Goal: Task Accomplishment & Management: Manage account settings

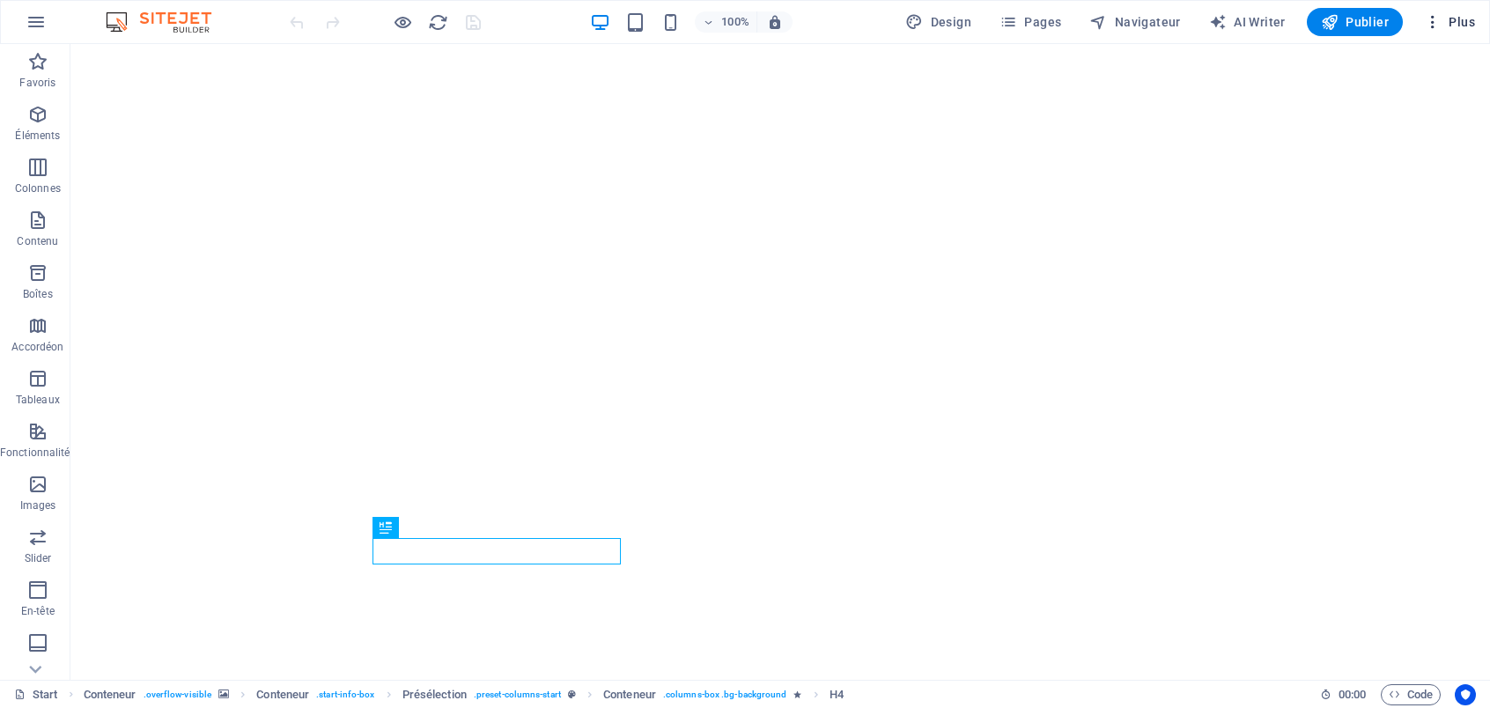
click at [1438, 18] on icon "button" at bounding box center [1433, 22] width 18 height 18
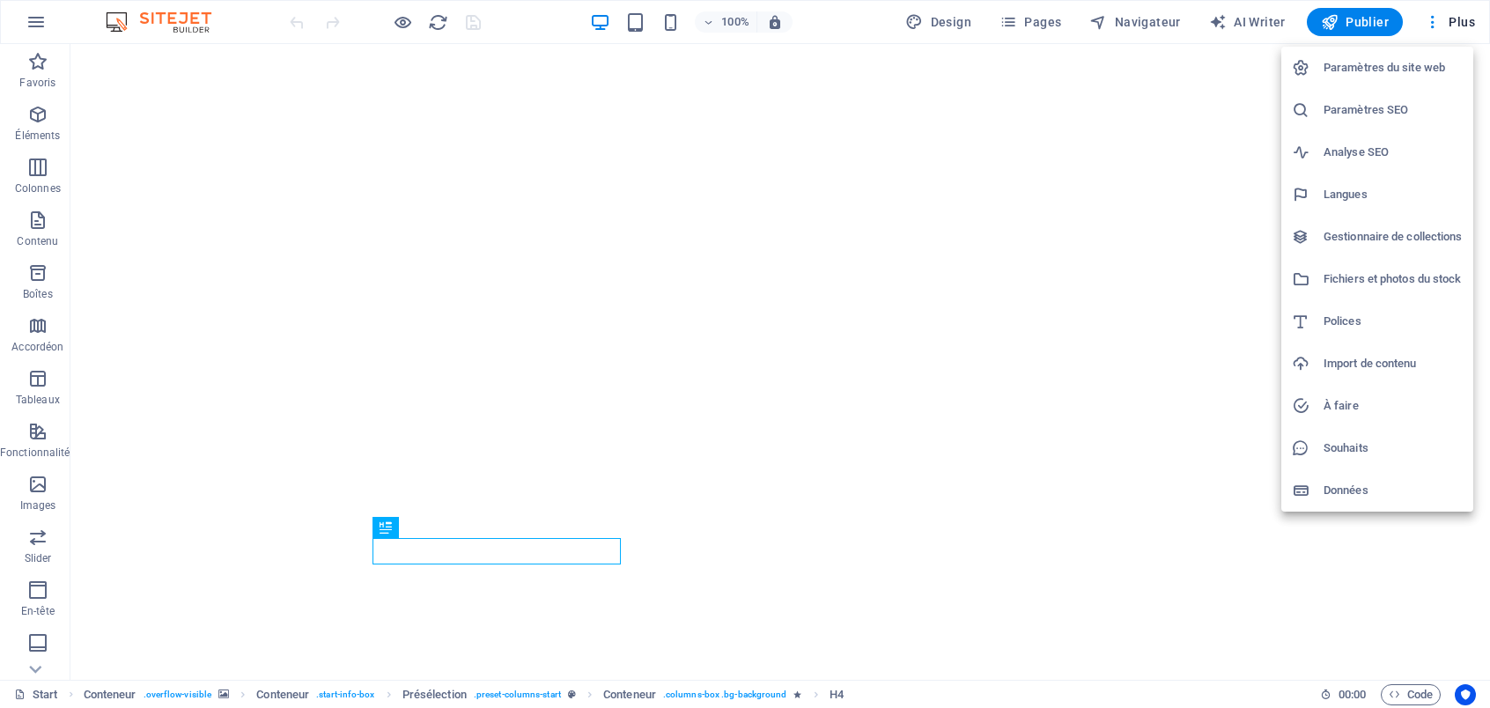
click at [1383, 355] on h6 "Import de contenu" at bounding box center [1393, 363] width 139 height 21
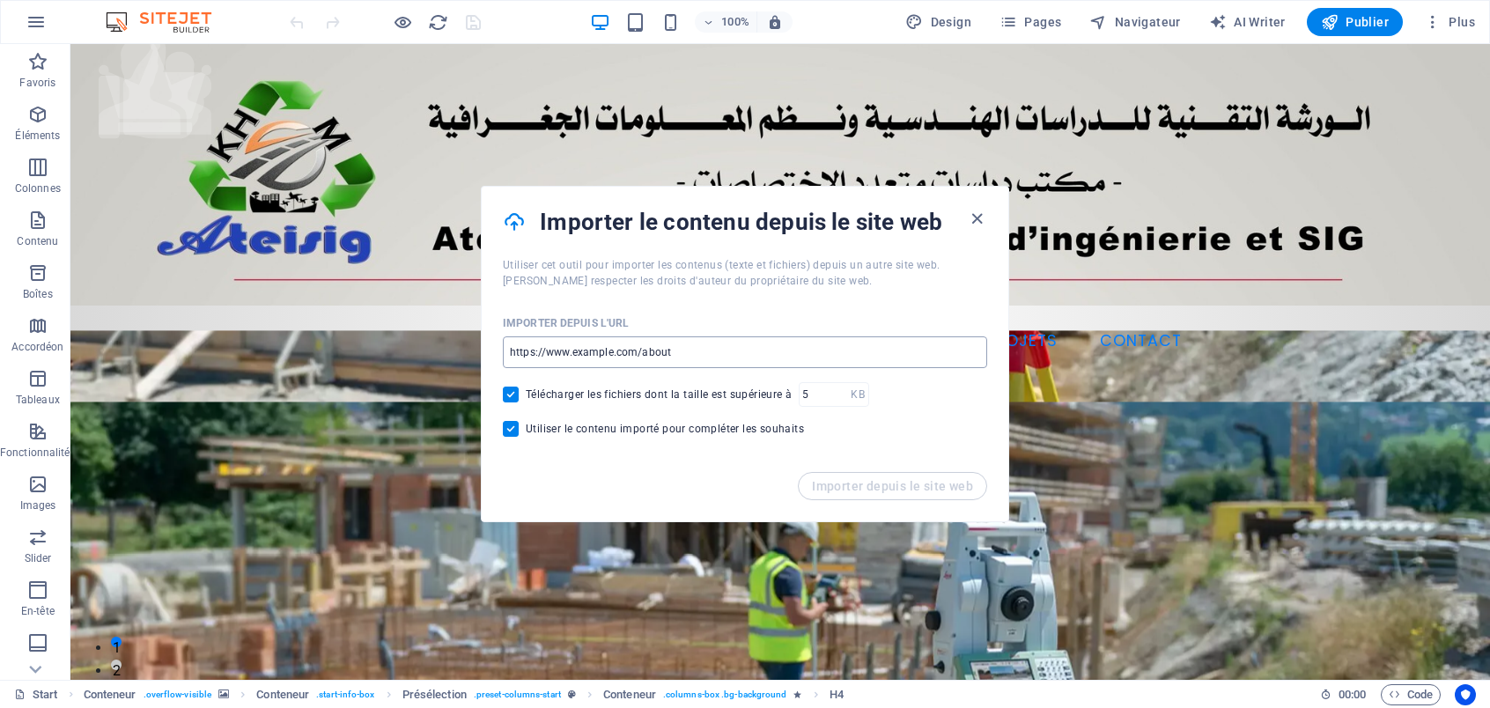
click at [579, 349] on input "url" at bounding box center [745, 353] width 484 height 32
drag, startPoint x: 779, startPoint y: 397, endPoint x: 480, endPoint y: 366, distance: 300.2
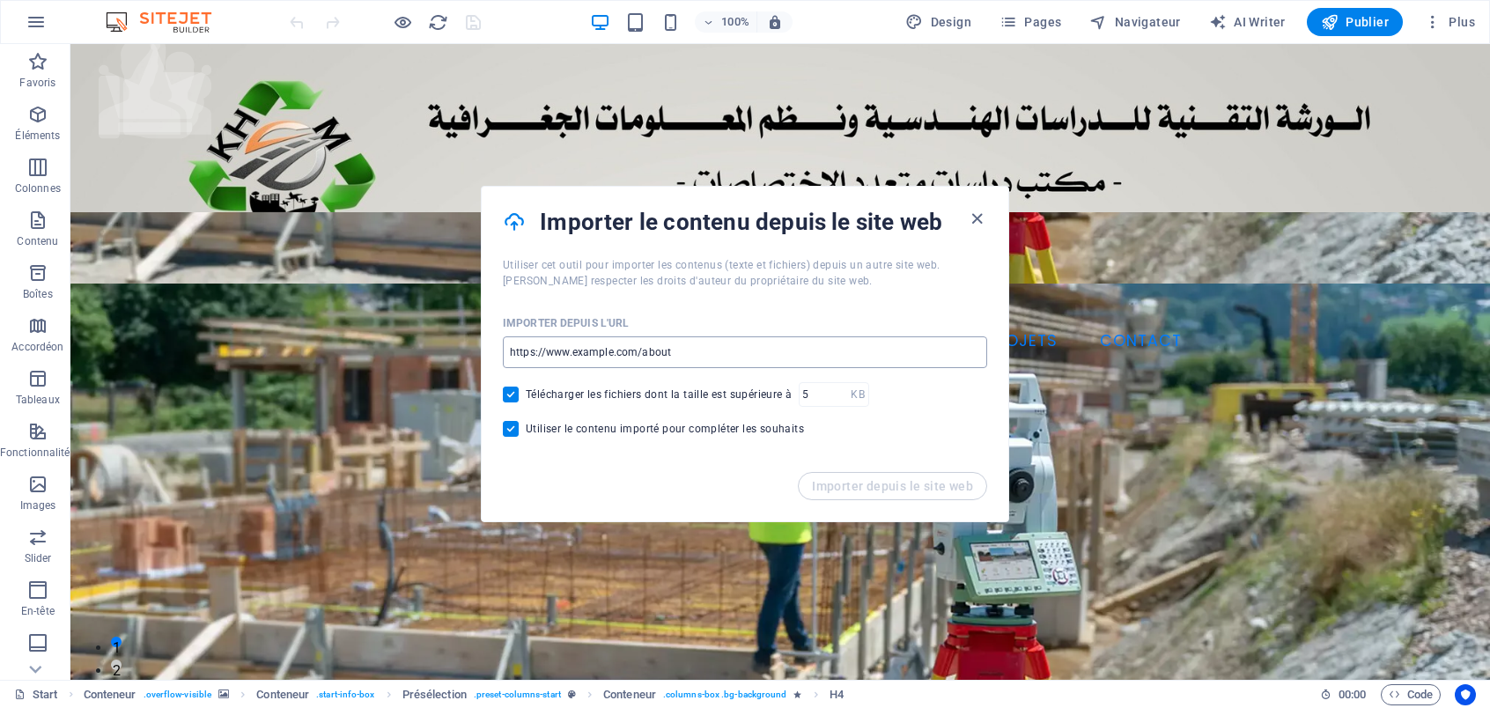
click at [596, 353] on input "url" at bounding box center [745, 353] width 484 height 32
paste input "https://www.canva.com/design/DAG0xojNYIE/JBcL815D33jfyNCLOxkelg/watch"
type input "https://www.canva.com/design/DAG0xojNYIE/JBcL815D33jfyNCLOxkelg/watch"
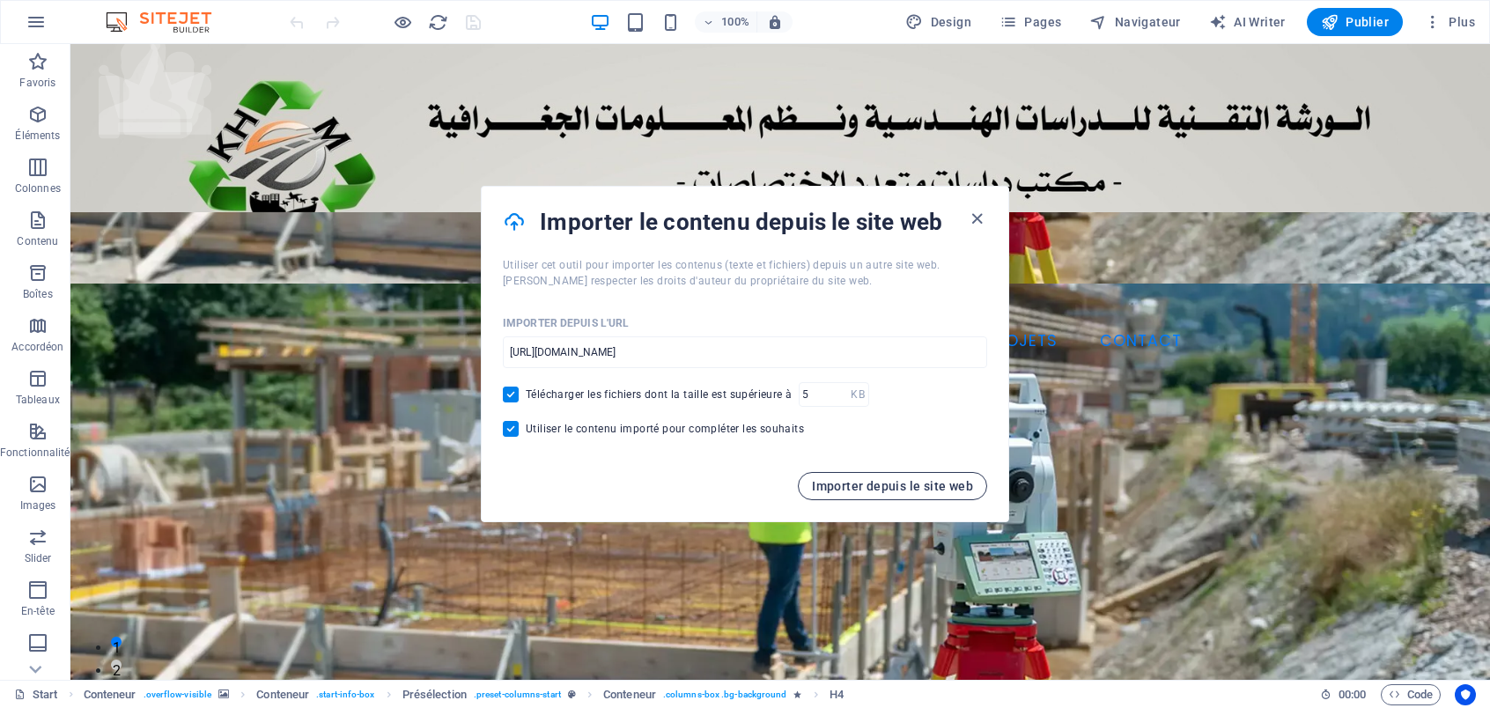
click at [888, 487] on span "Importer depuis le site web" at bounding box center [892, 486] width 161 height 14
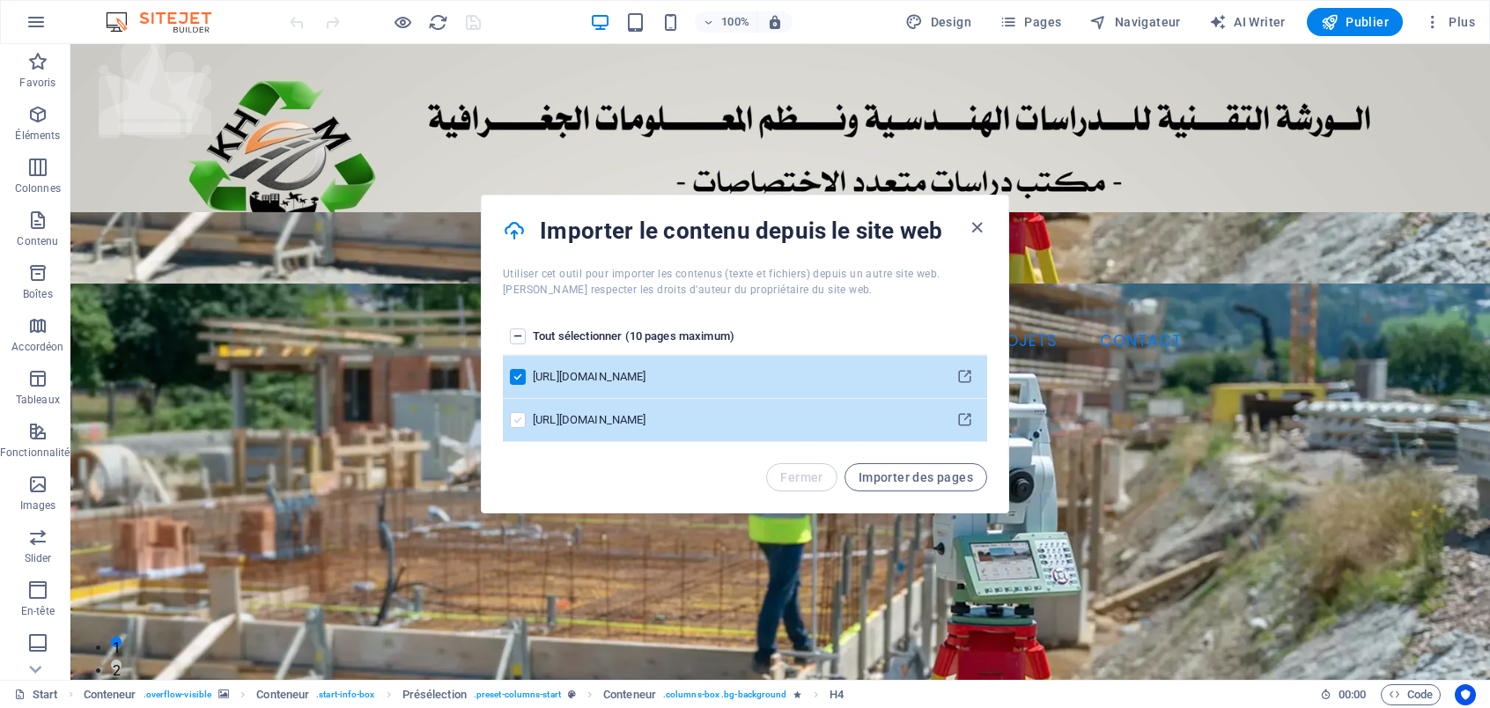
click at [518, 422] on label "pages list" at bounding box center [518, 420] width 16 height 16
click at [0, 0] on input "pages list" at bounding box center [0, 0] width 0 height 0
click at [909, 486] on button "Importer des pages" at bounding box center [916, 477] width 143 height 28
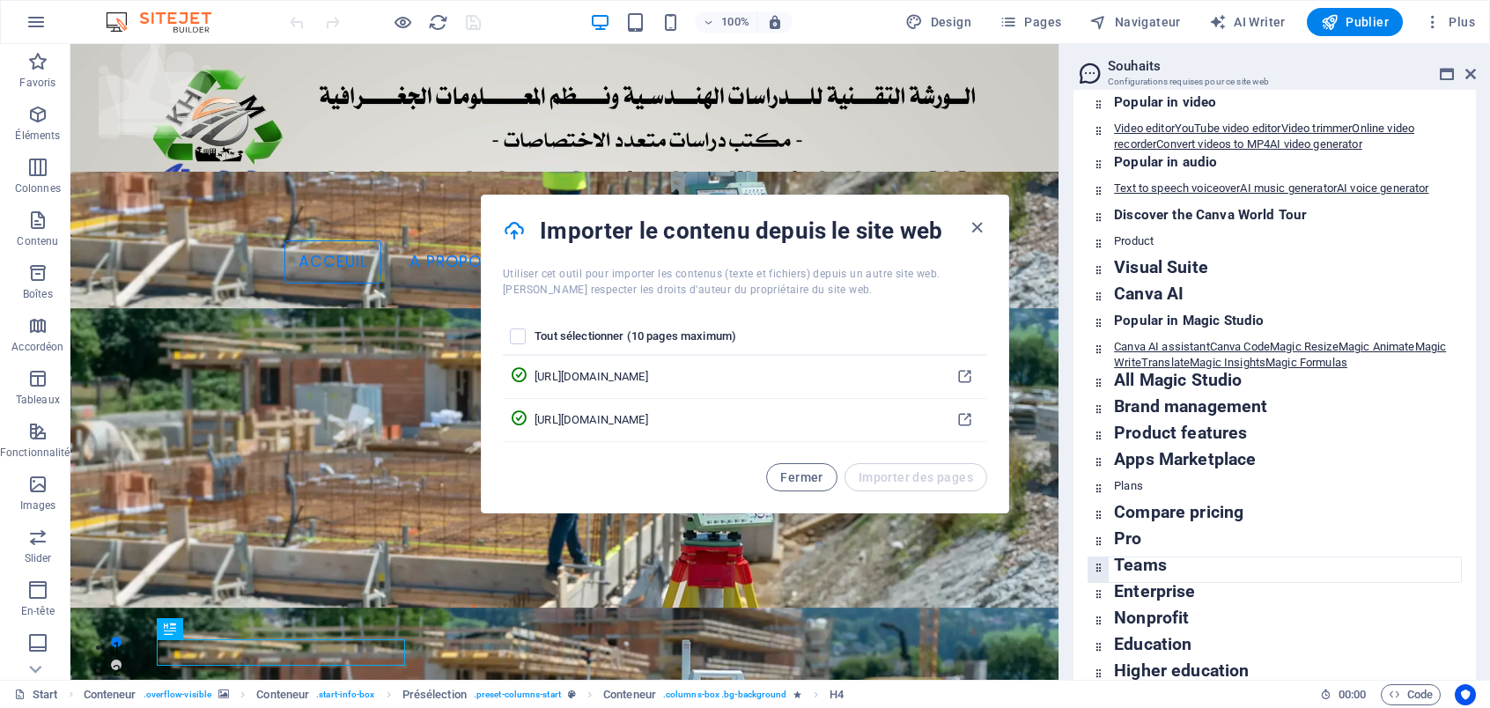
scroll to position [1454, 0]
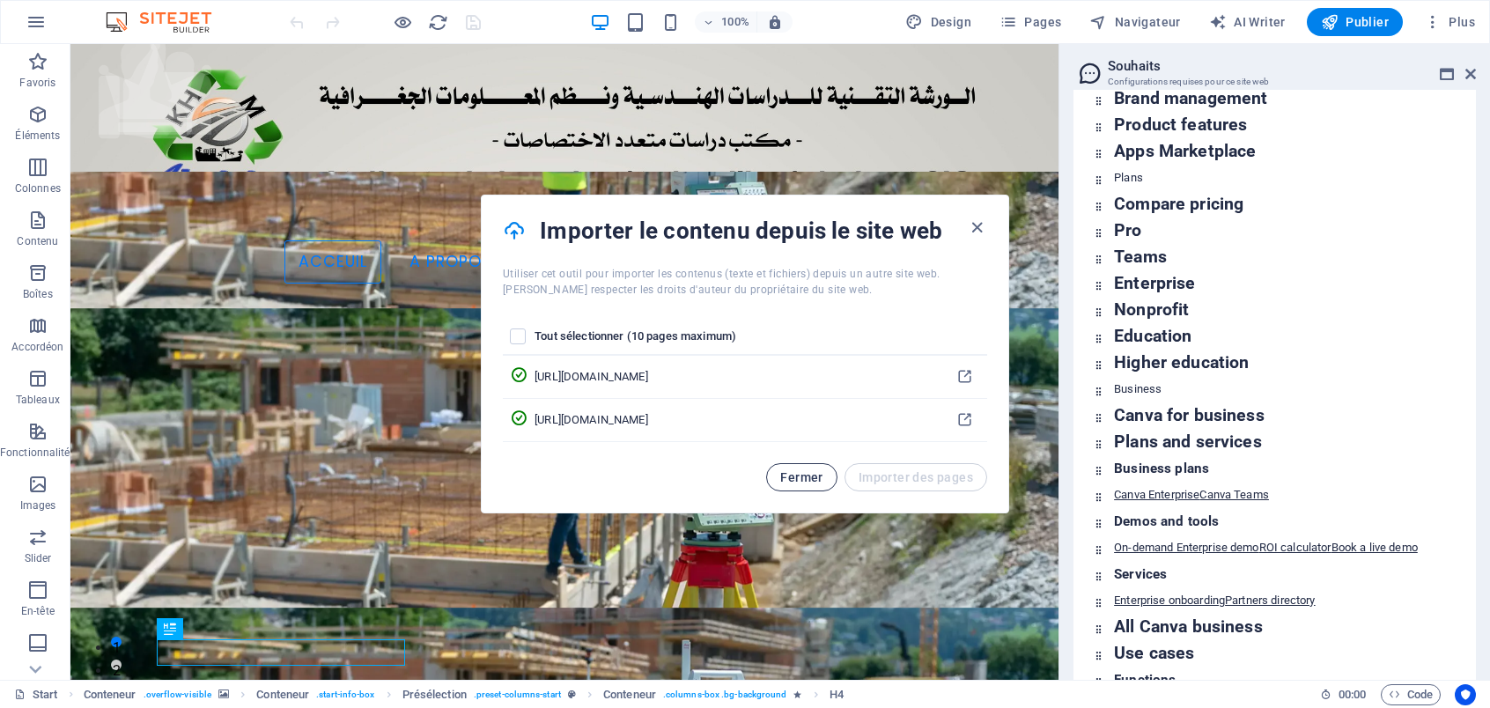
click at [810, 484] on span "Fermer" at bounding box center [801, 477] width 42 height 14
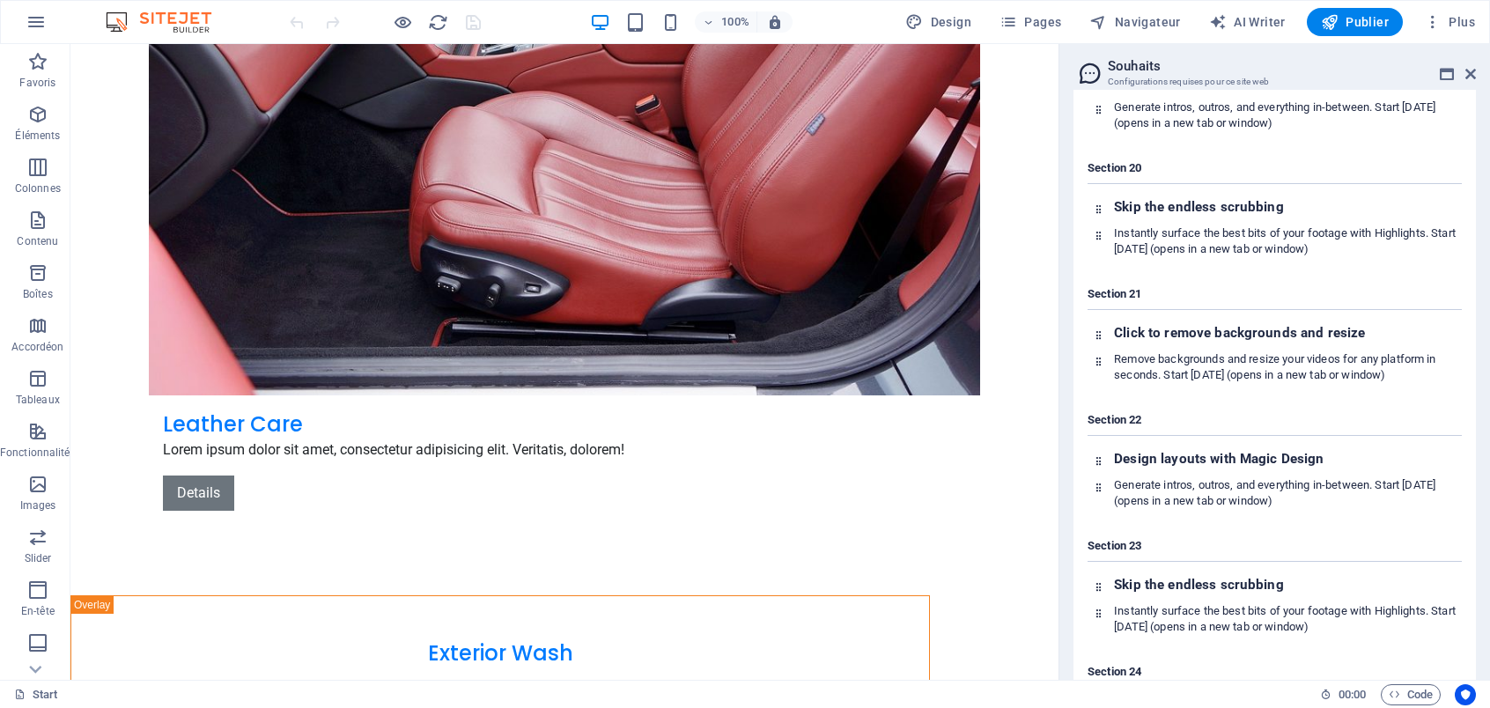
scroll to position [6475, 0]
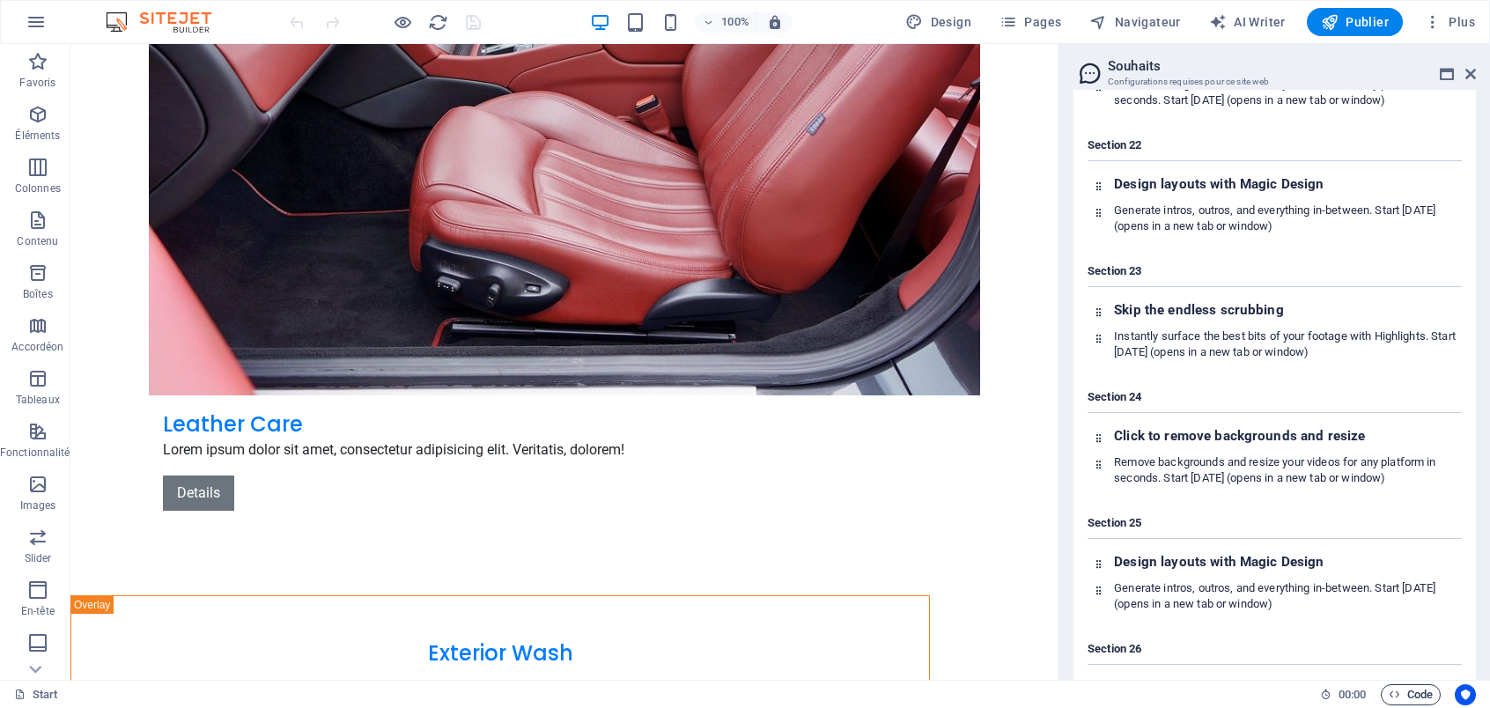
click at [1423, 696] on span "Code" at bounding box center [1411, 694] width 44 height 21
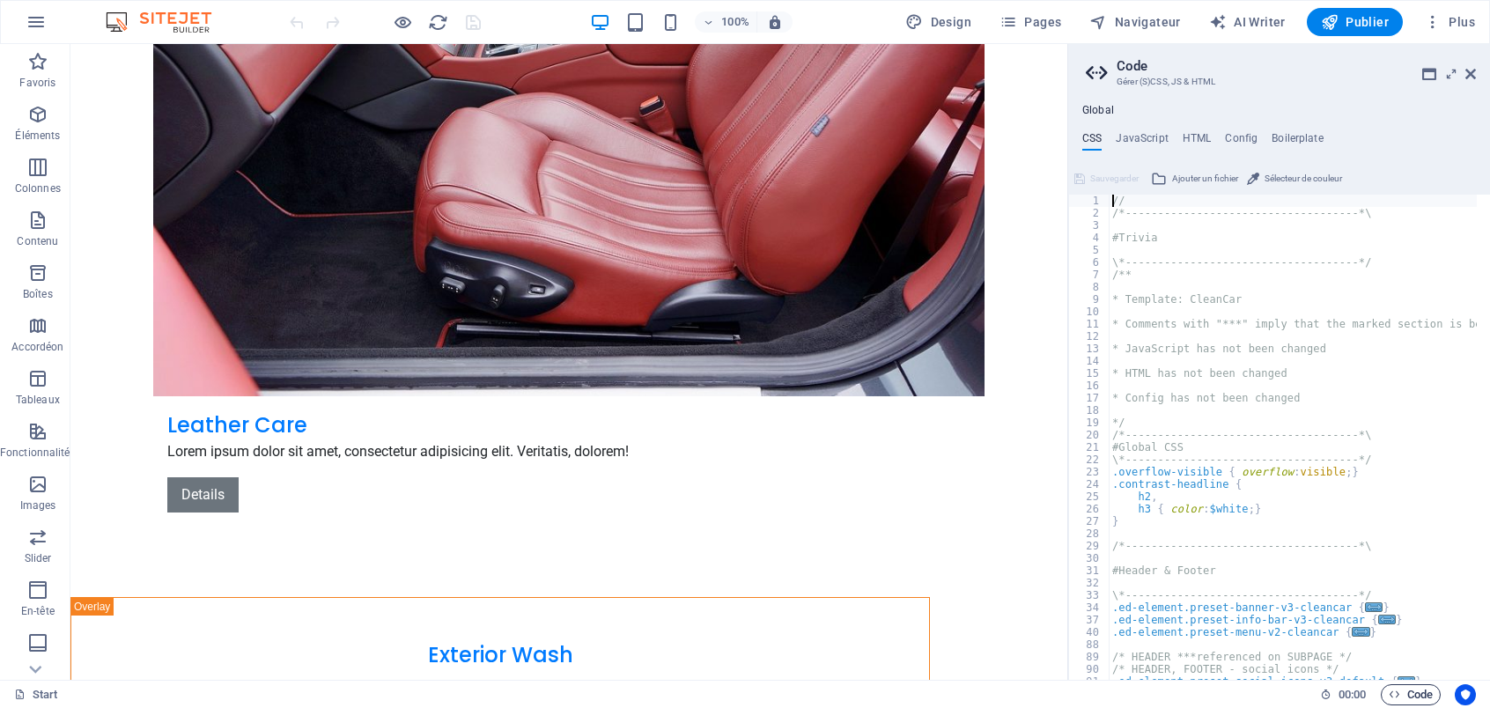
scroll to position [10115, 0]
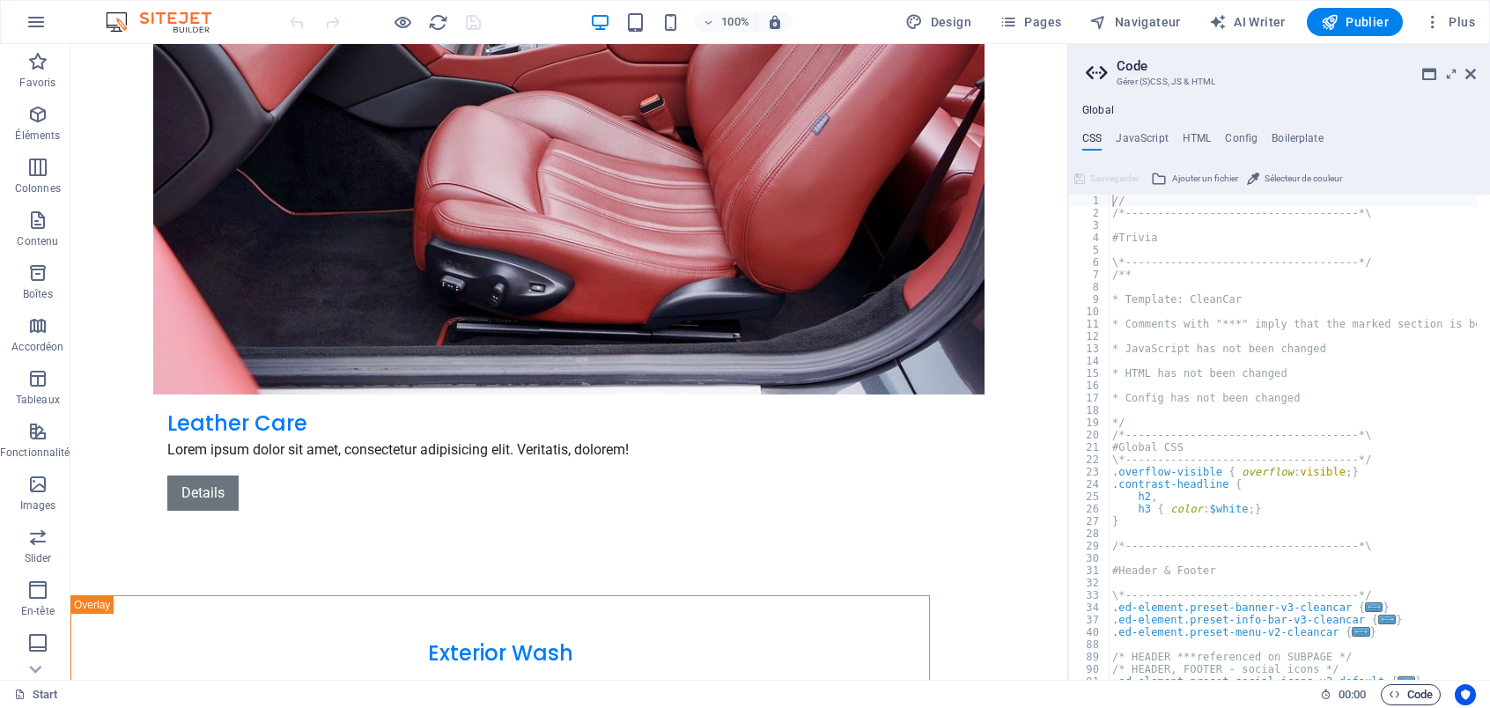
click at [1423, 696] on span "Code" at bounding box center [1411, 694] width 44 height 21
click at [1468, 694] on icon "Usercentrics" at bounding box center [1466, 695] width 12 height 12
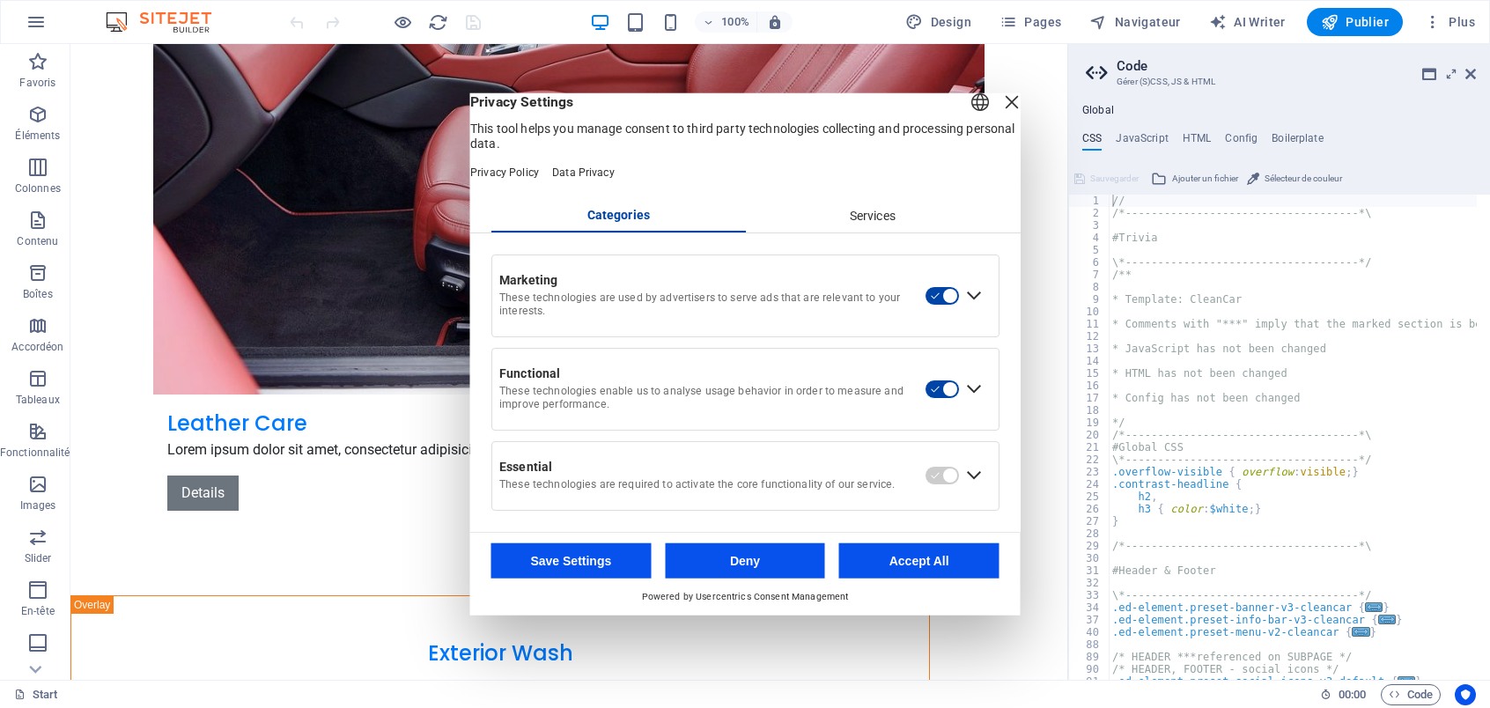
click at [914, 571] on button "Accept All" at bounding box center [919, 560] width 160 height 35
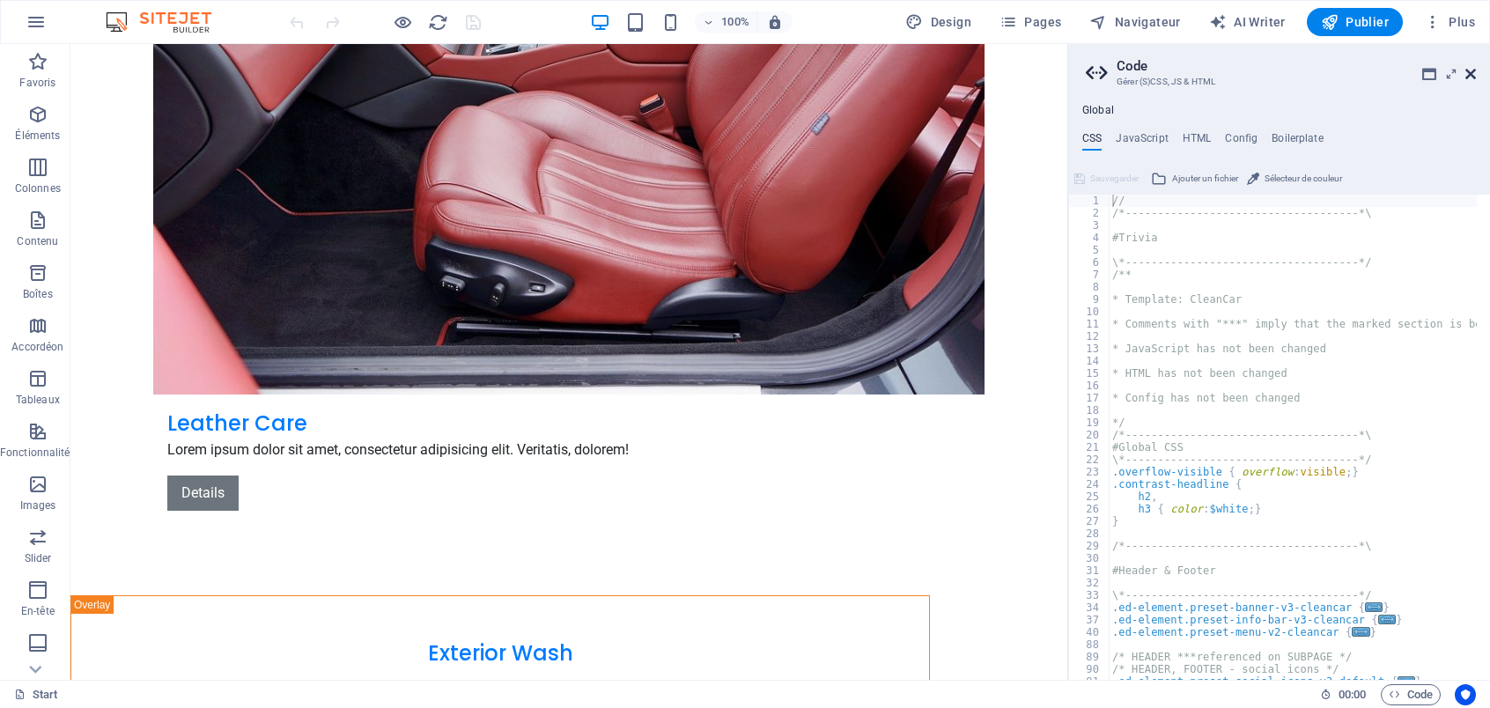
click at [1468, 80] on icon at bounding box center [1471, 74] width 11 height 14
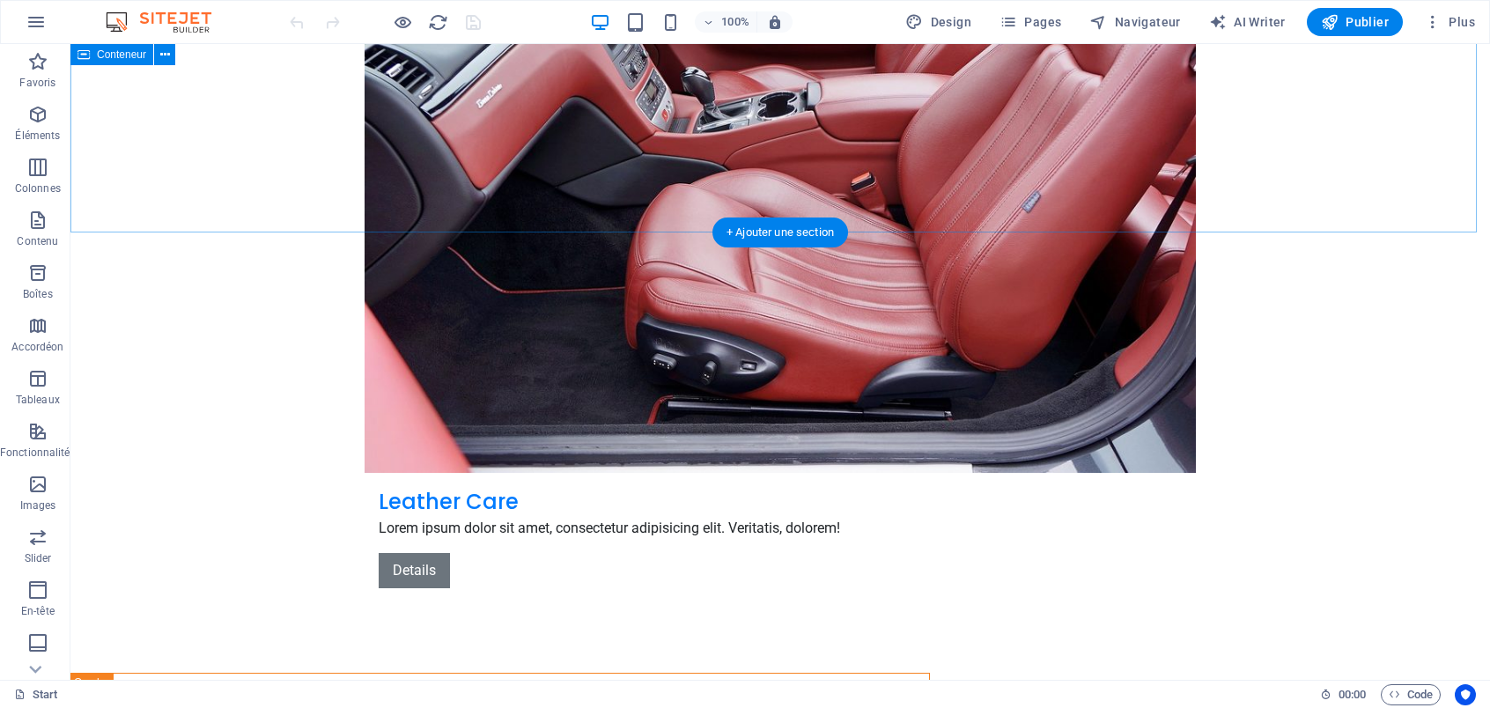
scroll to position [10193, 0]
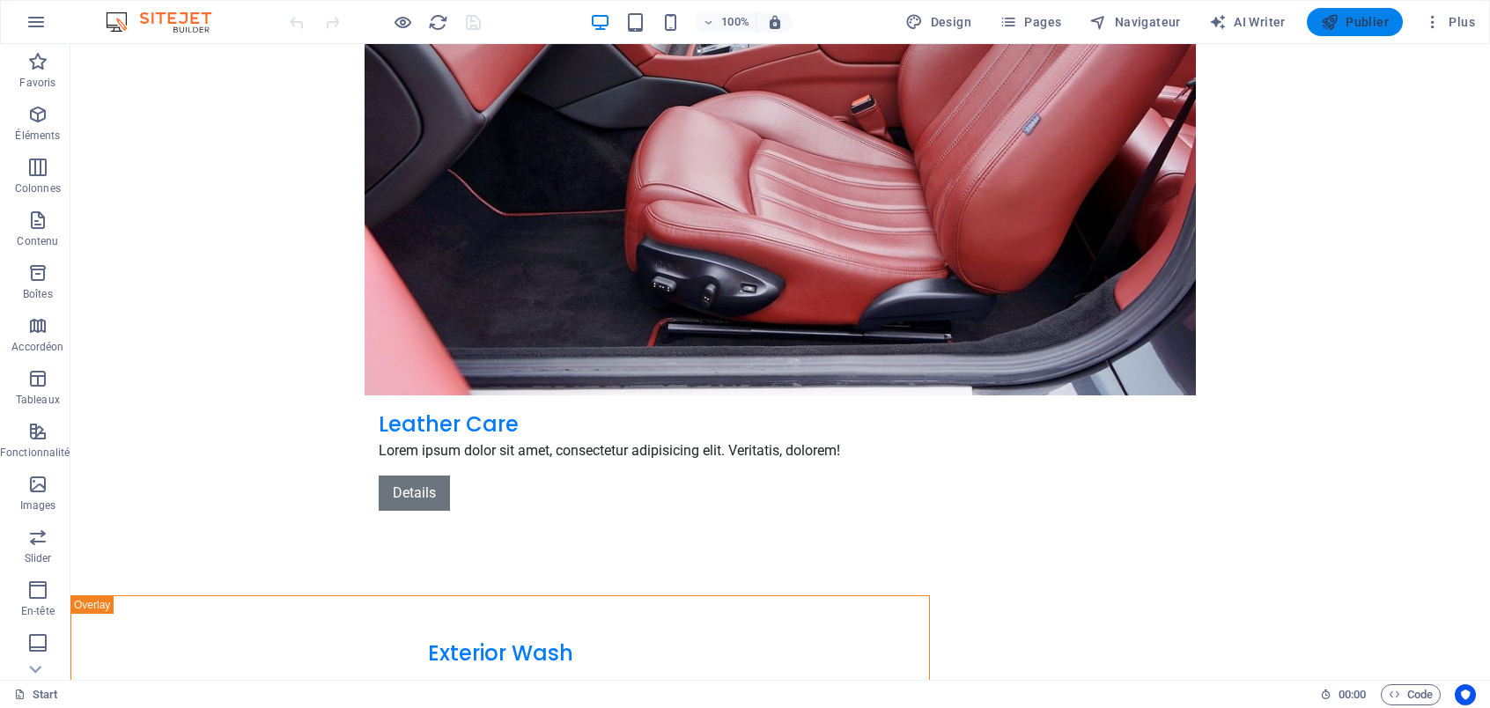
click at [1374, 10] on button "Publier" at bounding box center [1355, 22] width 96 height 28
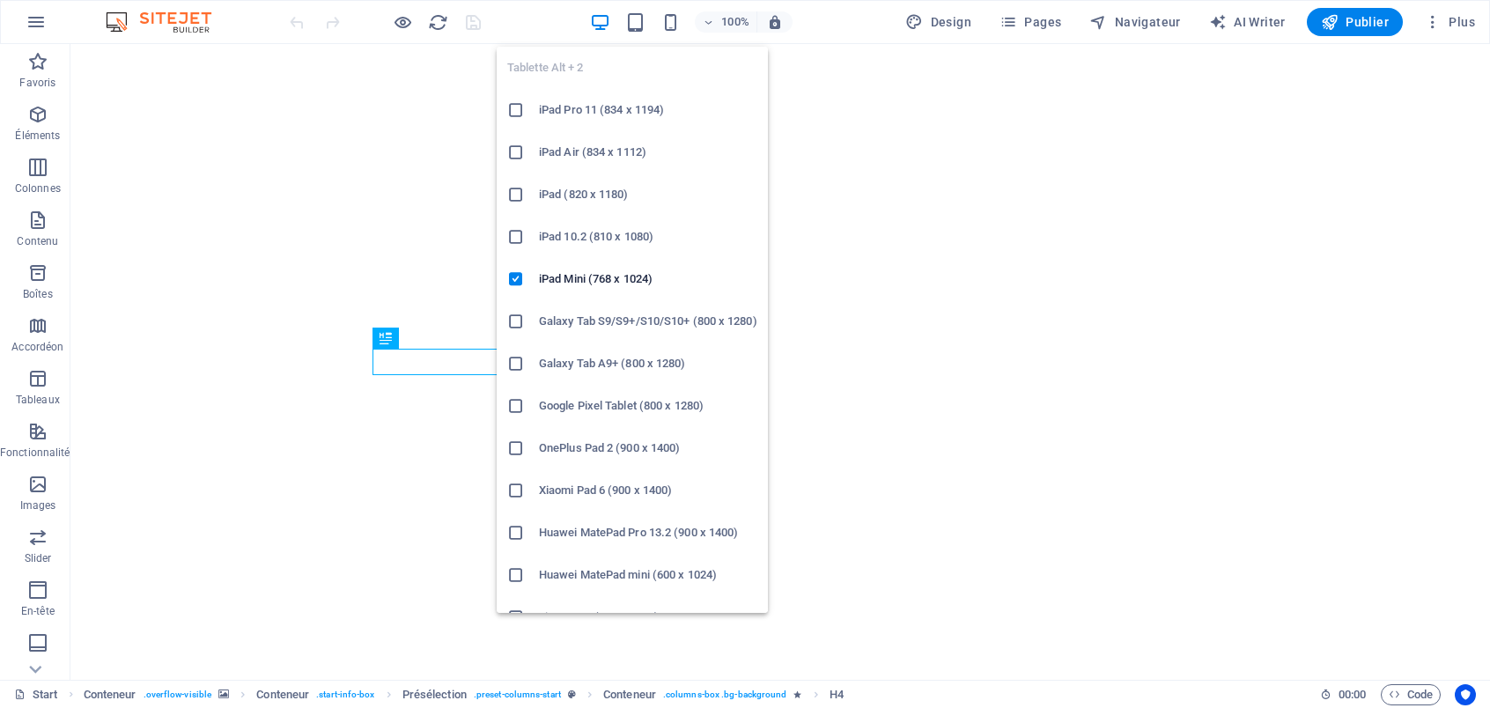
drag, startPoint x: 637, startPoint y: 20, endPoint x: 652, endPoint y: 20, distance: 15.0
click at [638, 20] on icon "button" at bounding box center [635, 22] width 20 height 20
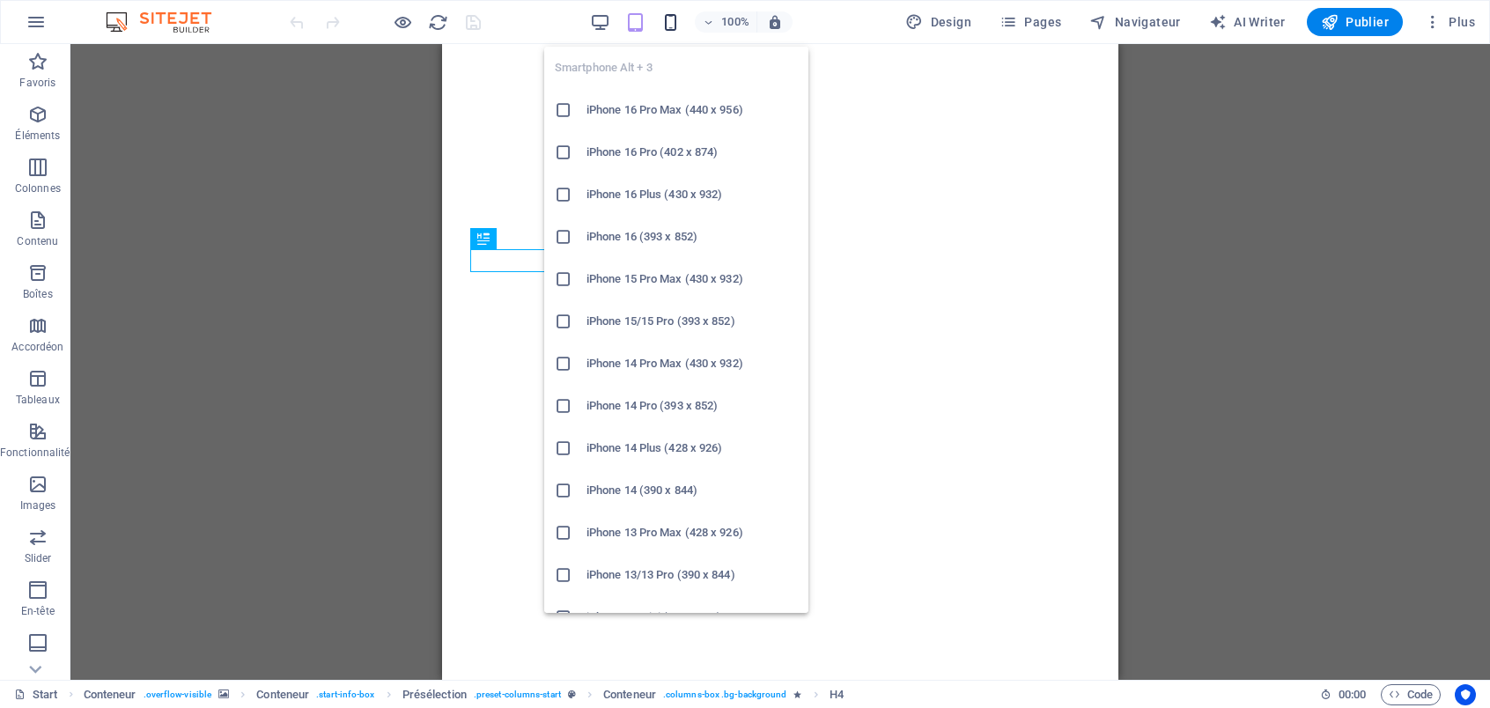
click at [670, 22] on icon "button" at bounding box center [671, 22] width 20 height 20
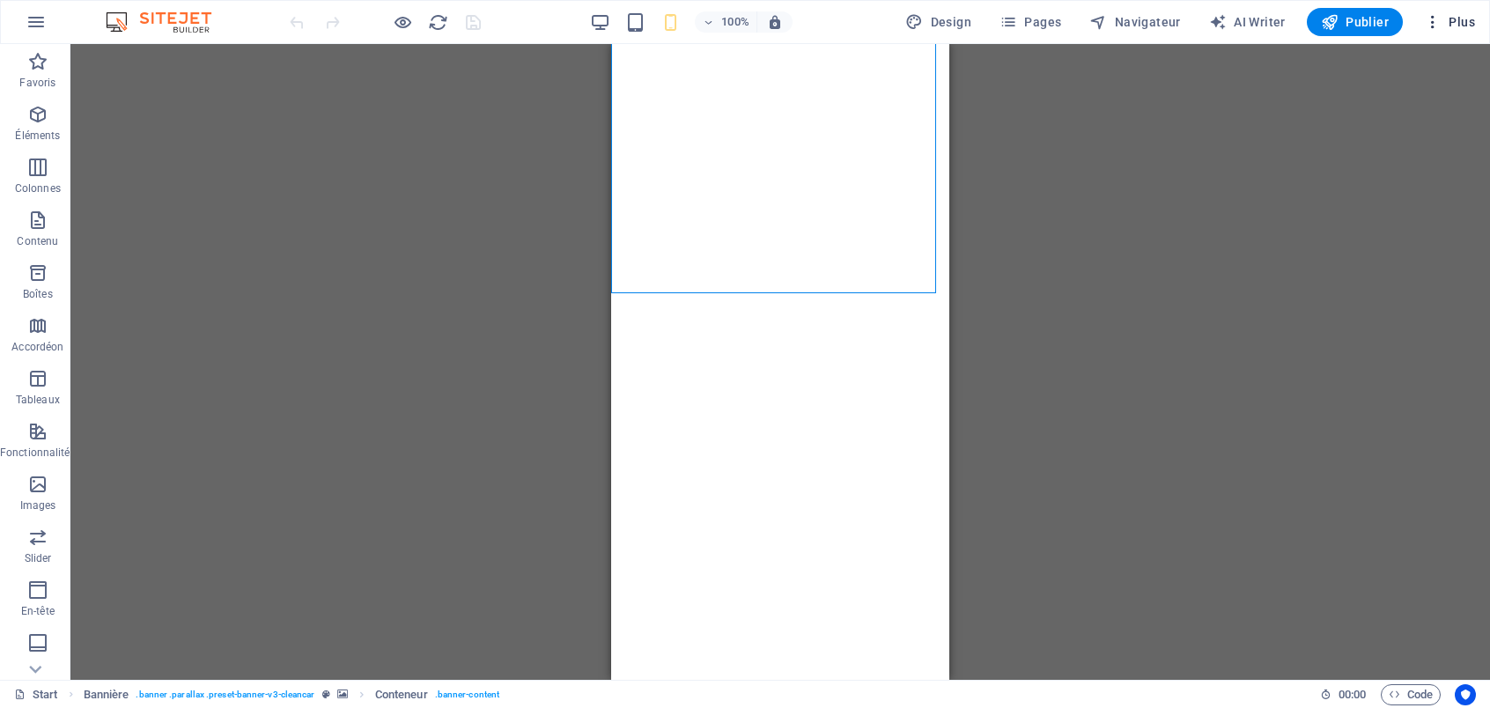
click at [1439, 20] on icon "button" at bounding box center [1433, 22] width 18 height 18
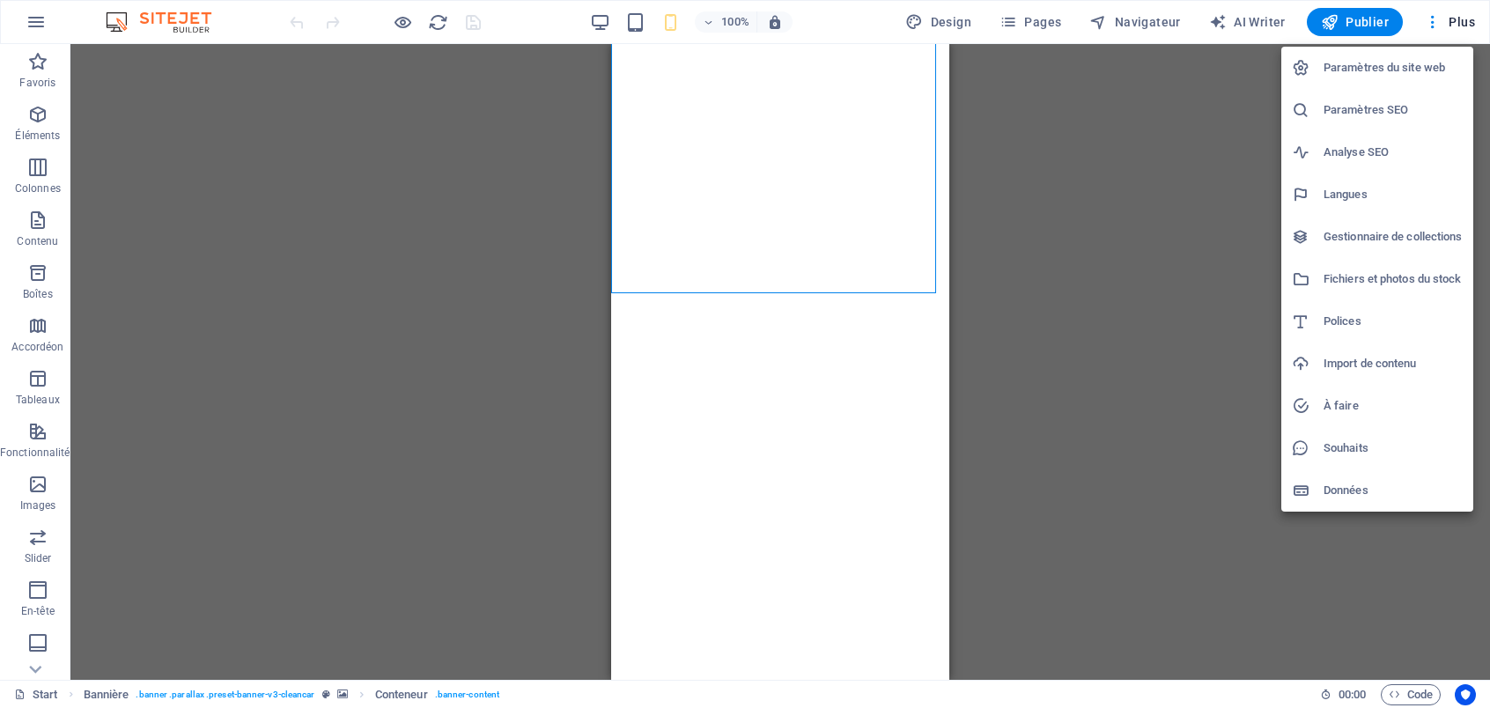
drag, startPoint x: 992, startPoint y: 218, endPoint x: 948, endPoint y: 210, distance: 44.9
click at [991, 218] on div at bounding box center [745, 354] width 1490 height 708
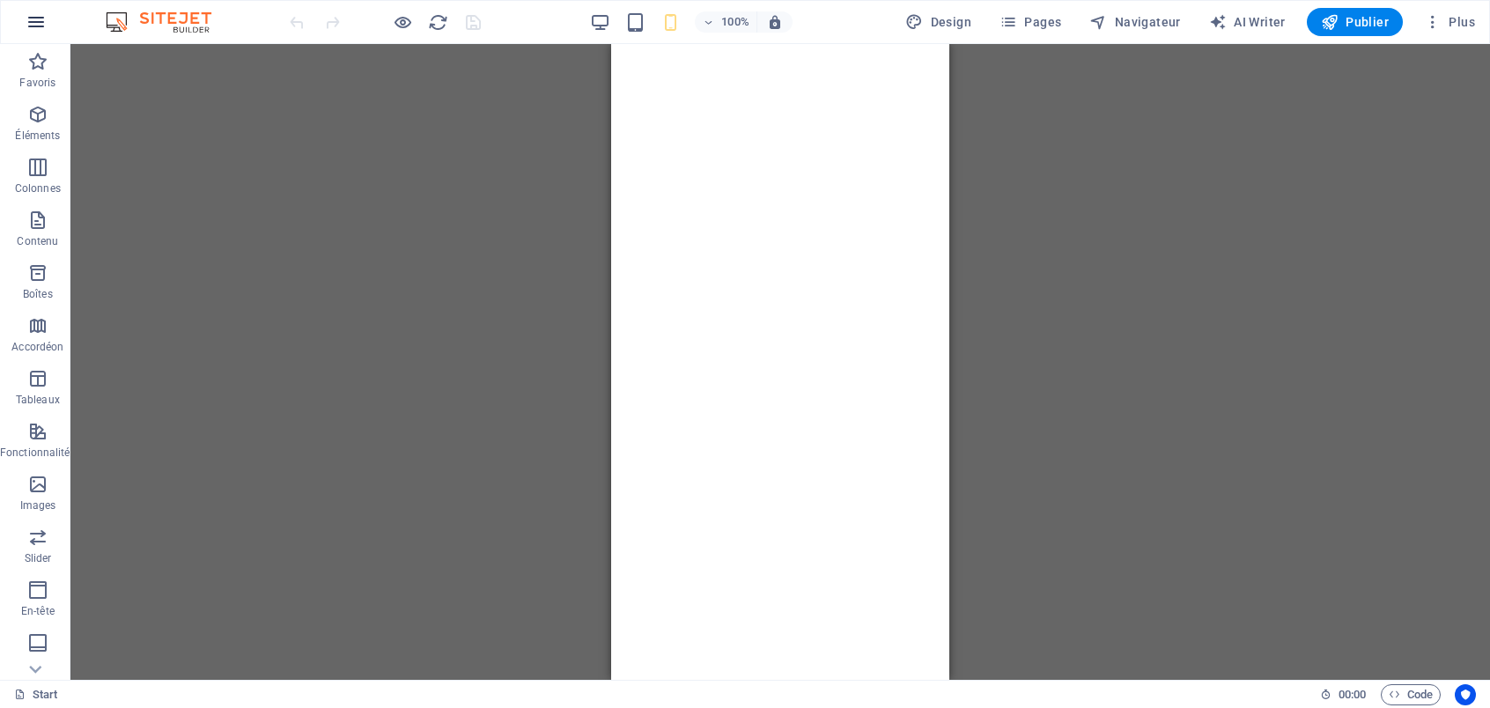
click at [15, 20] on button "button" at bounding box center [36, 22] width 42 height 42
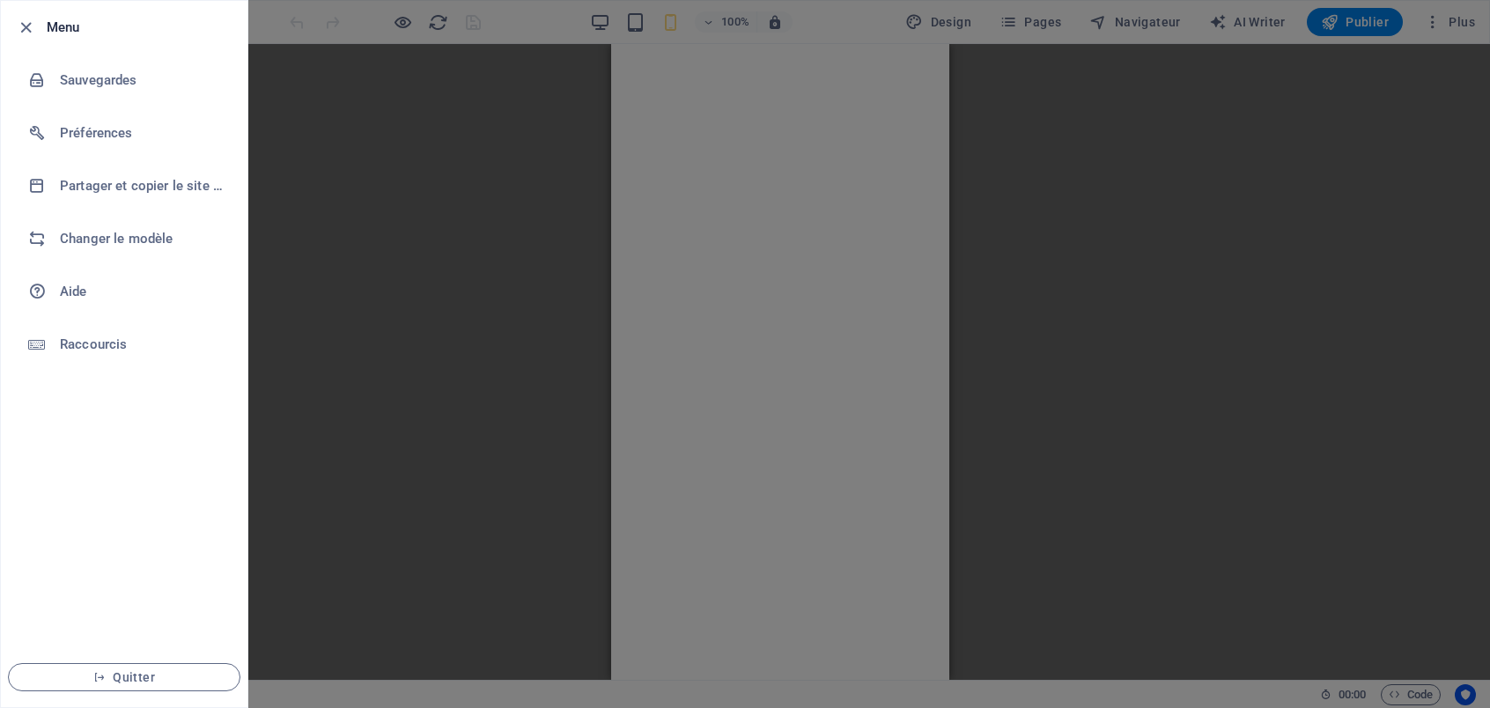
click at [447, 214] on div at bounding box center [745, 354] width 1490 height 708
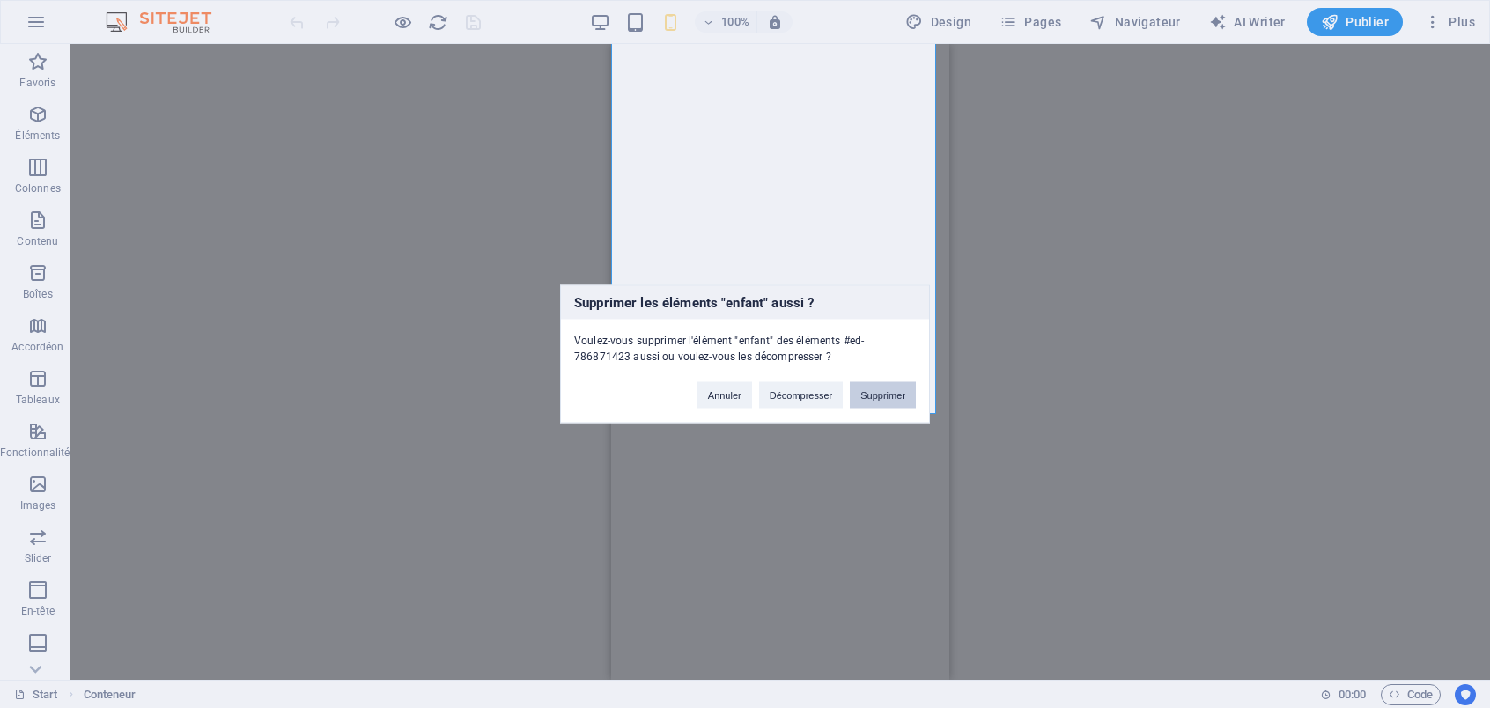
click at [884, 394] on button "Supprimer" at bounding box center [883, 395] width 66 height 26
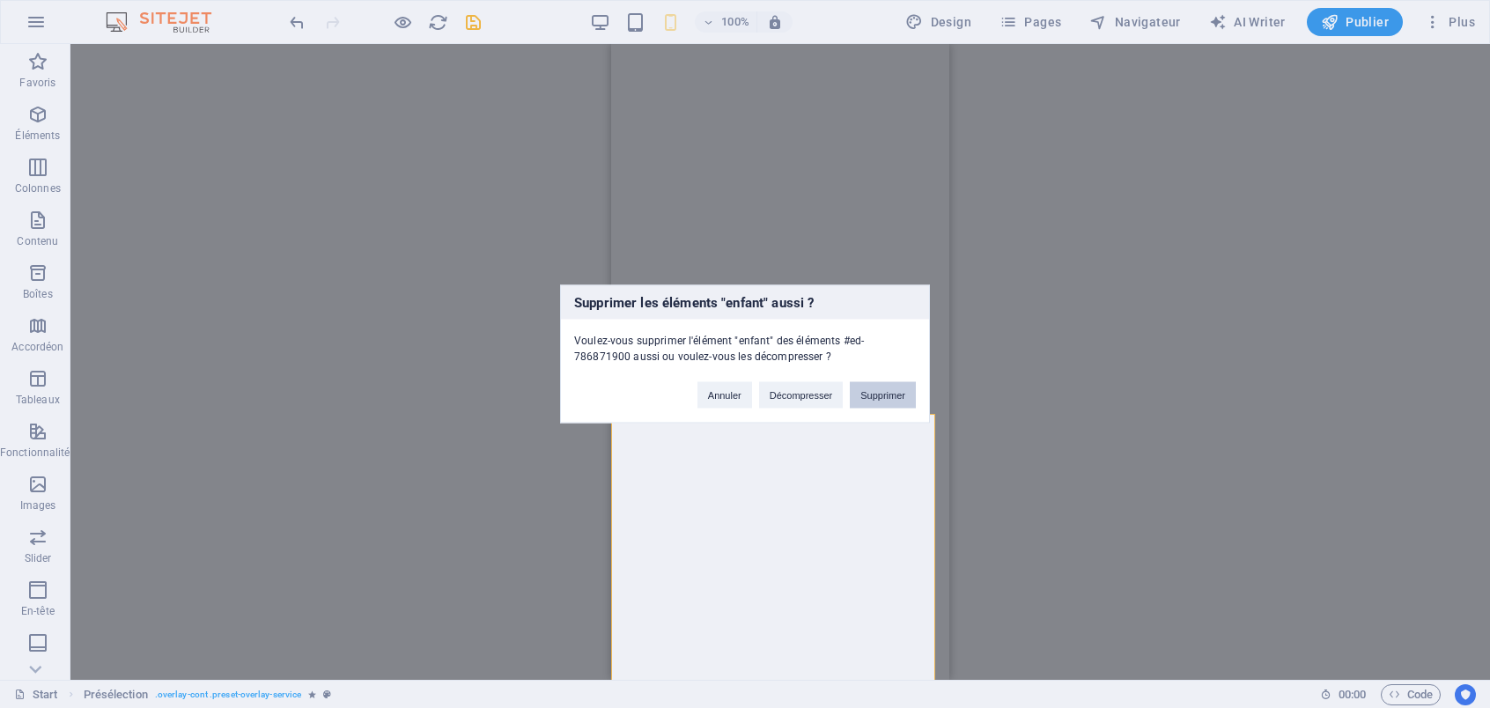
click at [886, 388] on button "Supprimer" at bounding box center [883, 395] width 66 height 26
click at [888, 392] on button "Supprimer" at bounding box center [883, 395] width 66 height 26
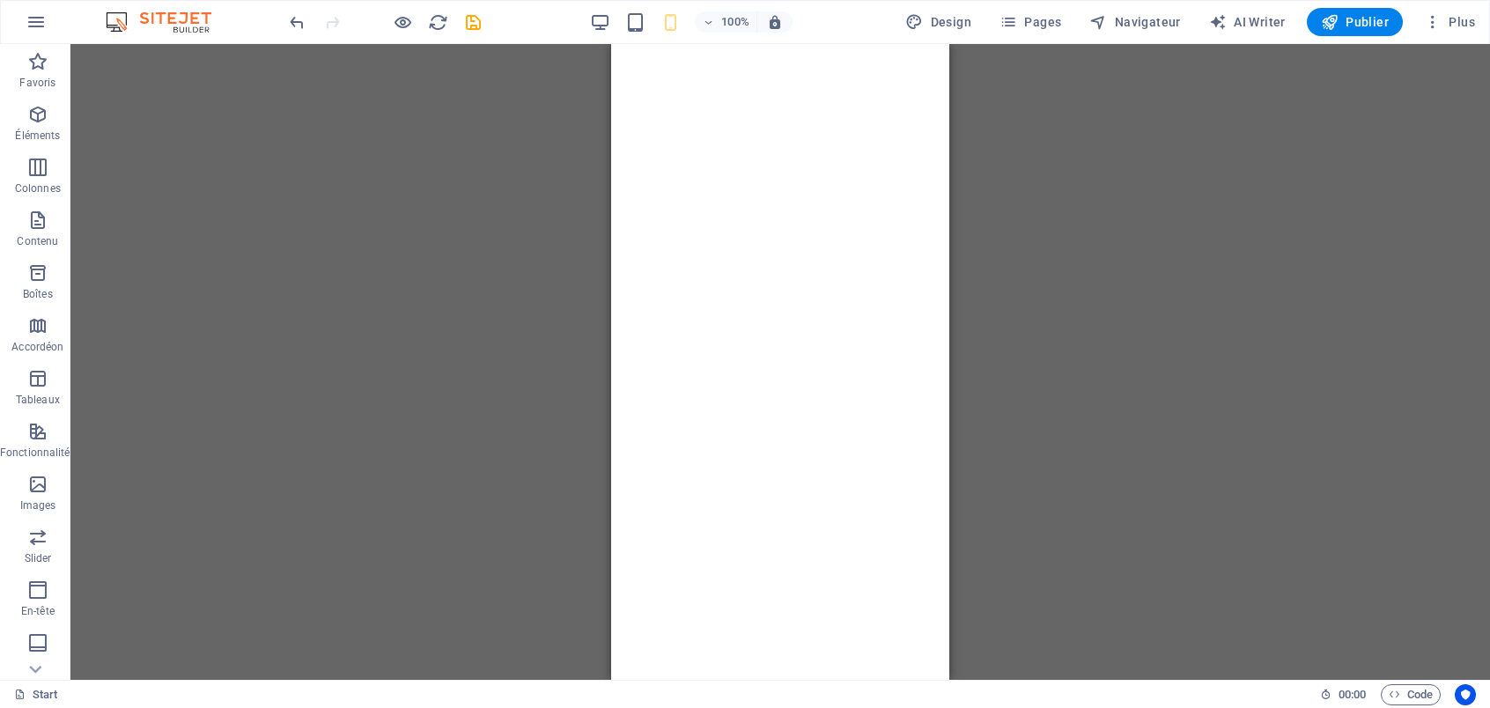
click at [1098, 137] on div "Glissez et déposez l'élément de votre choix pour remplacer le contenu existant.…" at bounding box center [780, 362] width 1420 height 636
click at [1029, 25] on span "Pages" at bounding box center [1031, 22] width 62 height 18
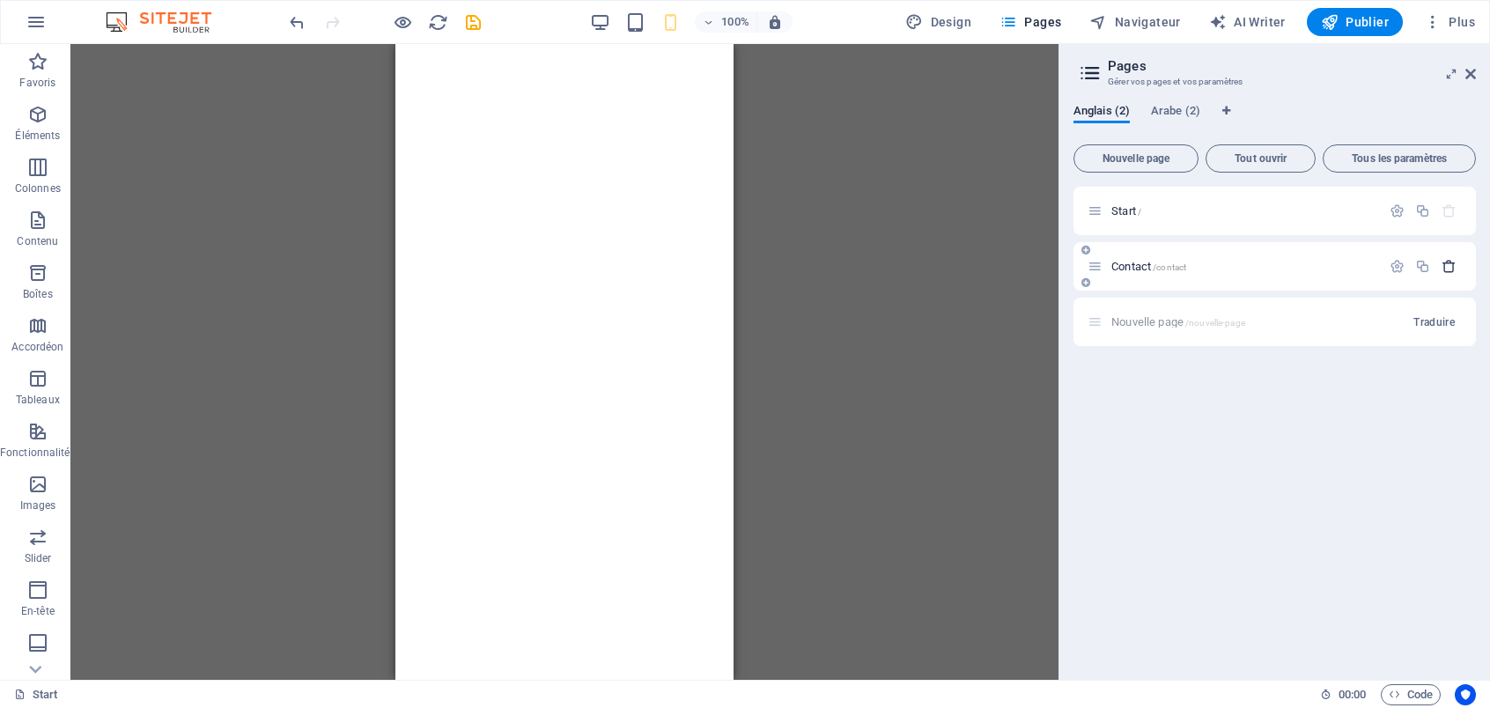
click at [1455, 269] on icon "button" at bounding box center [1449, 266] width 15 height 15
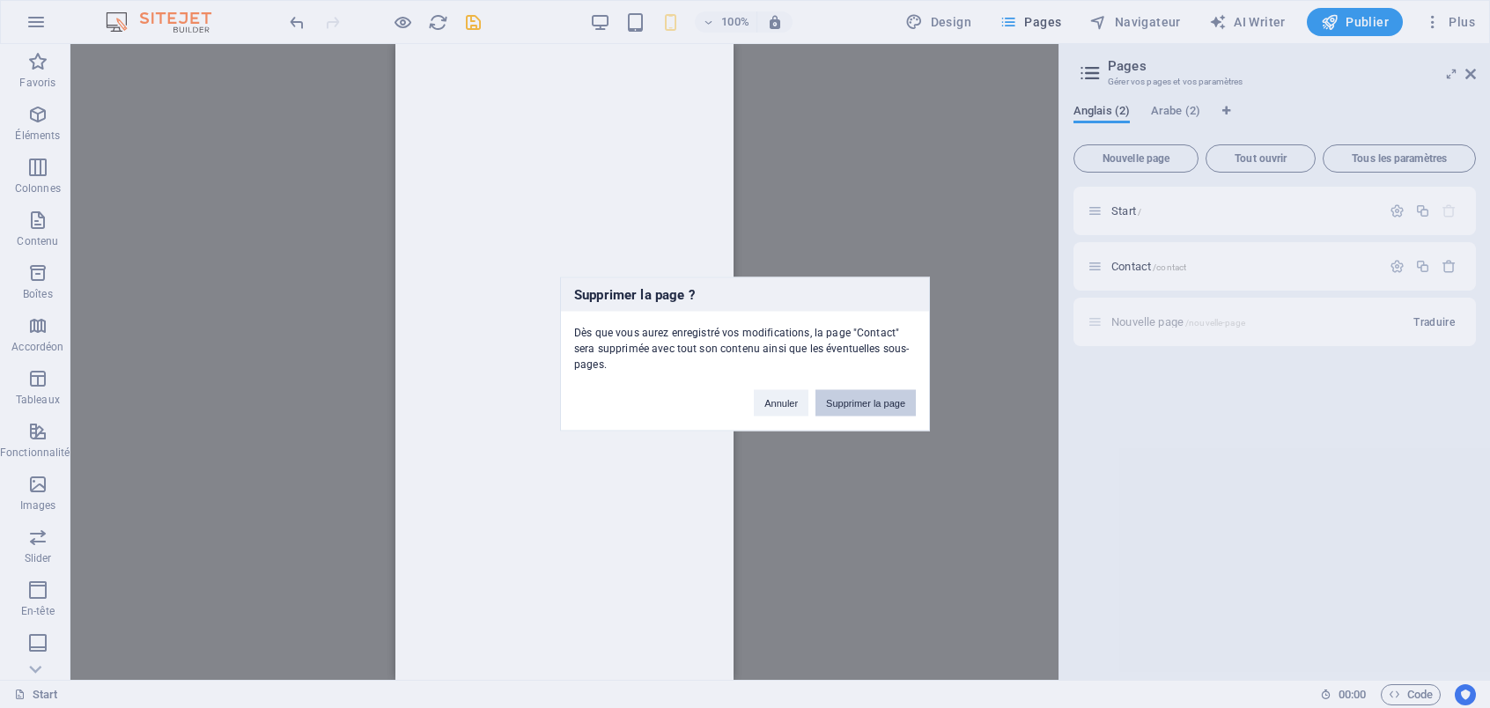
click at [881, 405] on button "Supprimer la page" at bounding box center [866, 403] width 100 height 26
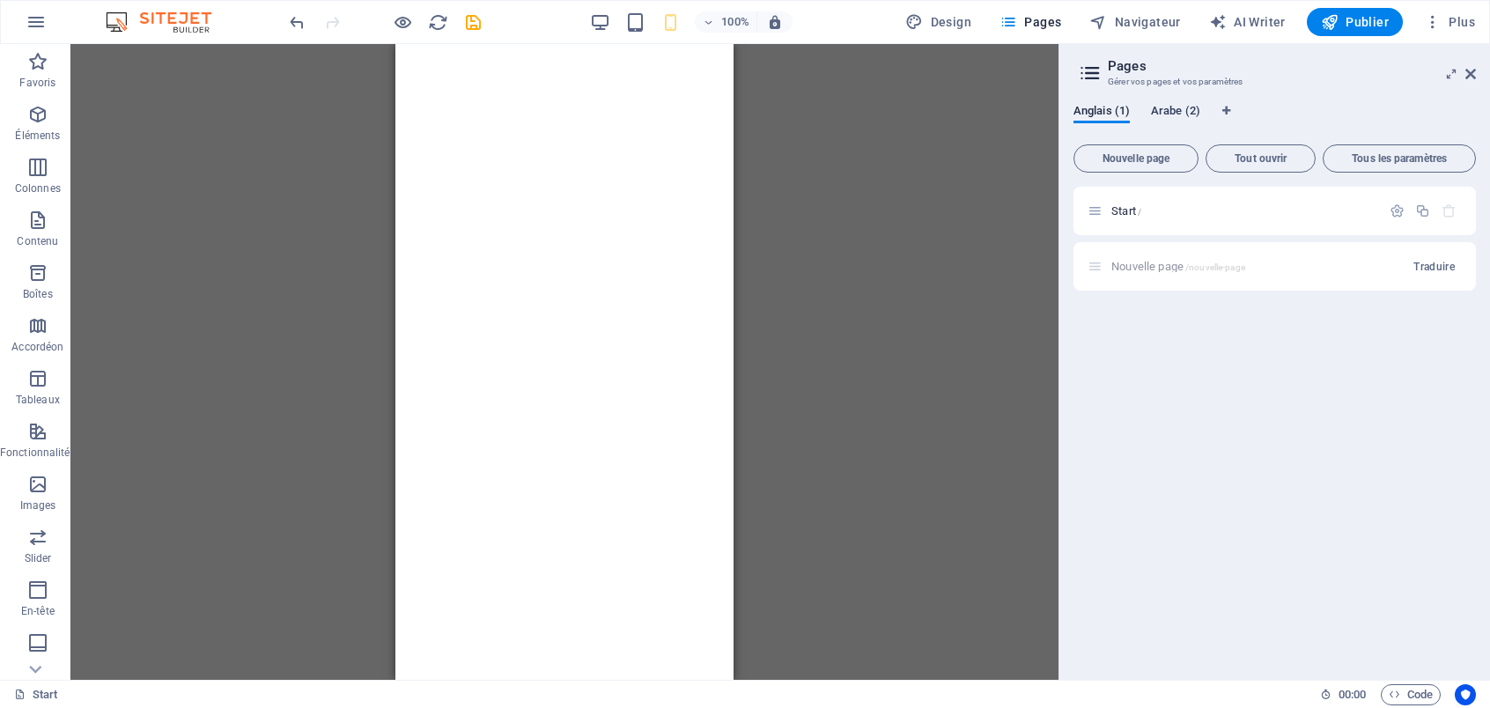
click at [1182, 110] on span "Arabe (2)" at bounding box center [1175, 112] width 49 height 25
click at [1450, 272] on icon "button" at bounding box center [1449, 266] width 15 height 15
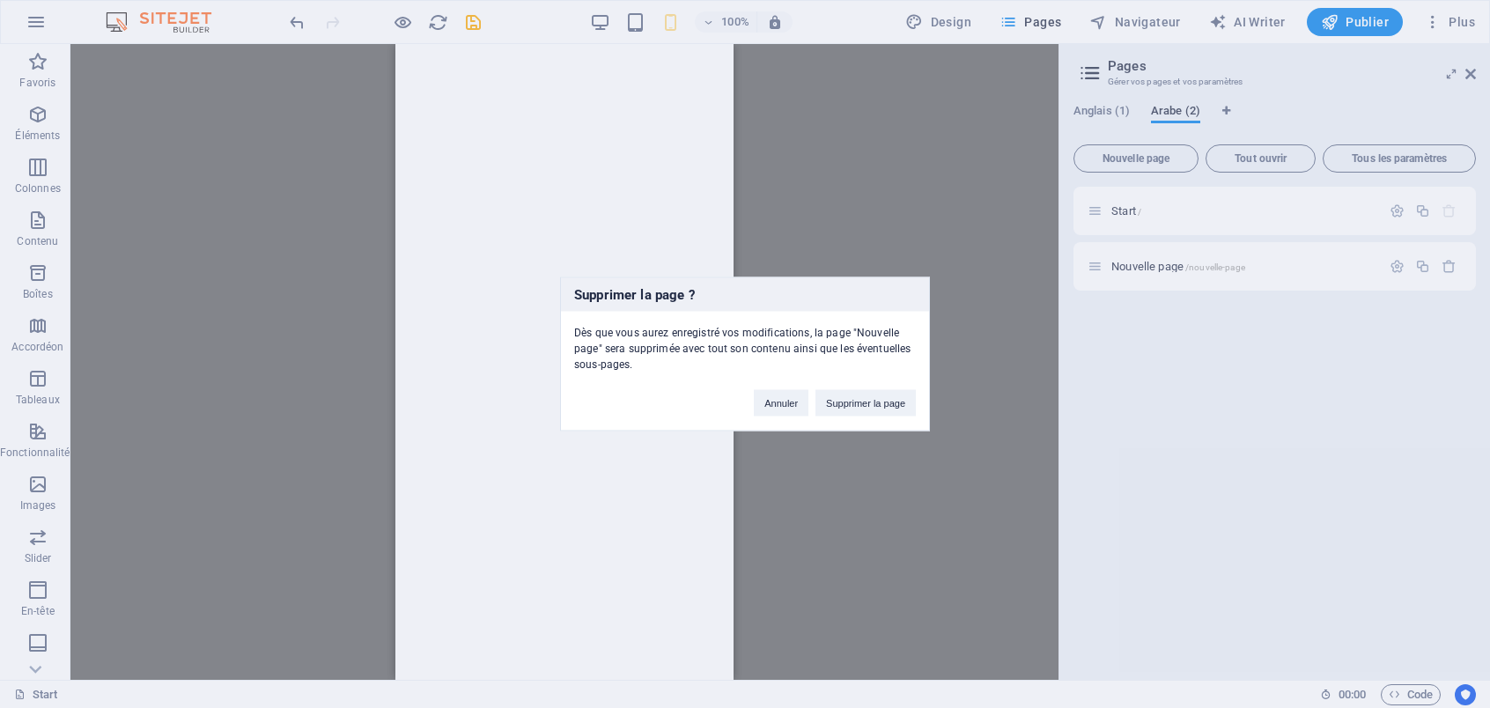
click at [865, 396] on button "Supprimer la page" at bounding box center [866, 403] width 100 height 26
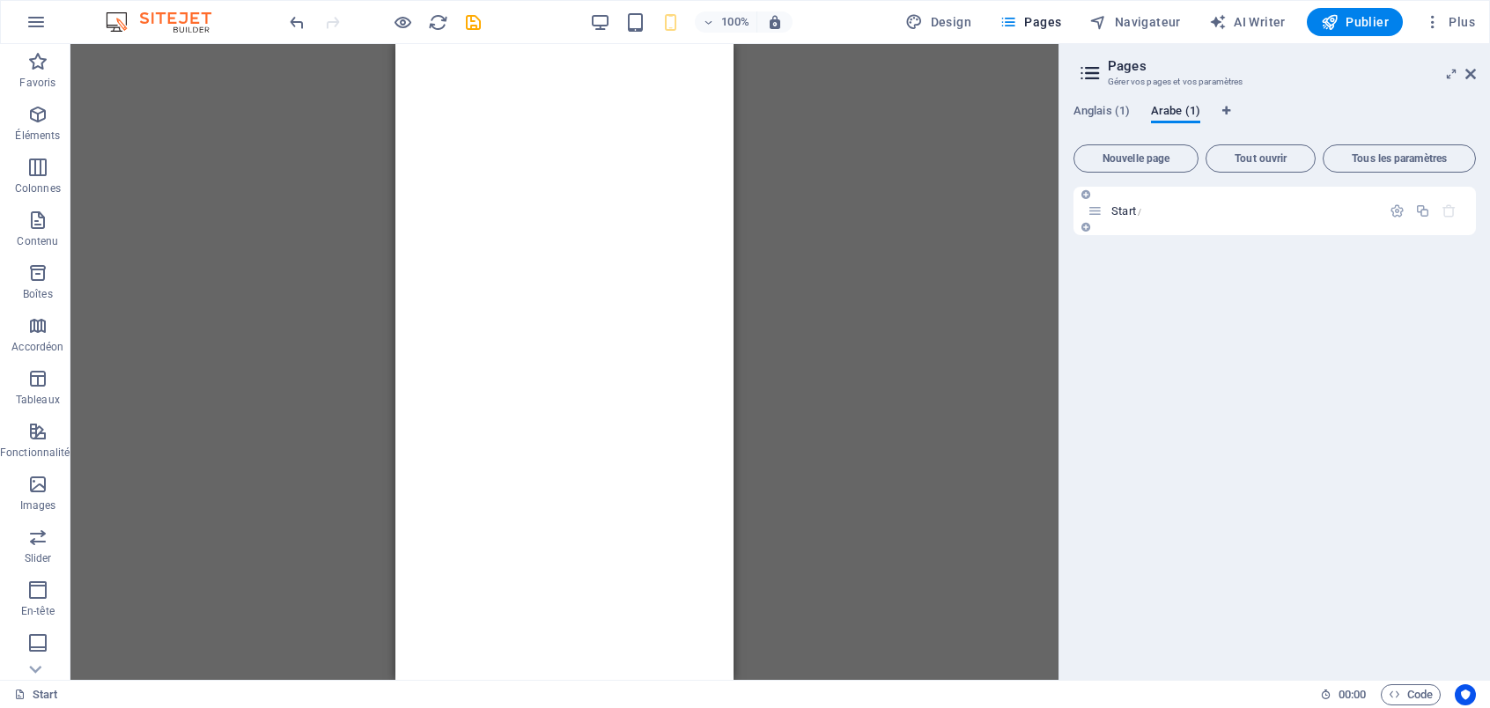
click at [1444, 209] on icon "button" at bounding box center [1449, 210] width 15 height 15
click at [1092, 103] on div "Anglais (1) Arabe (1) Nouvelle page Tout ouvrir Tous les paramètres Start /" at bounding box center [1275, 385] width 431 height 590
click at [1110, 116] on span "Anglais (1)" at bounding box center [1102, 112] width 56 height 25
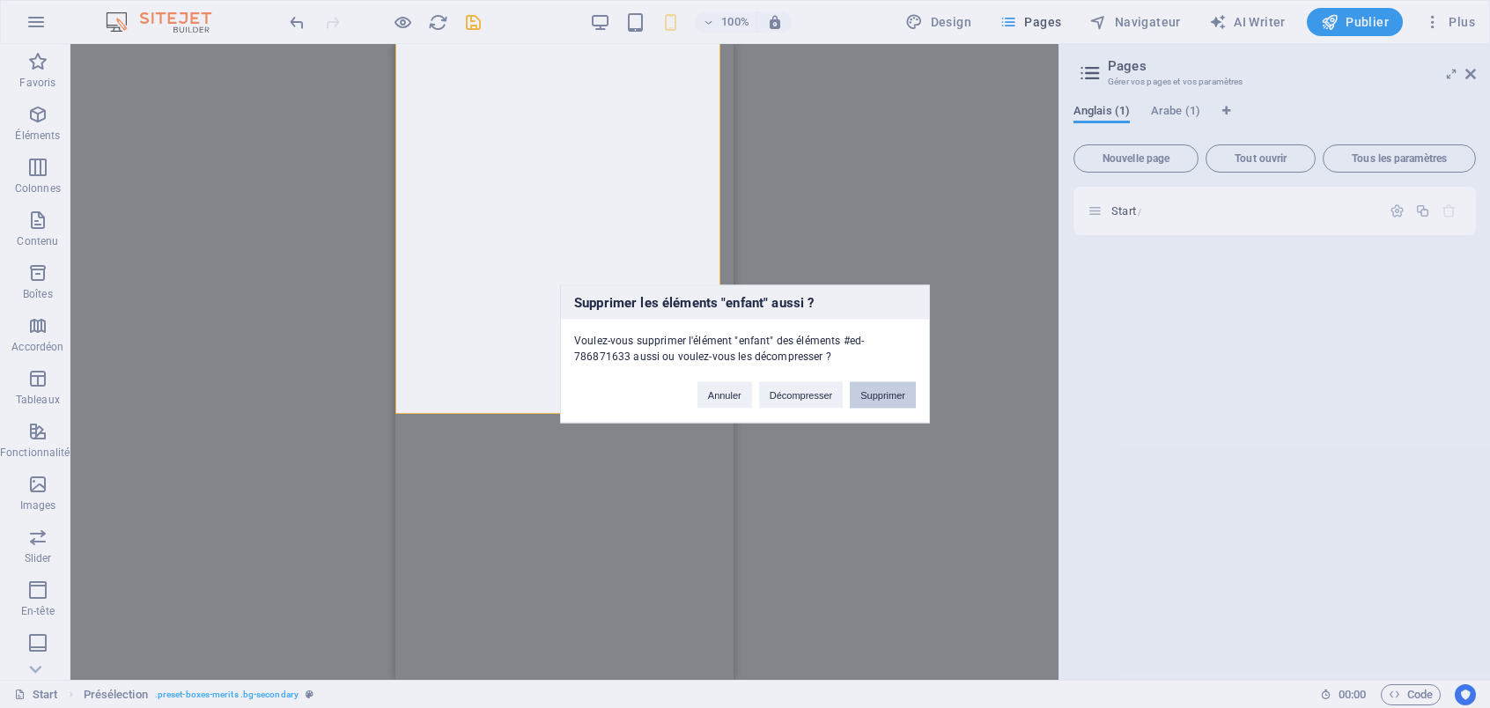
click at [907, 390] on button "Supprimer" at bounding box center [883, 395] width 66 height 26
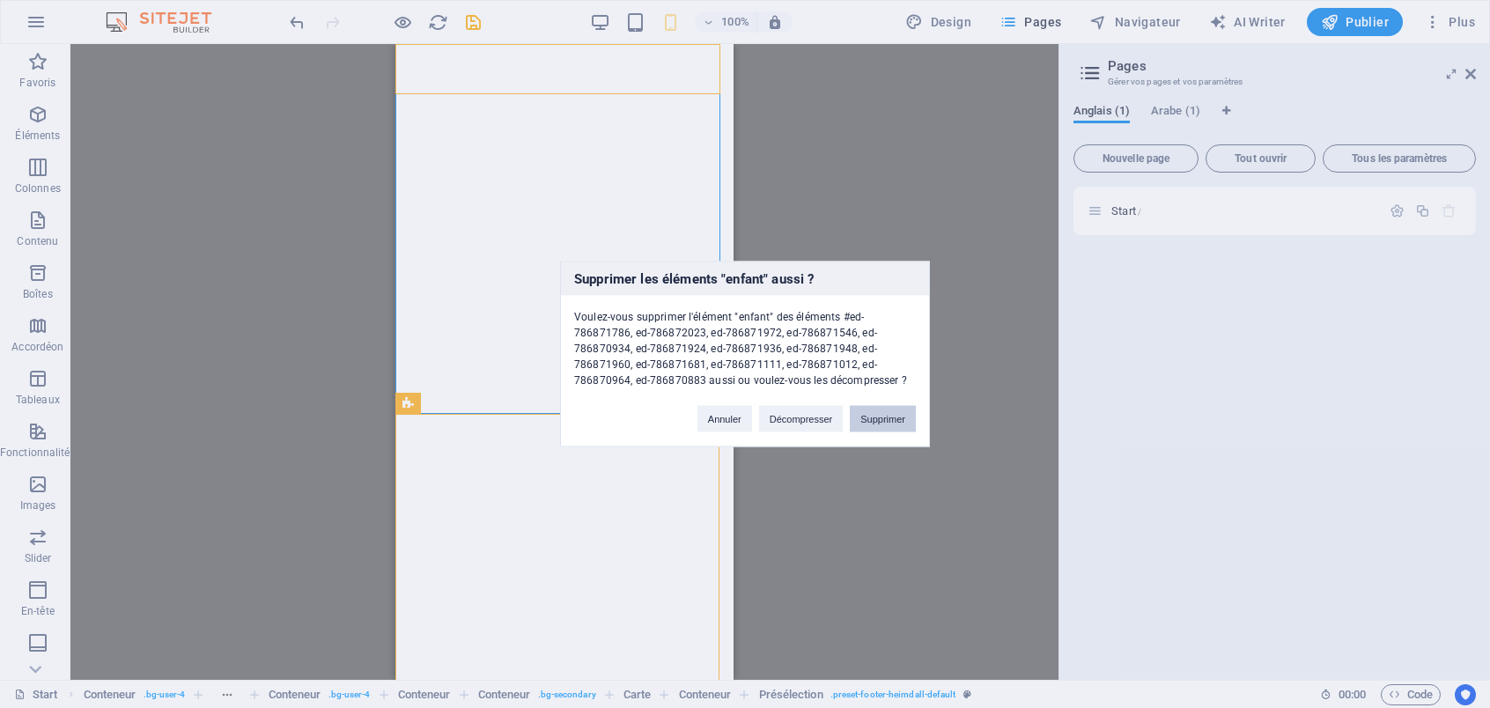
click at [884, 418] on button "Supprimer" at bounding box center [883, 419] width 66 height 26
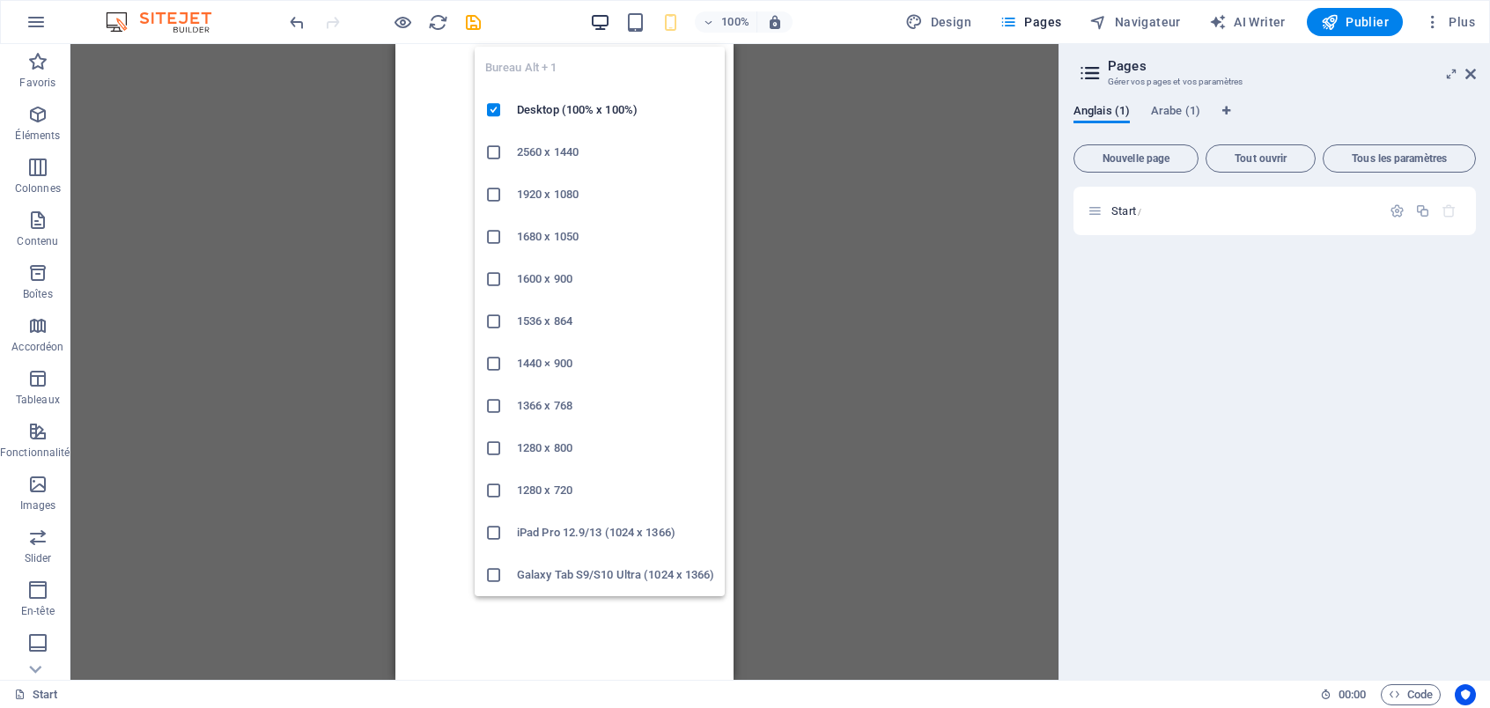
click at [598, 24] on icon "button" at bounding box center [600, 22] width 20 height 20
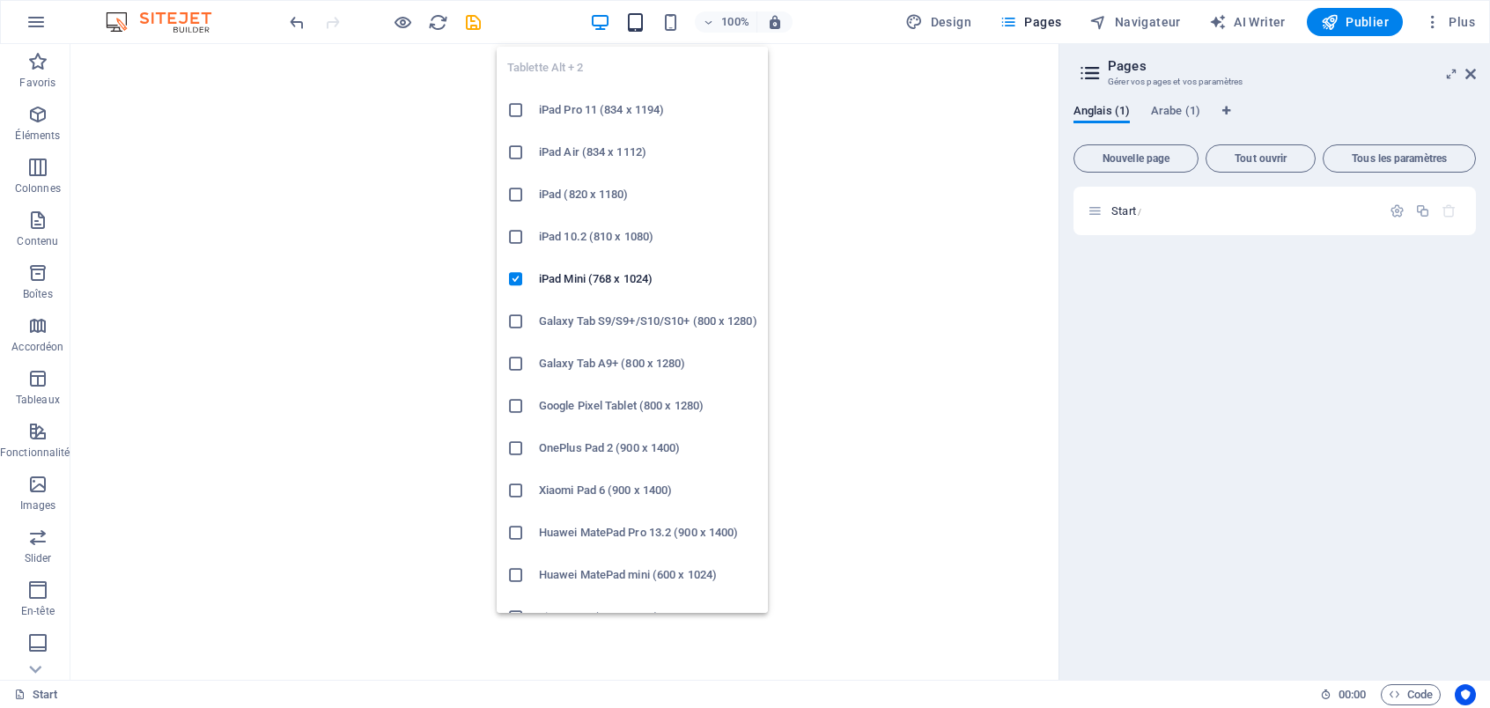
click at [632, 30] on icon "button" at bounding box center [635, 22] width 20 height 20
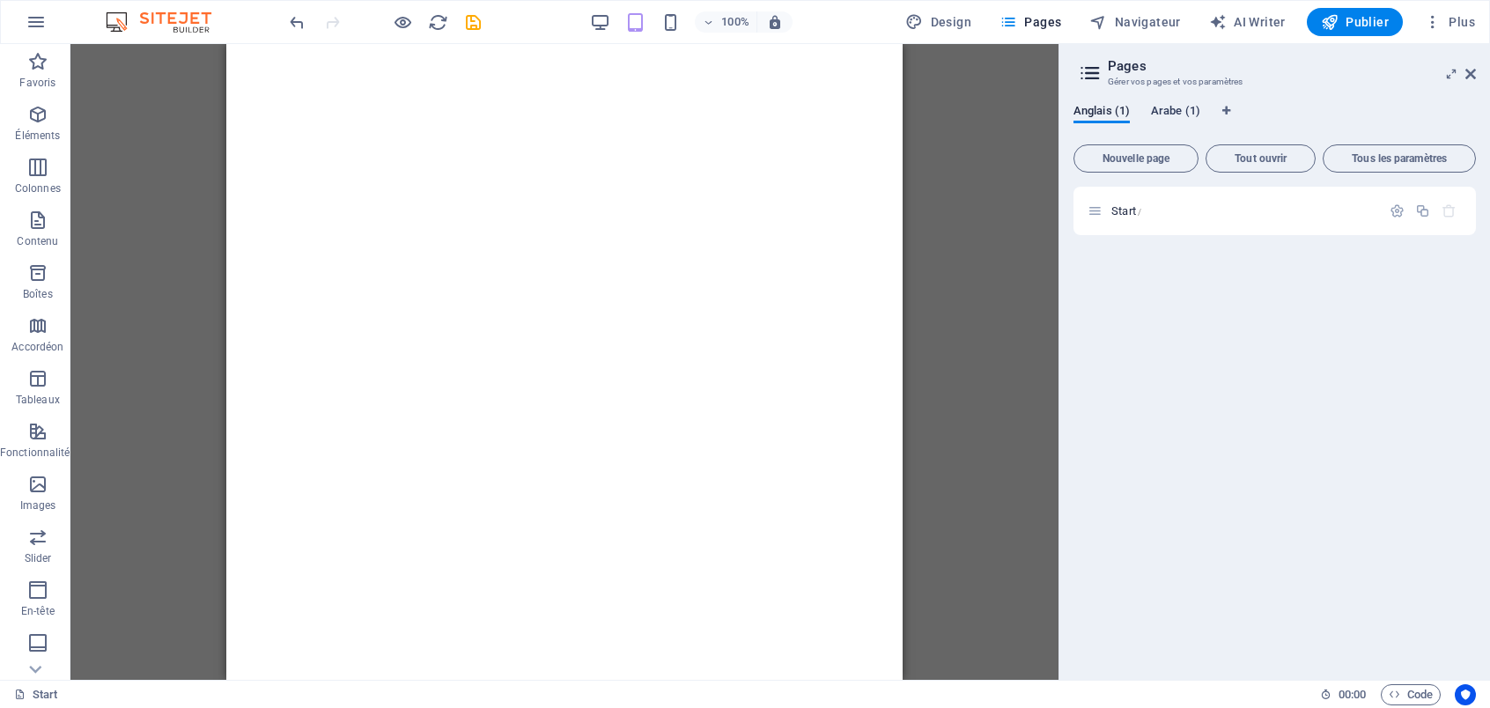
click at [1172, 115] on span "Arabe (1)" at bounding box center [1175, 112] width 49 height 25
click at [1117, 116] on span "Anglais (1)" at bounding box center [1102, 112] width 56 height 25
click at [1470, 73] on icon at bounding box center [1471, 74] width 11 height 14
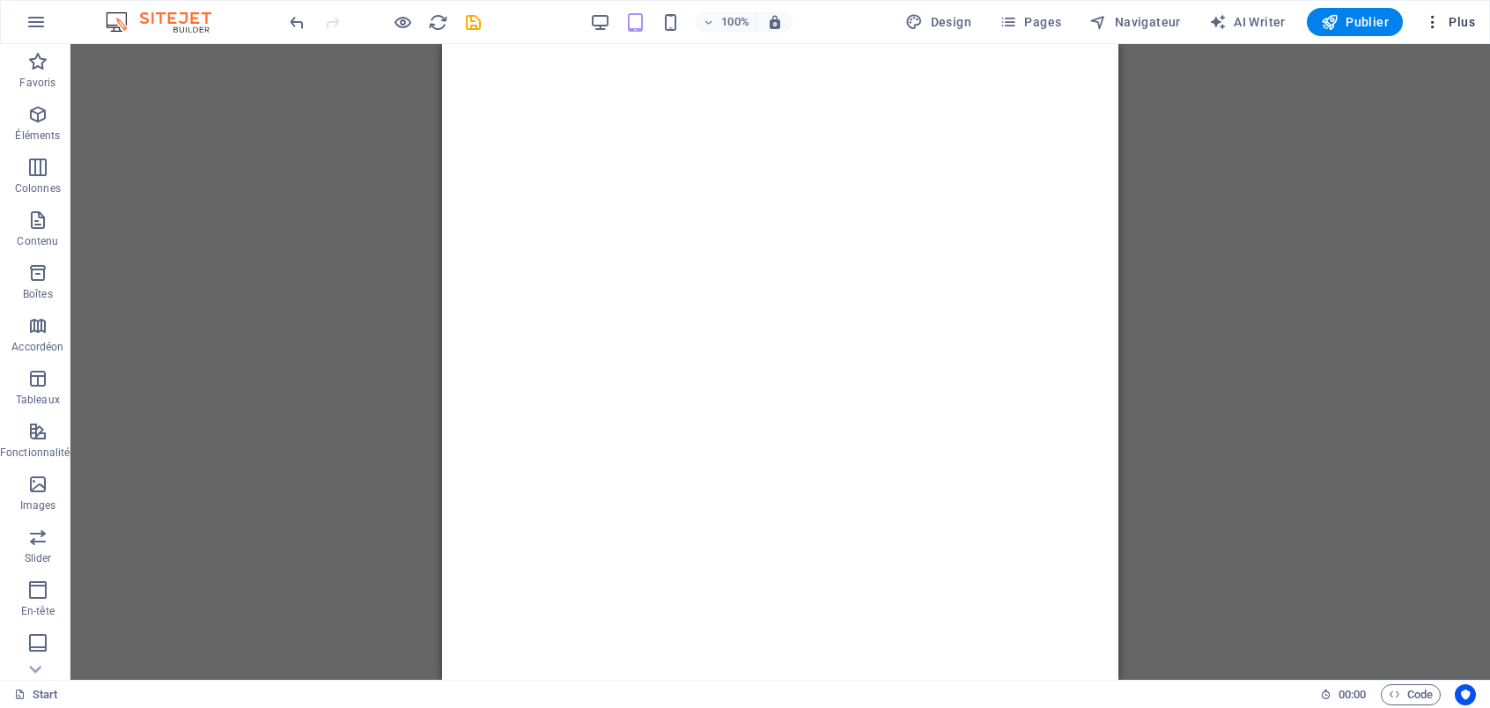
click at [1445, 26] on span "Plus" at bounding box center [1449, 22] width 51 height 18
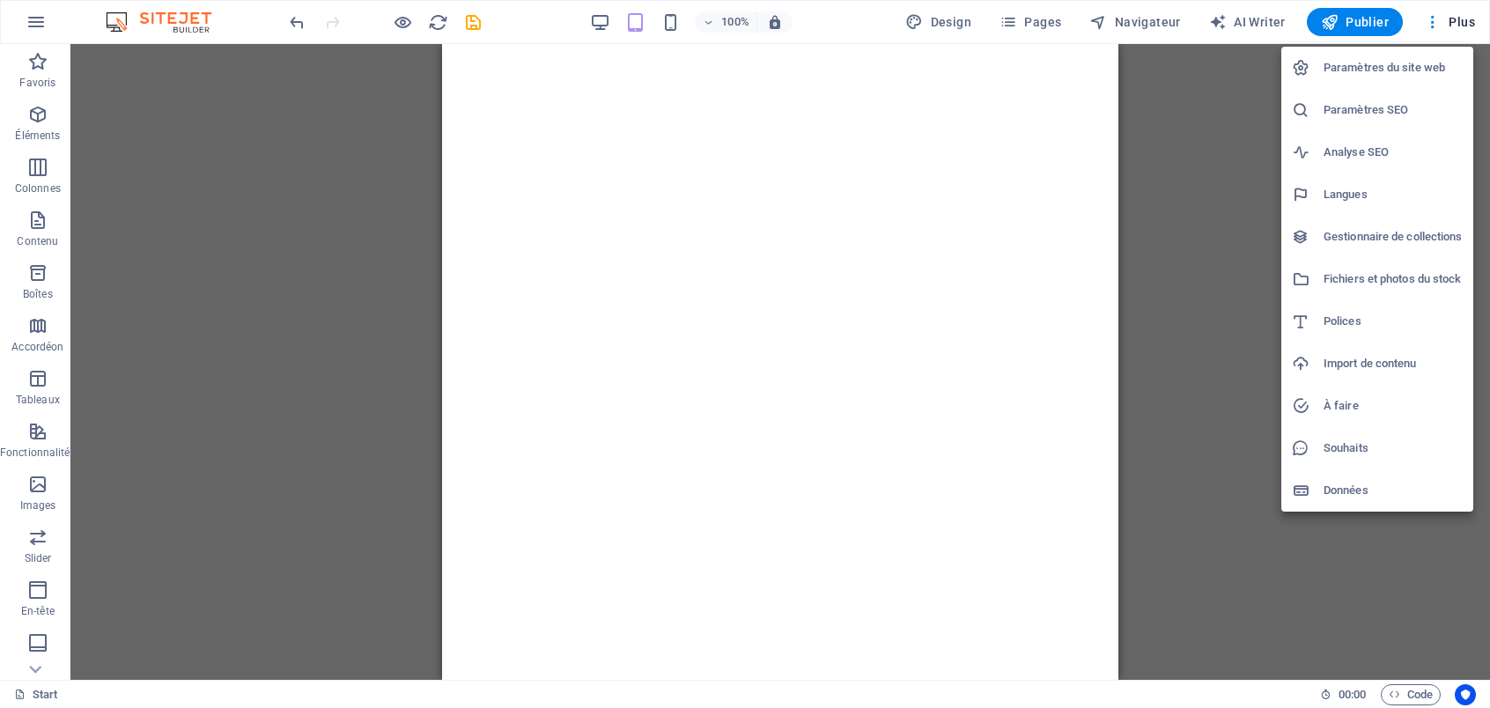
click at [1375, 372] on h6 "Import de contenu" at bounding box center [1393, 363] width 139 height 21
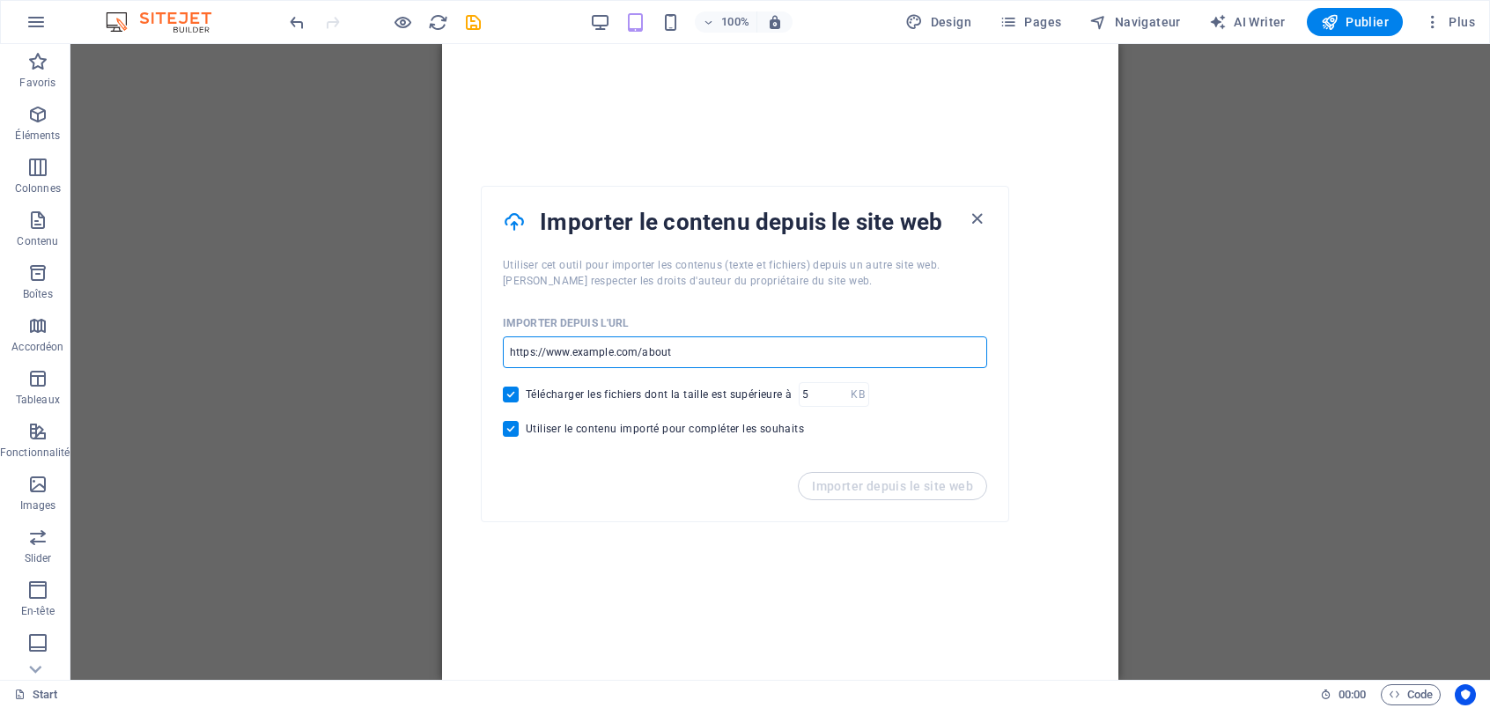
click at [703, 353] on input "url" at bounding box center [745, 353] width 484 height 32
type input "https://www.canva.com/design/DAG0xojNYIE/JBcL815D33jfyNCLOxkelg/watch"
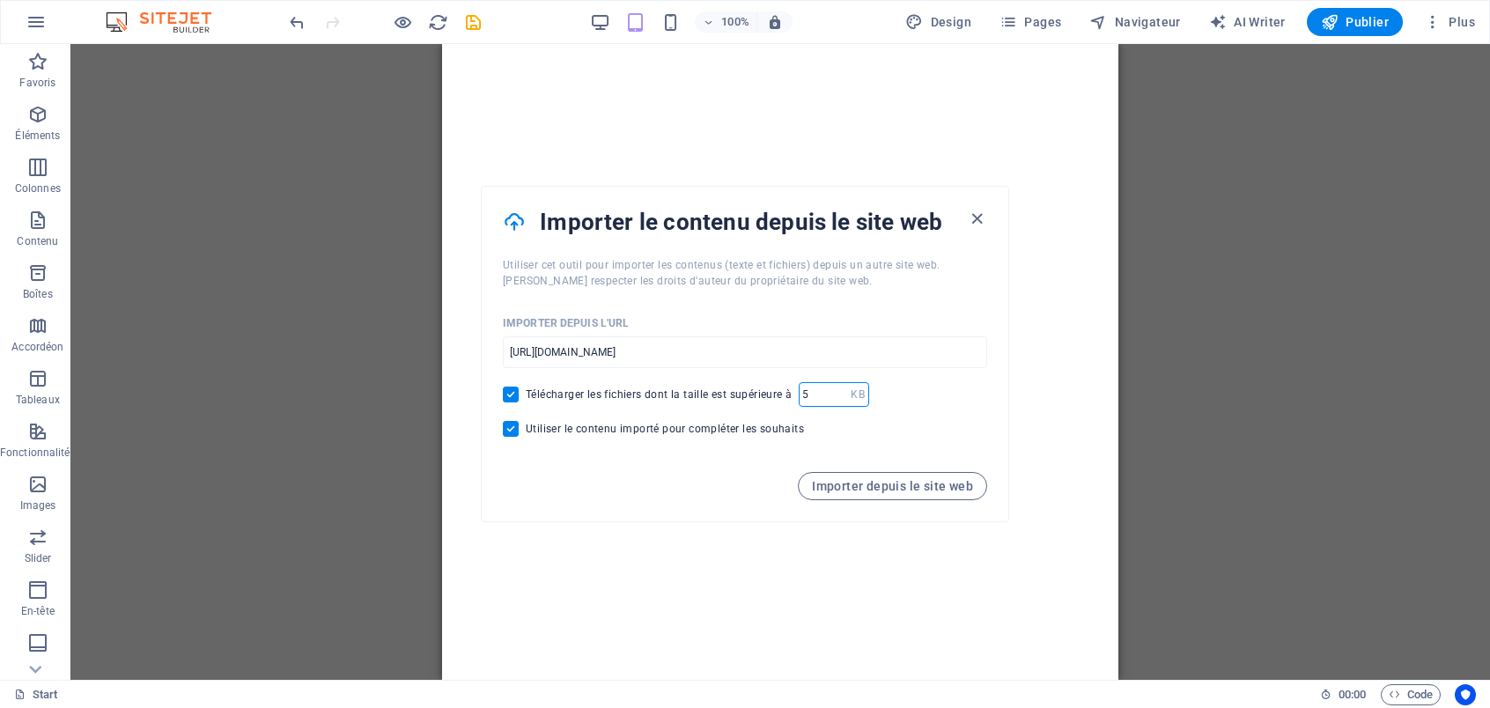
click at [814, 400] on input "number" at bounding box center [825, 394] width 52 height 25
drag, startPoint x: 822, startPoint y: 396, endPoint x: 789, endPoint y: 401, distance: 33.0
click at [789, 401] on div "Télécharger les fichiers dont la taille est supérieure à KB ​" at bounding box center [745, 394] width 484 height 25
click at [810, 393] on input "number" at bounding box center [825, 394] width 52 height 25
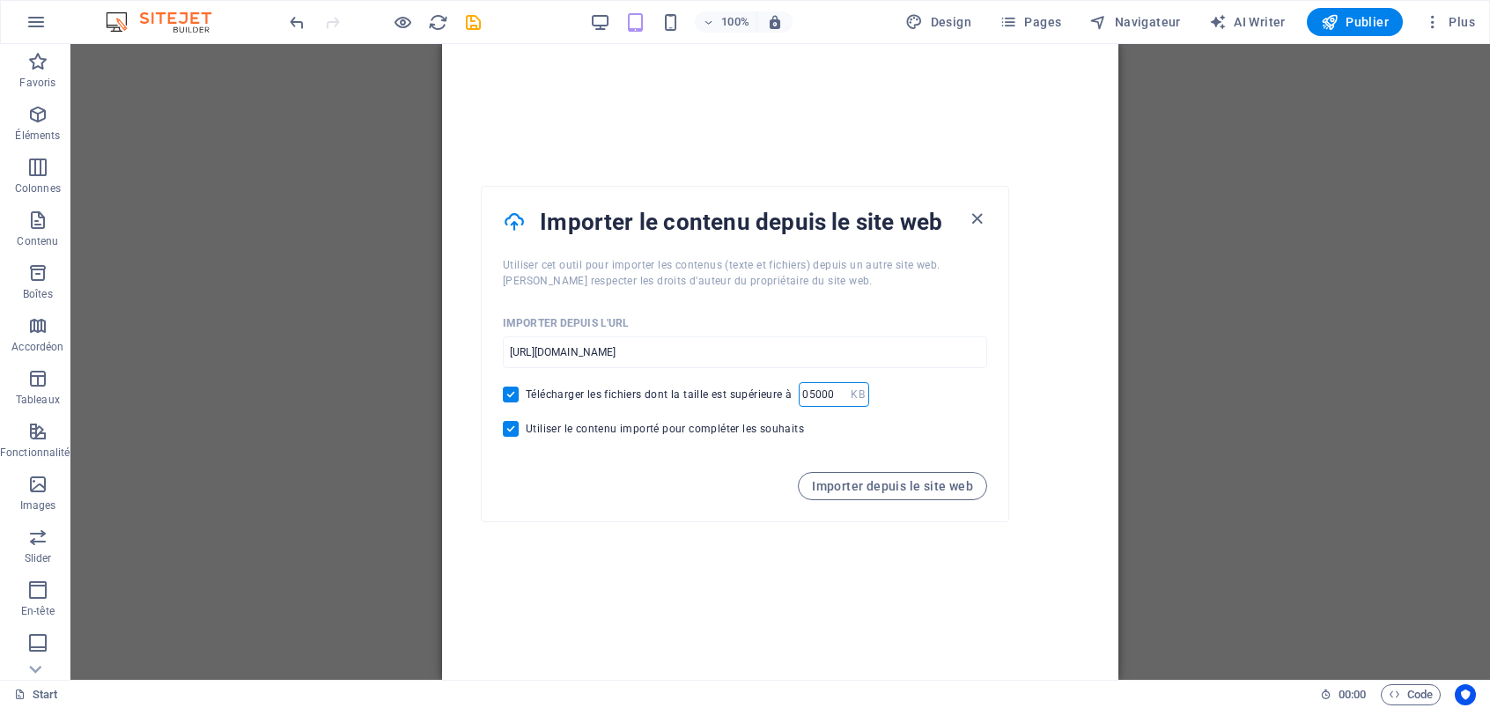
type input "05000"
click at [750, 431] on span "Utiliser le contenu importé pour compléter les souhaits" at bounding box center [665, 429] width 278 height 14
click at [526, 431] on input "Utiliser le contenu importé pour compléter les souhaits" at bounding box center [514, 429] width 23 height 16
click at [750, 431] on span "Utiliser le contenu importé pour compléter les souhaits" at bounding box center [665, 429] width 278 height 14
click at [526, 431] on input "Utiliser le contenu importé pour compléter les souhaits" at bounding box center [514, 429] width 23 height 16
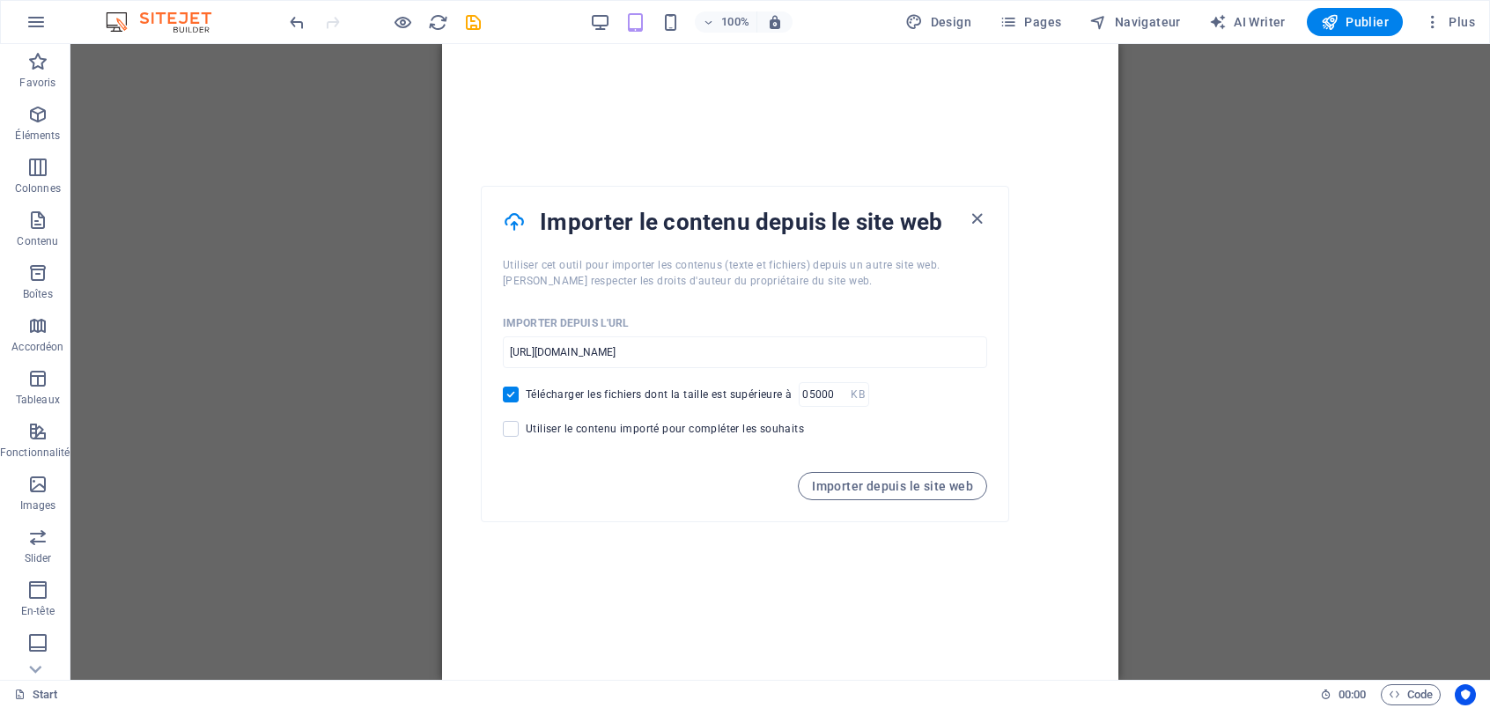
checkbox input "true"
click at [904, 484] on span "Importer depuis le site web" at bounding box center [892, 486] width 161 height 14
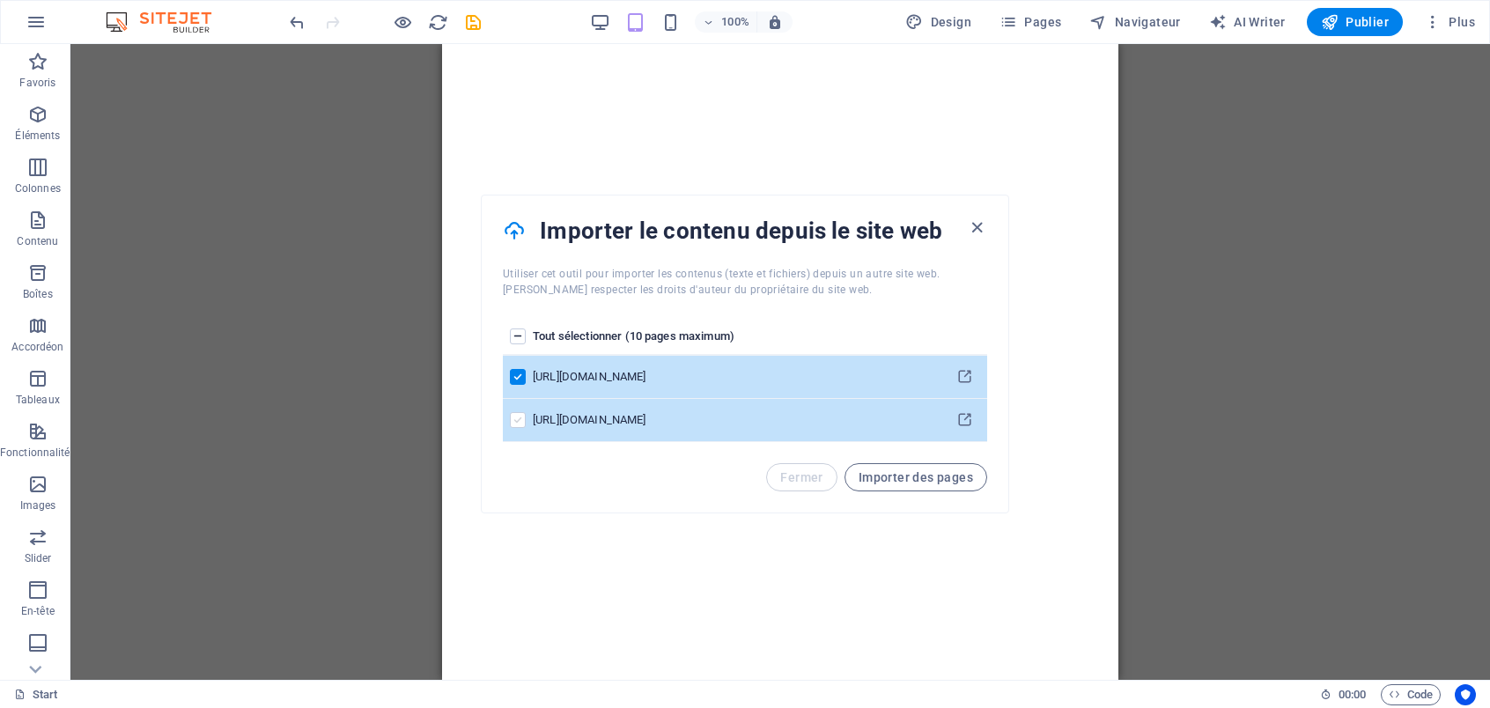
click at [517, 419] on label "pages list" at bounding box center [518, 420] width 16 height 16
click at [0, 0] on input "pages list" at bounding box center [0, 0] width 0 height 0
click at [524, 334] on label "pages list" at bounding box center [518, 337] width 16 height 16
click at [0, 0] on input "pages list" at bounding box center [0, 0] width 0 height 0
click at [512, 330] on label "pages list" at bounding box center [518, 337] width 16 height 16
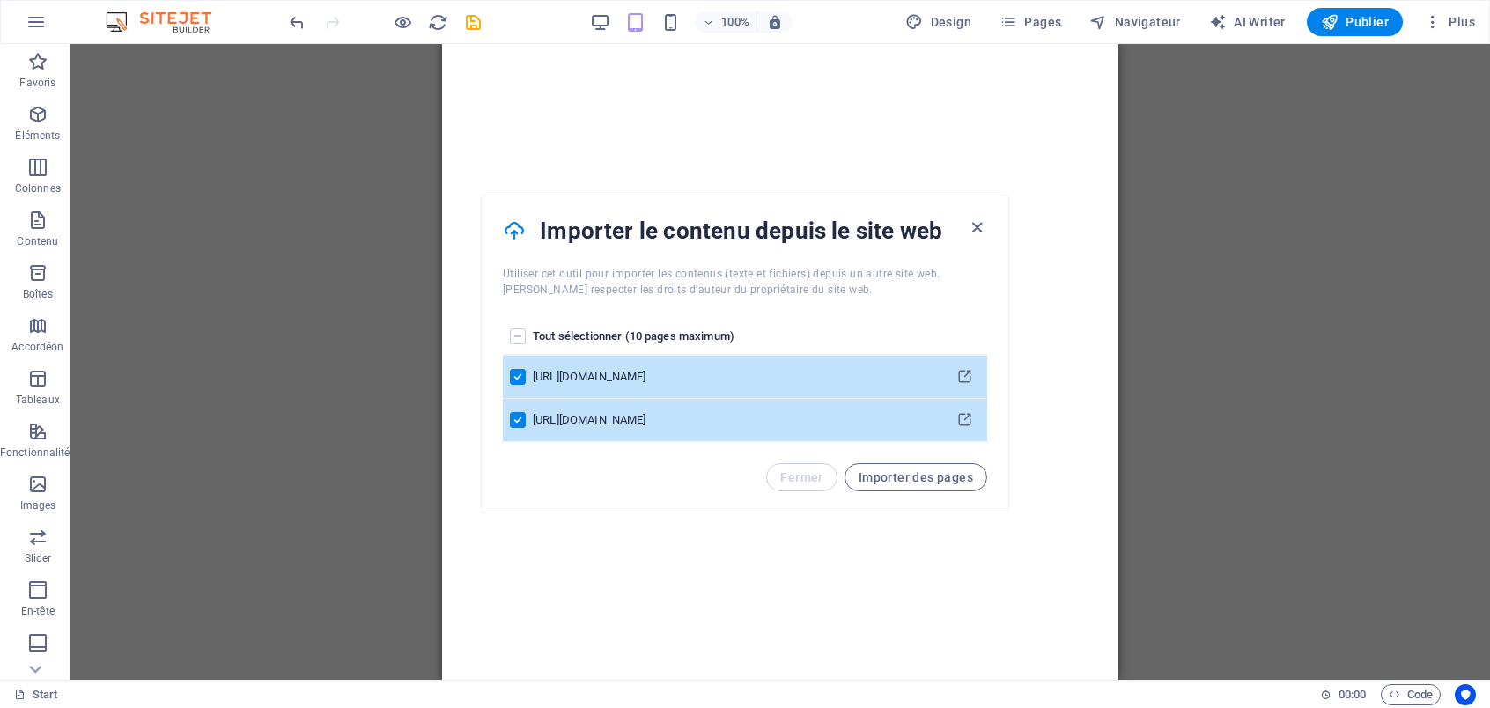
click at [0, 0] on input "pages list" at bounding box center [0, 0] width 0 height 0
click at [913, 484] on button "Importer des pages" at bounding box center [916, 477] width 143 height 28
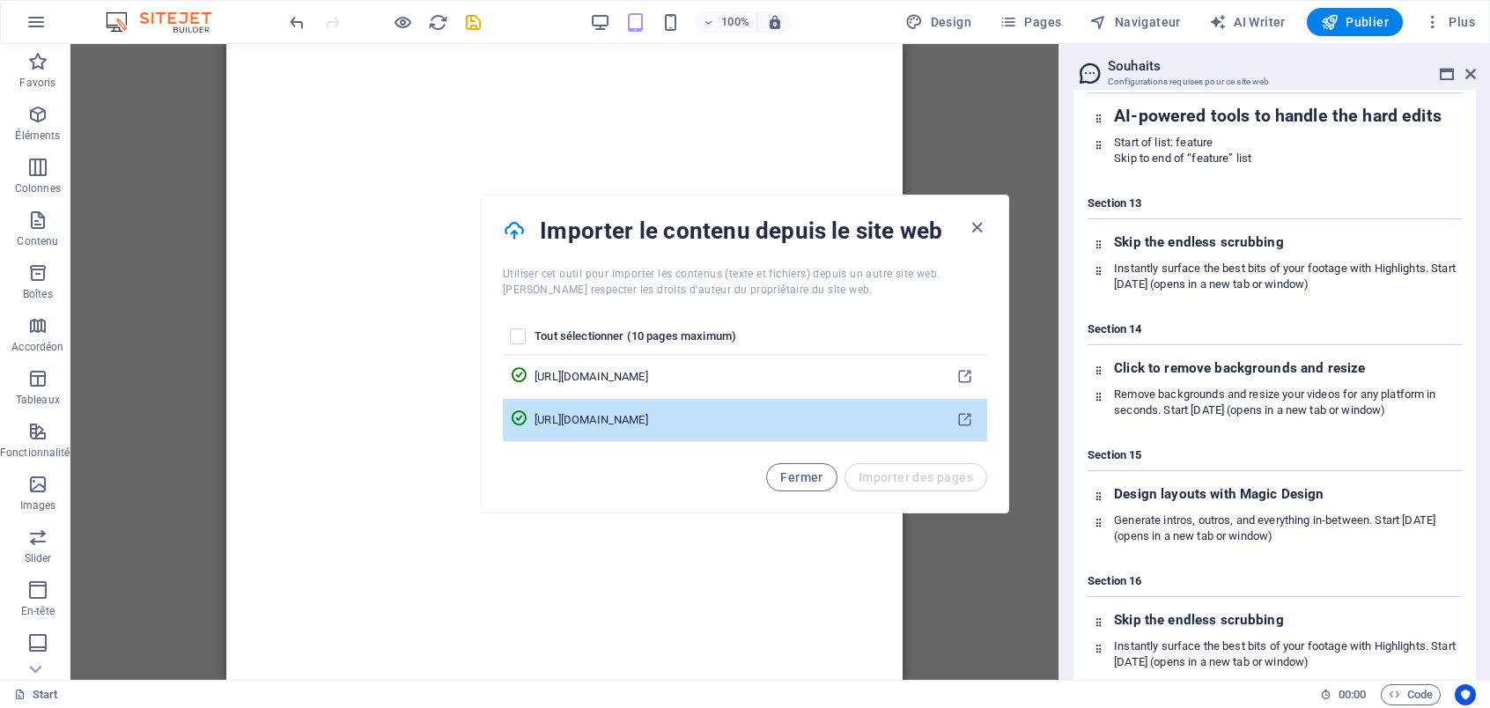
scroll to position [5170, 0]
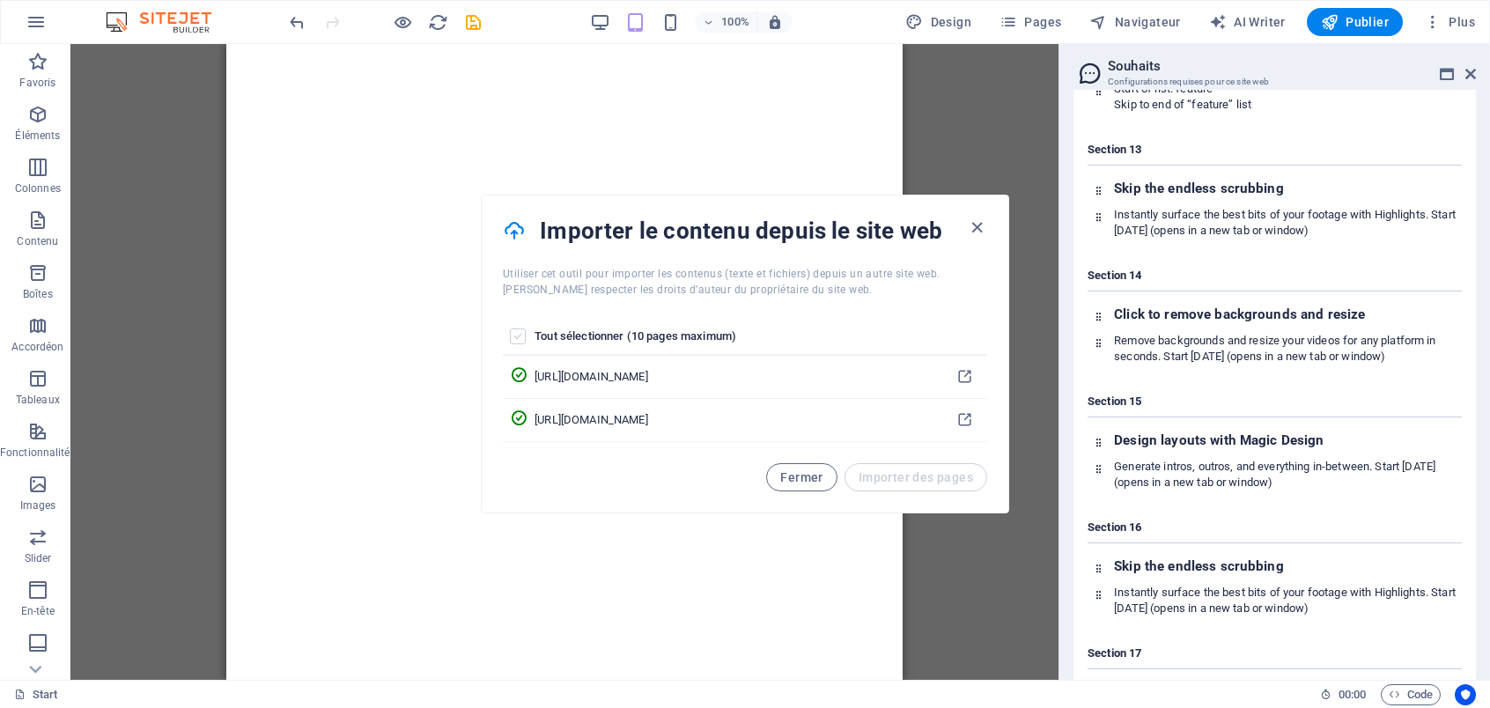
click at [514, 341] on label "pages list" at bounding box center [518, 337] width 16 height 16
click at [0, 0] on input "pages list" at bounding box center [0, 0] width 0 height 0
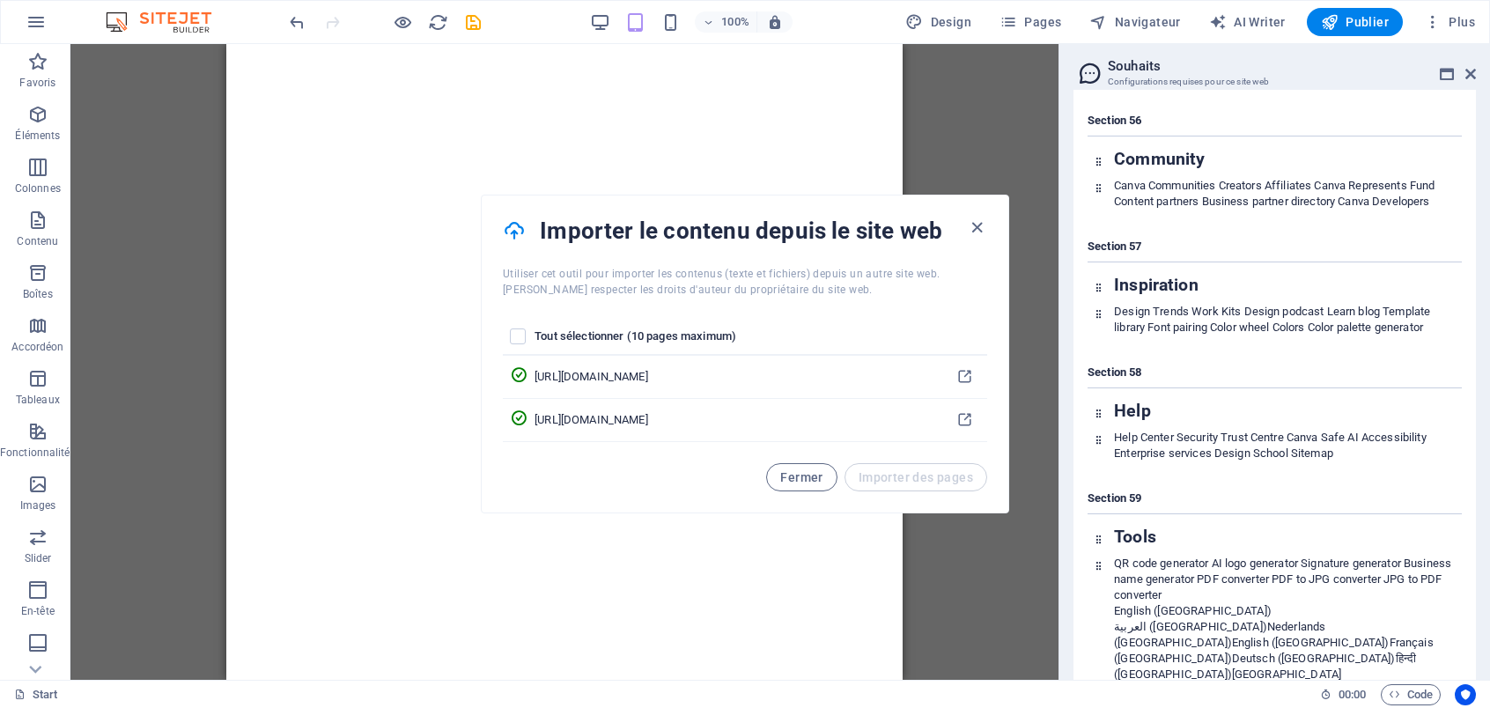
scroll to position [15355, 0]
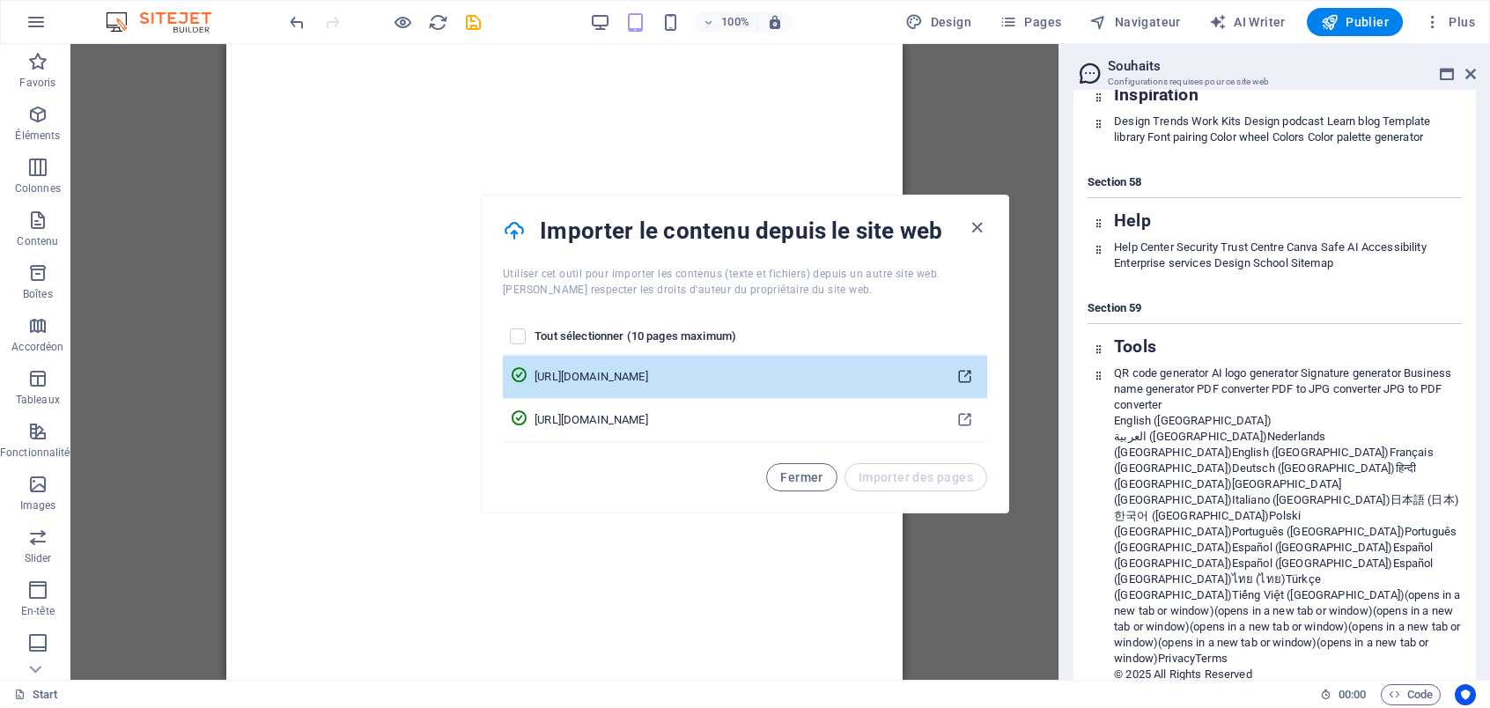
click at [968, 376] on icon "pages list" at bounding box center [965, 377] width 17 height 17
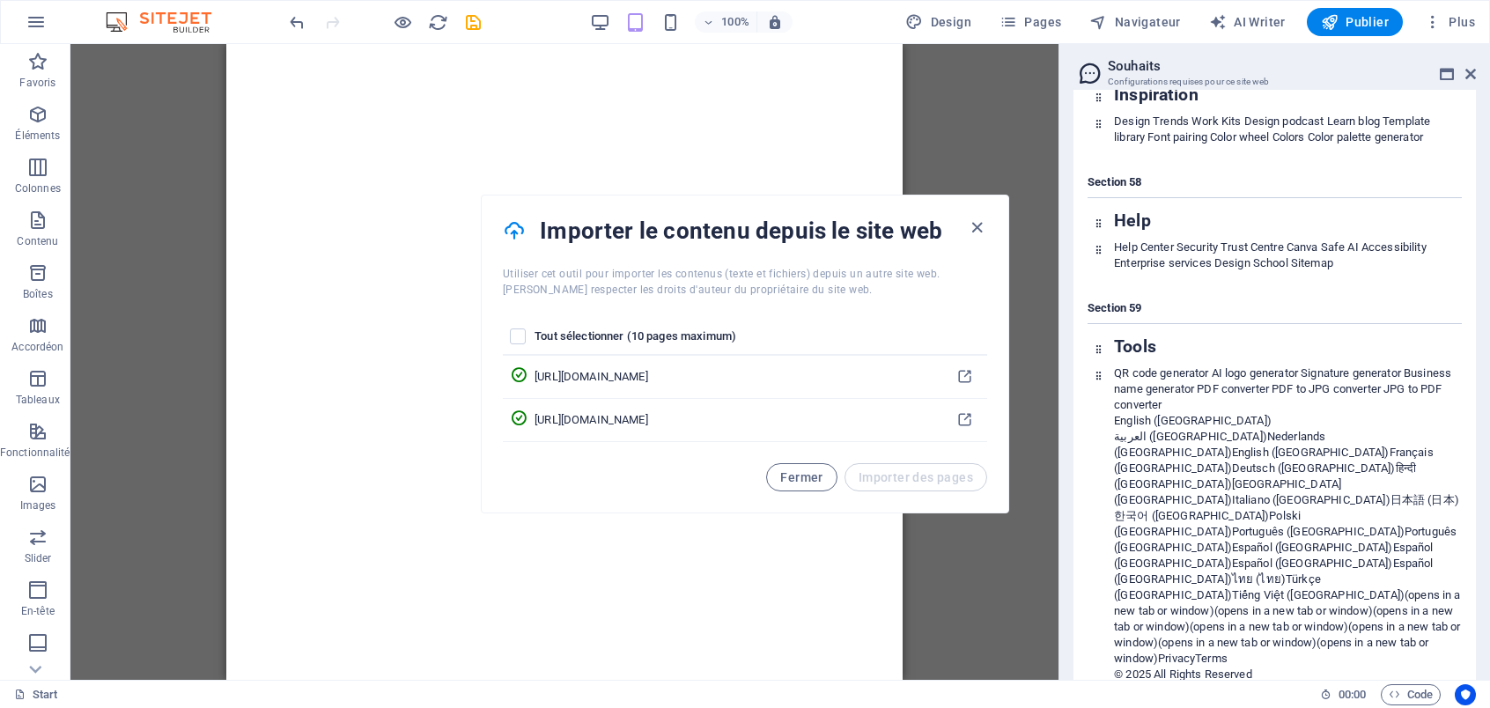
click at [820, 461] on div "Importer le contenu depuis le site web Utiliser cet outil pour importer les con…" at bounding box center [745, 354] width 529 height 319
click at [814, 474] on span "Fermer" at bounding box center [801, 477] width 42 height 14
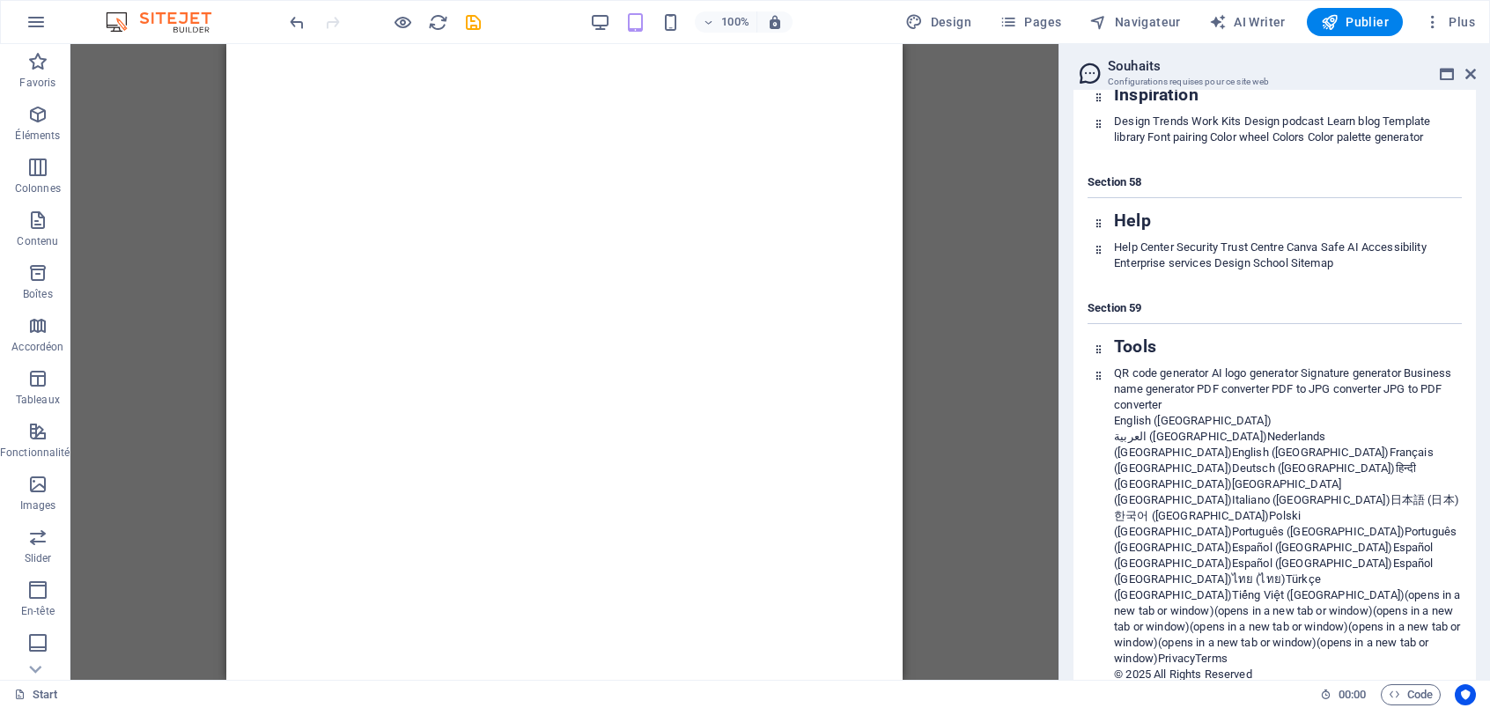
click at [1368, 201] on div "Section 58 Help Help Center Security Trust Centre Canva Safe AI Accessibility E…" at bounding box center [1275, 216] width 374 height 112
click at [1092, 112] on div at bounding box center [1099, 99] width 20 height 25
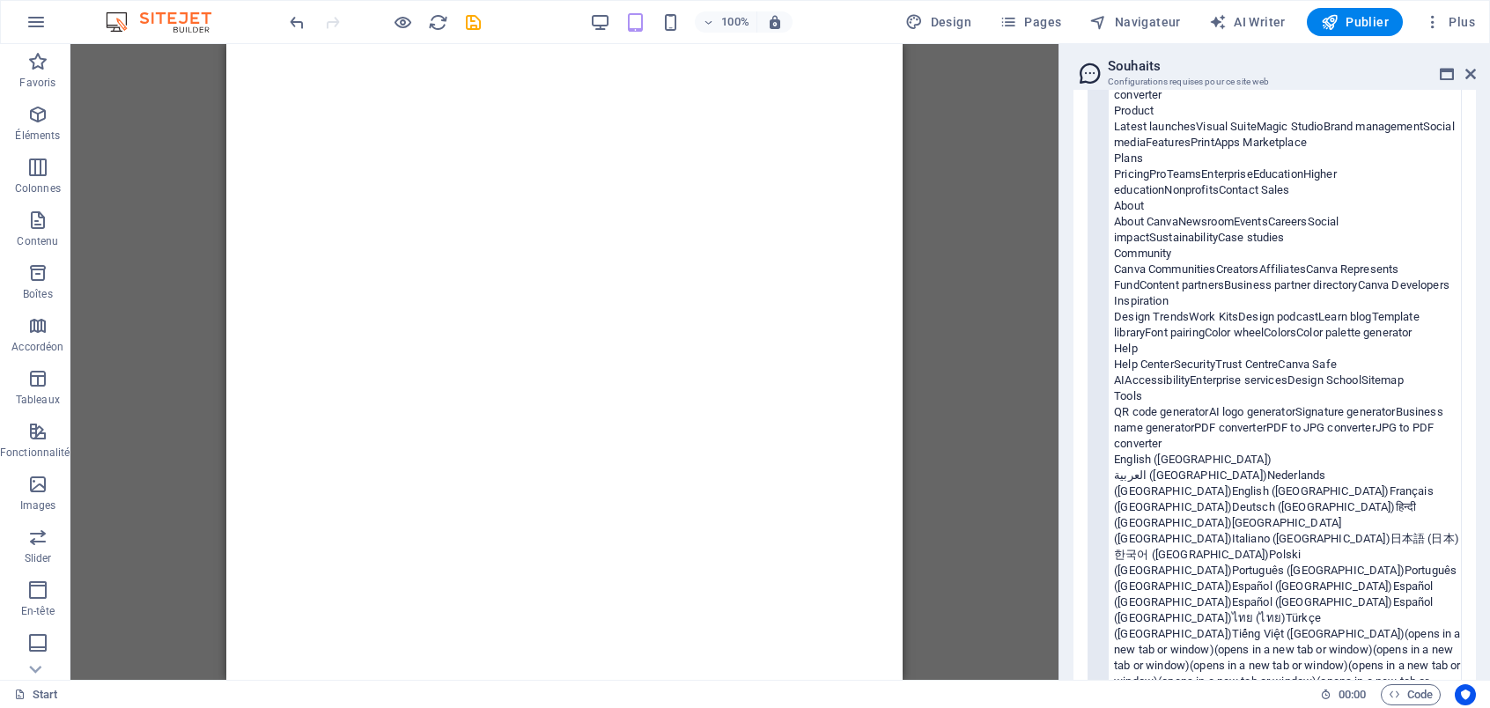
scroll to position [13681, 0]
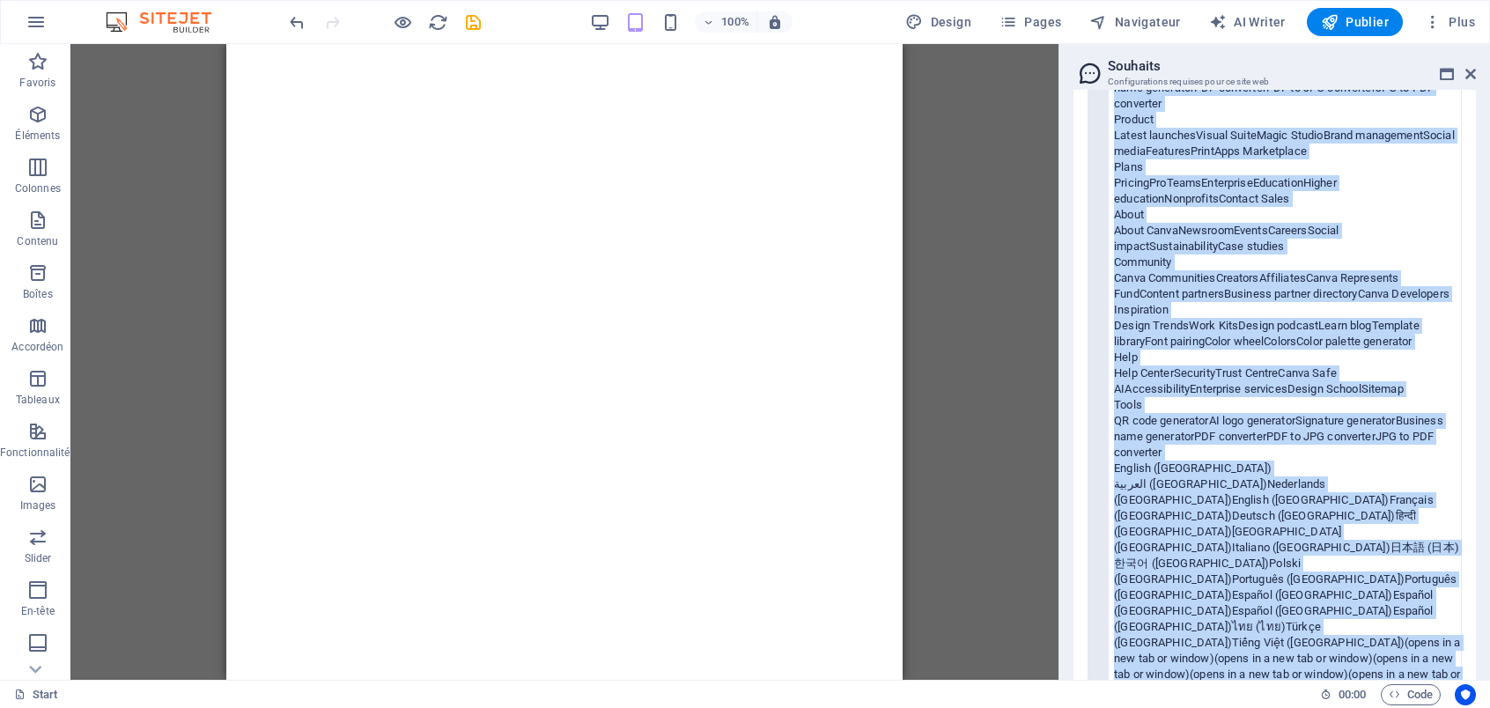
click at [1191, 158] on span "Features" at bounding box center [1168, 150] width 45 height 13
click at [1254, 175] on div "Plans" at bounding box center [1287, 167] width 347 height 16
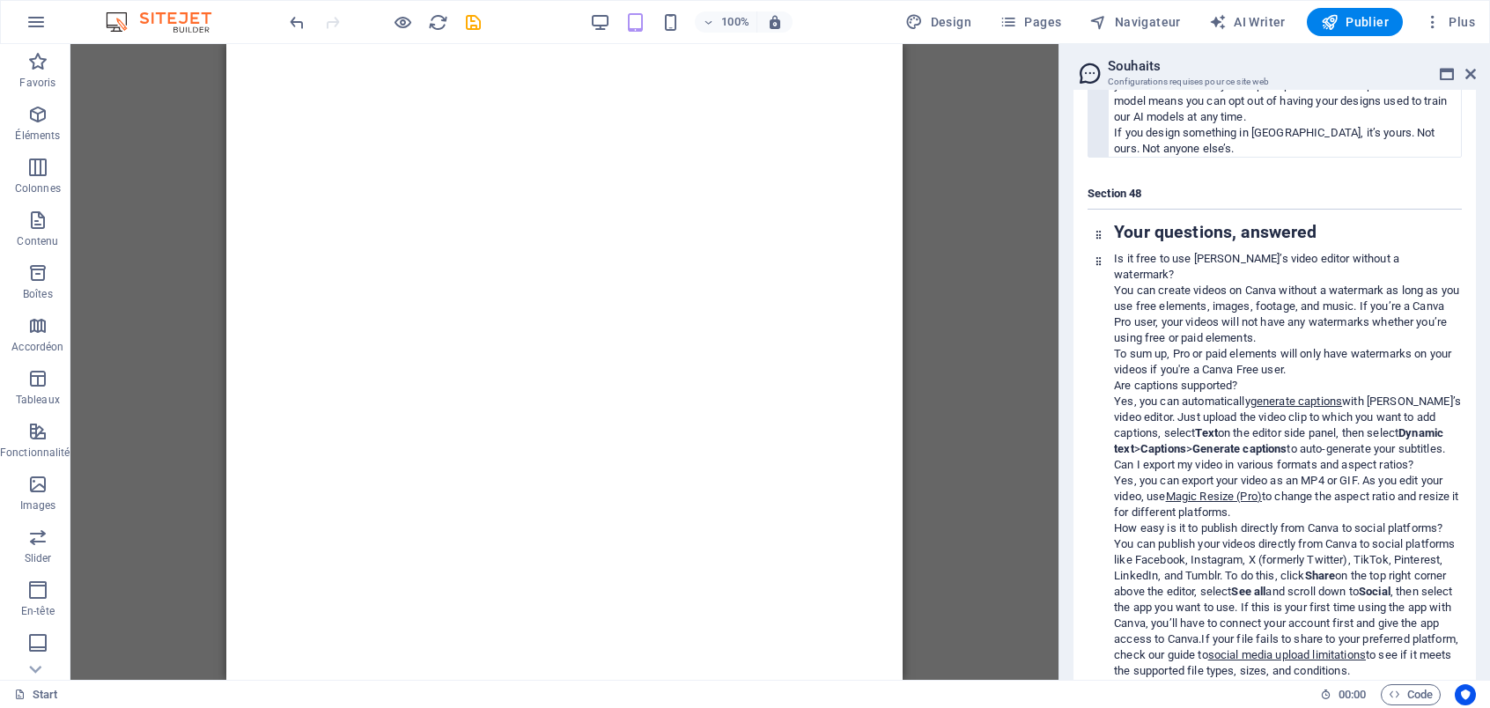
scroll to position [12008, 0]
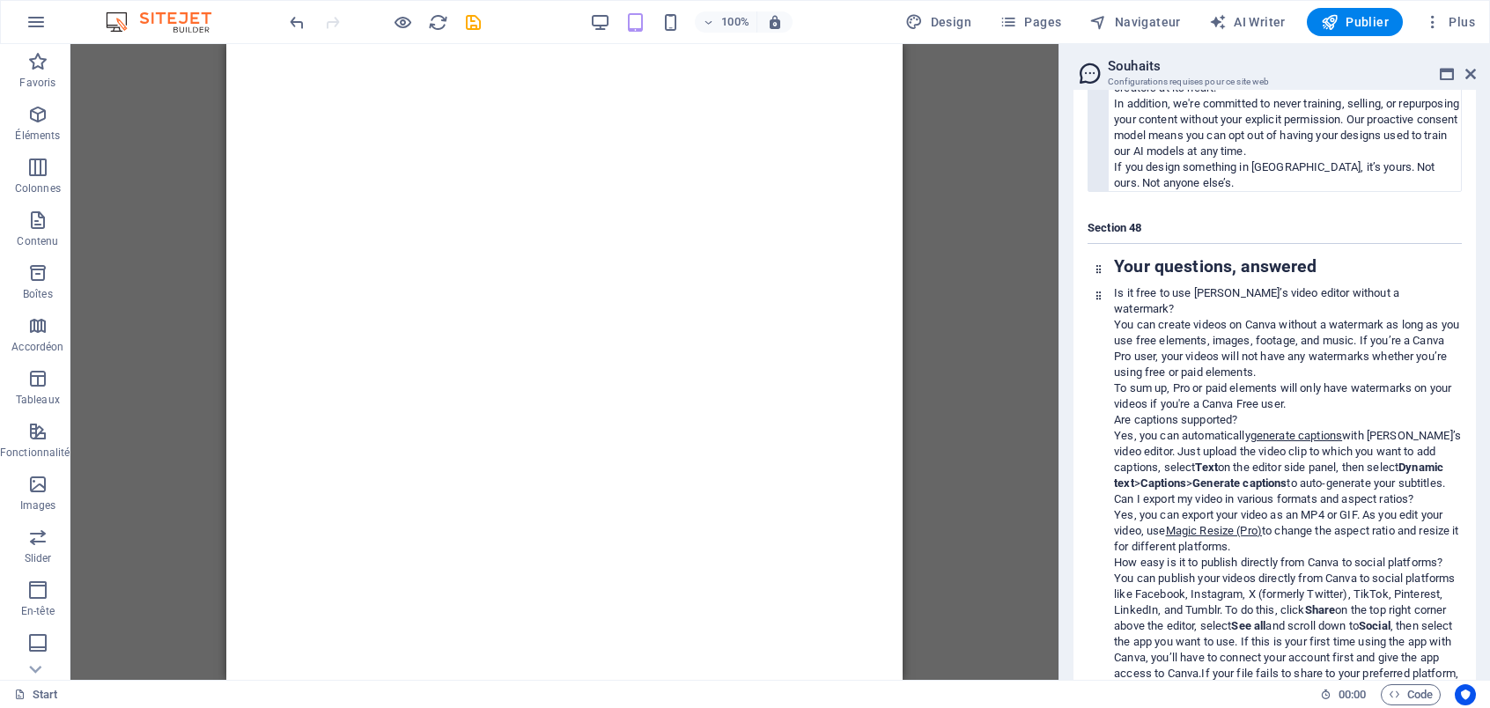
drag, startPoint x: 1308, startPoint y: 63, endPoint x: 1183, endPoint y: 176, distance: 169.0
click at [1185, 146] on aside "Souhaits Configurations requises pour ce site web Contenu Design Données Vous t…" at bounding box center [1275, 362] width 432 height 636
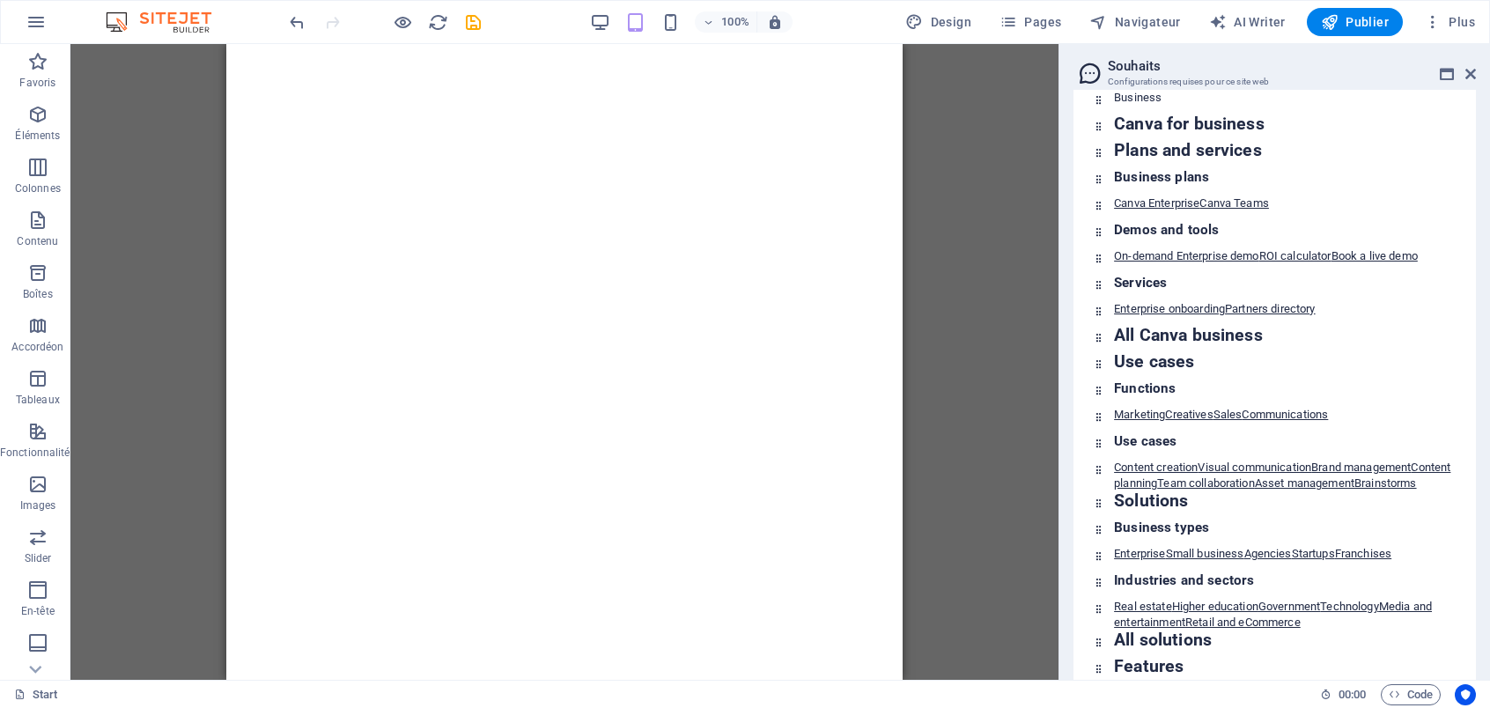
scroll to position [0, 0]
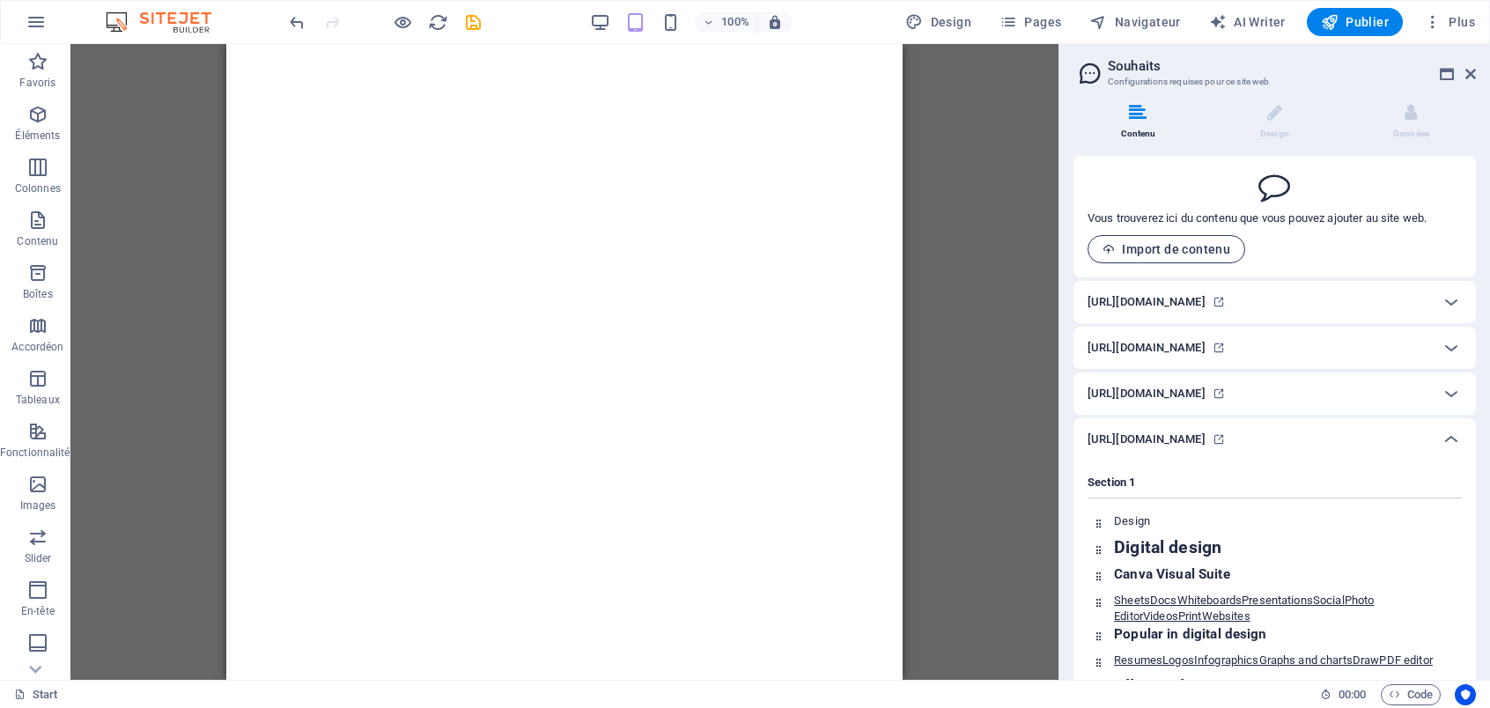
click at [1195, 251] on span "Import de contenu" at bounding box center [1167, 249] width 128 height 14
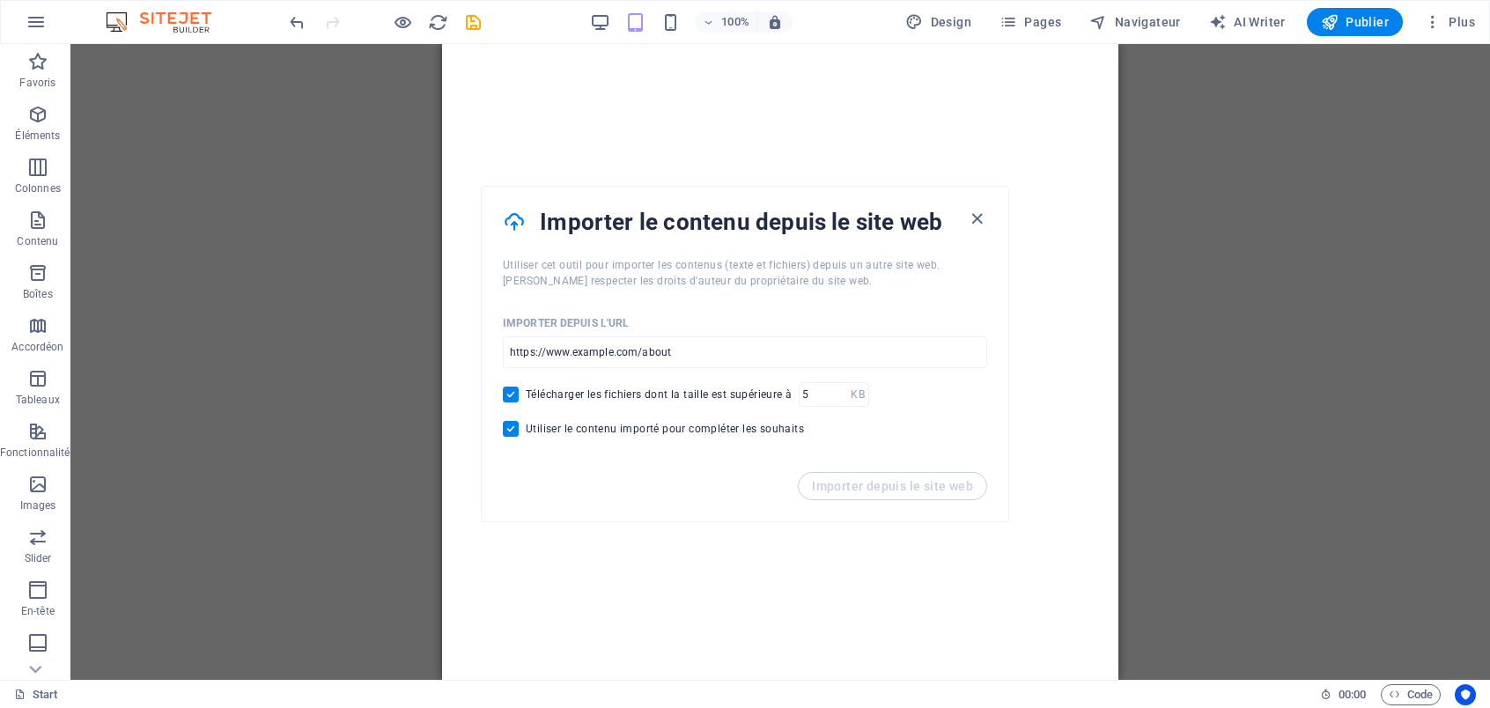
click at [989, 282] on div "Utiliser cet outil pour importer les contenus (texte et fichiers) depuis un aut…" at bounding box center [745, 273] width 527 height 32
click at [916, 501] on div "Importer depuis le site web" at bounding box center [745, 496] width 527 height 49
click at [982, 218] on icon "button" at bounding box center [977, 219] width 20 height 20
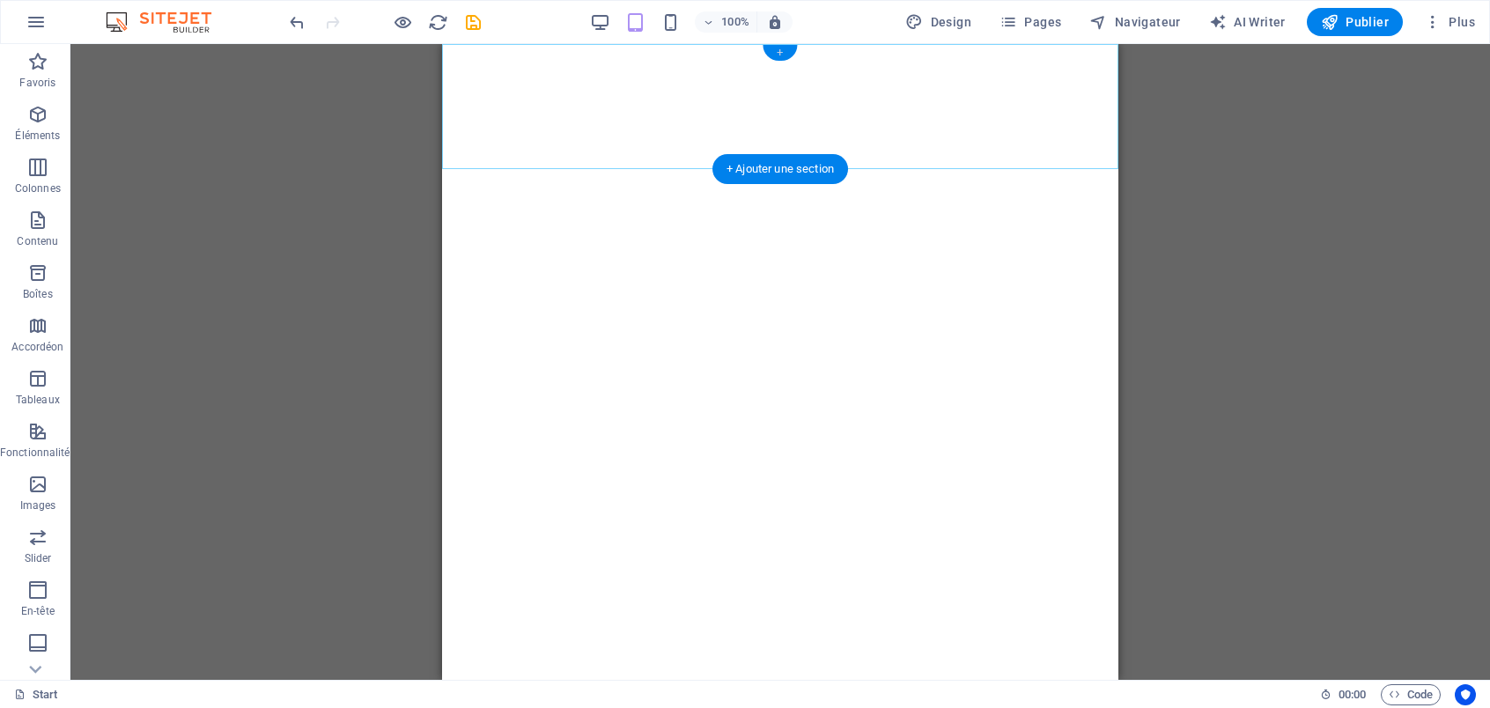
click at [778, 50] on div "+" at bounding box center [780, 53] width 34 height 16
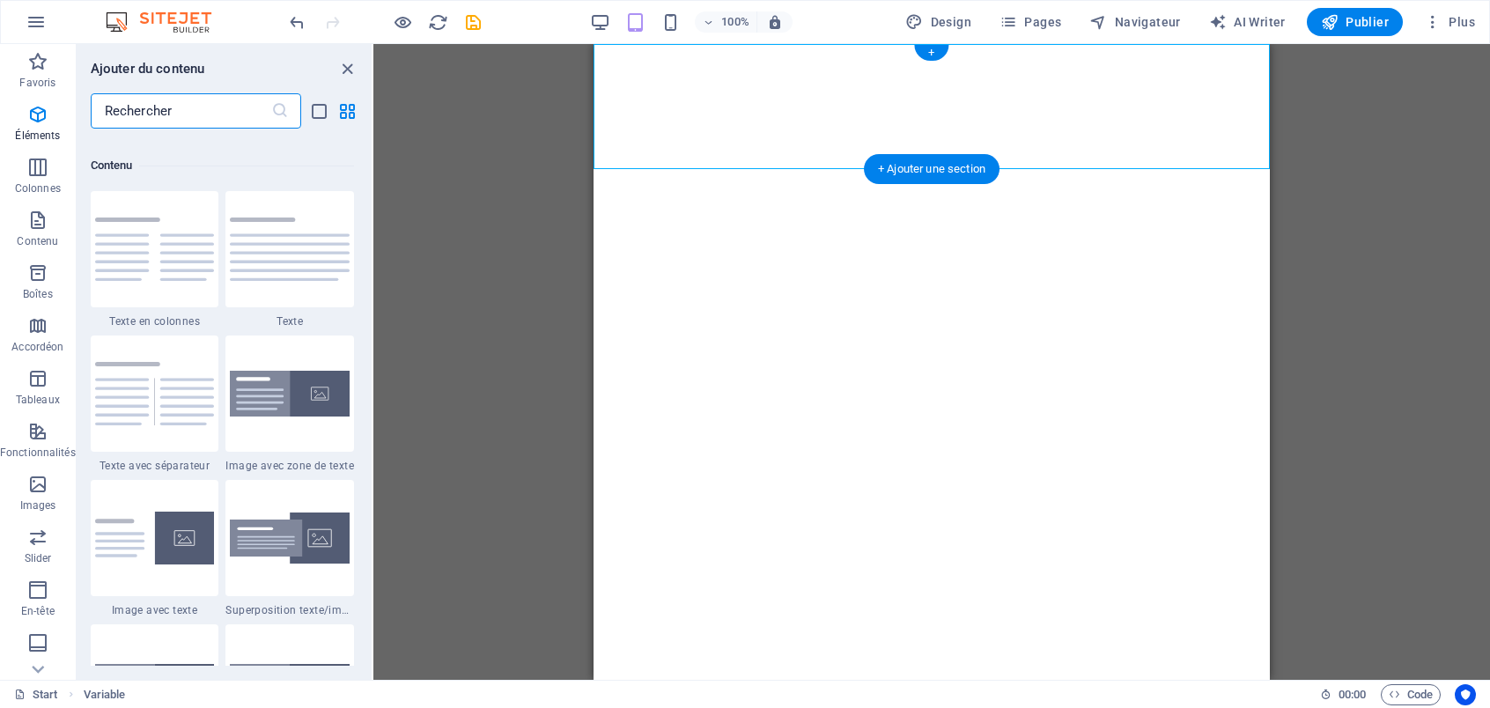
scroll to position [3082, 0]
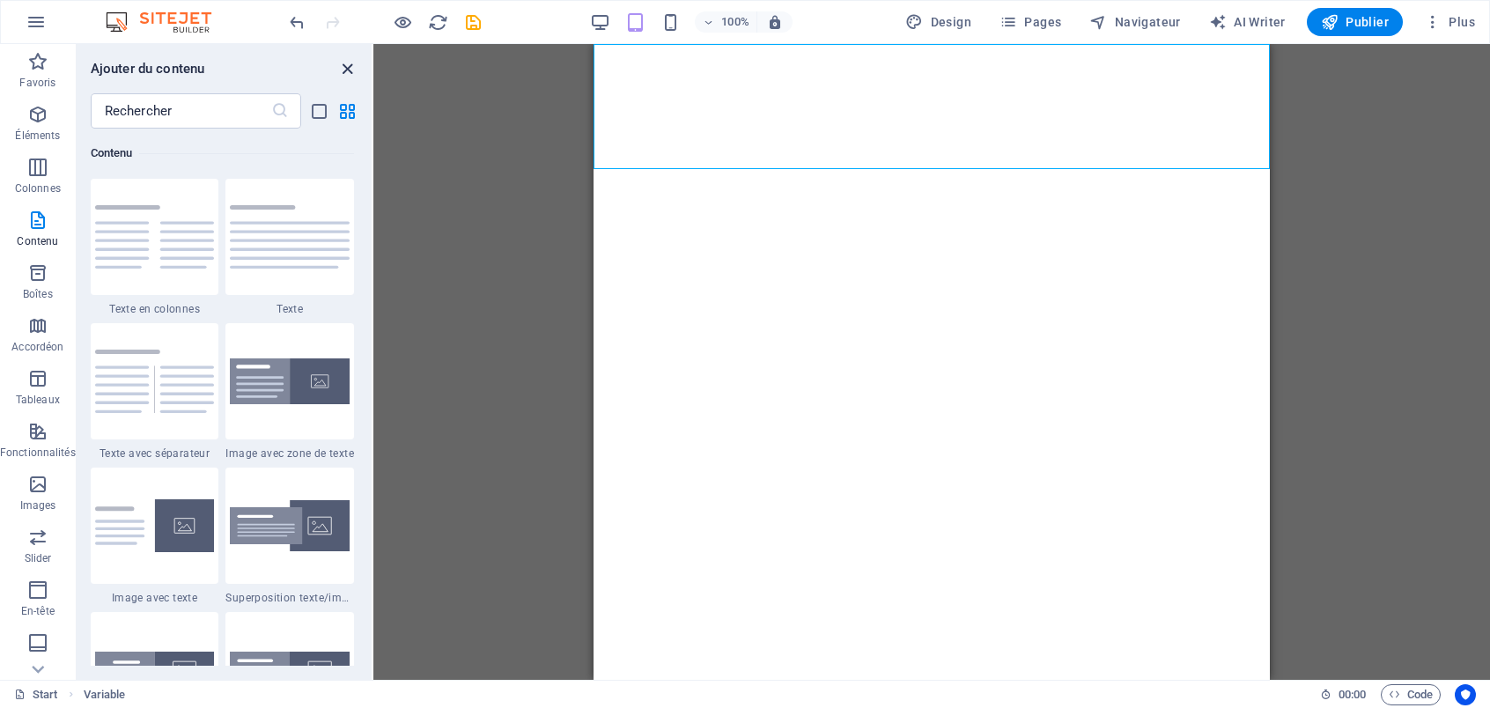
click at [338, 65] on icon "close panel" at bounding box center [347, 69] width 20 height 20
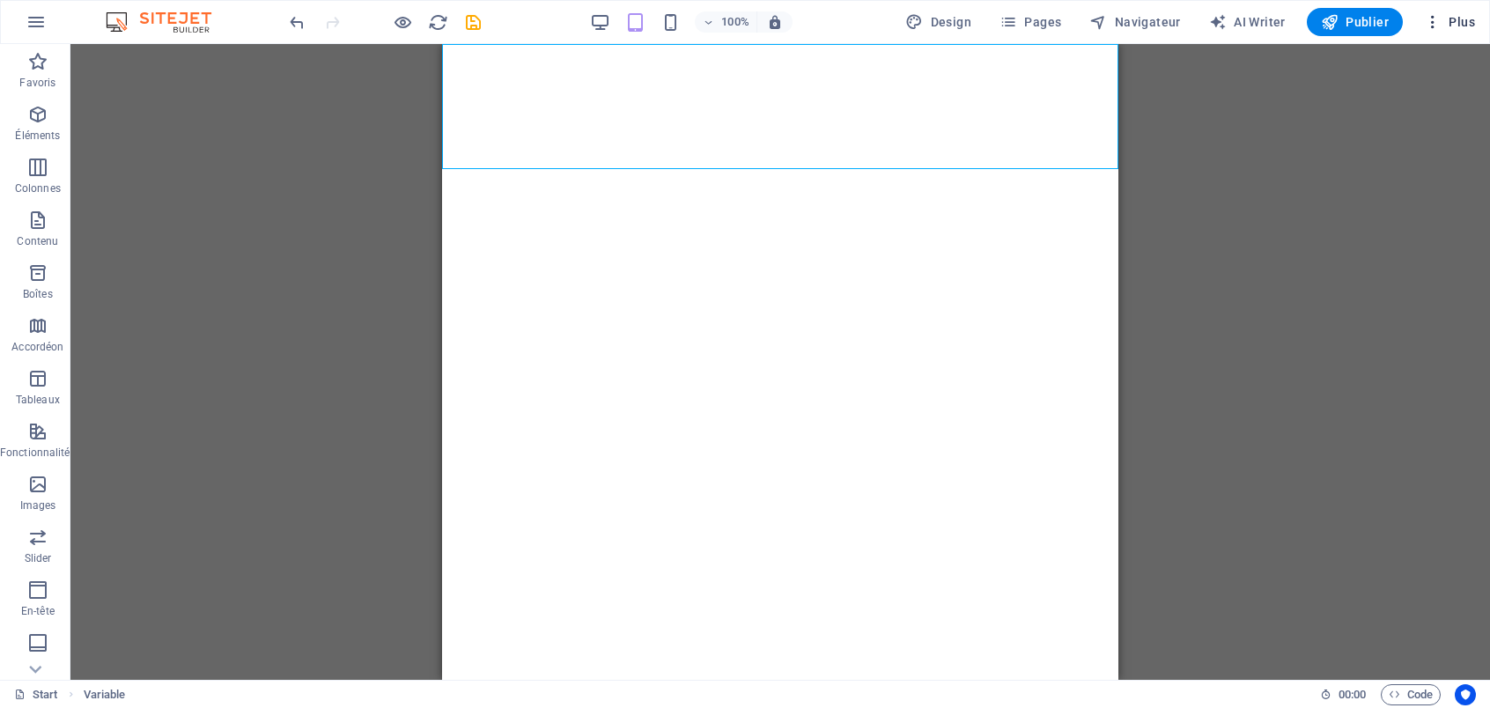
click at [1445, 25] on span "Plus" at bounding box center [1449, 22] width 51 height 18
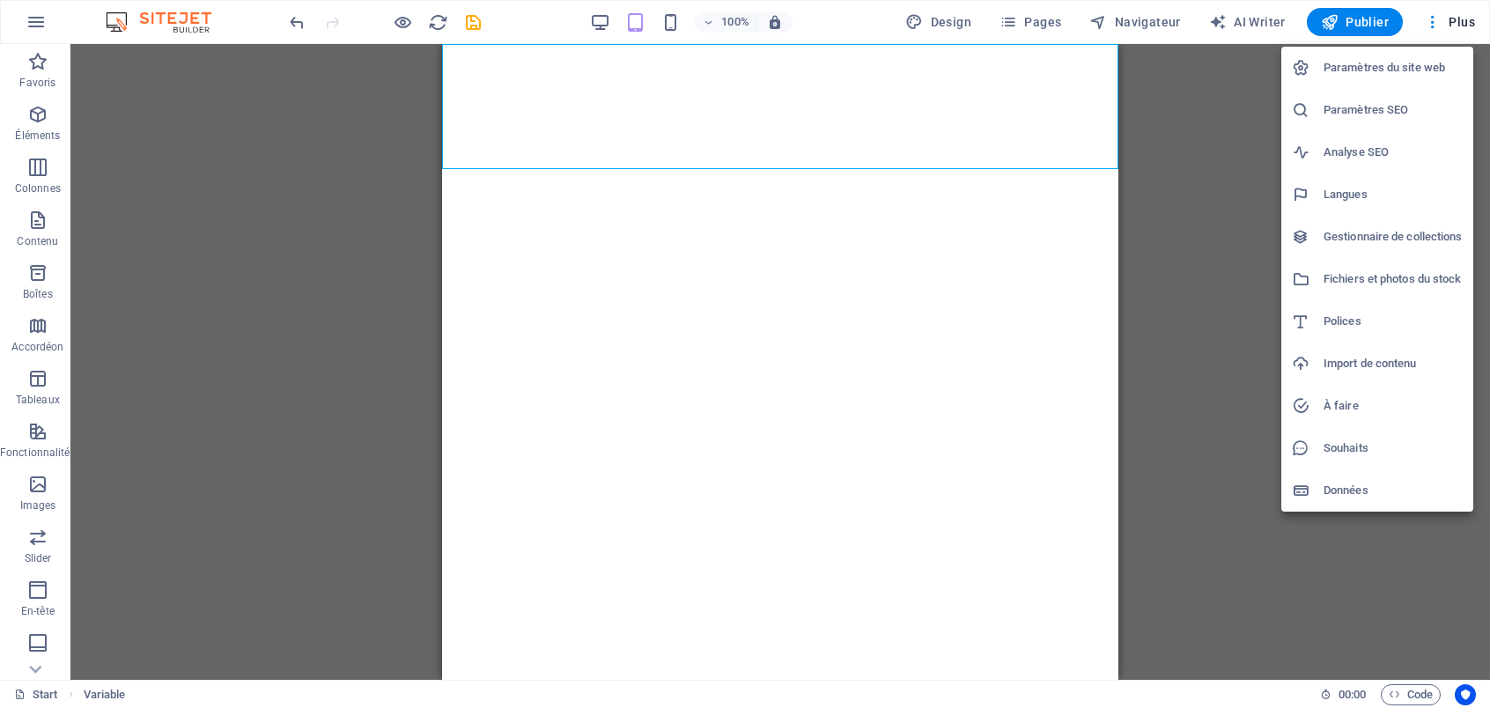
click at [1373, 66] on h6 "Paramètres du site web" at bounding box center [1393, 67] width 139 height 21
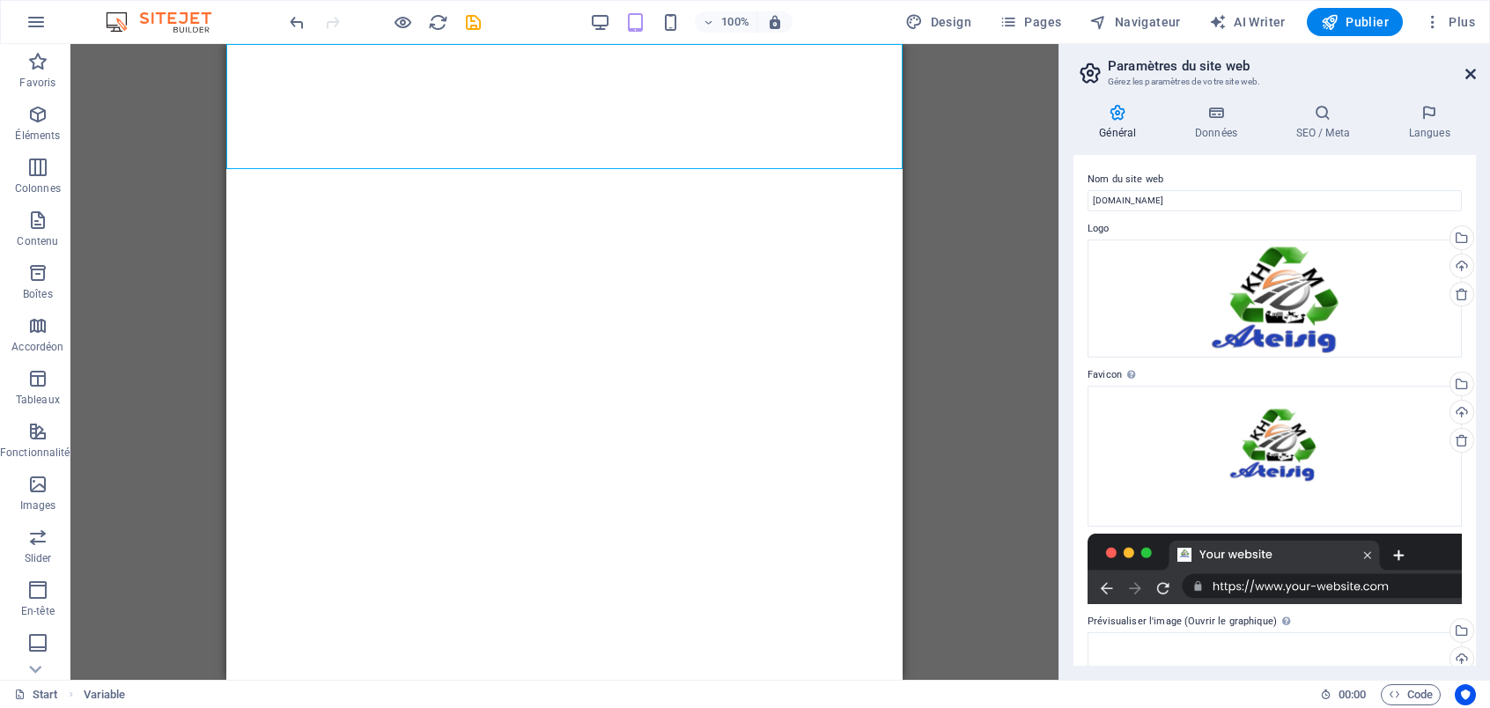
click at [1475, 75] on icon at bounding box center [1471, 74] width 11 height 14
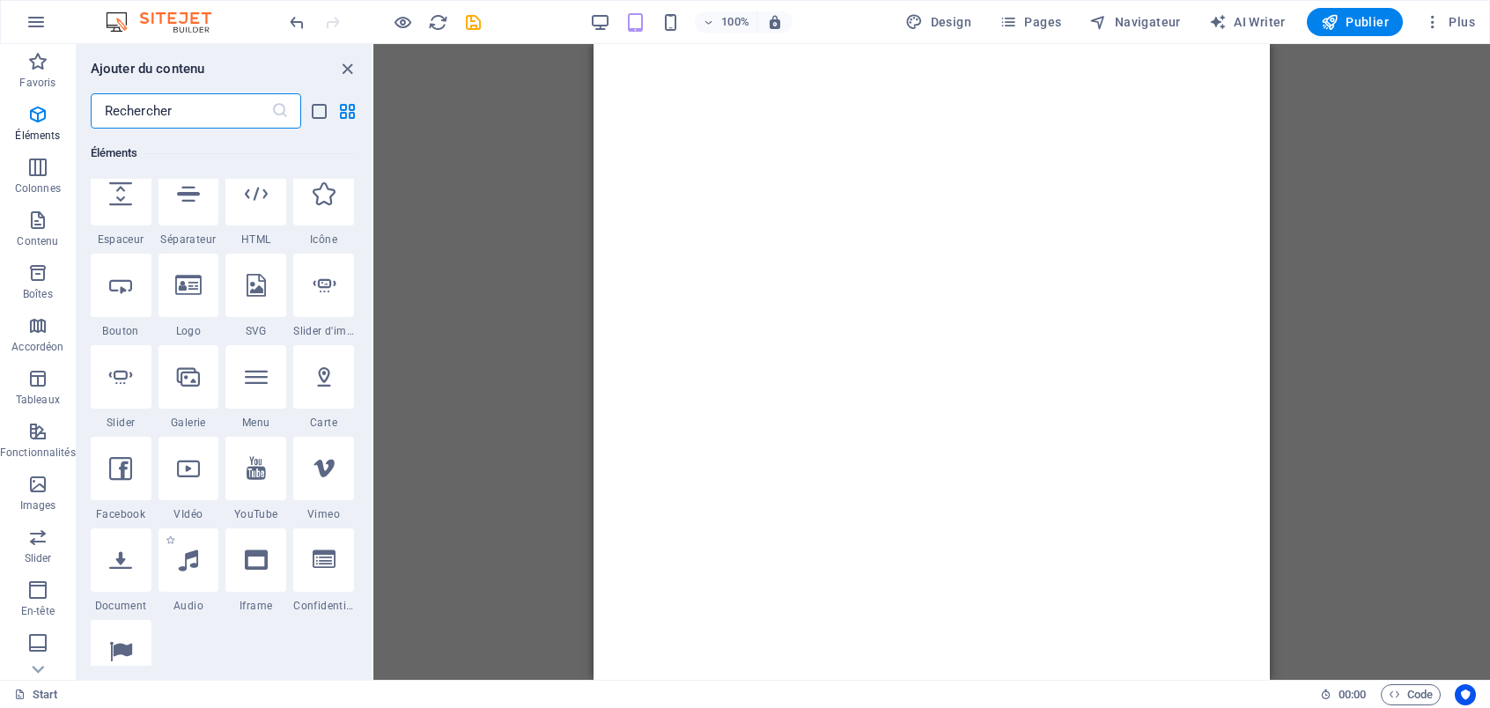
scroll to position [352, 0]
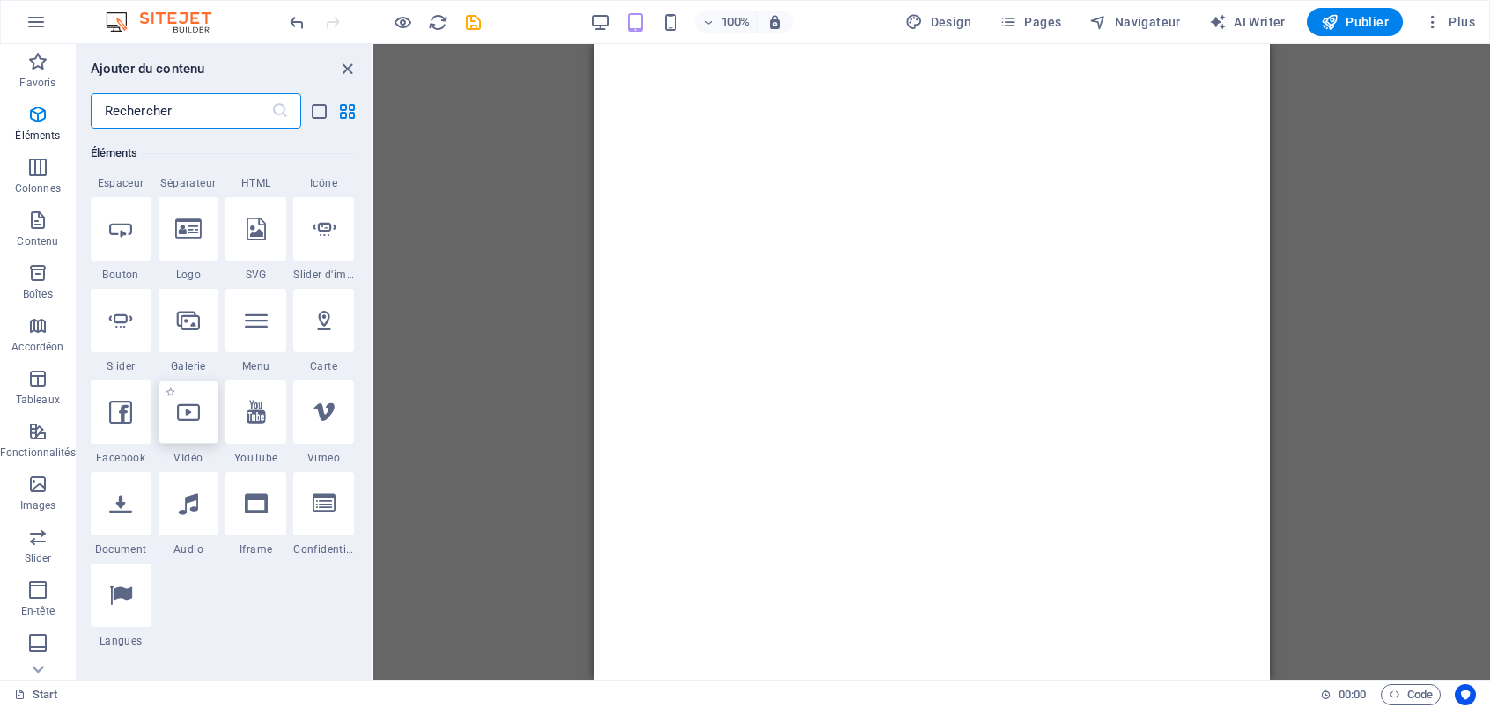
click at [184, 417] on icon at bounding box center [188, 412] width 23 height 23
select select "%"
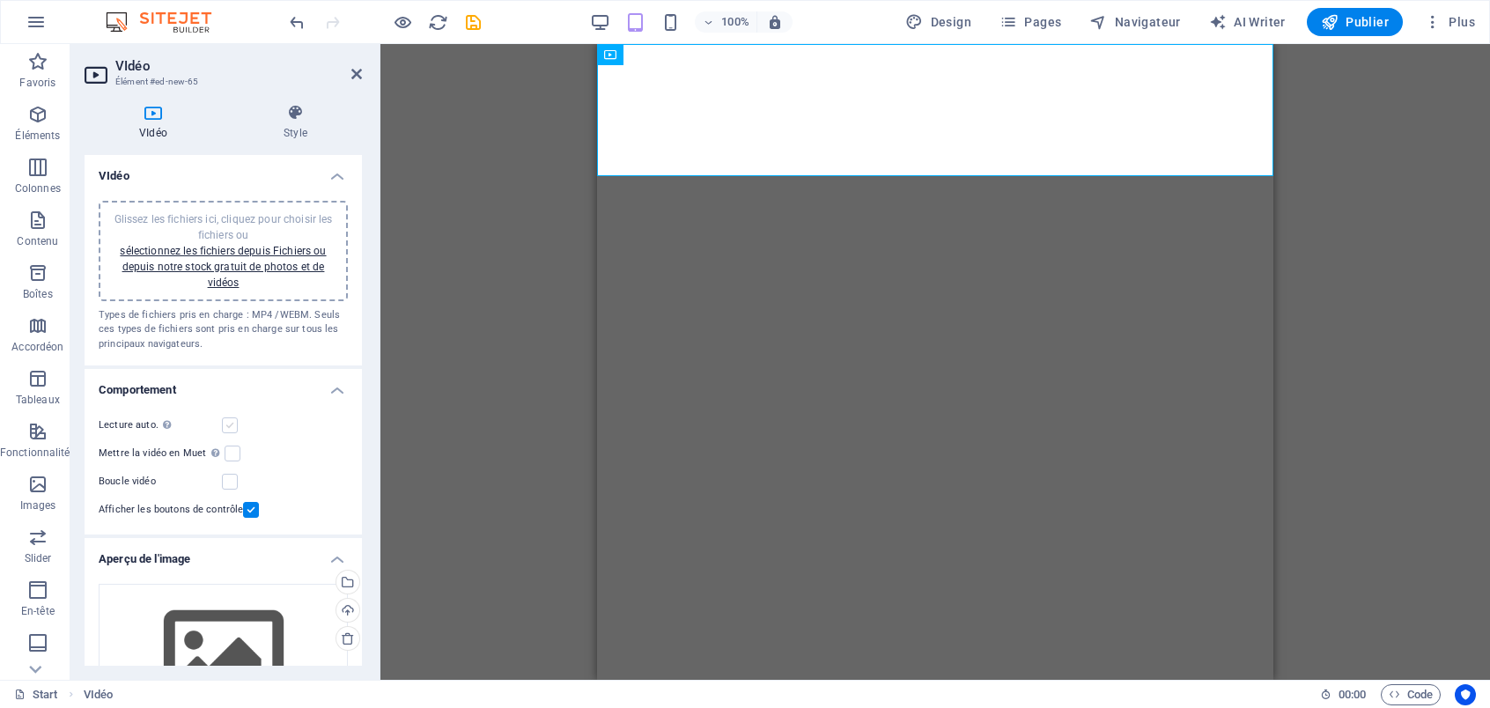
click at [228, 423] on label at bounding box center [230, 426] width 16 height 16
click at [0, 0] on input "Lecture auto. La lecture automatique est disponible uniquement si Muet est séle…" at bounding box center [0, 0] width 0 height 0
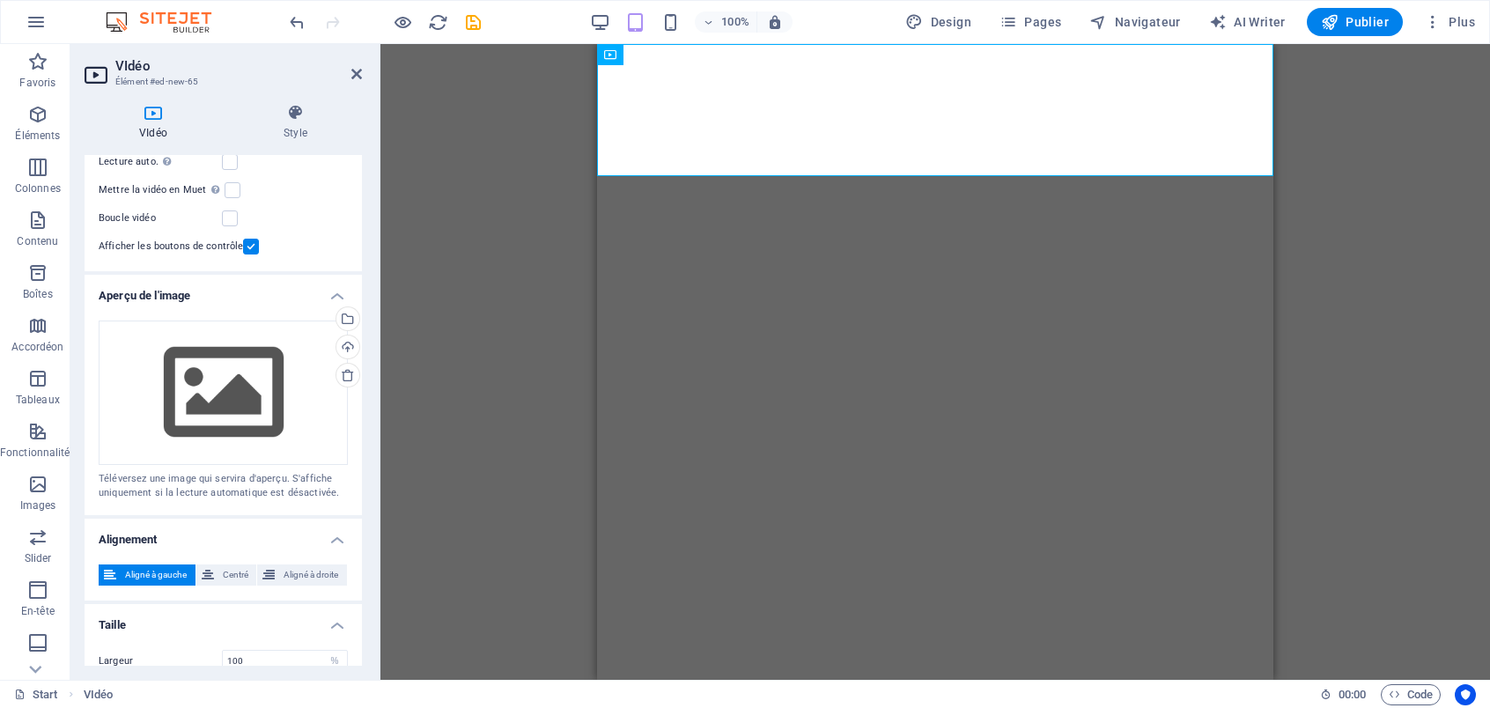
scroll to position [264, 0]
click at [340, 356] on div "Téléverser" at bounding box center [346, 348] width 26 height 26
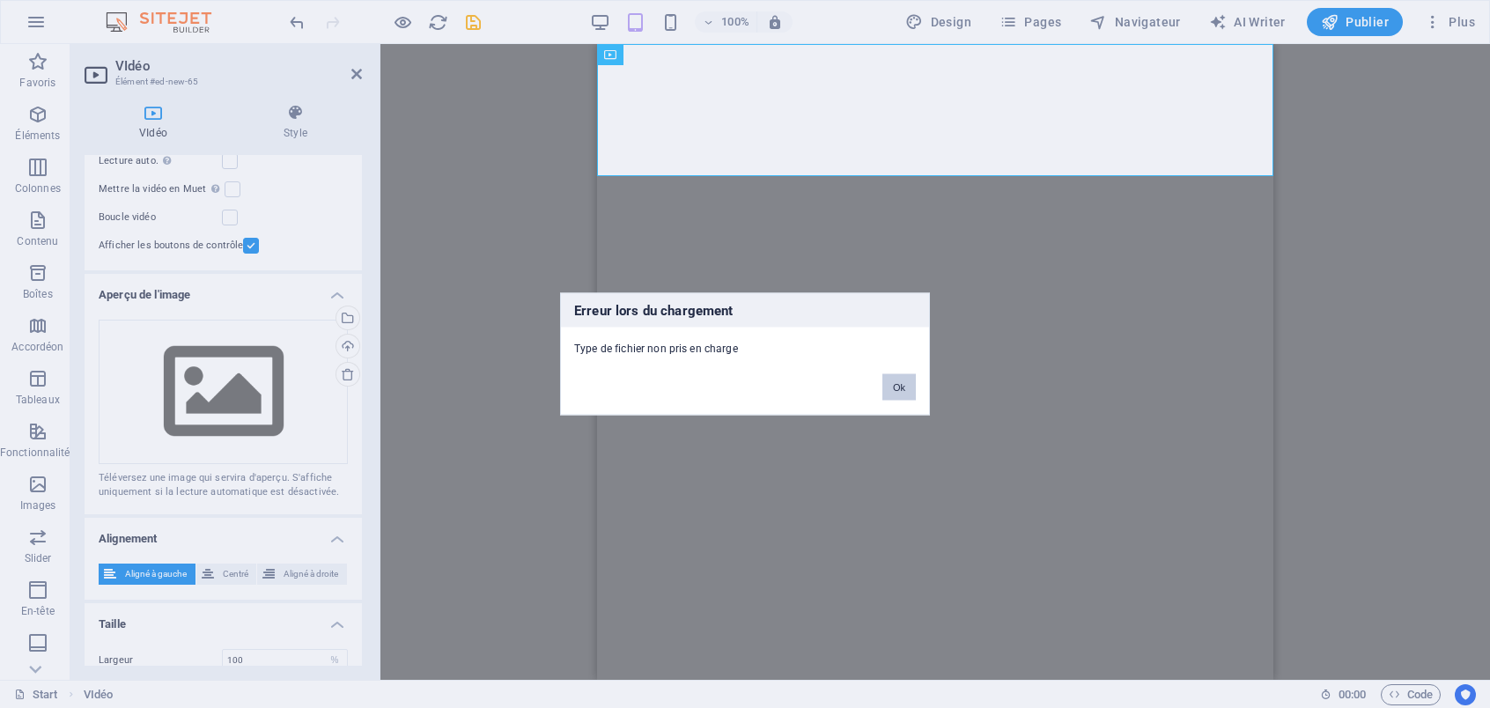
click at [905, 378] on button "Ok" at bounding box center [899, 387] width 33 height 26
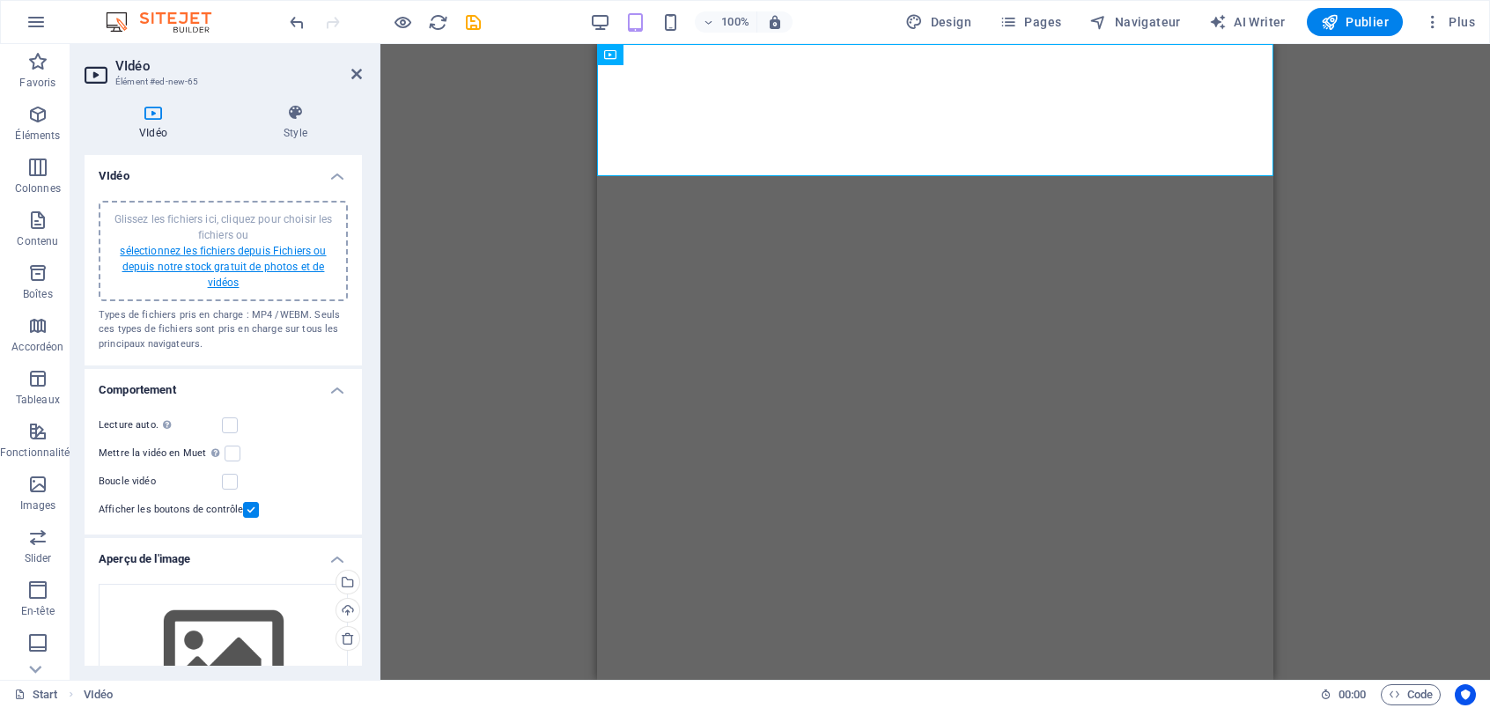
click at [261, 263] on link "sélectionnez les fichiers depuis Fichiers ou depuis notre stock gratuit de phot…" at bounding box center [223, 267] width 206 height 44
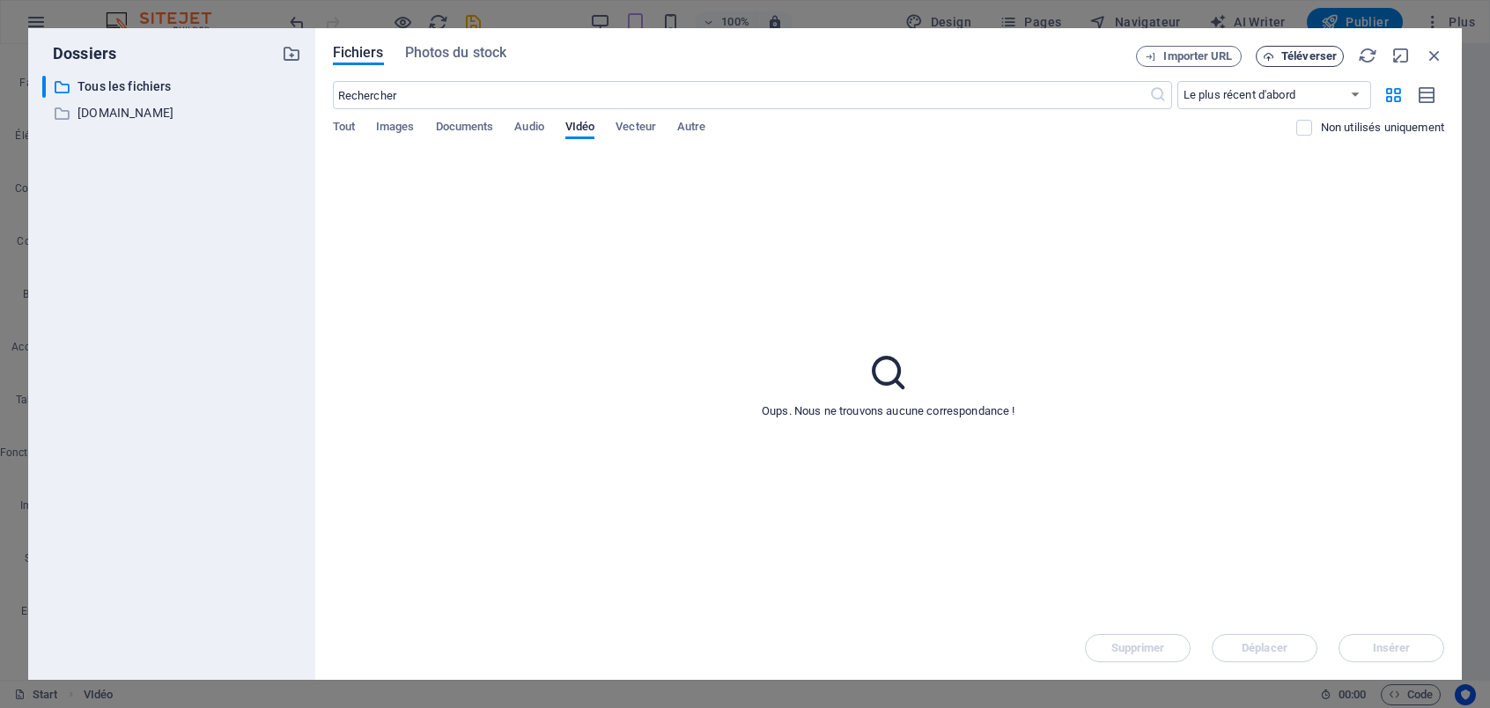
click at [1317, 60] on span "Téléverser" at bounding box center [1309, 56] width 55 height 11
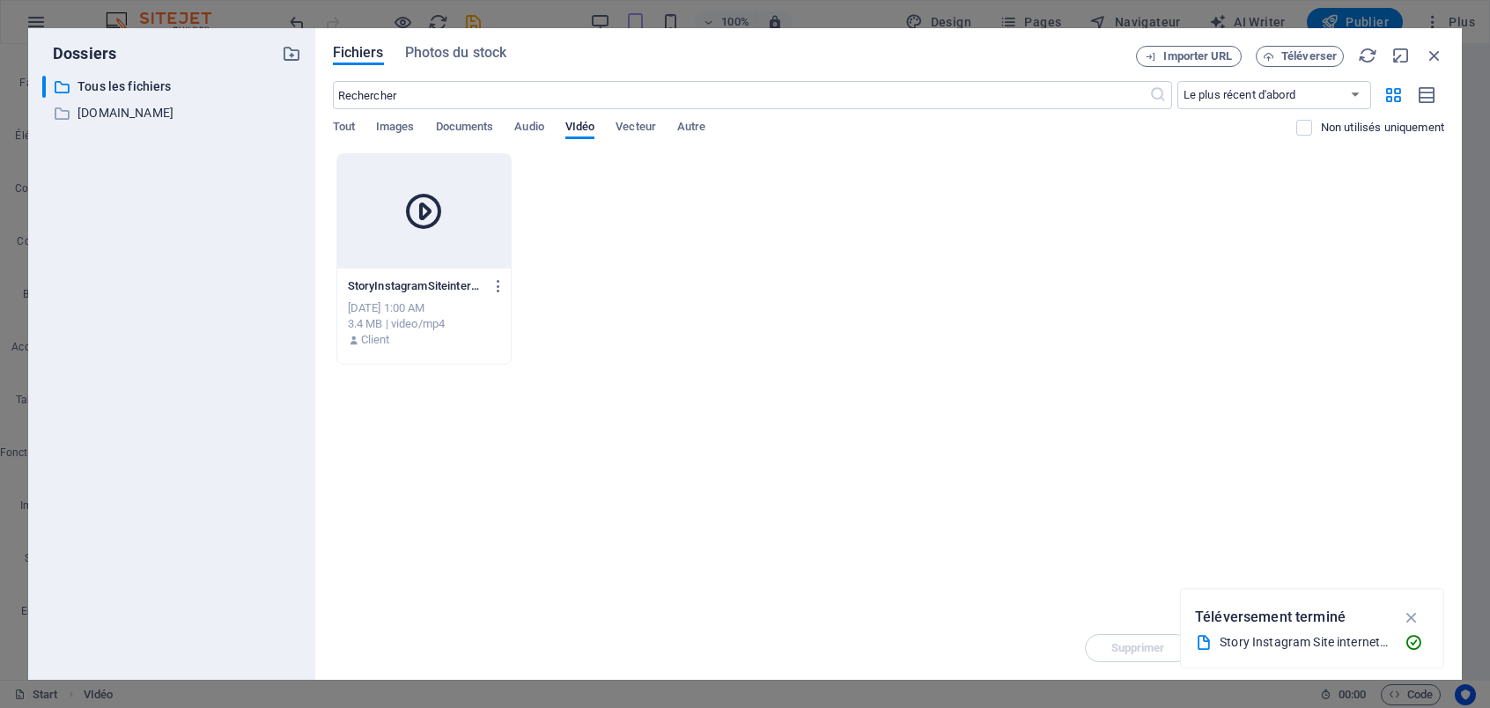
click at [444, 261] on div at bounding box center [424, 211] width 174 height 115
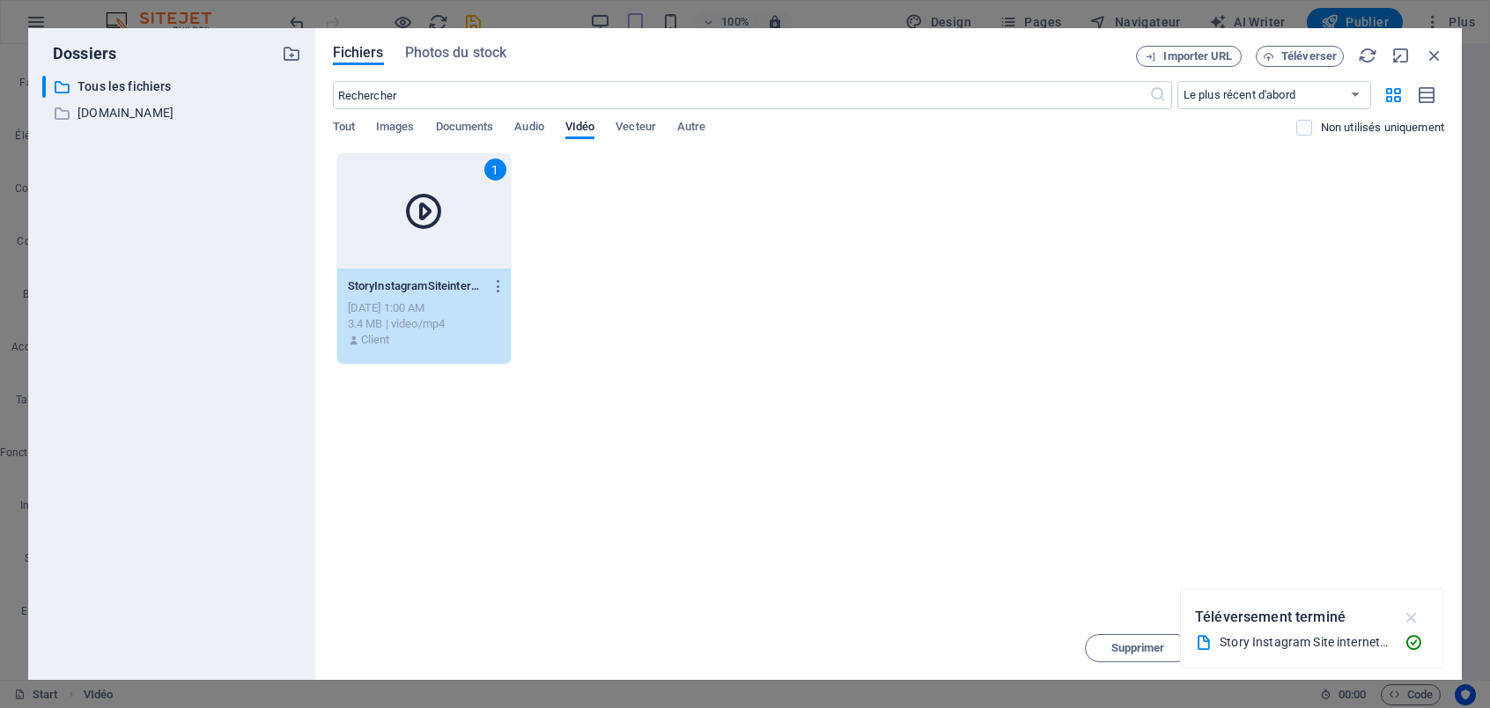
click at [1414, 613] on icon "button" at bounding box center [1412, 617] width 20 height 19
click at [1391, 643] on span "Insérer" at bounding box center [1392, 648] width 38 height 11
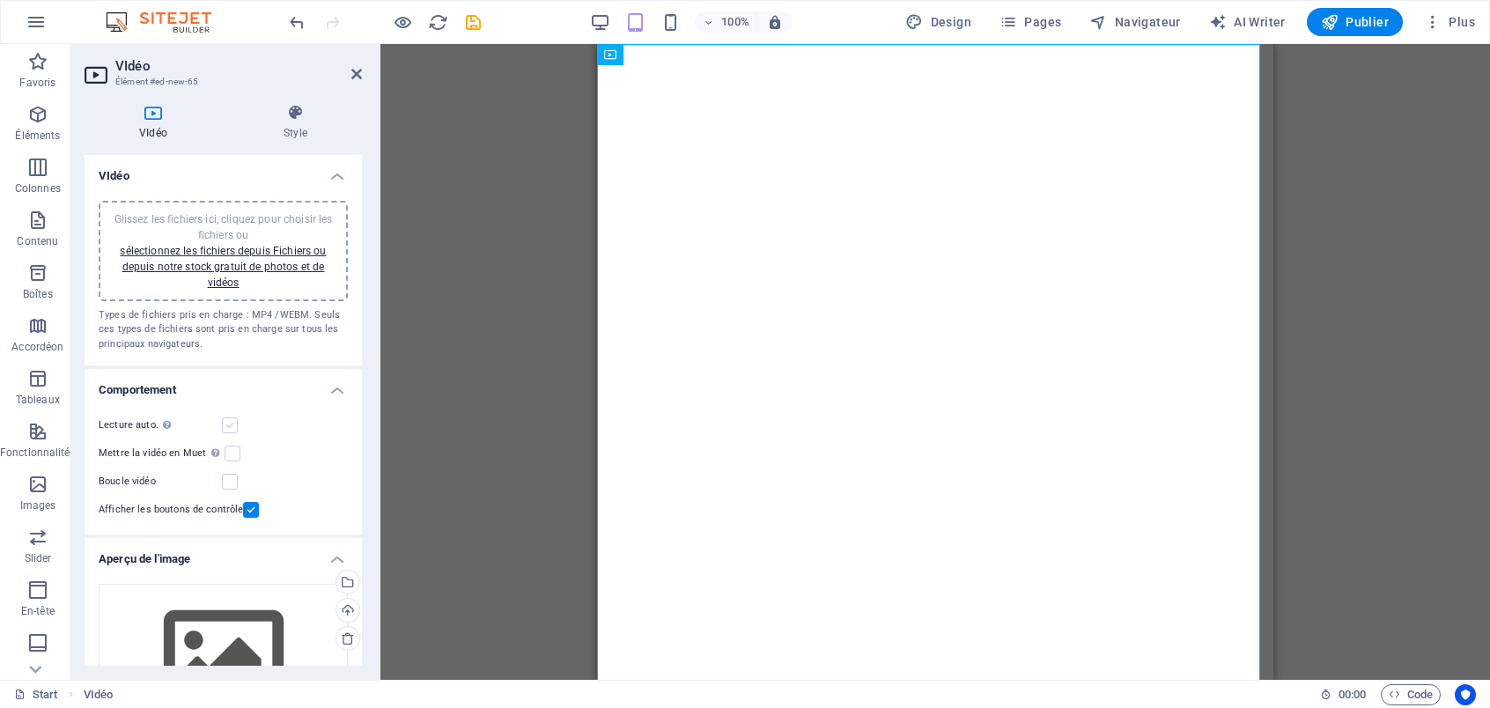
click at [233, 425] on label at bounding box center [230, 426] width 16 height 16
click at [0, 0] on input "Lecture auto. La lecture automatique est disponible uniquement si Muet est séle…" at bounding box center [0, 0] width 0 height 0
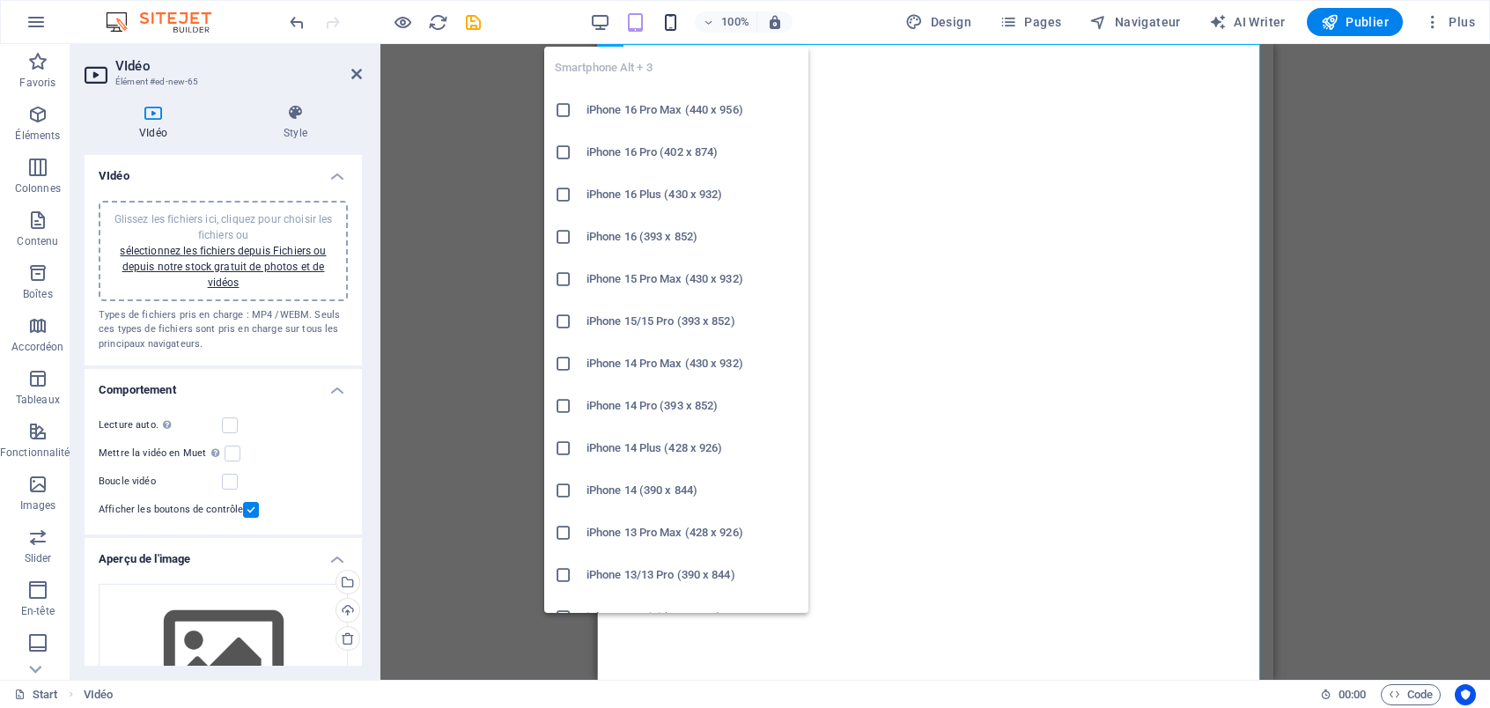
click at [673, 23] on icon "button" at bounding box center [671, 22] width 20 height 20
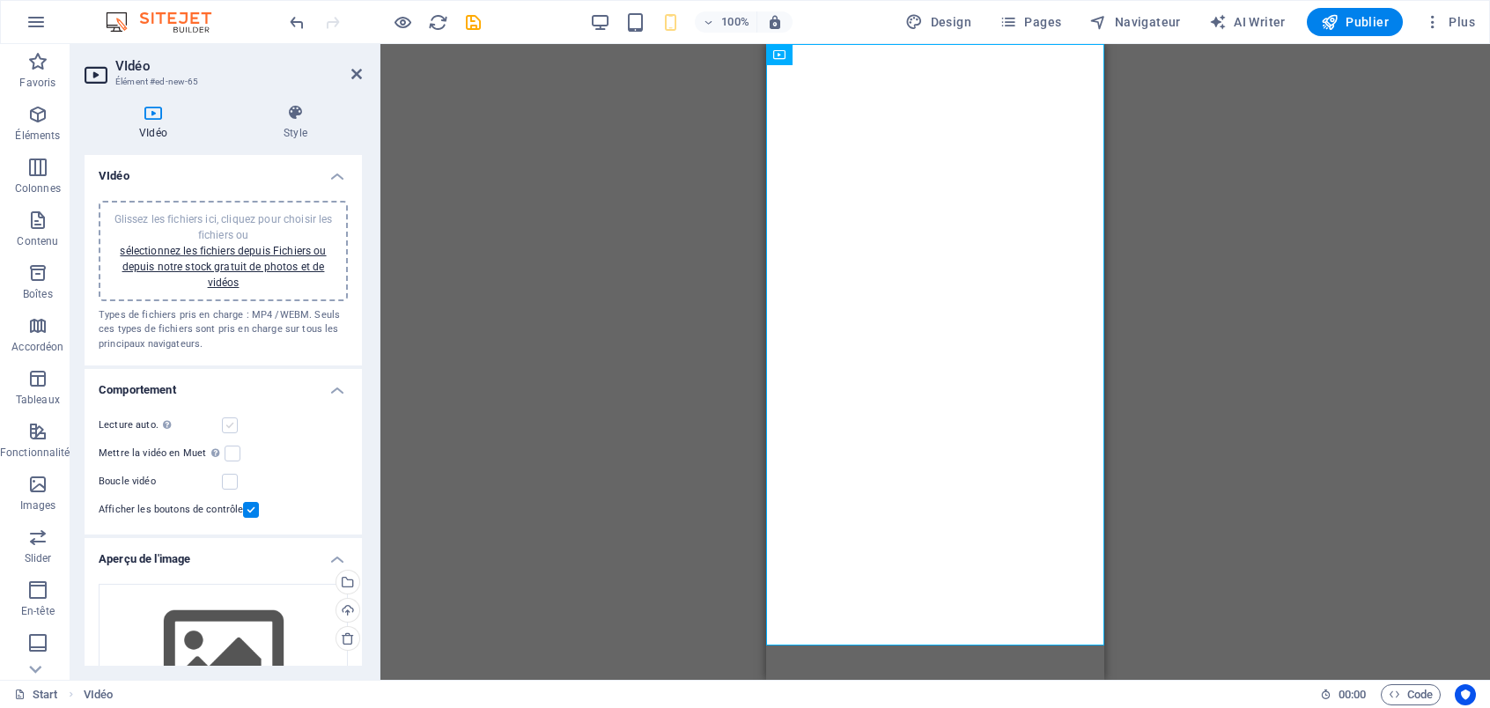
click at [226, 428] on label at bounding box center [230, 426] width 16 height 16
click at [0, 0] on input "Lecture auto. La lecture automatique est disponible uniquement si Muet est séle…" at bounding box center [0, 0] width 0 height 0
click at [248, 510] on label at bounding box center [251, 510] width 16 height 16
click at [0, 0] on input "Afficher les boutons de contrôle" at bounding box center [0, 0] width 0 height 0
click at [226, 480] on label at bounding box center [230, 482] width 16 height 16
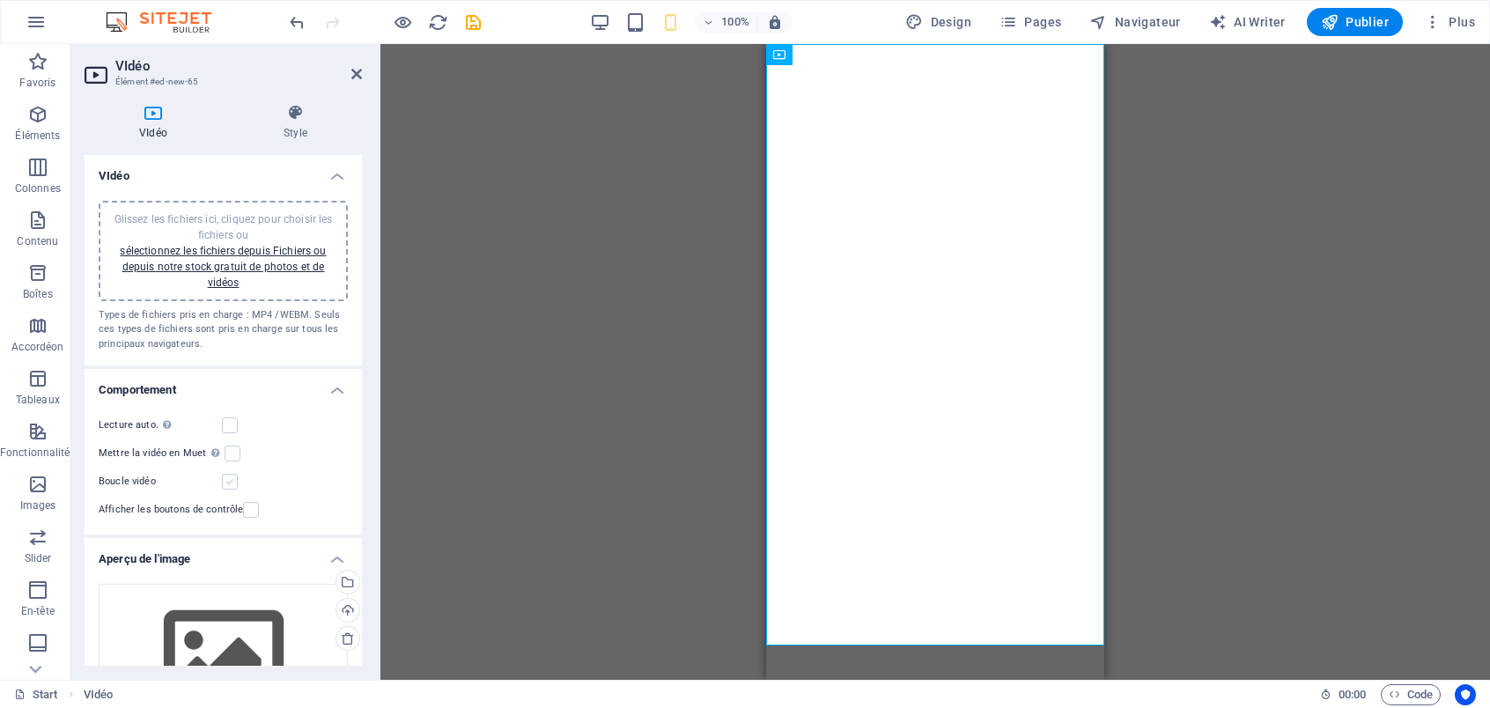
click at [0, 0] on input "Boucle vidéo" at bounding box center [0, 0] width 0 height 0
click at [230, 425] on label at bounding box center [230, 426] width 16 height 16
click at [0, 0] on input "Lecture auto. La lecture automatique est disponible uniquement si Muet est séle…" at bounding box center [0, 0] width 0 height 0
click at [233, 427] on label at bounding box center [230, 426] width 16 height 16
click at [0, 0] on input "Lecture auto. La lecture automatique est disponible uniquement si Muet est séle…" at bounding box center [0, 0] width 0 height 0
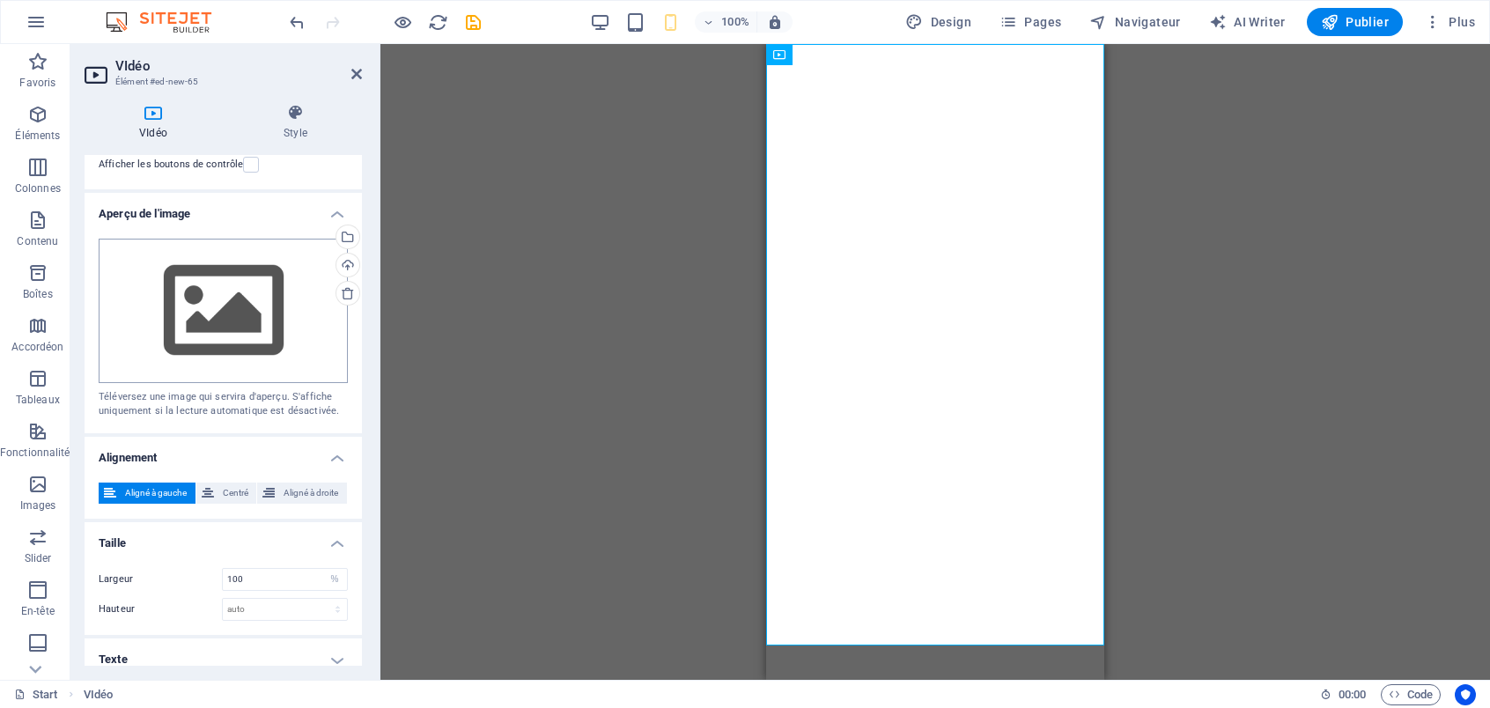
scroll to position [358, 0]
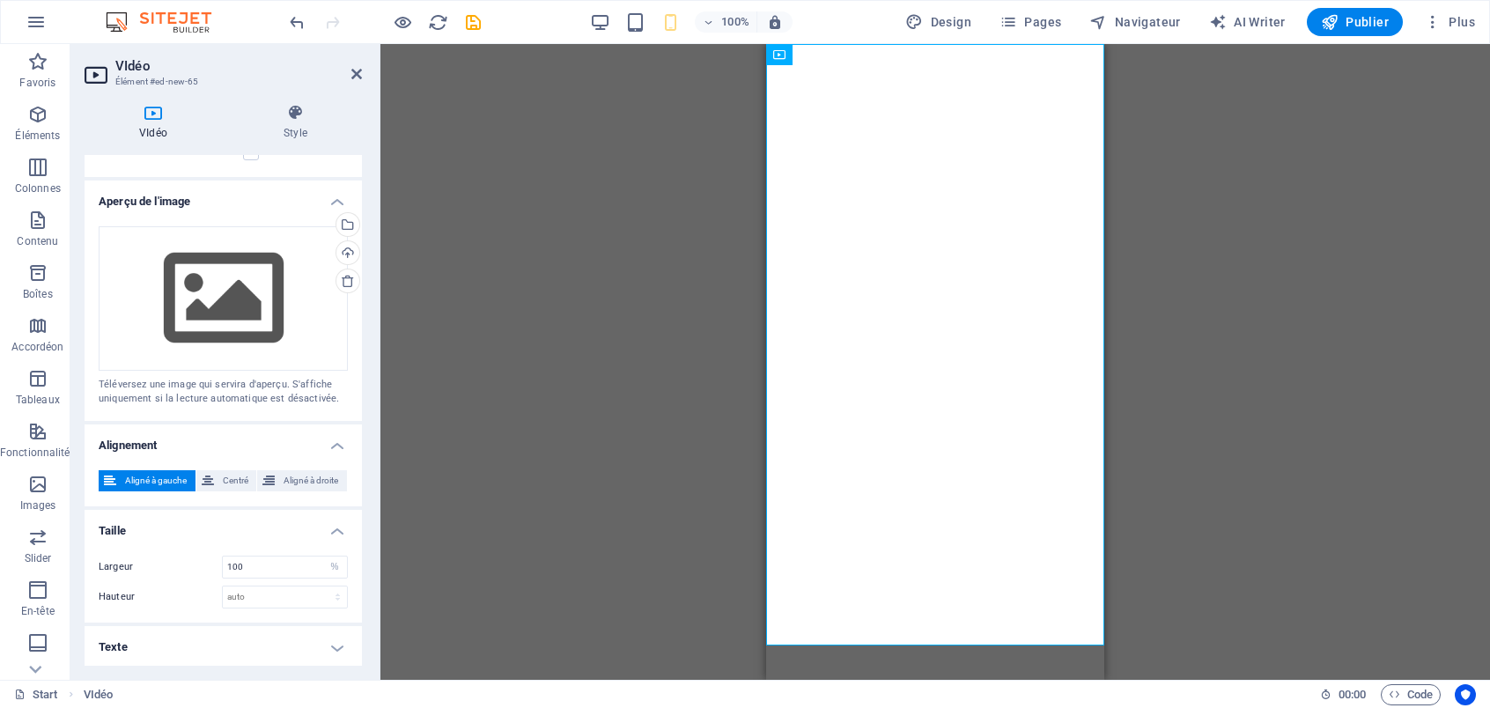
click at [652, 295] on div "Glissez et déposez l'élément de votre choix pour remplacer le contenu existant.…" at bounding box center [936, 362] width 1110 height 636
click at [1440, 19] on icon "button" at bounding box center [1433, 22] width 18 height 18
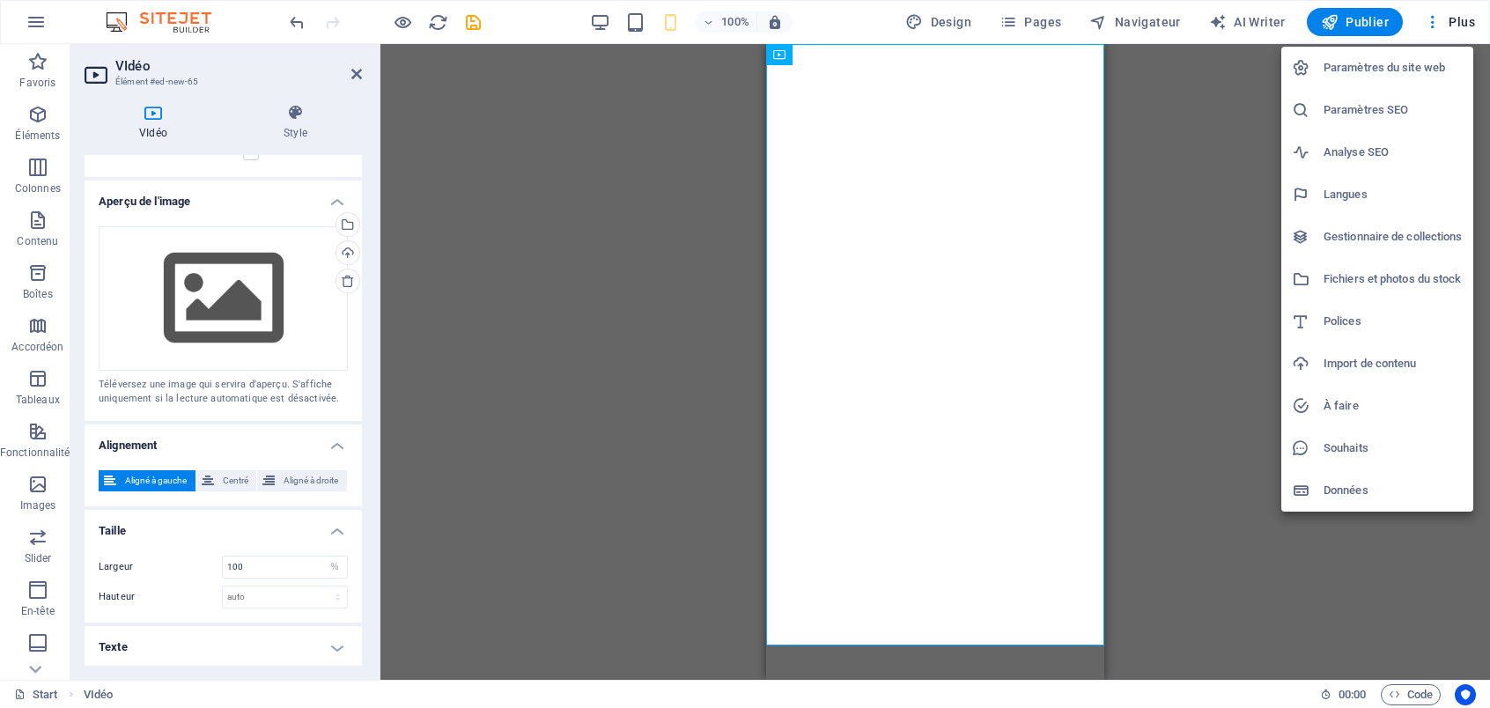
click at [1446, 13] on div at bounding box center [745, 354] width 1490 height 708
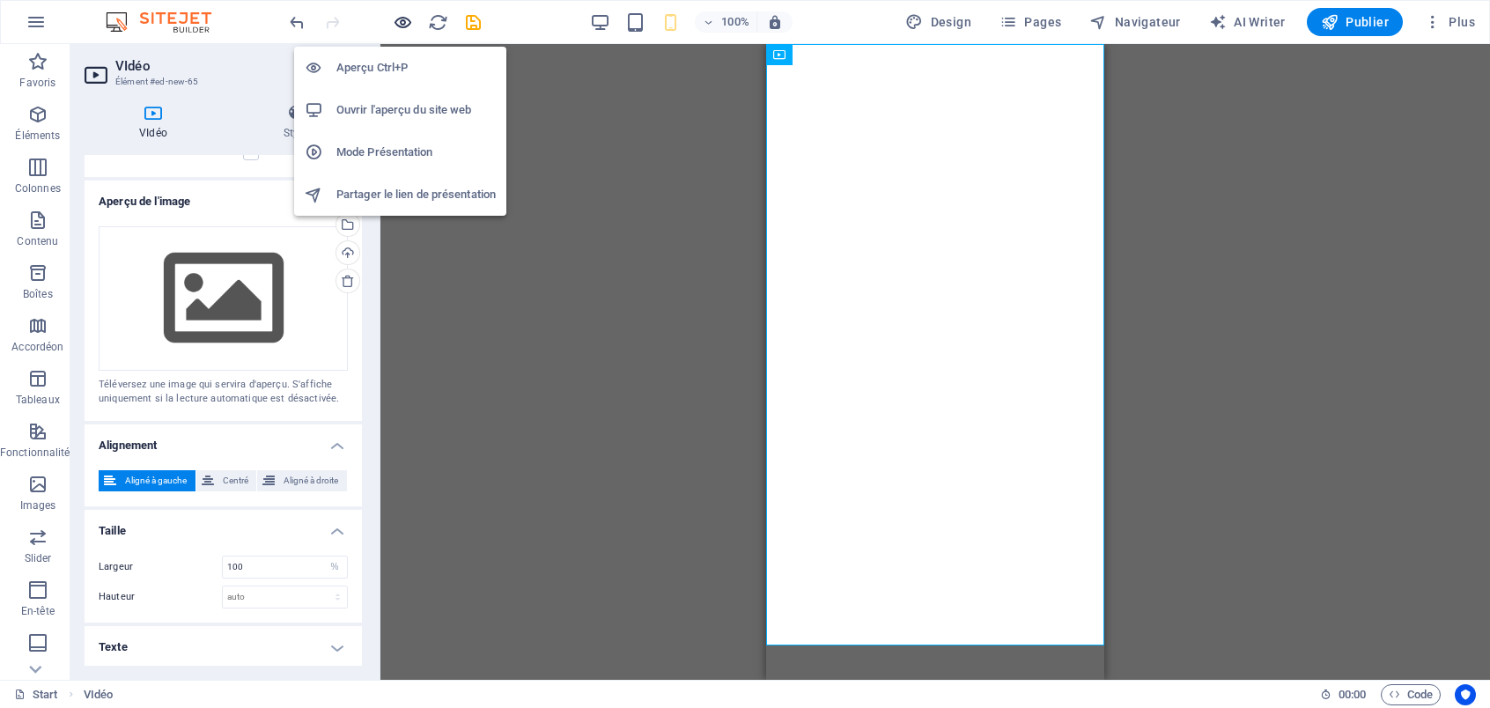
click at [406, 15] on icon "button" at bounding box center [403, 22] width 20 height 20
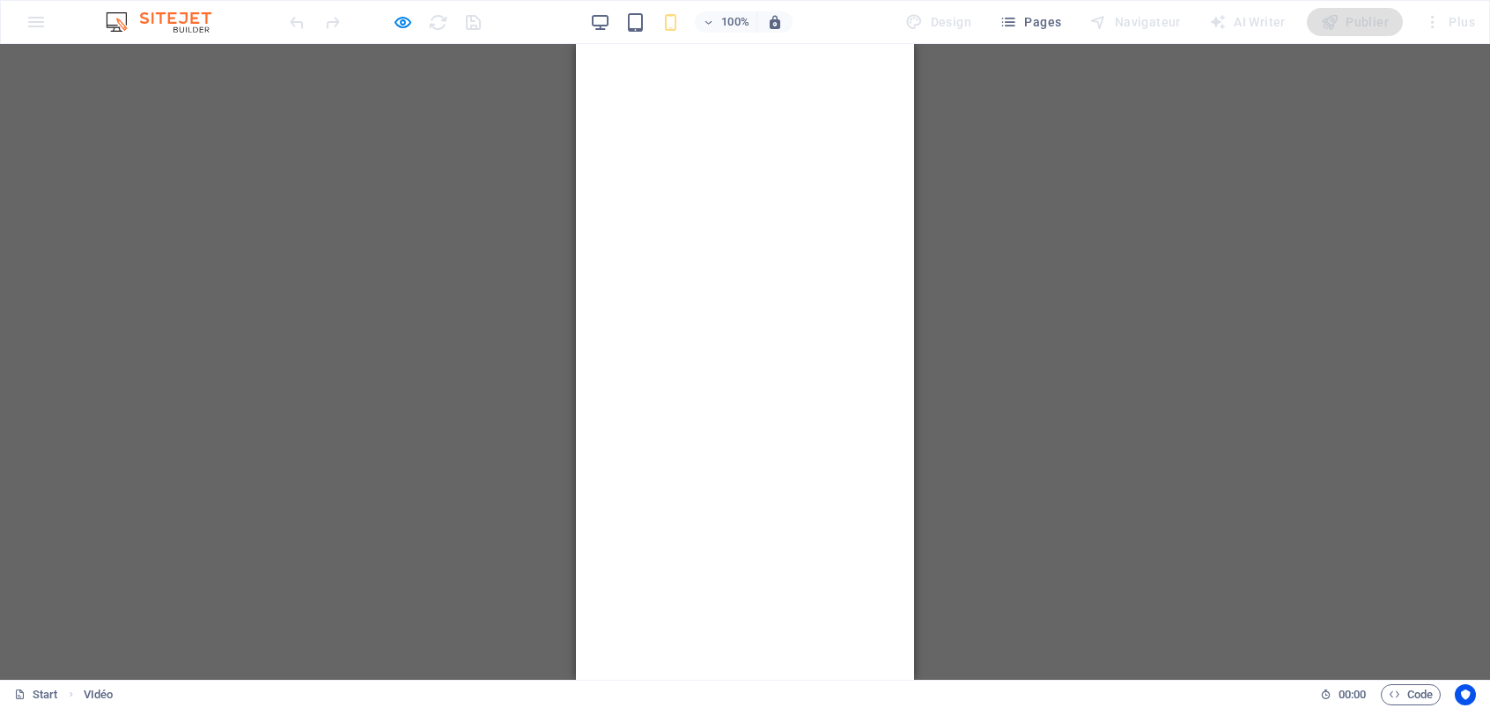
select select "%"
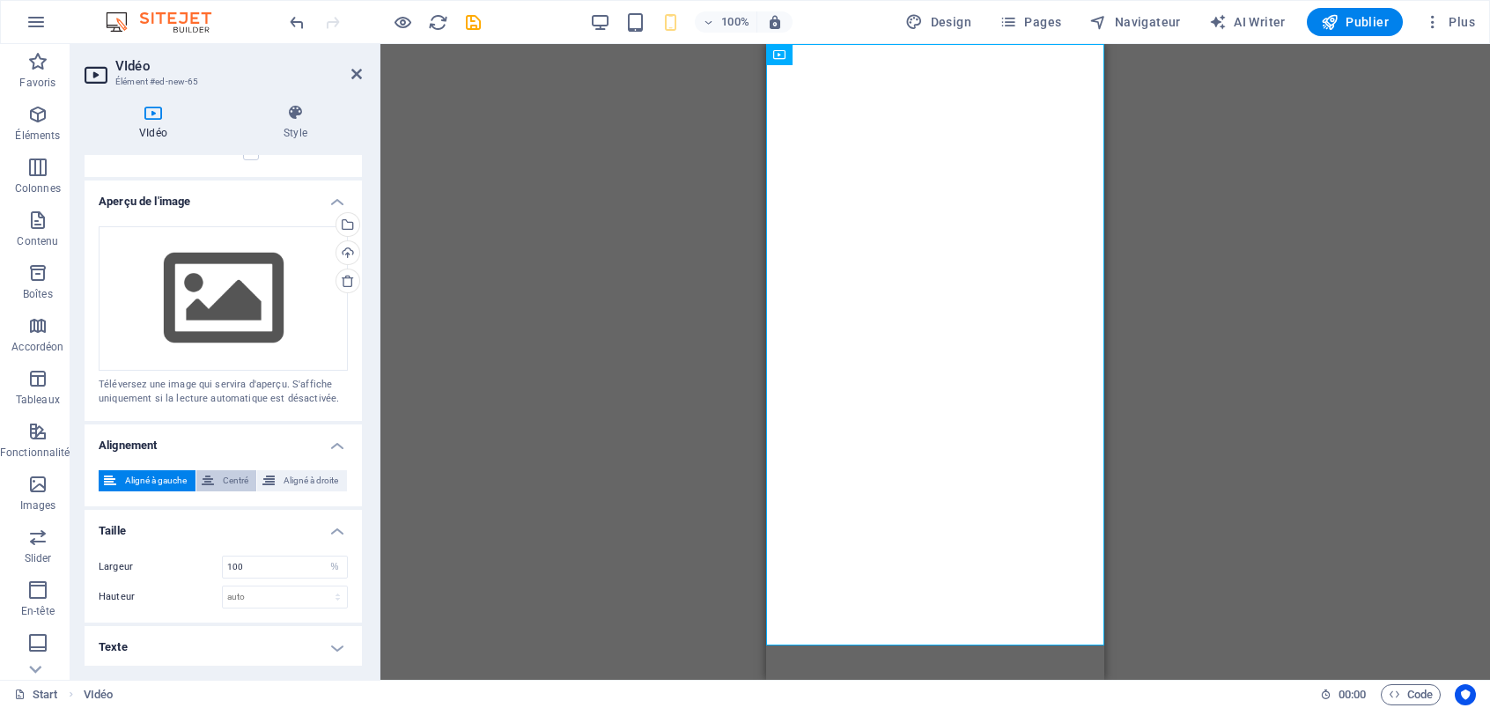
click at [219, 477] on span "Centré" at bounding box center [235, 480] width 33 height 21
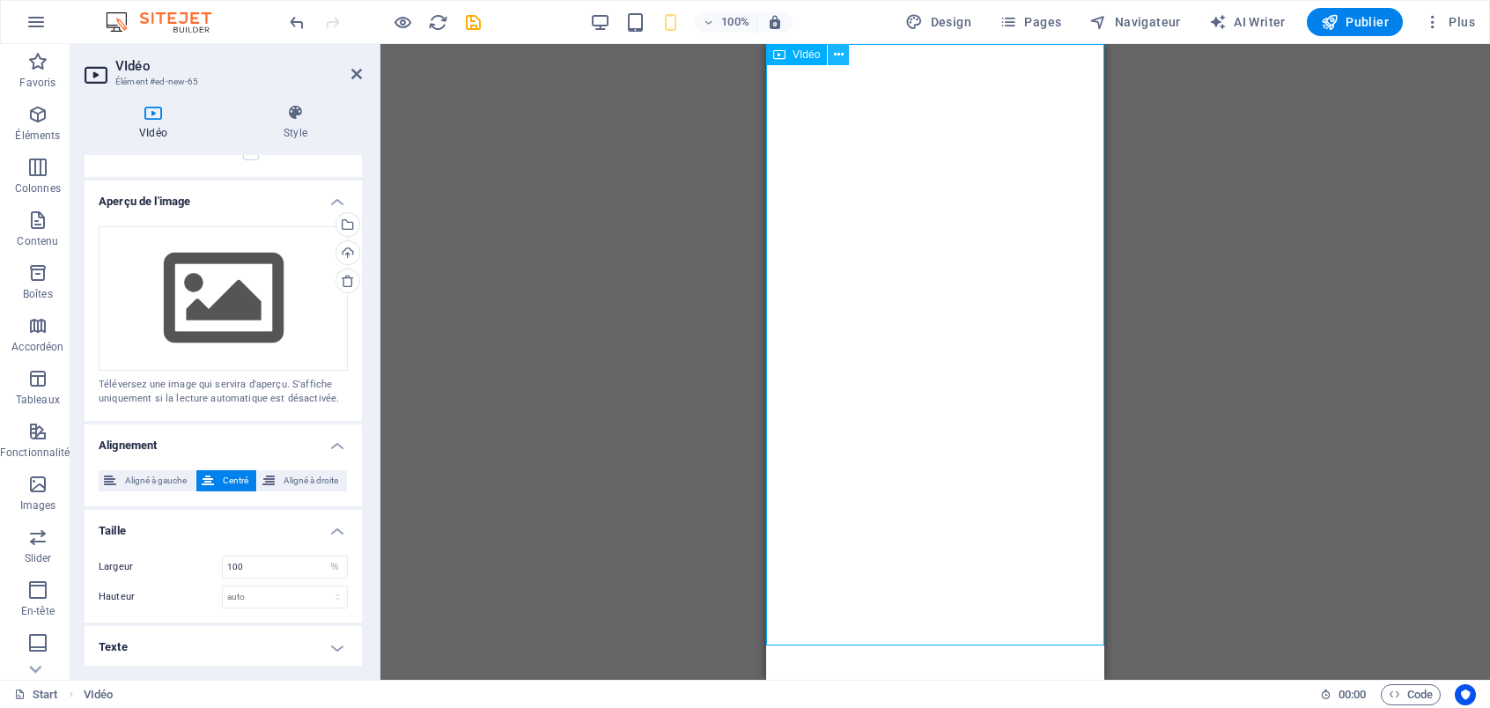
click at [838, 49] on icon at bounding box center [839, 55] width 10 height 18
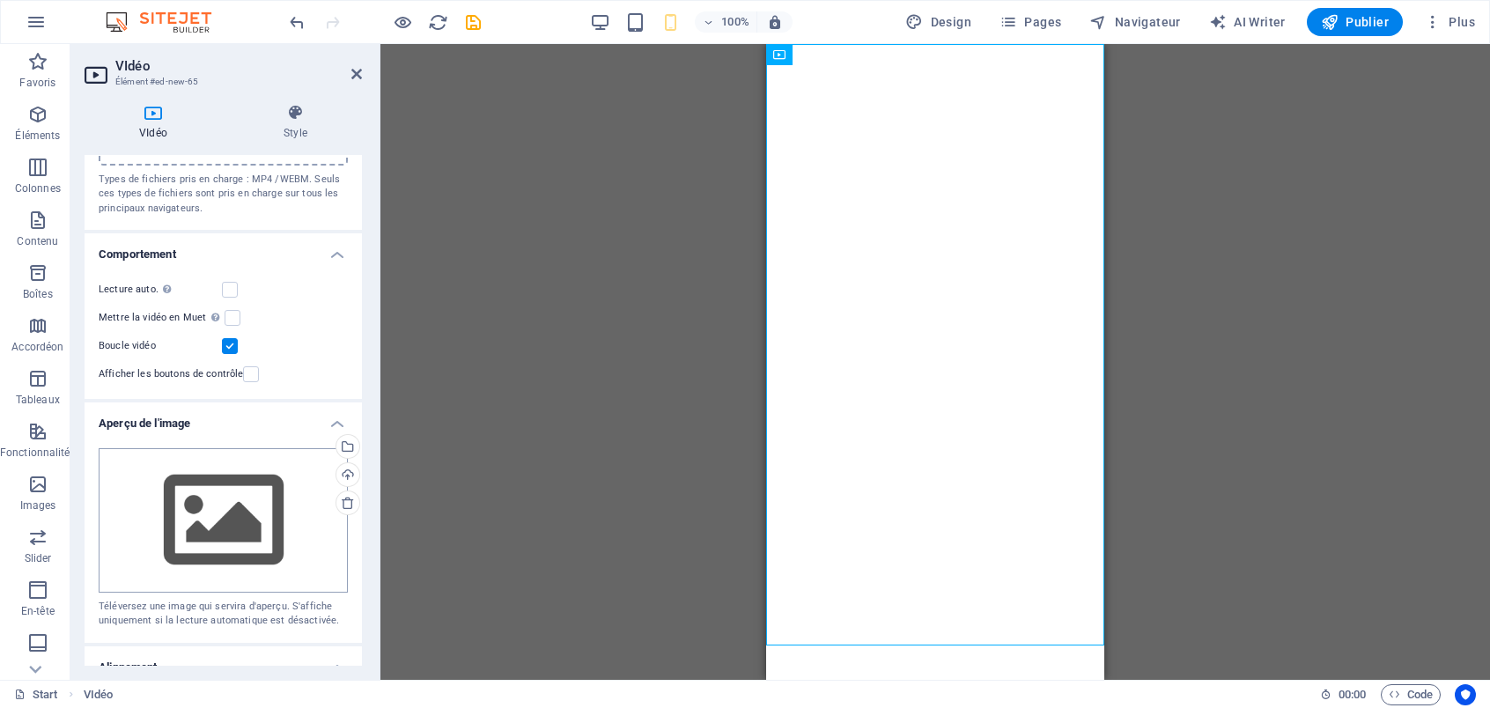
scroll to position [93, 0]
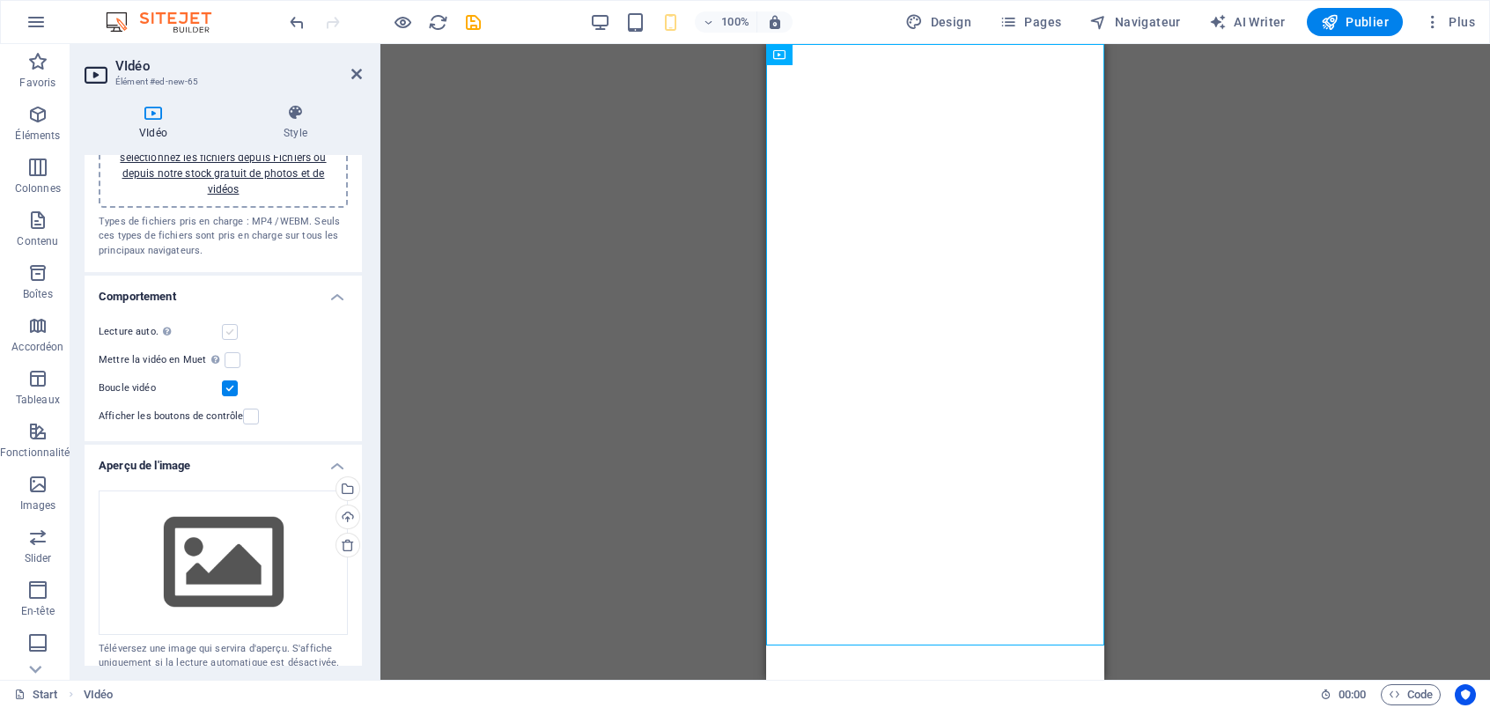
click at [228, 337] on label at bounding box center [230, 332] width 16 height 16
click at [0, 0] on input "Lecture auto. La lecture automatique est disponible uniquement si Muet est séle…" at bounding box center [0, 0] width 0 height 0
click at [230, 337] on label at bounding box center [230, 332] width 16 height 16
click at [0, 0] on input "Lecture auto. La lecture automatique est disponible uniquement si Muet est séle…" at bounding box center [0, 0] width 0 height 0
click at [230, 337] on label at bounding box center [230, 332] width 16 height 16
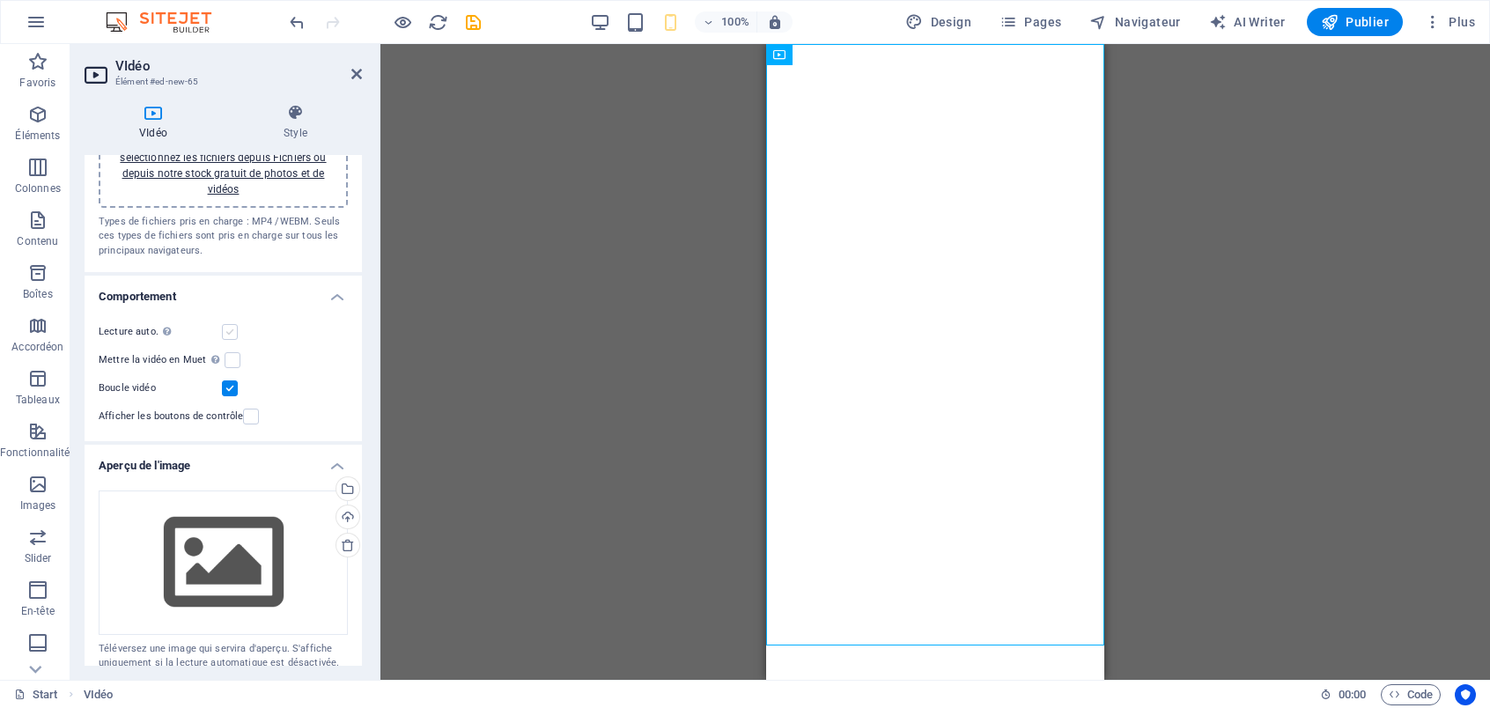
click at [0, 0] on input "Lecture auto. La lecture automatique est disponible uniquement si Muet est séle…" at bounding box center [0, 0] width 0 height 0
click at [230, 337] on label at bounding box center [230, 332] width 16 height 16
click at [0, 0] on input "Lecture auto. La lecture automatique est disponible uniquement si Muet est séle…" at bounding box center [0, 0] width 0 height 0
click at [230, 337] on label at bounding box center [230, 332] width 16 height 16
click at [0, 0] on input "Lecture auto. La lecture automatique est disponible uniquement si Muet est séle…" at bounding box center [0, 0] width 0 height 0
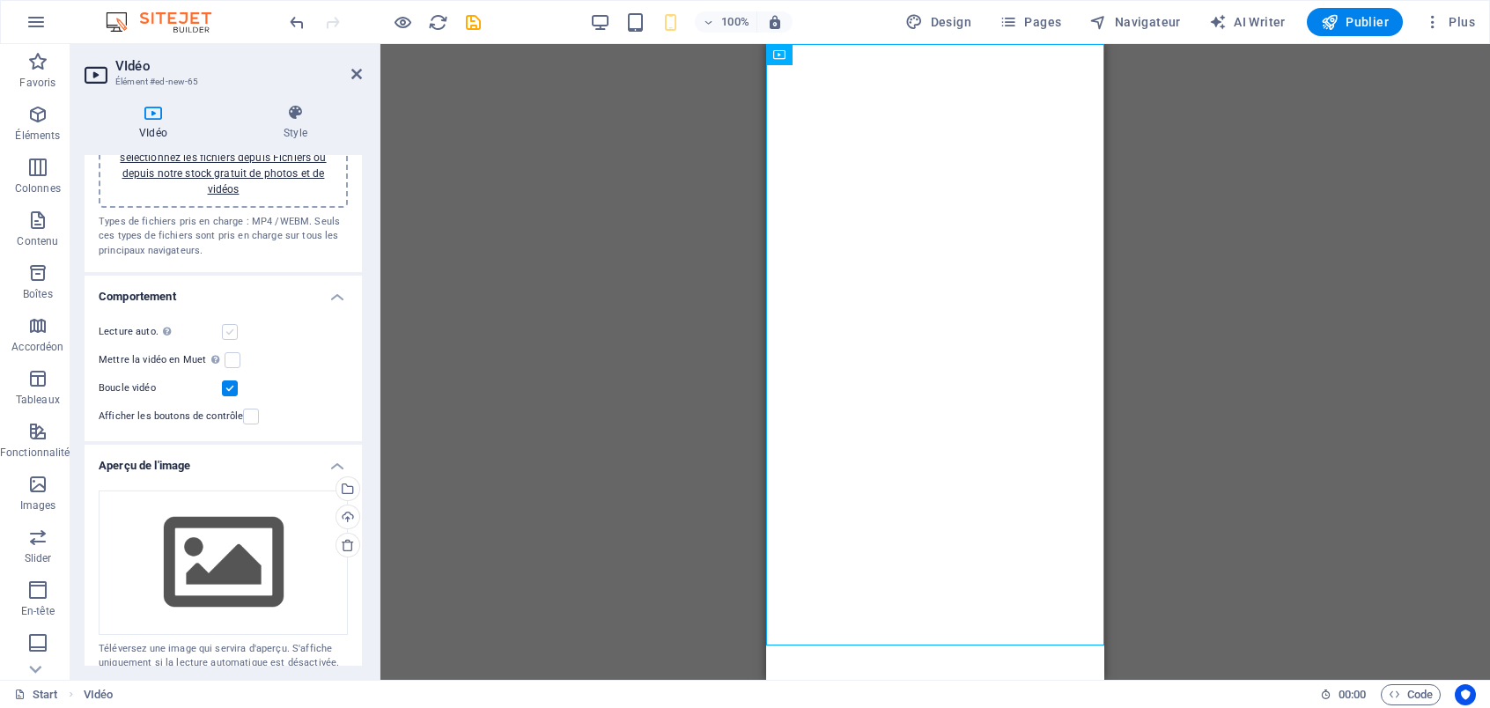
click at [230, 337] on label at bounding box center [230, 332] width 16 height 16
click at [0, 0] on input "Lecture auto. La lecture automatique est disponible uniquement si Muet est séle…" at bounding box center [0, 0] width 0 height 0
click at [230, 337] on label at bounding box center [230, 332] width 16 height 16
click at [0, 0] on input "Lecture auto. La lecture automatique est disponible uniquement si Muet est séle…" at bounding box center [0, 0] width 0 height 0
click at [230, 336] on label at bounding box center [230, 332] width 16 height 16
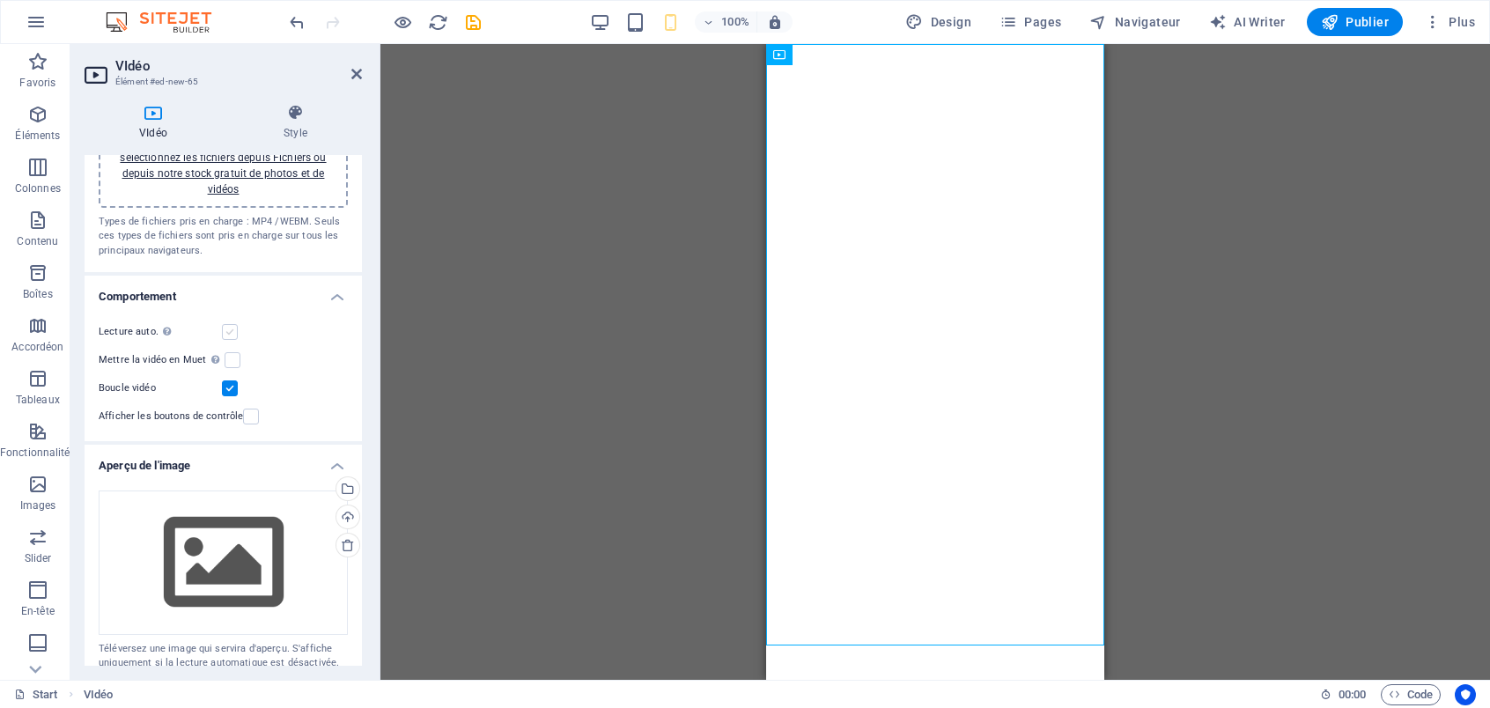
click at [0, 0] on input "Lecture auto. La lecture automatique est disponible uniquement si Muet est séle…" at bounding box center [0, 0] width 0 height 0
click at [230, 336] on label at bounding box center [230, 332] width 16 height 16
click at [0, 0] on input "Lecture auto. La lecture automatique est disponible uniquement si Muet est séle…" at bounding box center [0, 0] width 0 height 0
click at [230, 336] on label at bounding box center [230, 332] width 16 height 16
click at [0, 0] on input "Lecture auto. La lecture automatique est disponible uniquement si Muet est séle…" at bounding box center [0, 0] width 0 height 0
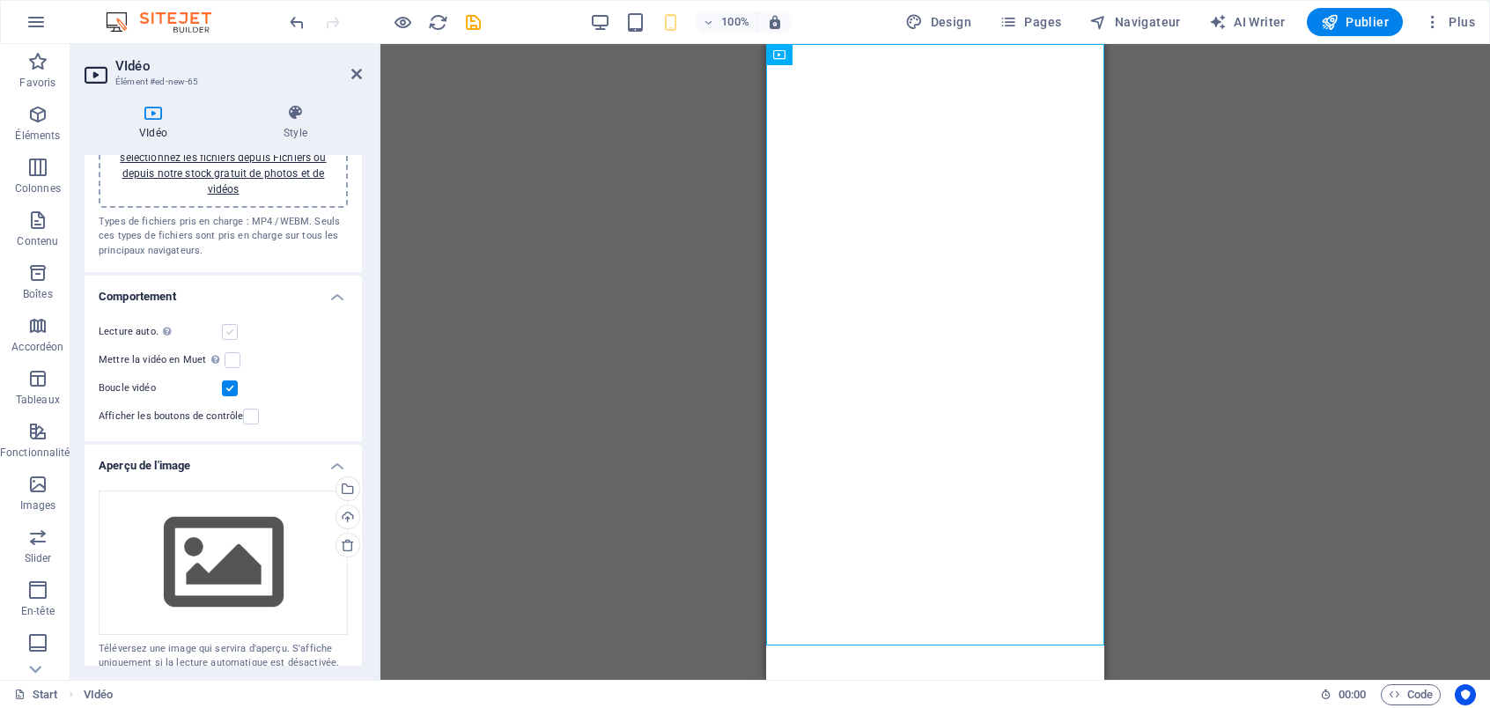
click at [230, 336] on label at bounding box center [230, 332] width 16 height 16
click at [0, 0] on input "Lecture auto. La lecture automatique est disponible uniquement si Muet est séle…" at bounding box center [0, 0] width 0 height 0
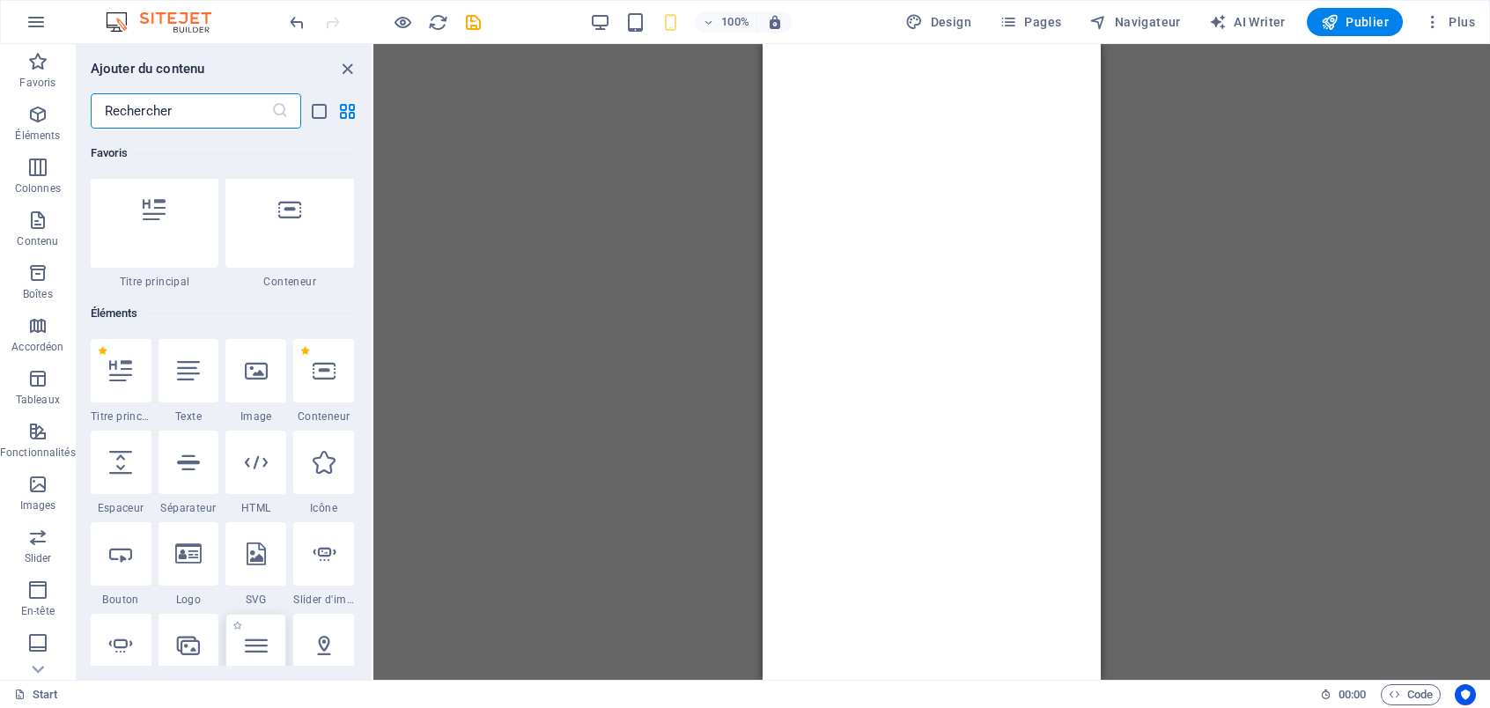
scroll to position [88, 0]
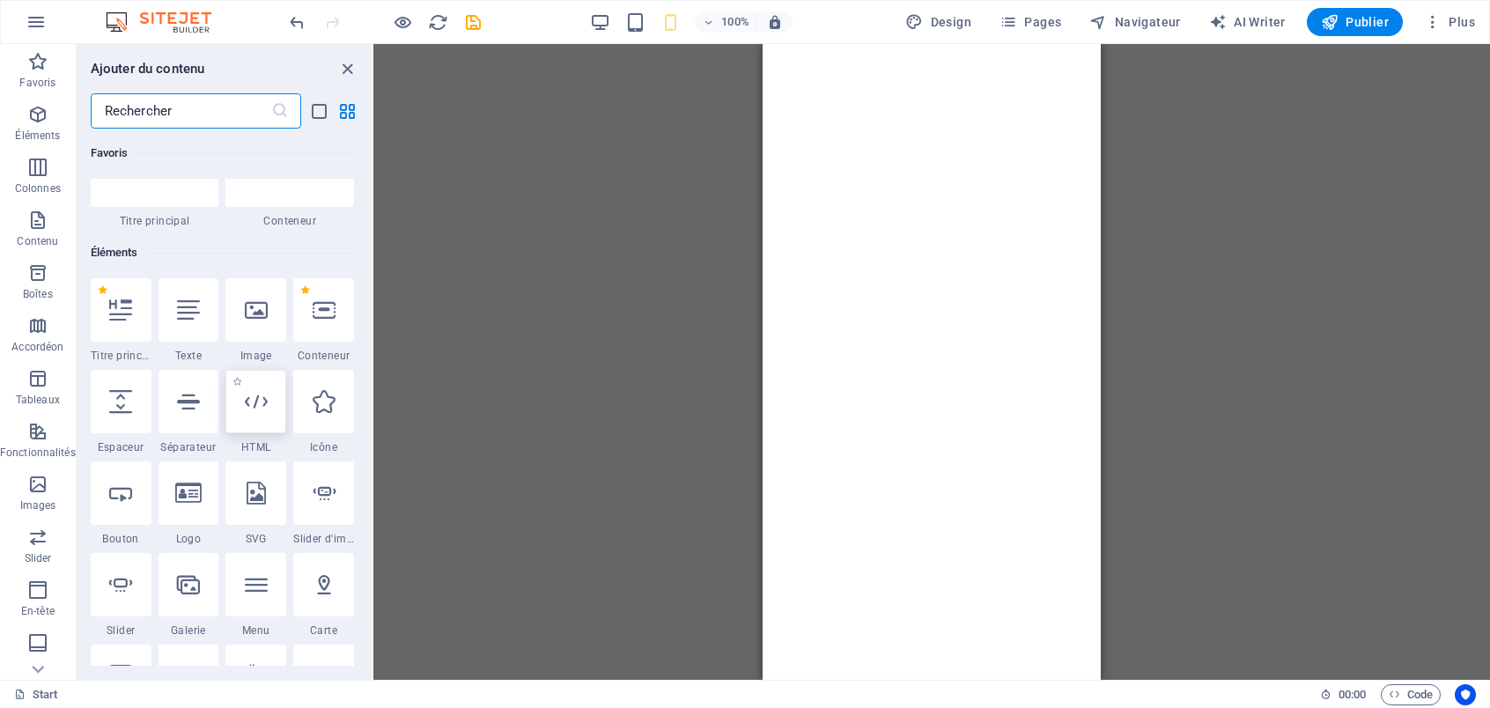
click at [255, 403] on icon at bounding box center [256, 401] width 23 height 23
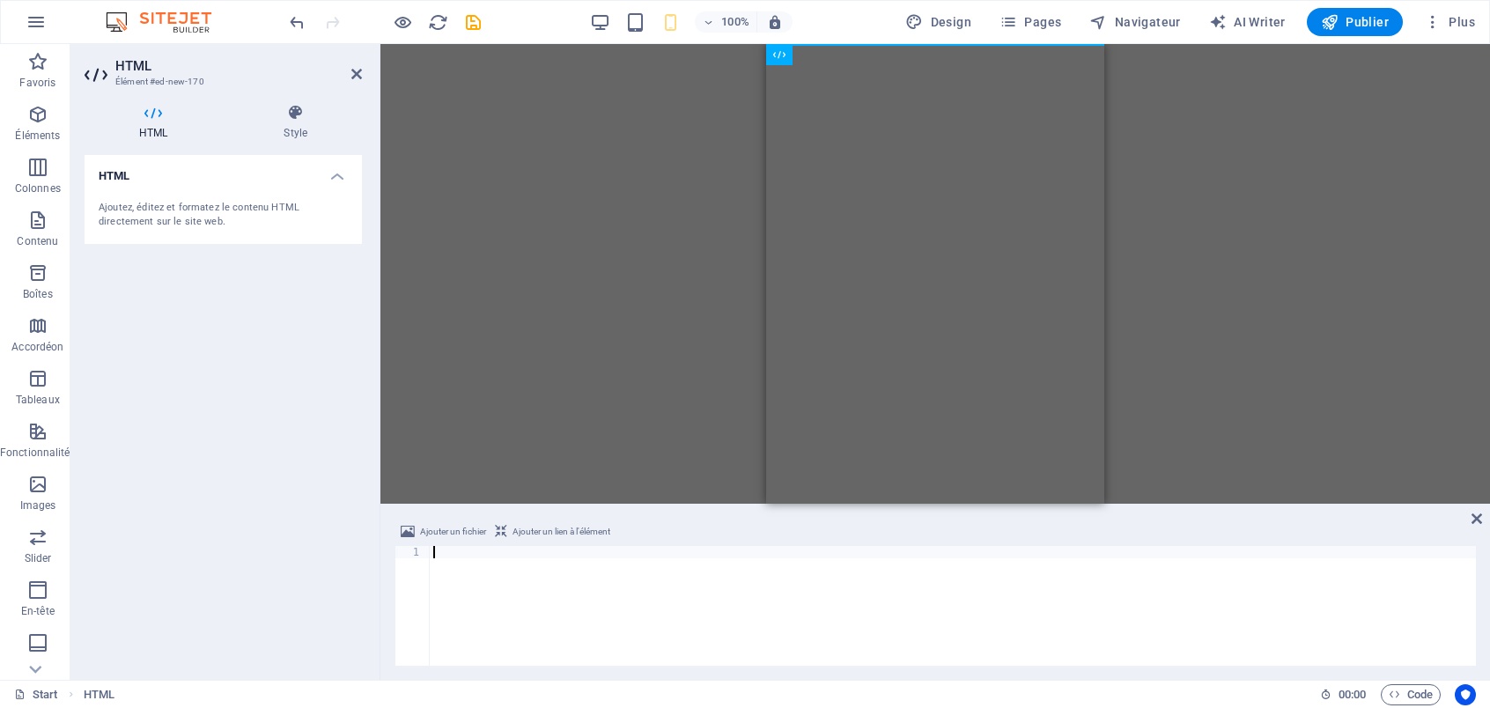
click at [447, 573] on div at bounding box center [953, 618] width 1047 height 144
click at [576, 529] on span "Ajouter un lien à l'élément" at bounding box center [562, 531] width 98 height 21
click at [463, 568] on div at bounding box center [953, 618] width 1047 height 144
paste textarea "<a href="https:&#x2F;&#x2F;www.canva.com&#x2F;design&#x2F;DAG0xojNYIE&#x2F;JBcL…"
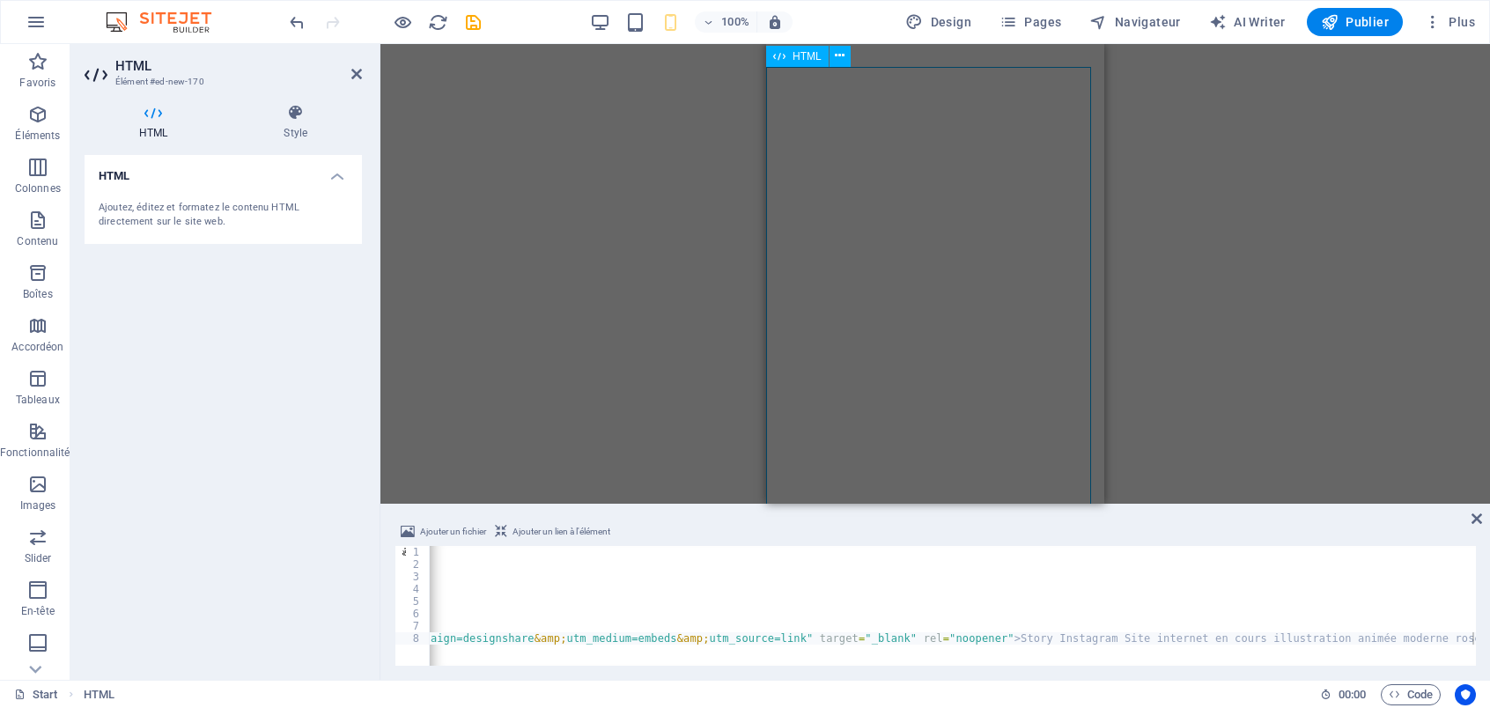
type textarea "<a href="https:&#x2F;&#x2F;www.canva.com&#x2F;design&#x2F;DAG0xojNYIE&#x2F;JBcL…"
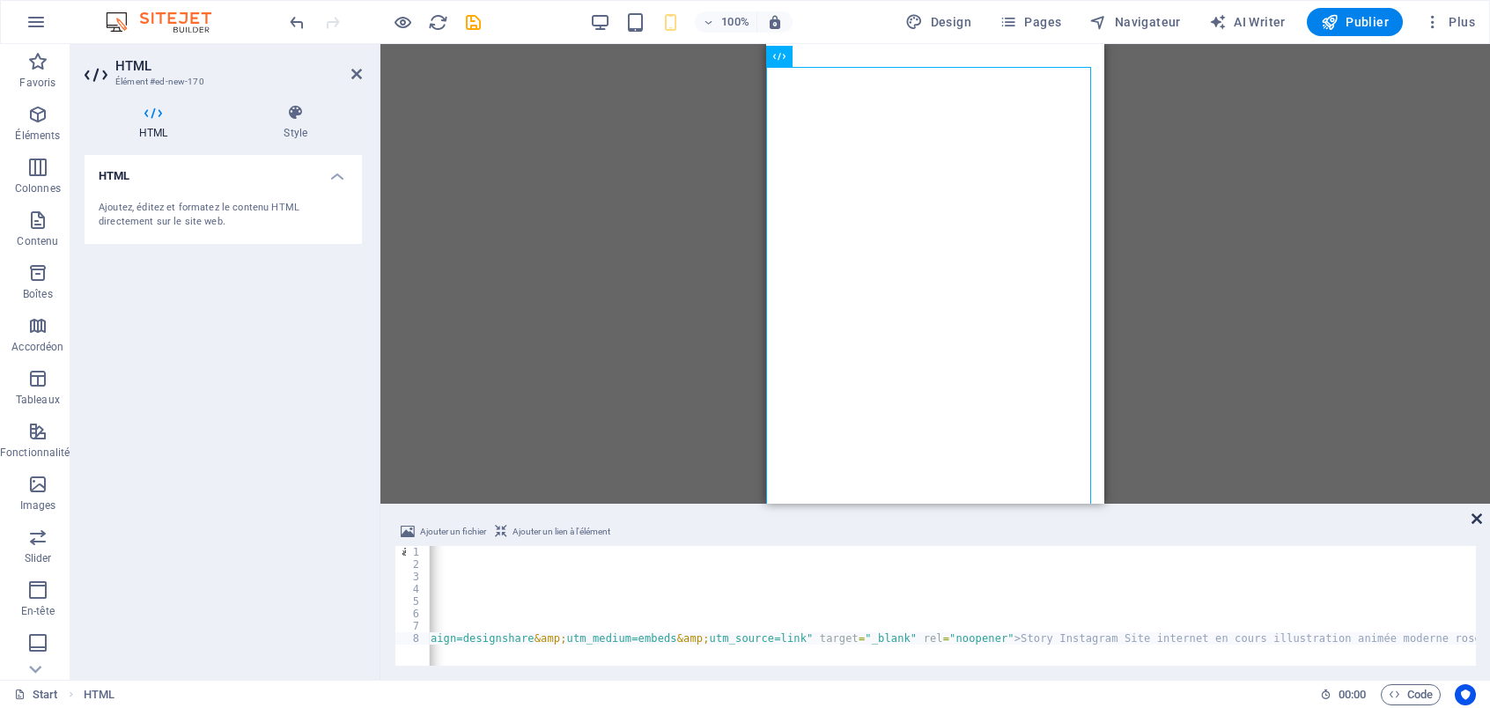
click at [1476, 516] on icon at bounding box center [1477, 519] width 11 height 14
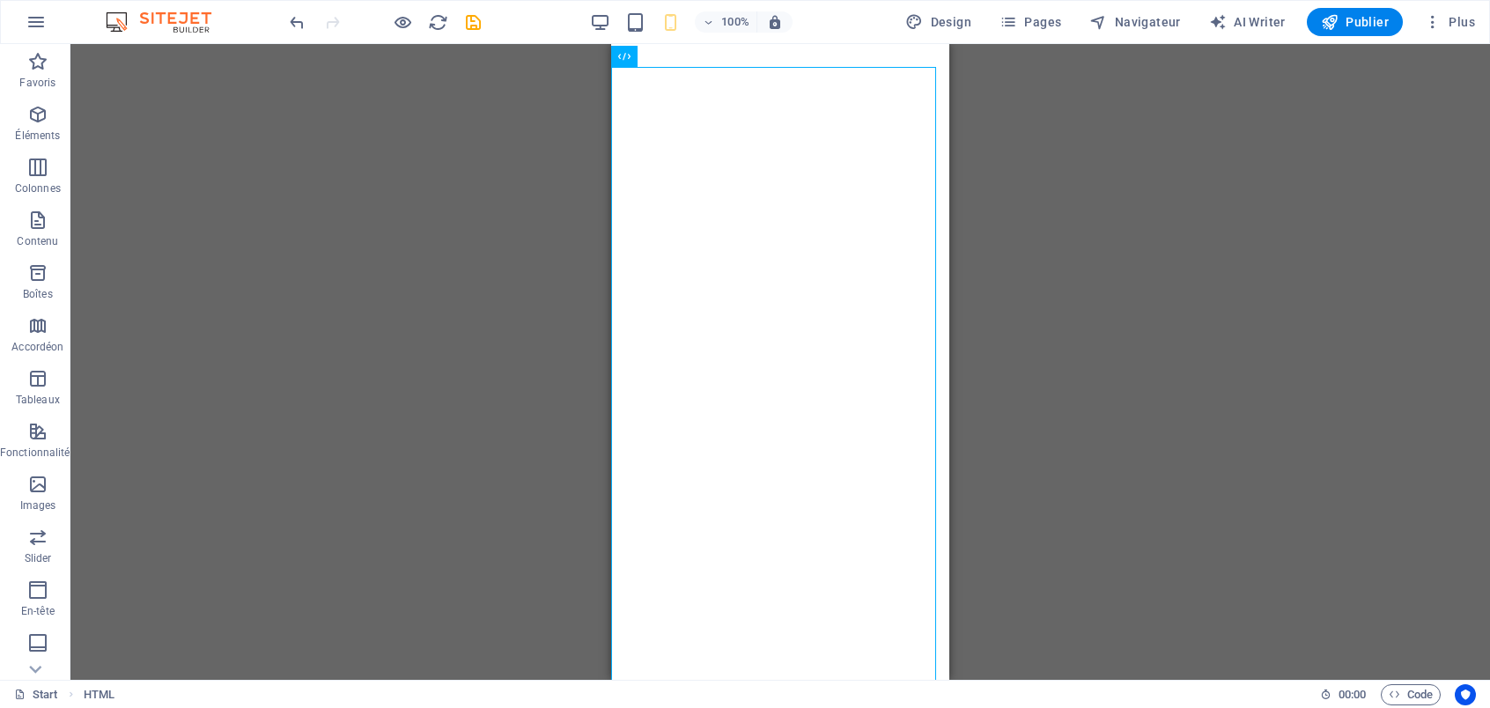
click at [1024, 241] on div "Glissez et déposez l'élément de votre choix pour remplacer le contenu existant.…" at bounding box center [780, 362] width 1420 height 636
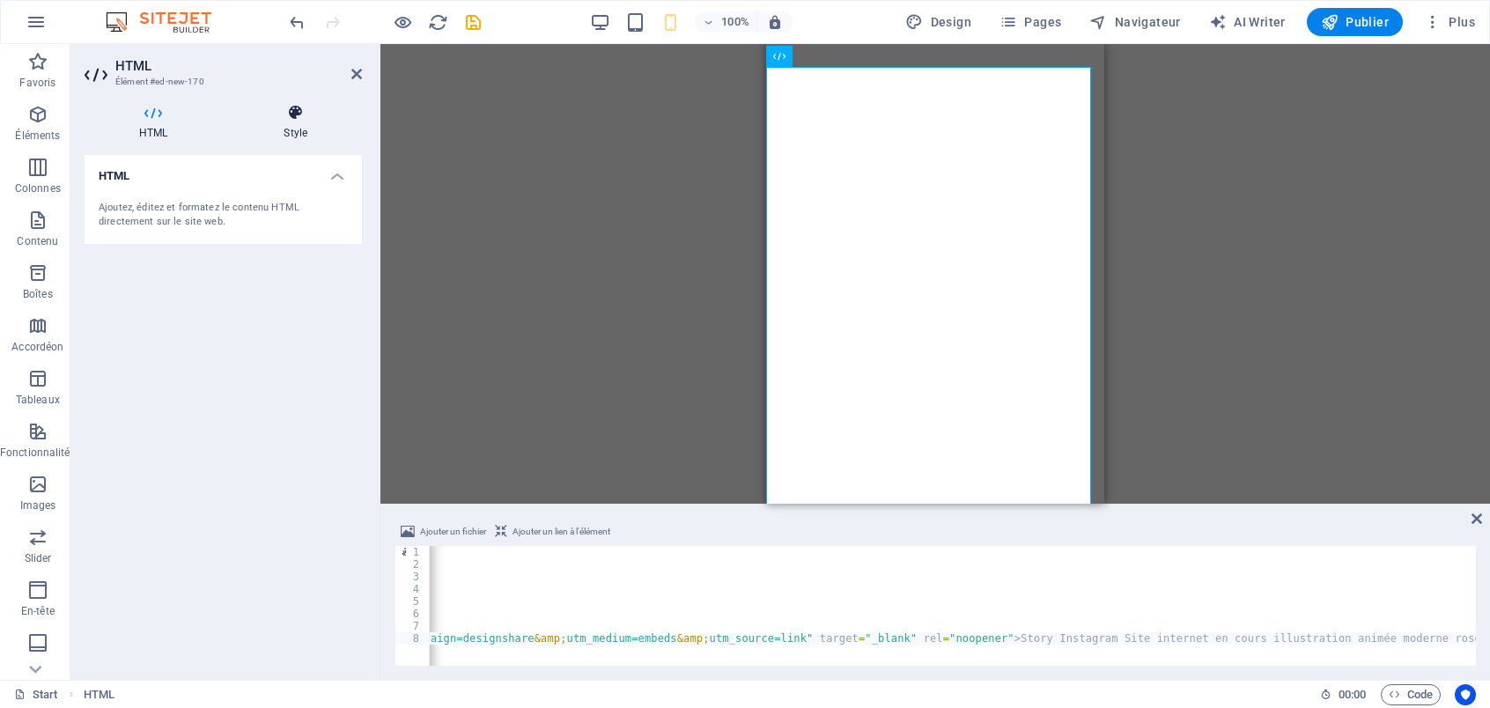
click at [300, 115] on icon at bounding box center [295, 113] width 133 height 18
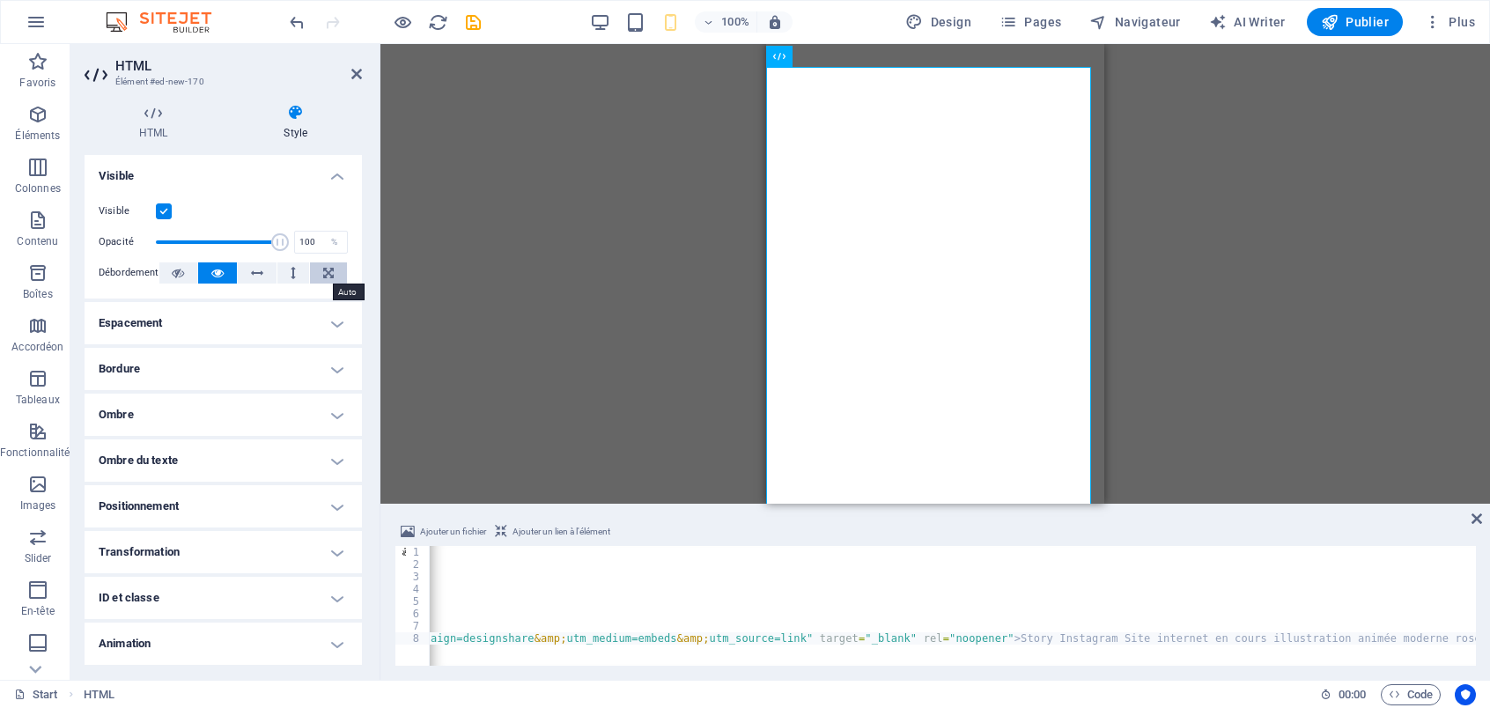
click at [323, 276] on icon at bounding box center [328, 273] width 11 height 21
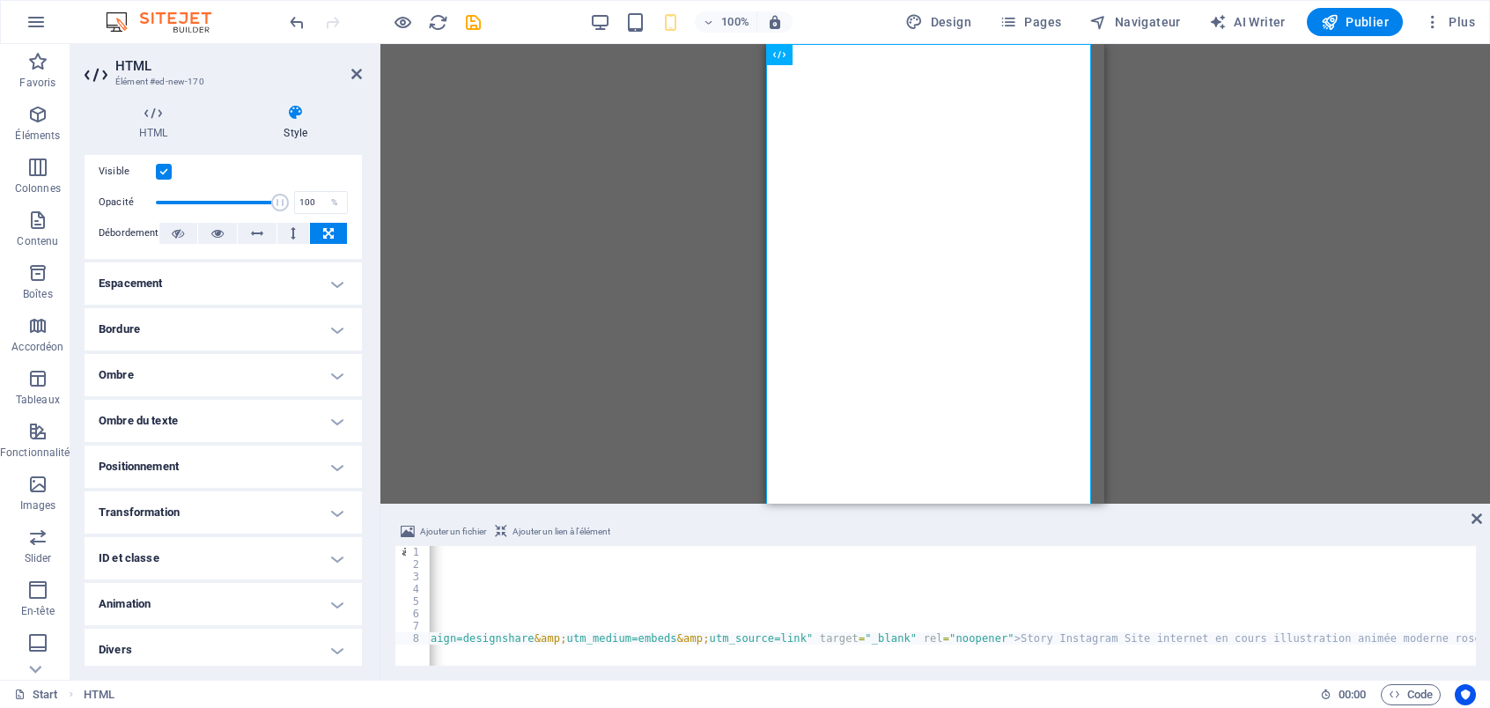
scroll to position [45, 0]
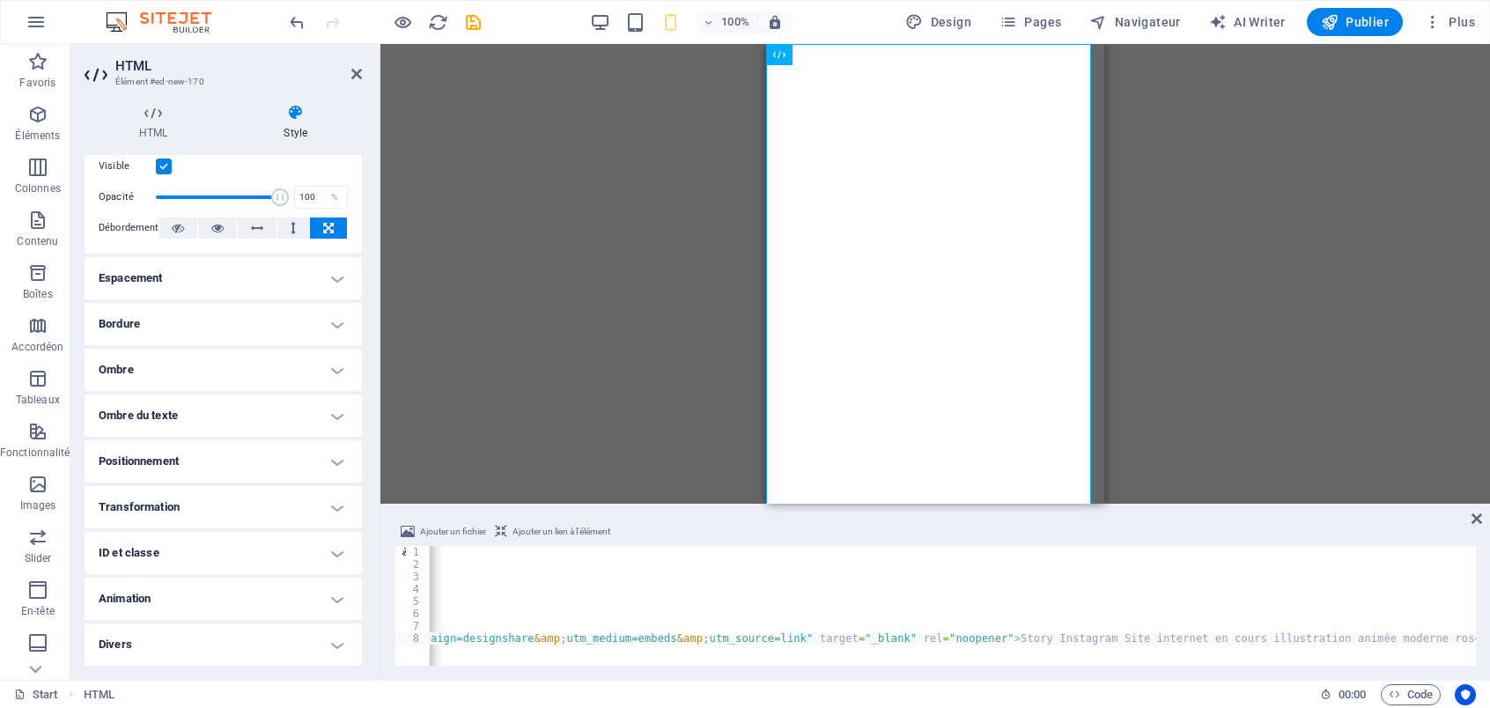
click at [322, 603] on h4 "Animation" at bounding box center [223, 599] width 277 height 42
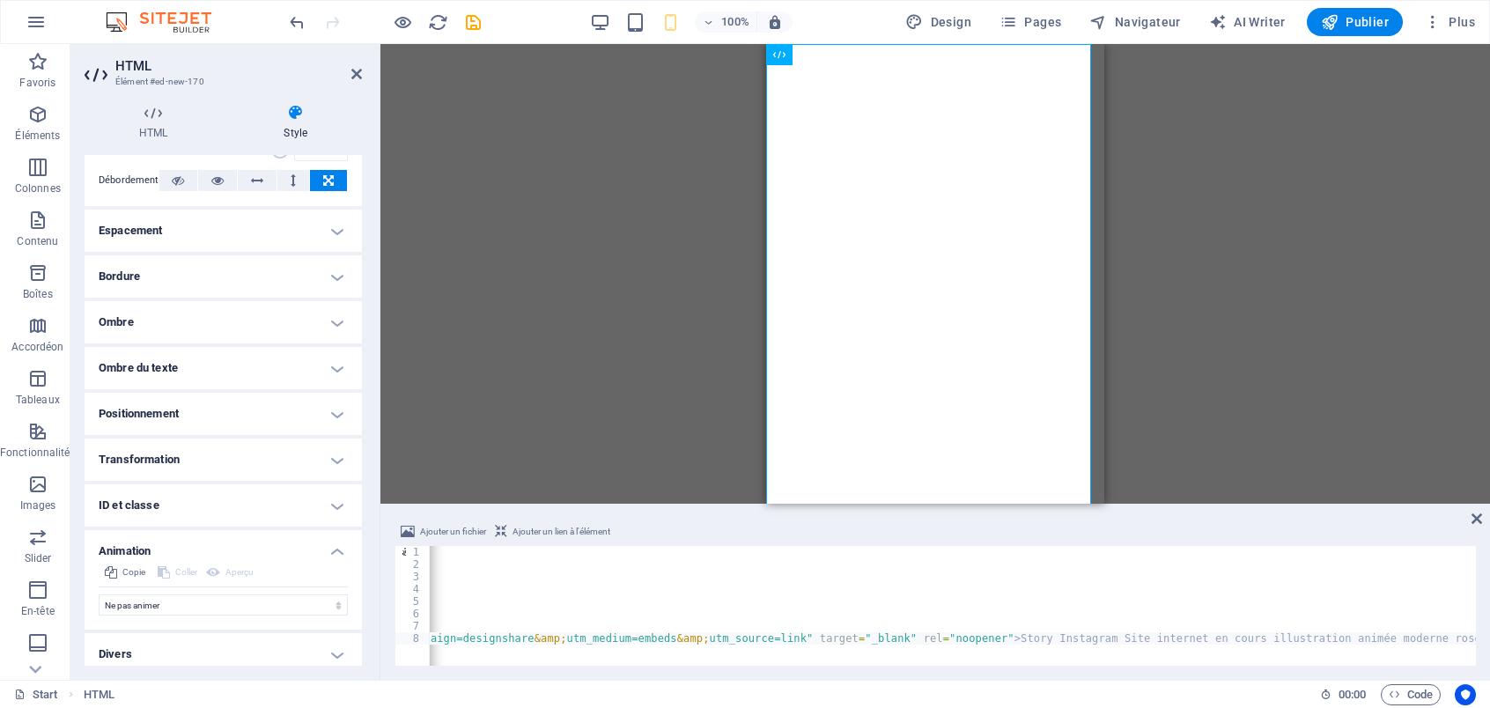
scroll to position [102, 0]
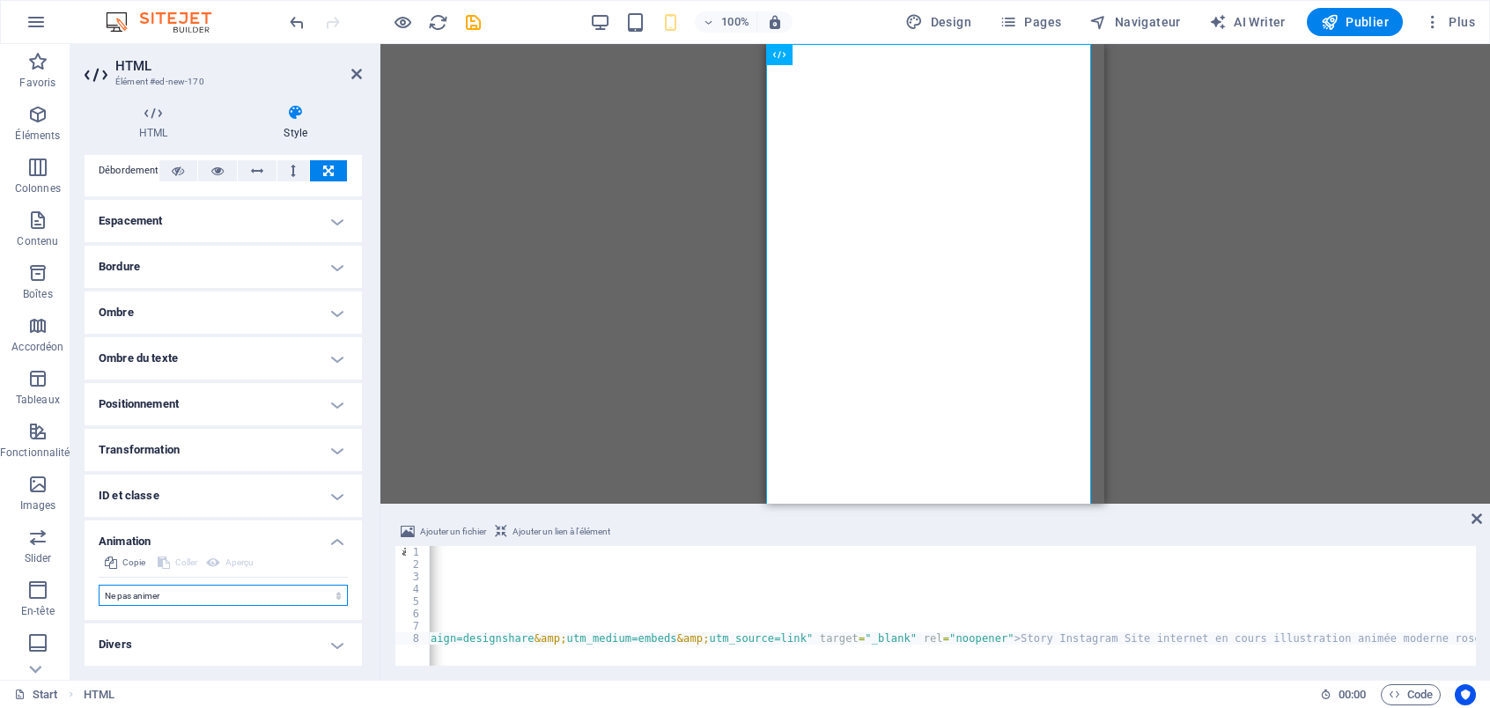
click at [328, 588] on select "Ne pas animer Afficher / Masquer Glisser vers le haut / le bas Zoomer/Dézoomer …" at bounding box center [223, 595] width 249 height 21
drag, startPoint x: 449, startPoint y: 197, endPoint x: 450, endPoint y: 186, distance: 11.5
click at [448, 195] on div "Glissez et déposez l'élément de votre choix pour remplacer le contenu existant.…" at bounding box center [936, 274] width 1110 height 460
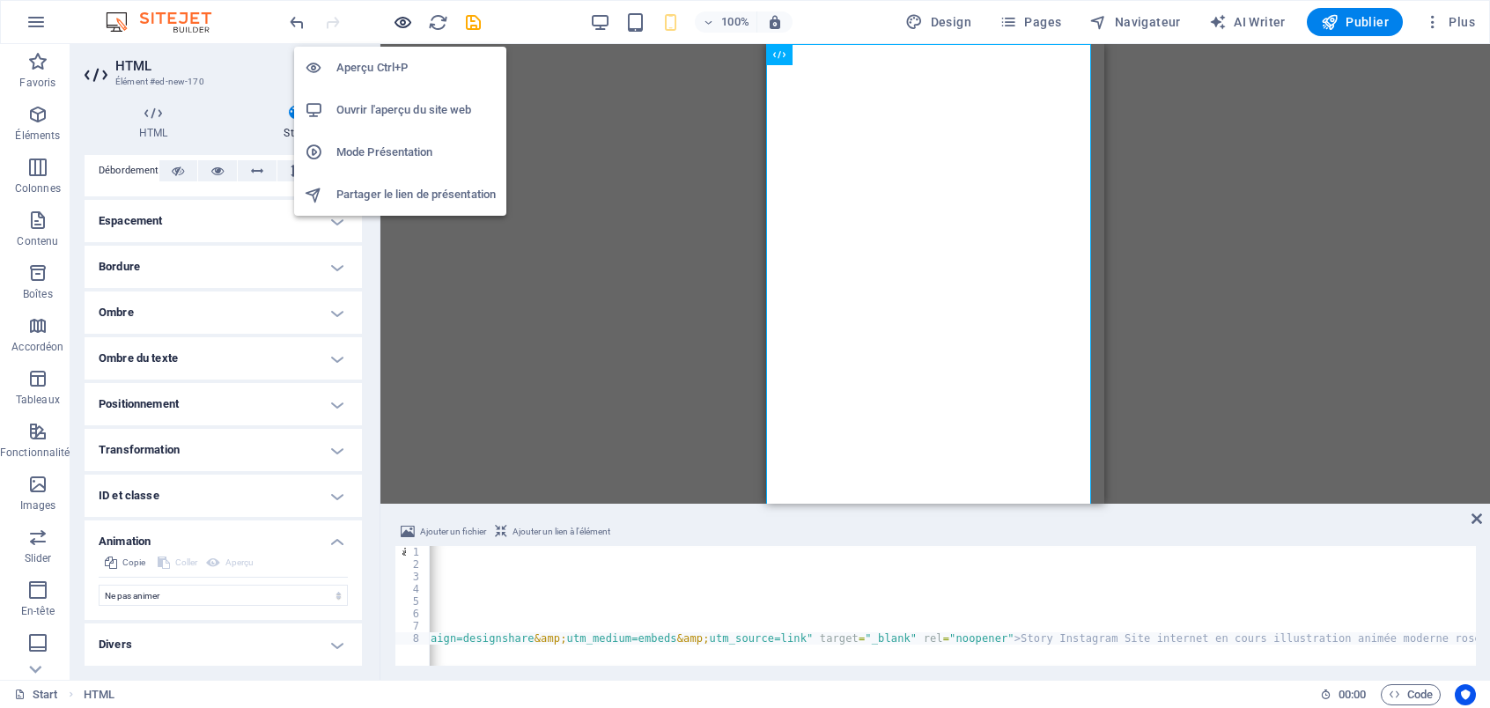
click at [396, 18] on icon "button" at bounding box center [403, 22] width 20 height 20
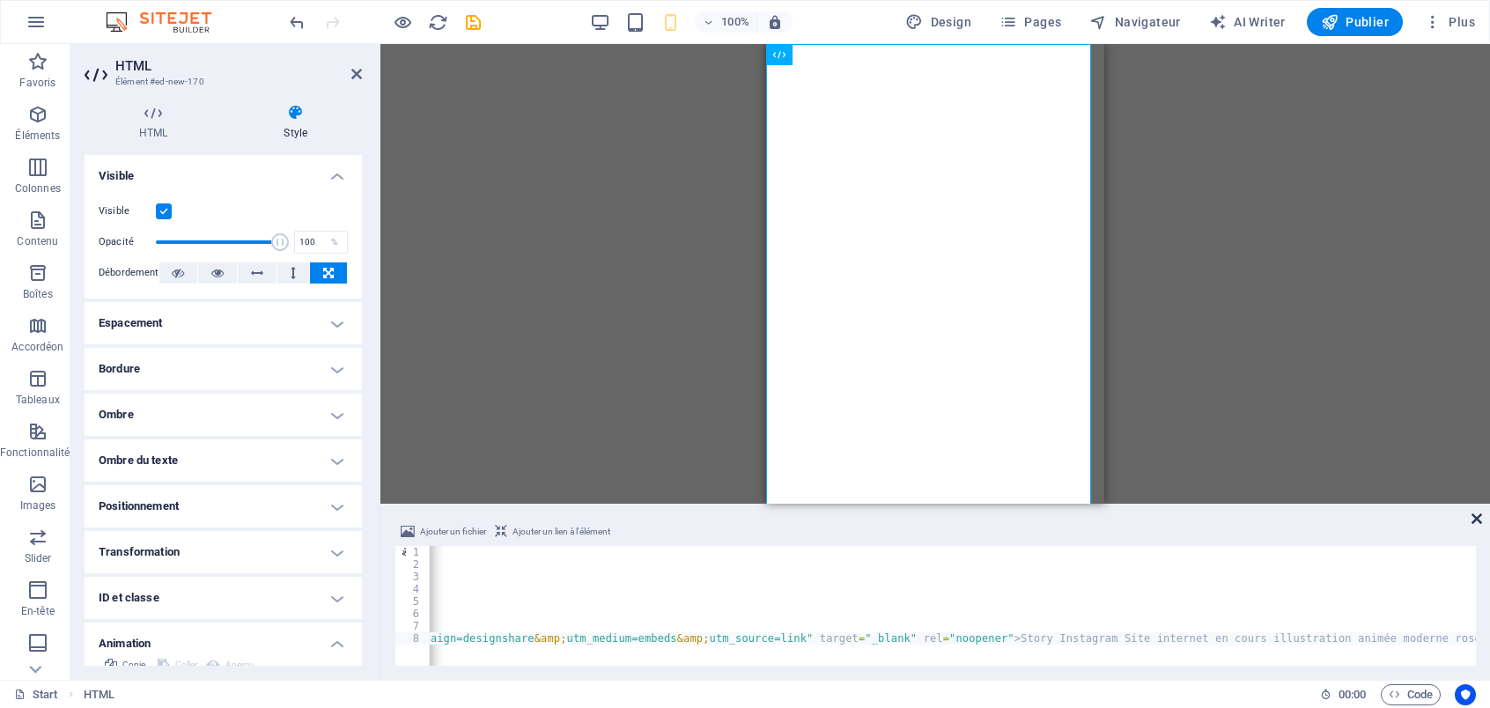
click at [1472, 515] on icon at bounding box center [1477, 519] width 11 height 14
click at [616, 615] on div "< div style = "position: relative; width: 100%; height: 0; padding-top: 177.777…" at bounding box center [617, 616] width 2263 height 141
type textarea "</iframe>"
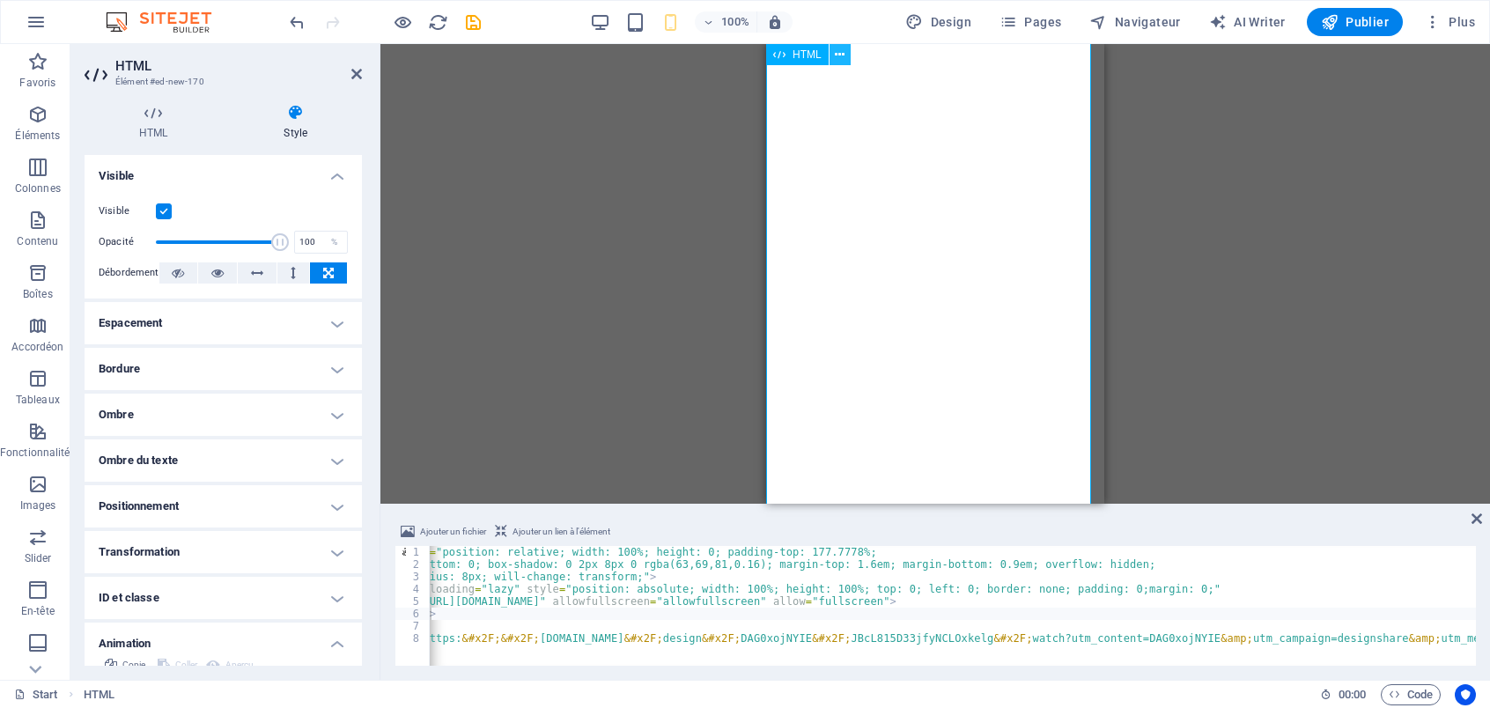
click at [843, 56] on icon at bounding box center [840, 55] width 10 height 18
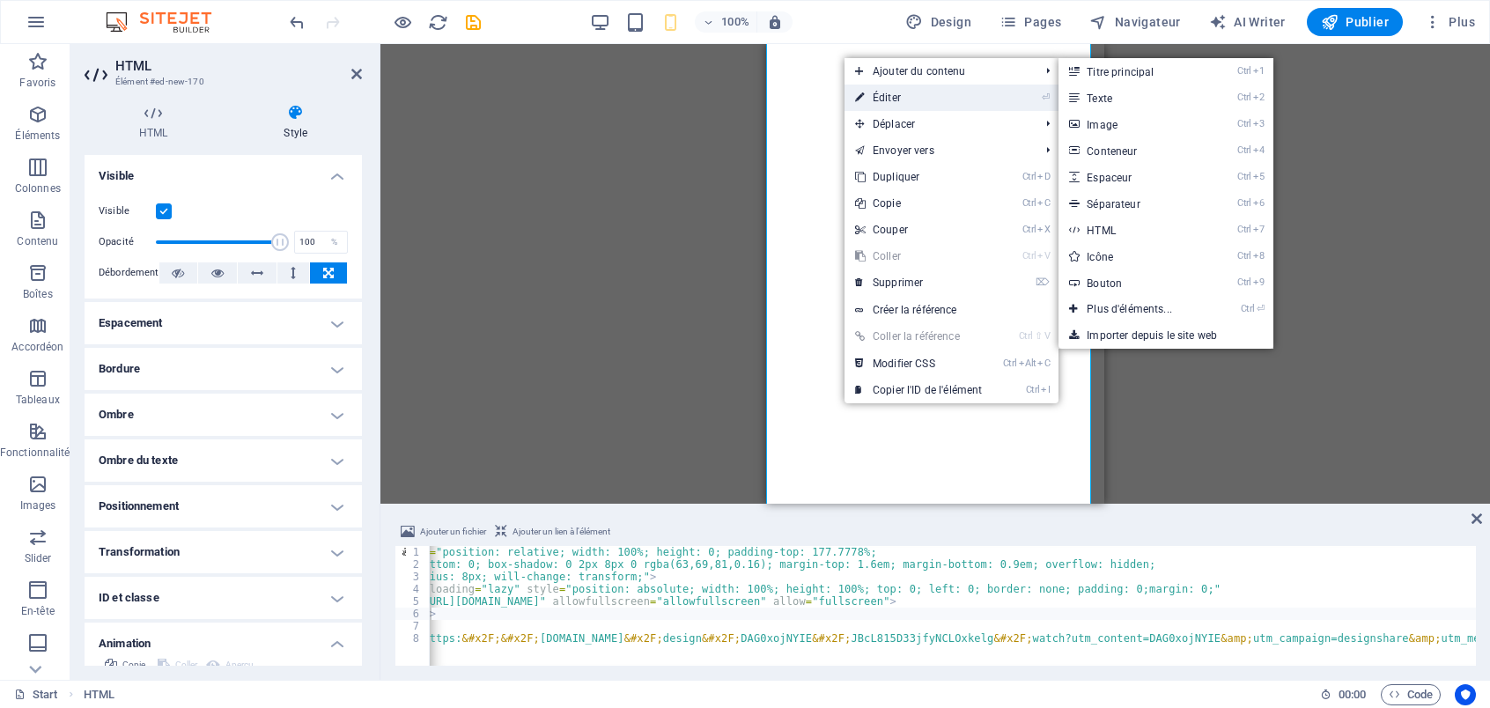
click at [895, 90] on link "⏎ Éditer" at bounding box center [919, 98] width 148 height 26
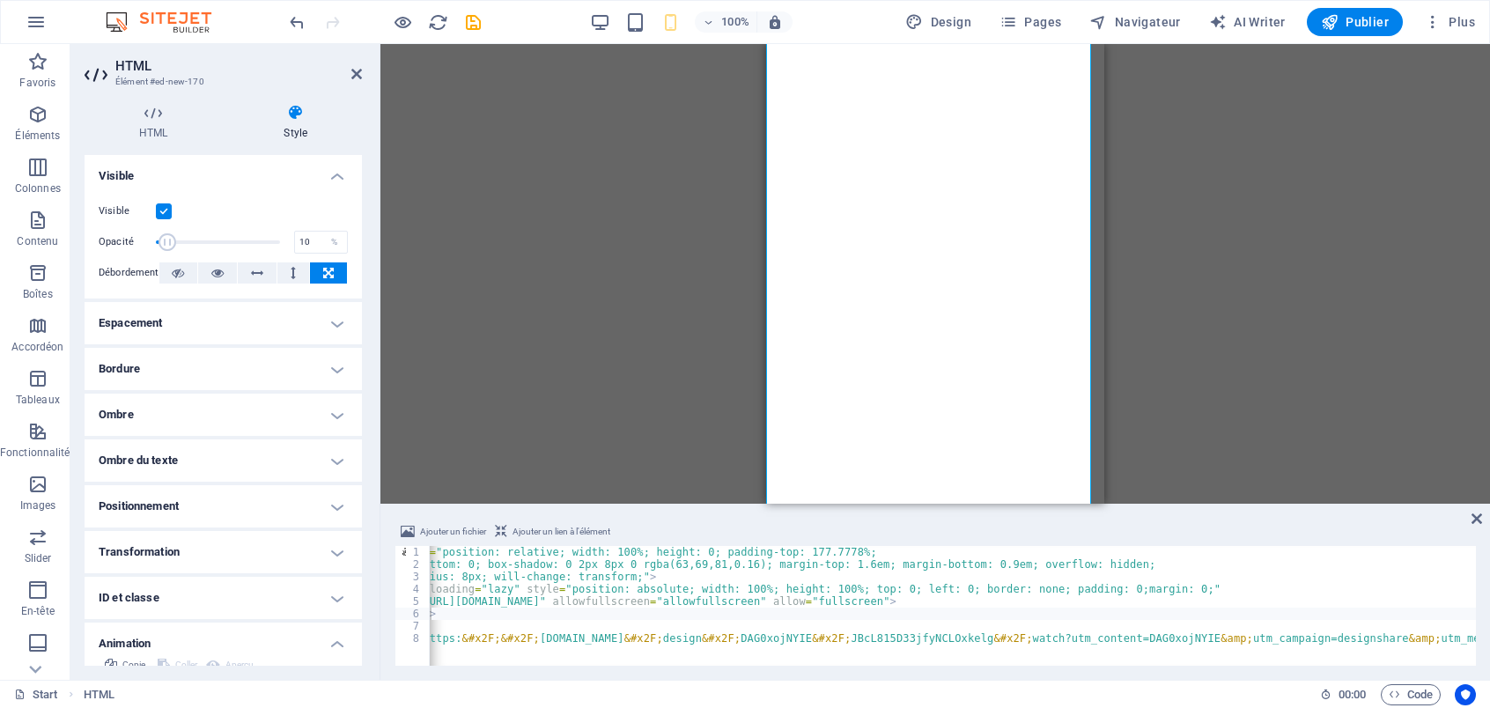
drag, startPoint x: 277, startPoint y: 238, endPoint x: 167, endPoint y: 244, distance: 109.4
click at [167, 244] on span at bounding box center [168, 242] width 18 height 18
type input "100"
drag, startPoint x: 170, startPoint y: 238, endPoint x: 377, endPoint y: 259, distance: 208.1
click at [375, 259] on div "HTML Style HTML Ajoutez, éditez et formatez le contenu HTML directement sur le …" at bounding box center [223, 385] width 306 height 590
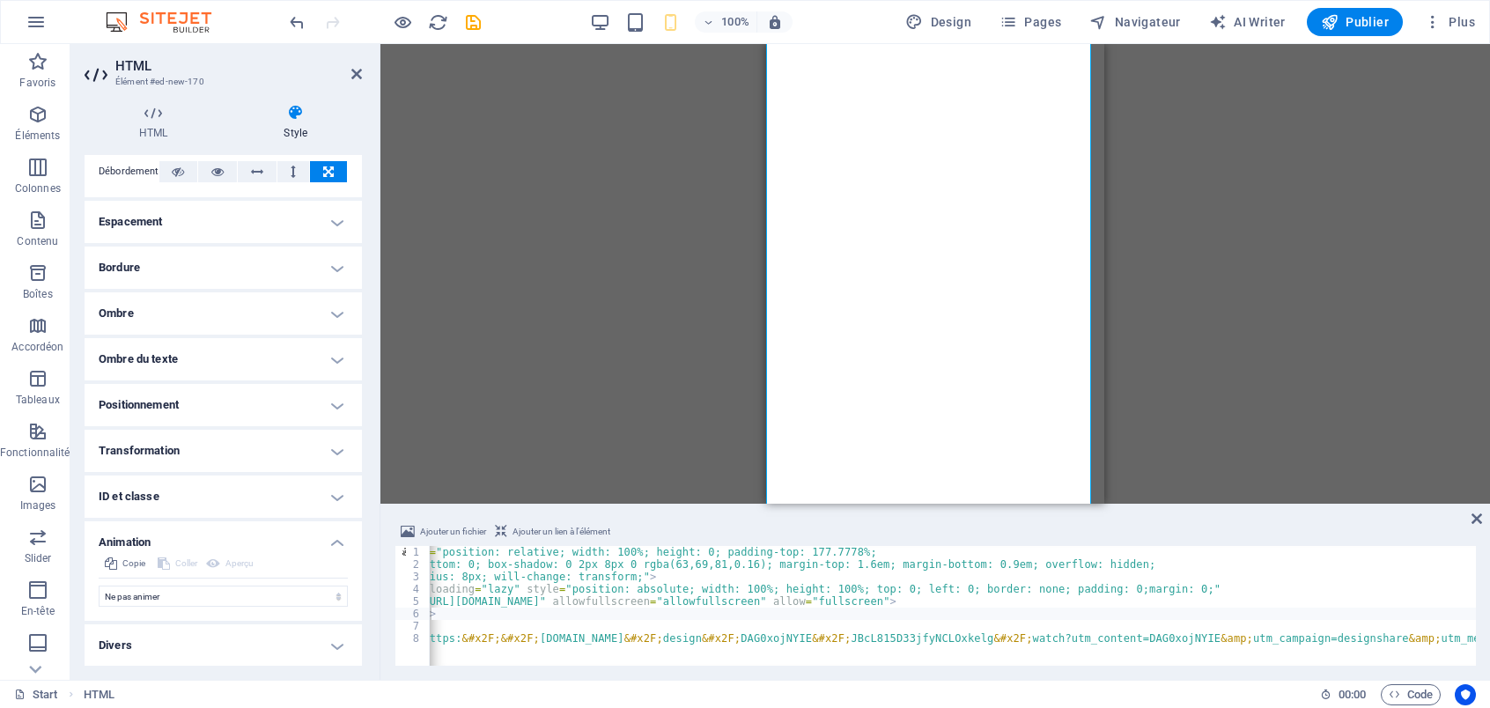
scroll to position [102, 0]
click at [672, 568] on div "< div style = "position: relative; width: 100%; height: 0; padding-top: 177.777…" at bounding box center [1492, 616] width 2263 height 141
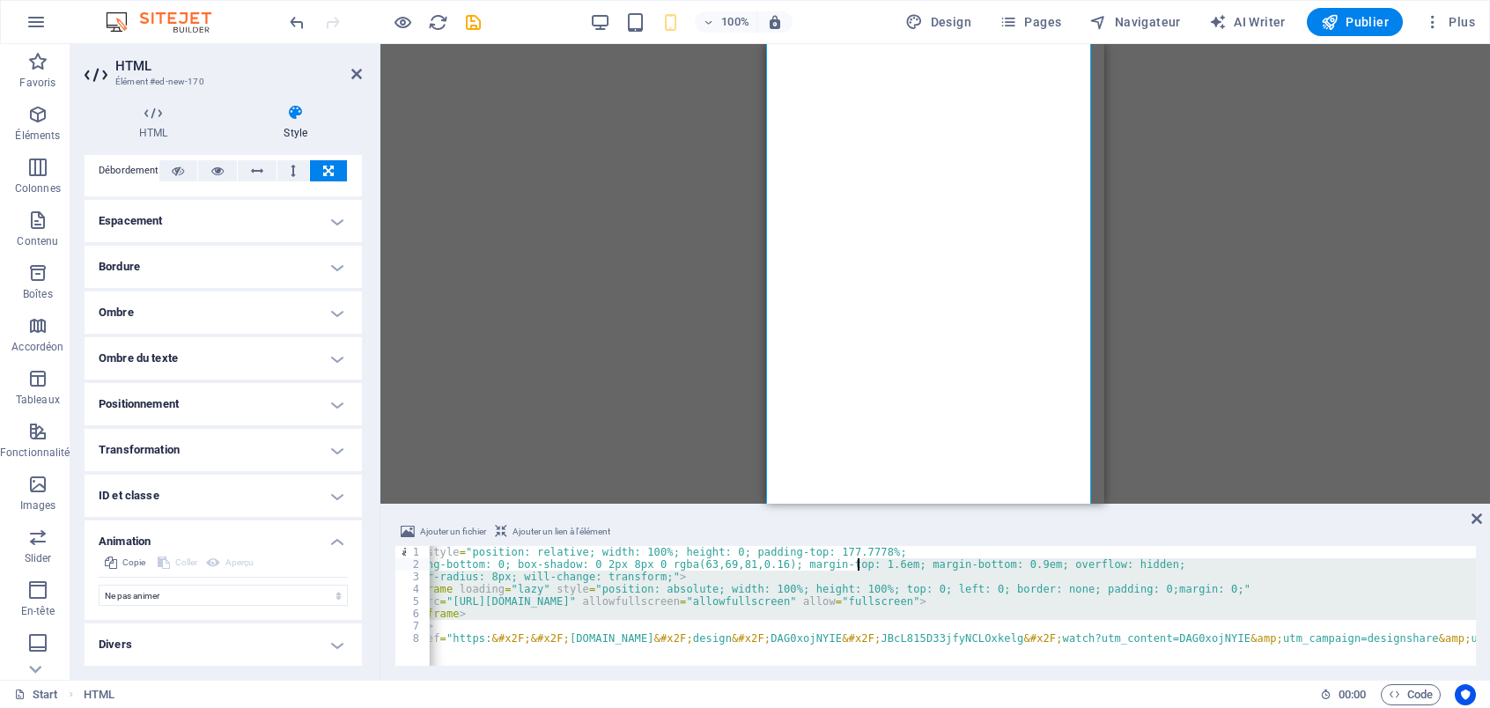
scroll to position [0, 0]
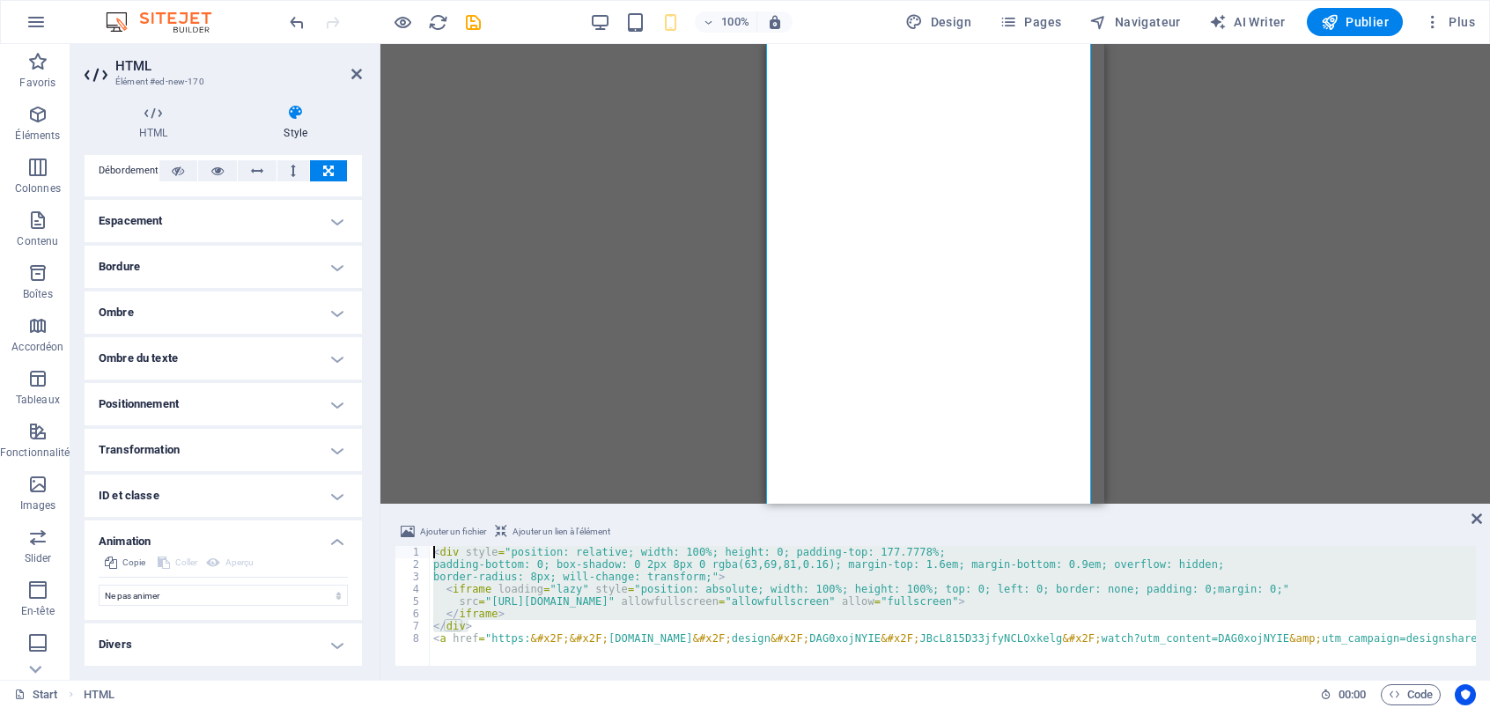
drag, startPoint x: 884, startPoint y: 612, endPoint x: 543, endPoint y: 546, distance: 348.1
click at [630, 577] on div "< div style = "position: relative; width: 100%; height: 0; padding-top: 177.777…" at bounding box center [953, 606] width 1047 height 120
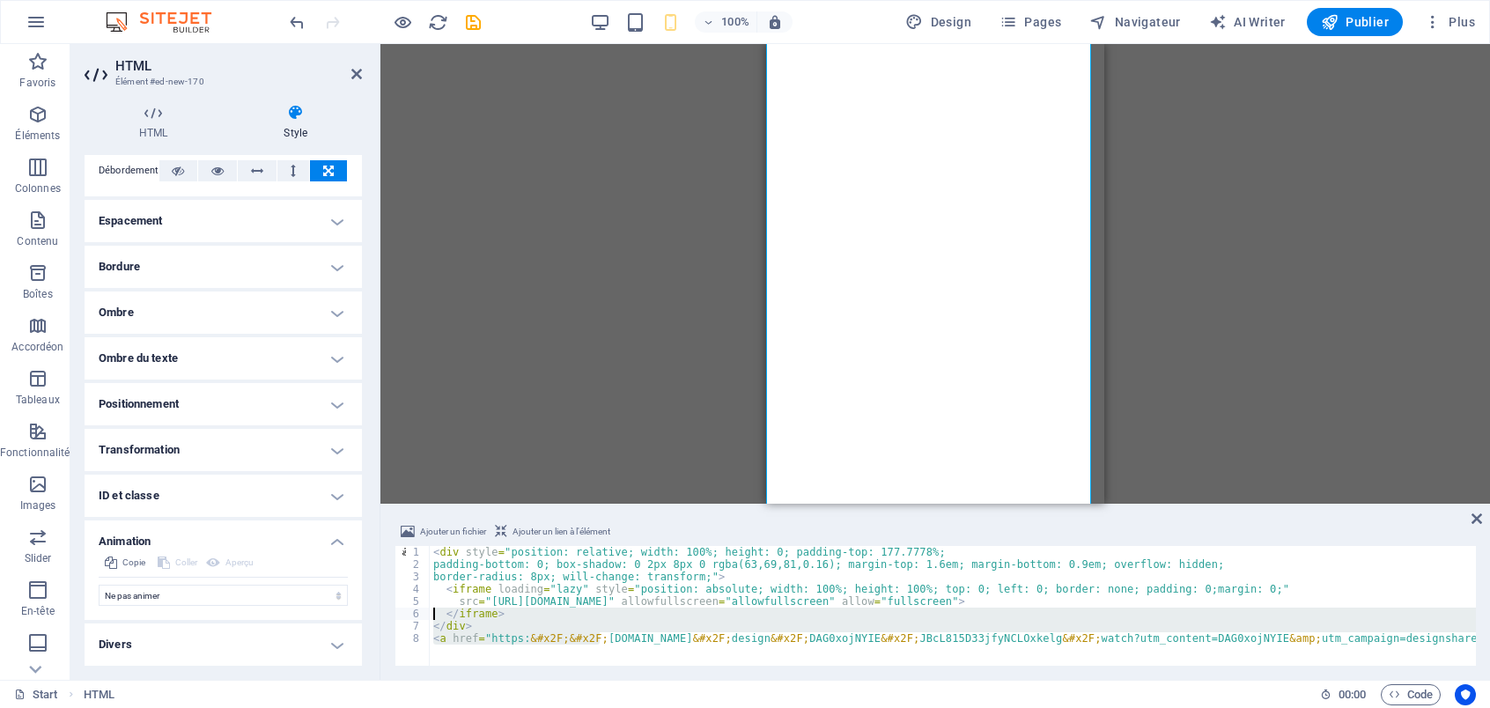
drag, startPoint x: 600, startPoint y: 641, endPoint x: 342, endPoint y: 619, distance: 259.0
click at [342, 619] on div "HTML Élément #ed-new-170 HTML Style HTML Ajoutez, éditez et formatez le contenu…" at bounding box center [780, 362] width 1420 height 636
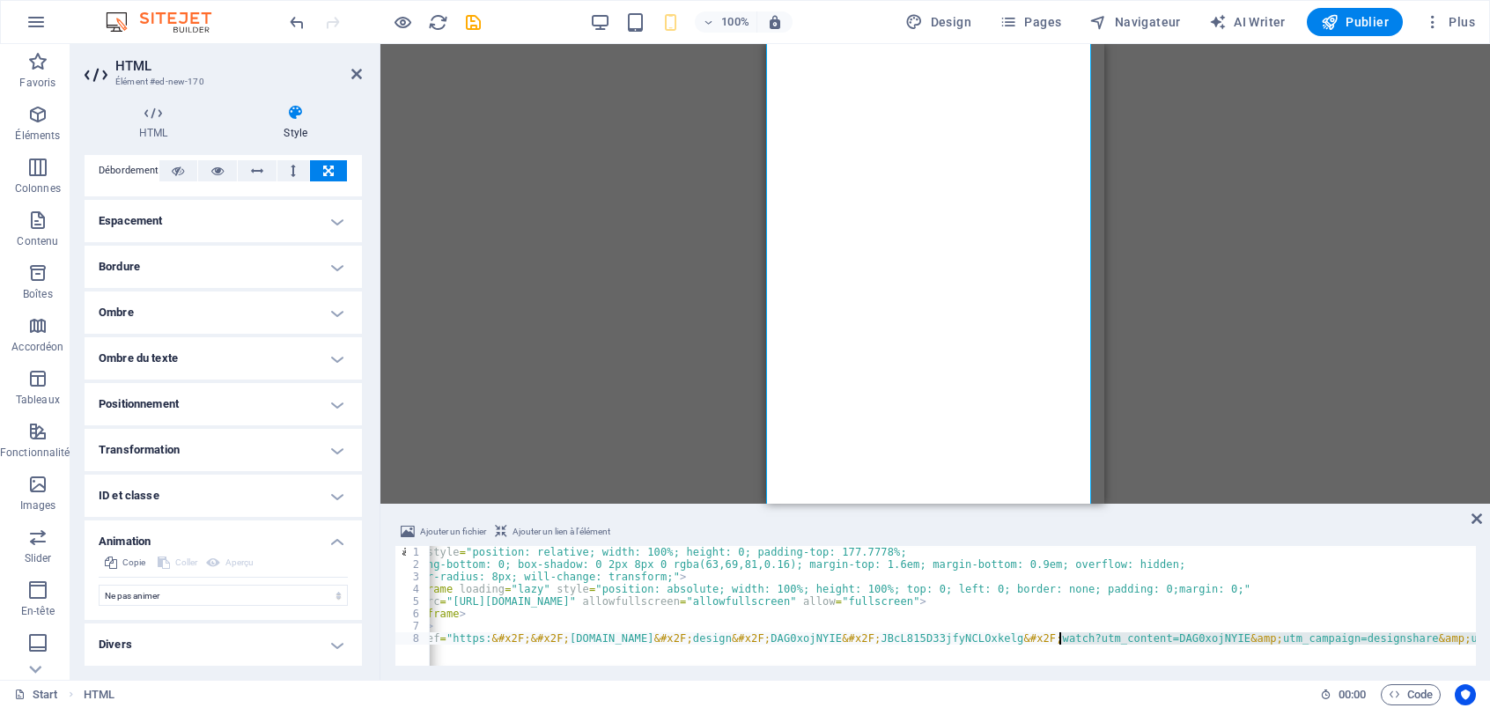
scroll to position [0, 1217]
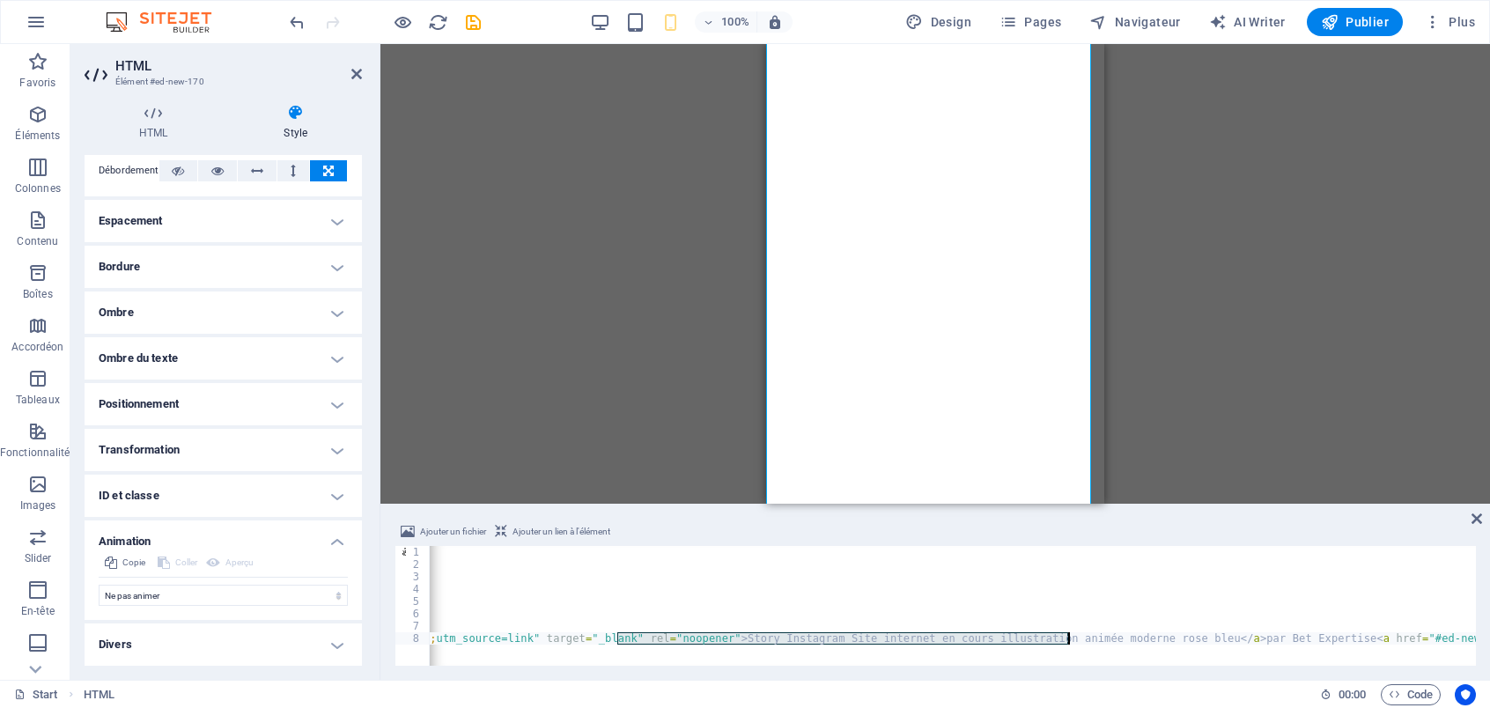
drag, startPoint x: 618, startPoint y: 633, endPoint x: 1069, endPoint y: 644, distance: 451.1
click at [1069, 644] on div "< div style = "position: relative; width: 100%; height: 0; padding-top: 177.777…" at bounding box center [344, 616] width 2263 height 141
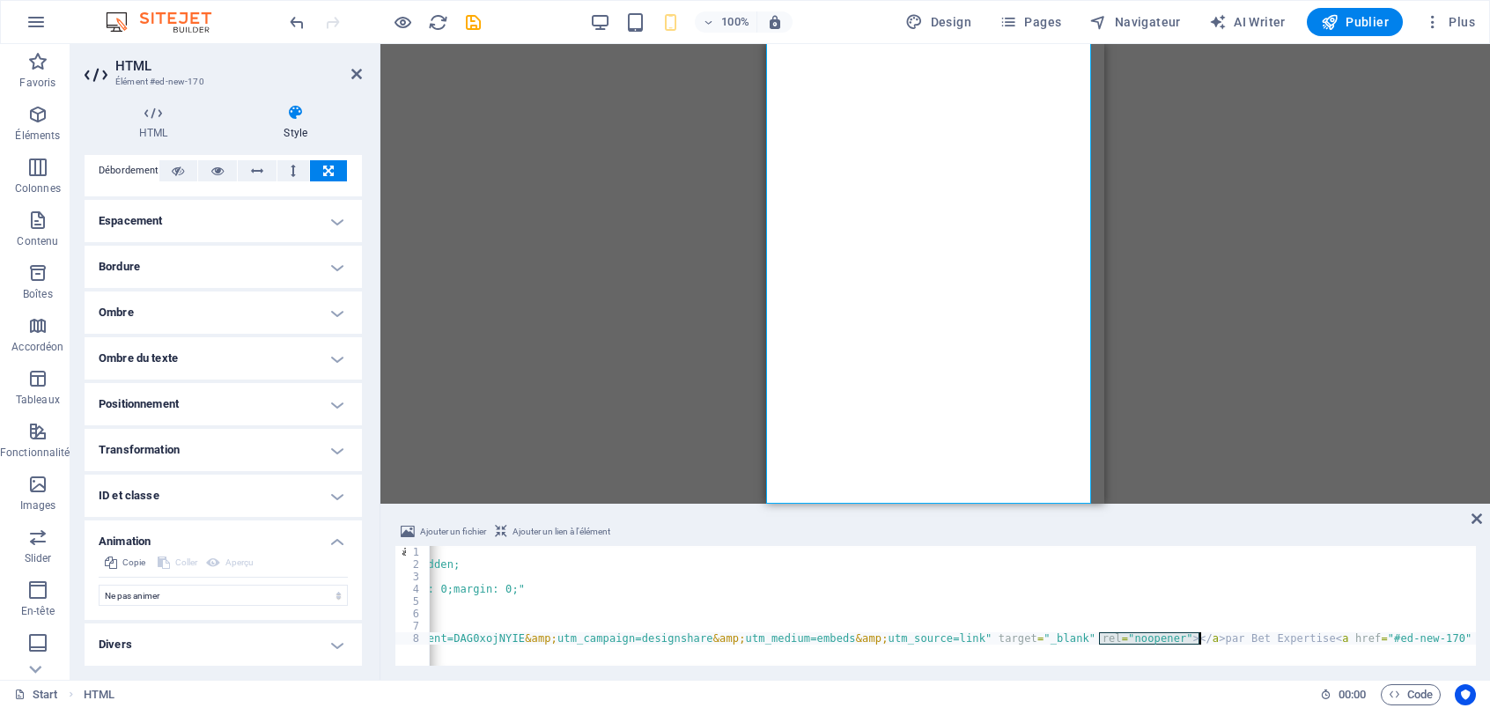
drag, startPoint x: 1101, startPoint y: 641, endPoint x: 1199, endPoint y: 661, distance: 99.7
click at [1202, 645] on div "< div style = "position: relative; width: 100%; height: 0; padding-top: 177.777…" at bounding box center [570, 616] width 1811 height 141
click at [1188, 634] on div "< div style = "position: relative; width: 100%; height: 0; padding-top: 177.777…" at bounding box center [953, 606] width 1047 height 120
click at [1101, 641] on div "< div style = "position: relative; width: 100%; height: 0; padding-top: 177.777…" at bounding box center [570, 616] width 1811 height 141
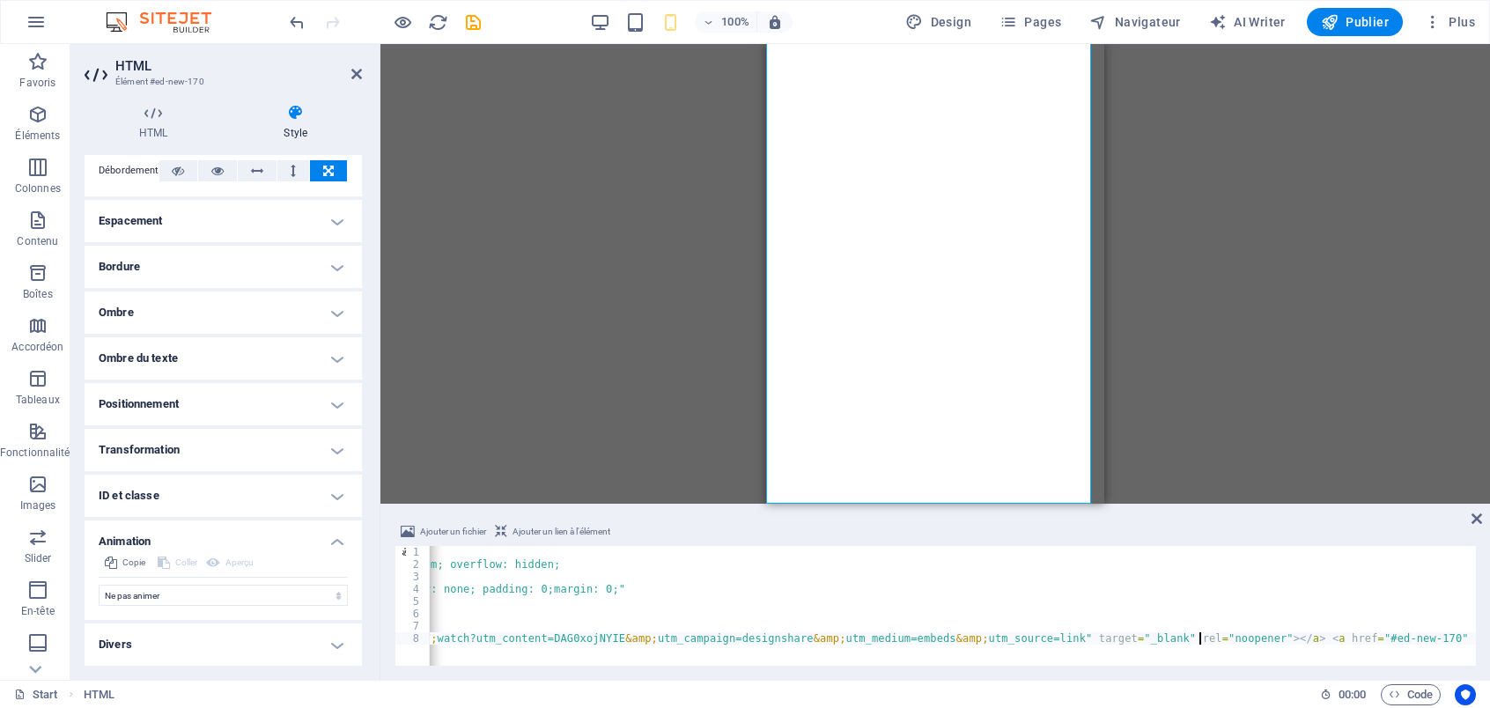
type textarea "<a href="https:&#x2F;&#x2F;www.canva.com&#x2F;design&#x2F;DAG0xojNYIE&#x2F;JBcL…"
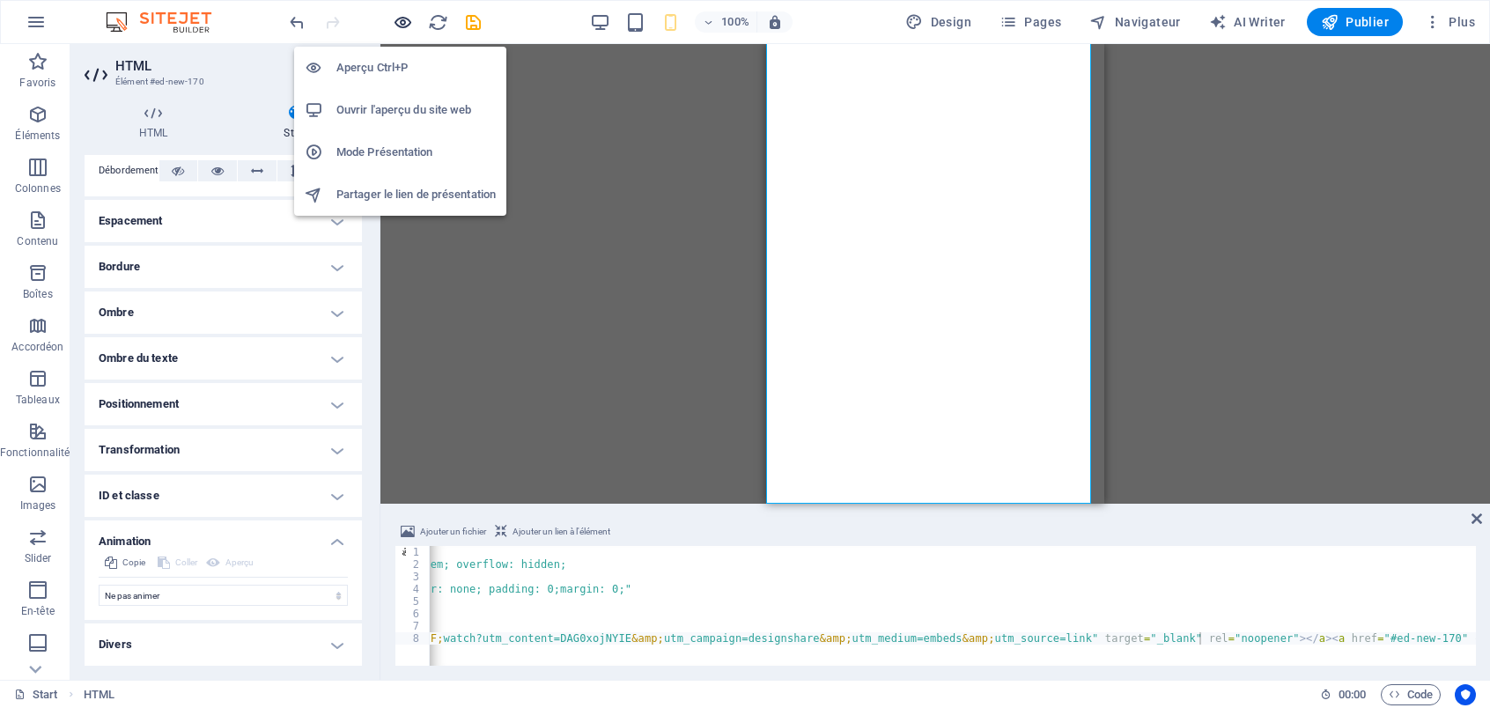
click at [403, 25] on icon "button" at bounding box center [403, 22] width 20 height 20
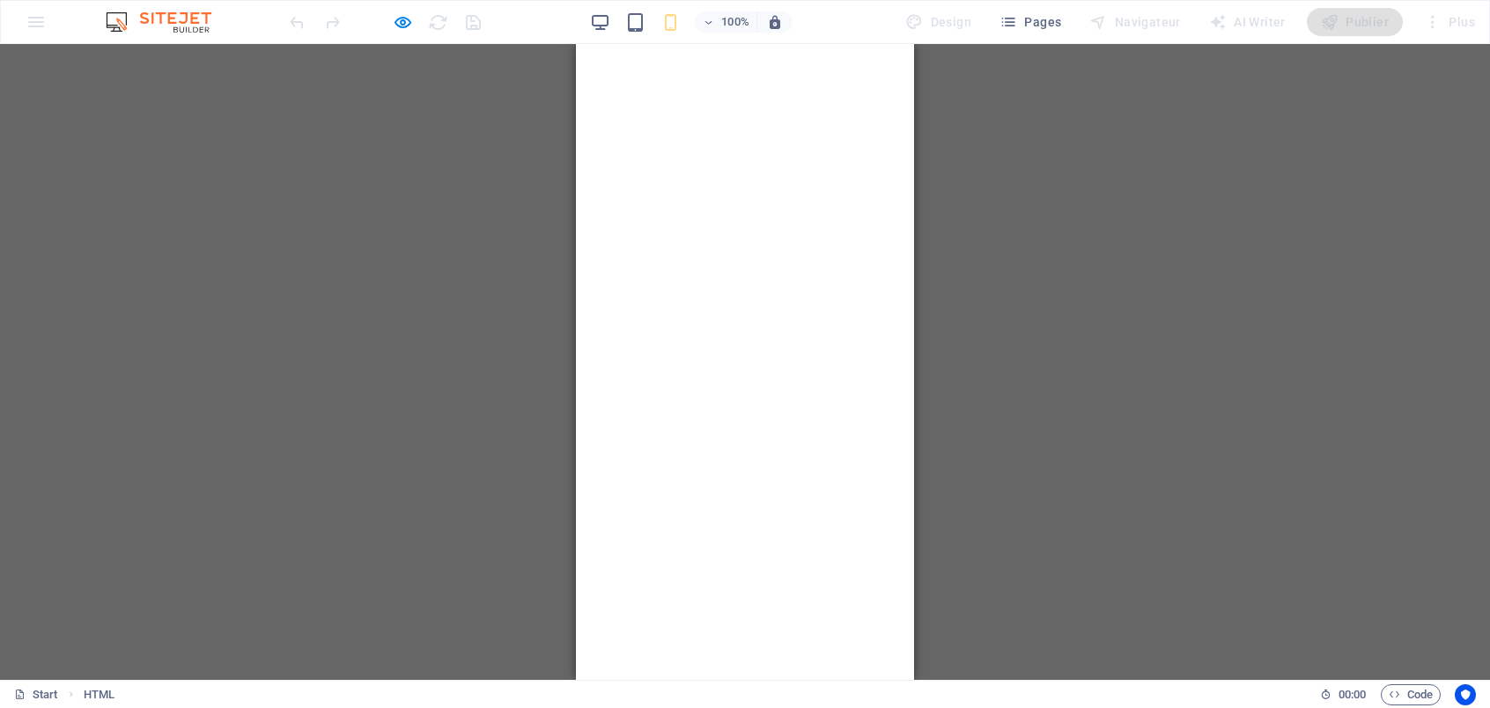
click at [1145, 386] on div "Glissez et déposez l'élément de votre choix pour remplacer le contenu existant.…" at bounding box center [745, 362] width 1490 height 636
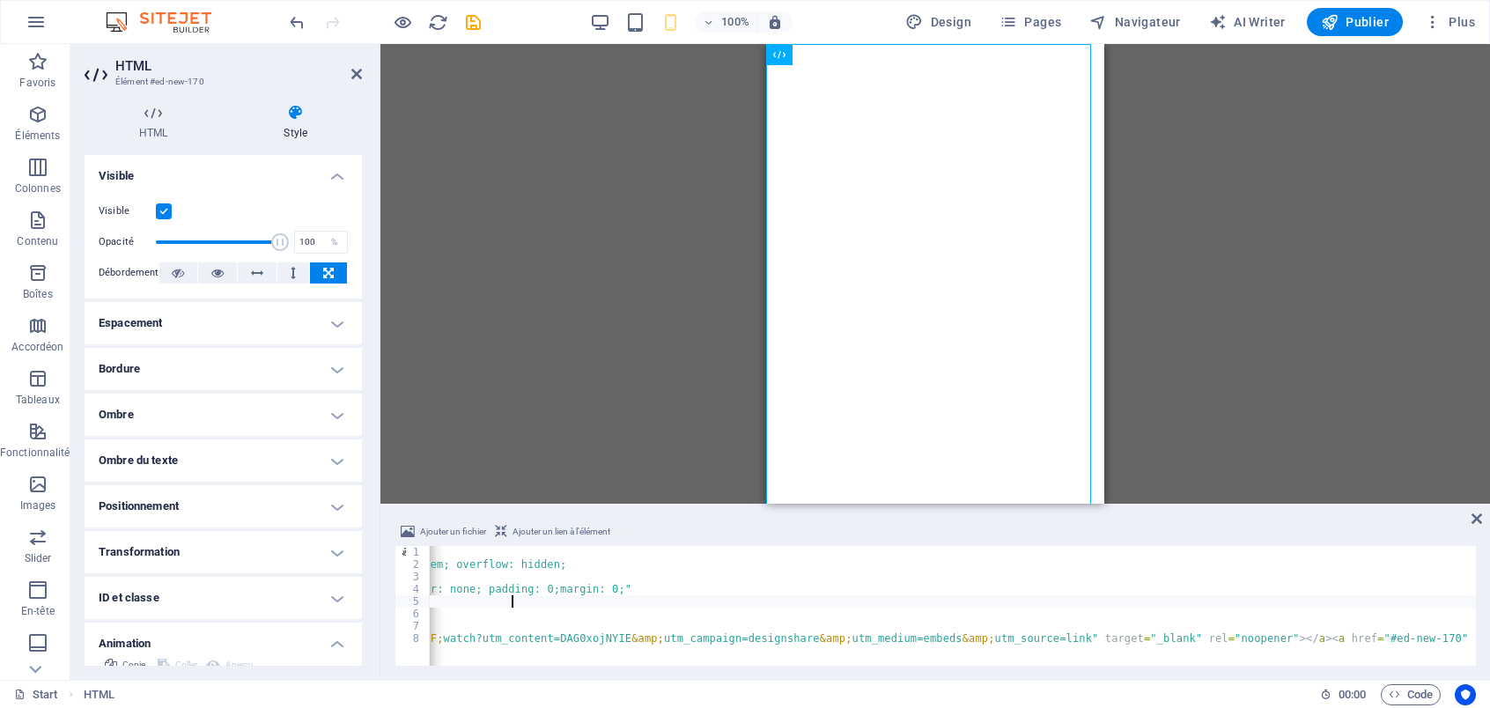
click at [509, 600] on div "< div style = "position: relative; width: 100%; height: 0; padding-top: 177.777…" at bounding box center [624, 616] width 1705 height 141
type textarea "src="https://www.canva.com/design/DAG0xojNYIE/JBcL815D33jfyNCLOxkelg/watch?embe…"
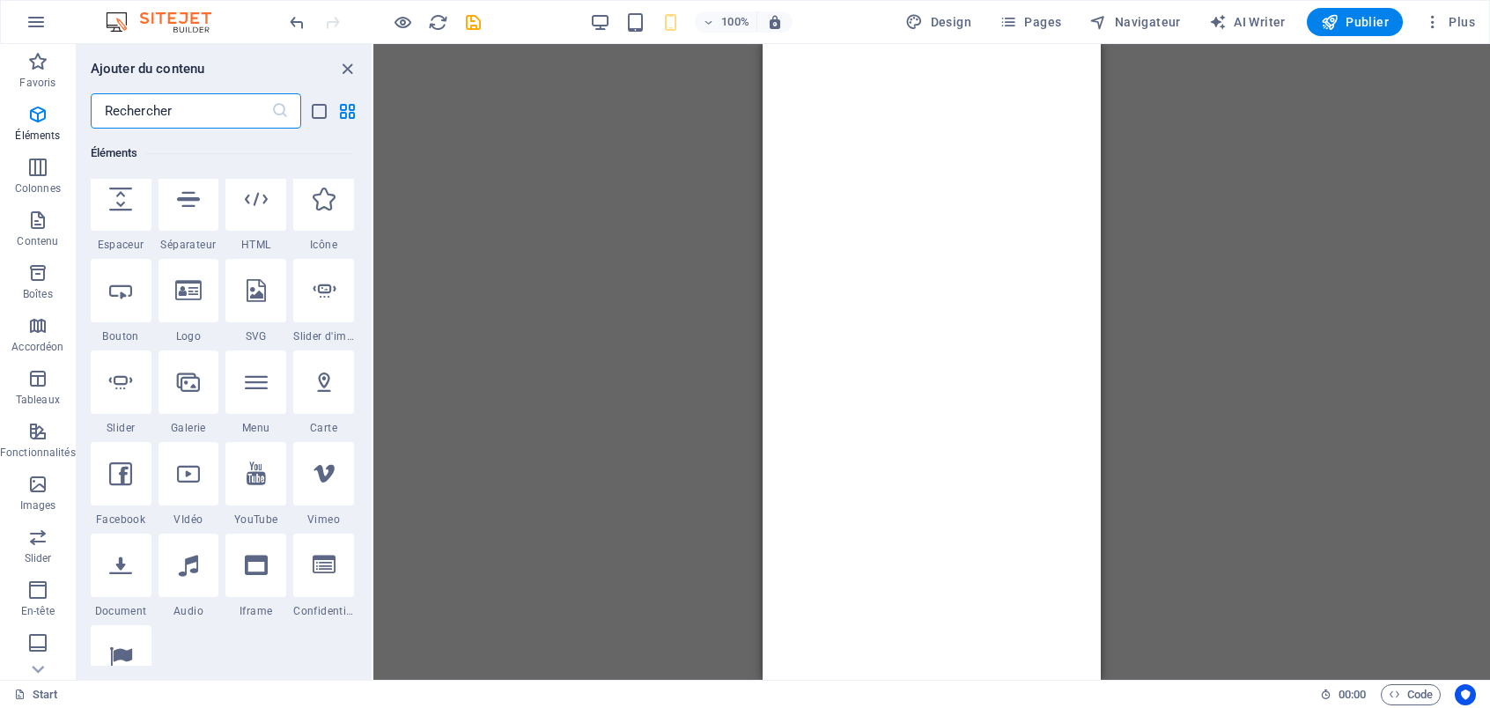
scroll to position [352, 0]
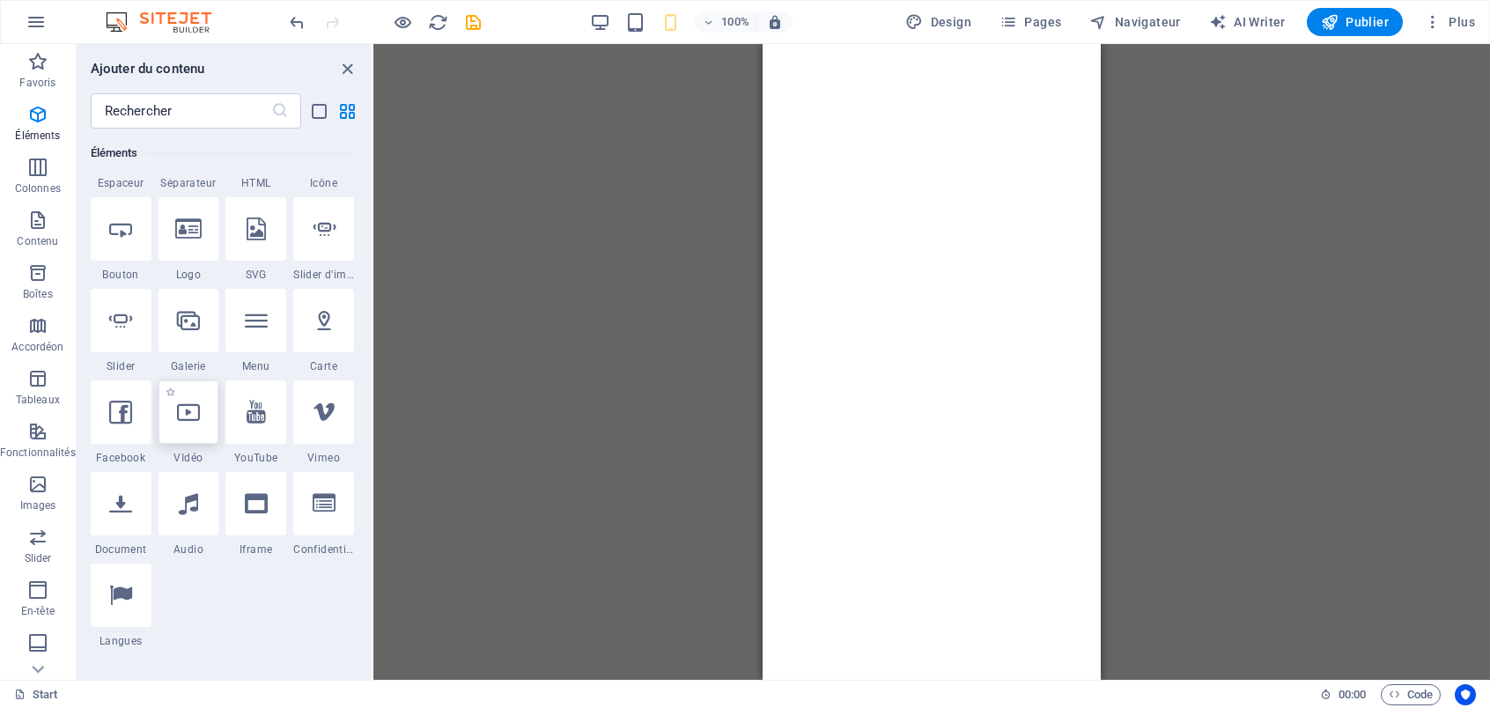
click at [186, 415] on icon at bounding box center [188, 412] width 23 height 23
select select "%"
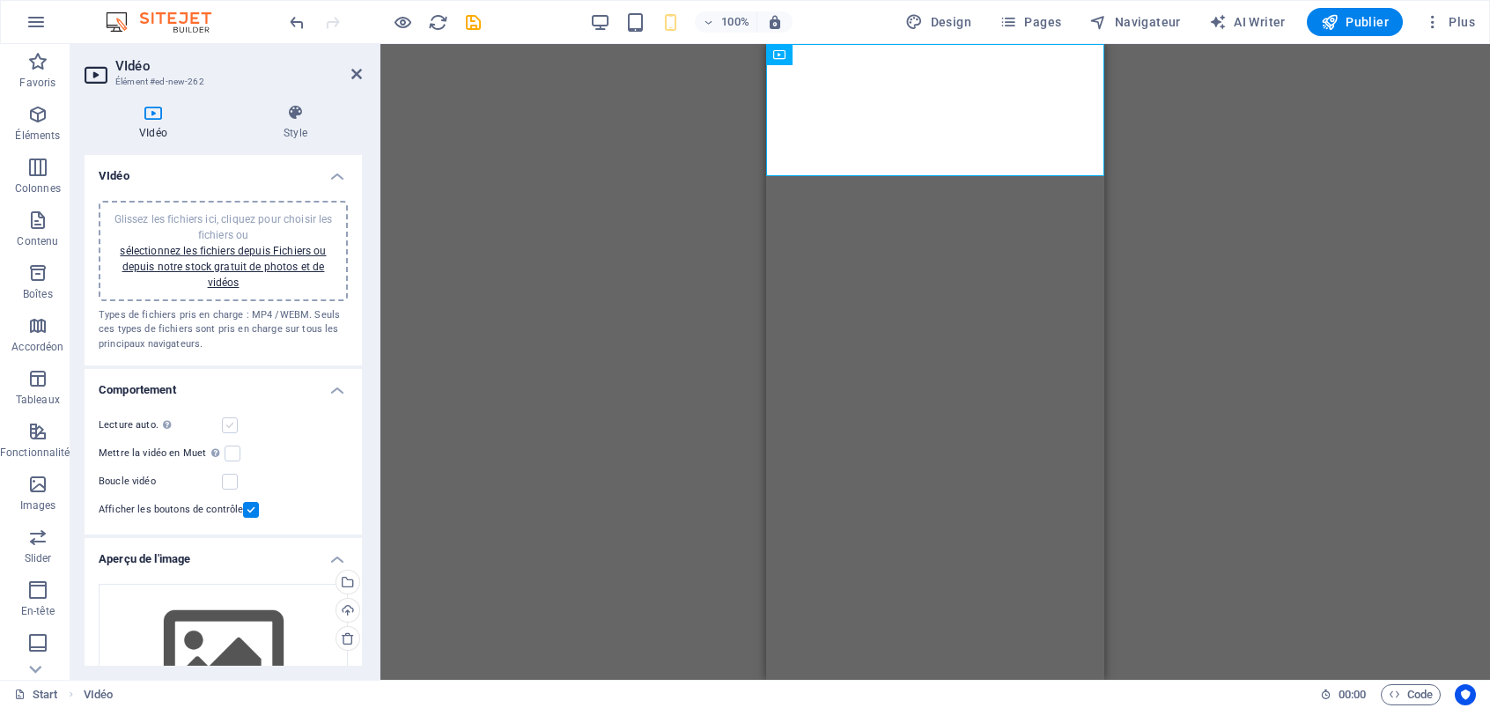
click at [230, 430] on label at bounding box center [230, 426] width 16 height 16
click at [0, 0] on input "Lecture auto. La lecture automatique est disponible uniquement si Muet est séle…" at bounding box center [0, 0] width 0 height 0
click at [230, 422] on label at bounding box center [230, 426] width 16 height 16
click at [0, 0] on input "Lecture auto. La lecture automatique est disponible uniquement si Muet est séle…" at bounding box center [0, 0] width 0 height 0
click at [225, 452] on label at bounding box center [233, 454] width 16 height 16
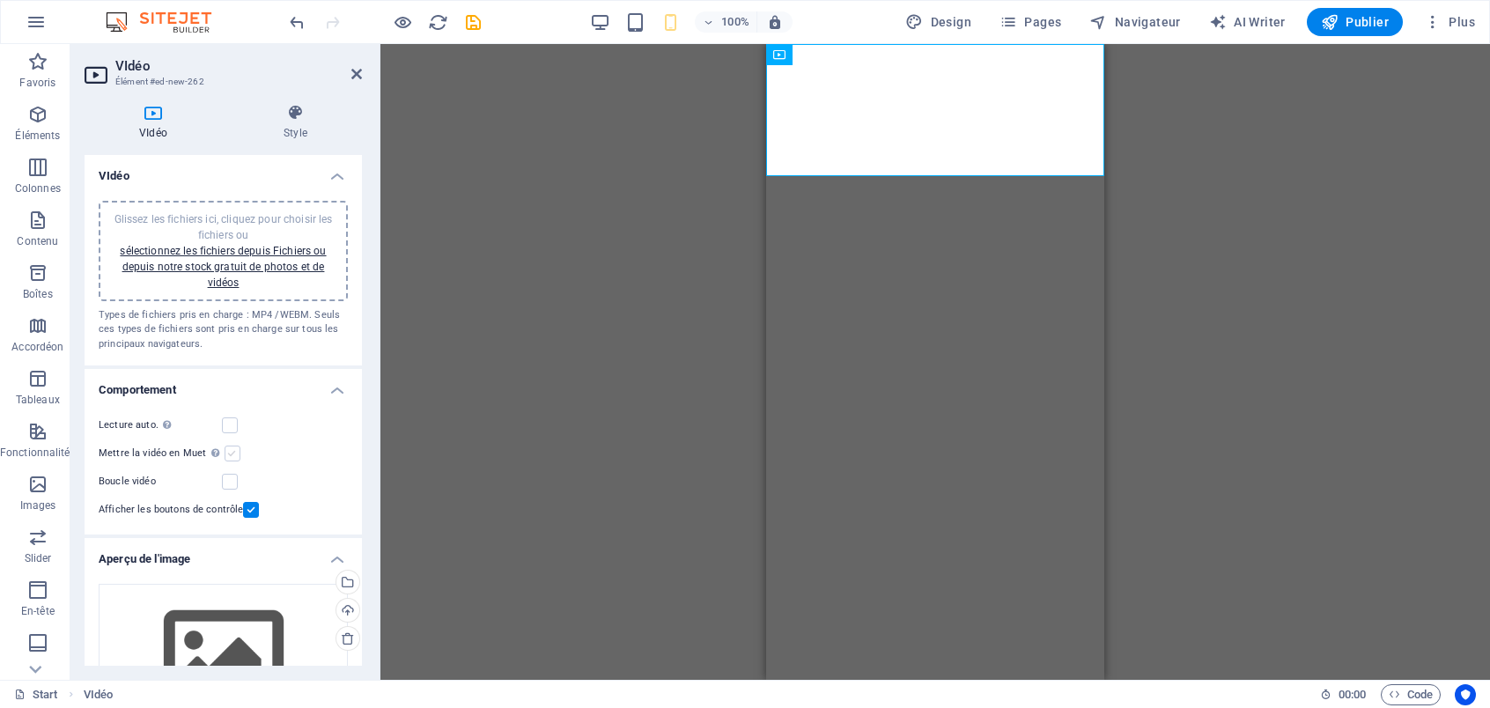
click at [0, 0] on input "Mettre la vidéo en Muet La lecture automatique sera disponible si le mode Muet …" at bounding box center [0, 0] width 0 height 0
click at [228, 430] on label at bounding box center [230, 426] width 16 height 16
click at [0, 0] on input "Lecture auto. La lecture automatique est disponible uniquement si Muet est séle…" at bounding box center [0, 0] width 0 height 0
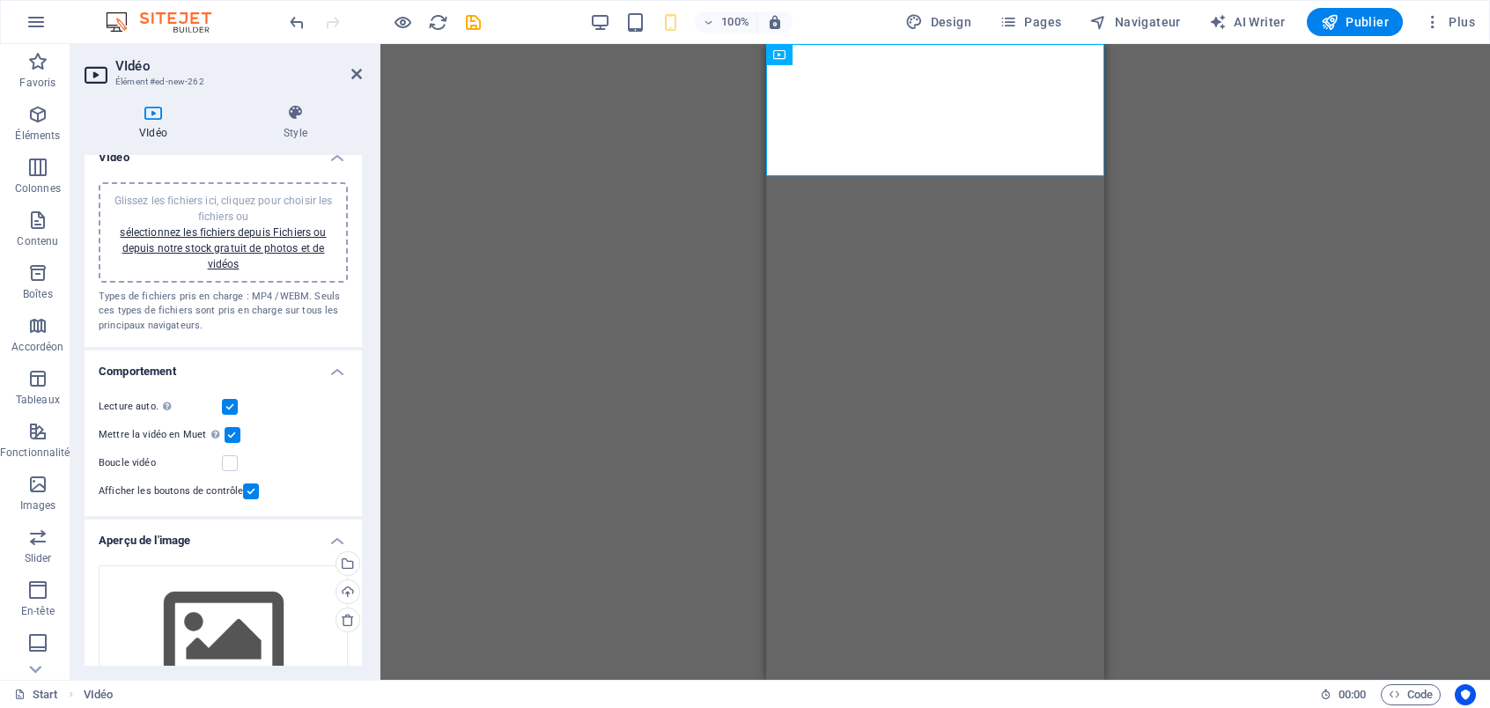
scroll to position [0, 0]
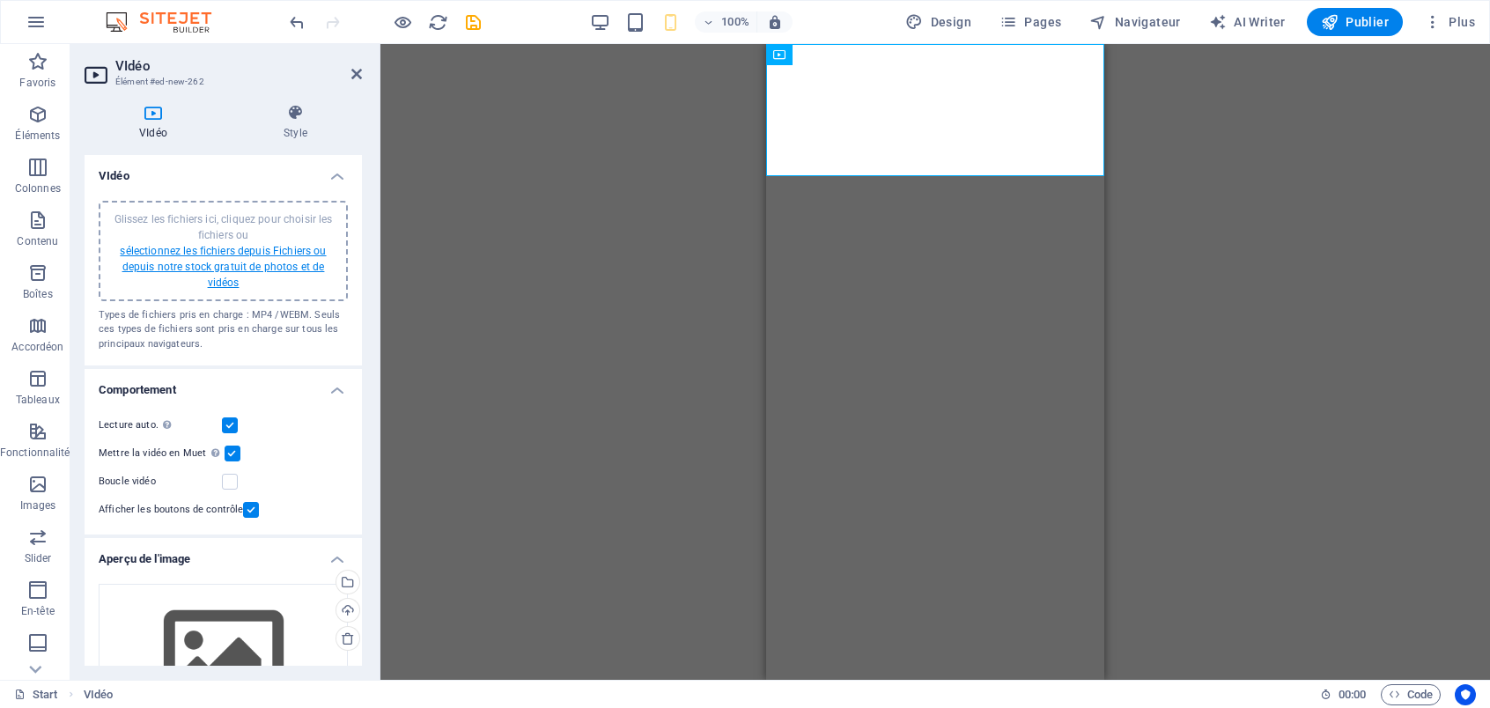
click at [255, 255] on link "sélectionnez les fichiers depuis Fichiers ou depuis notre stock gratuit de phot…" at bounding box center [223, 267] width 206 height 44
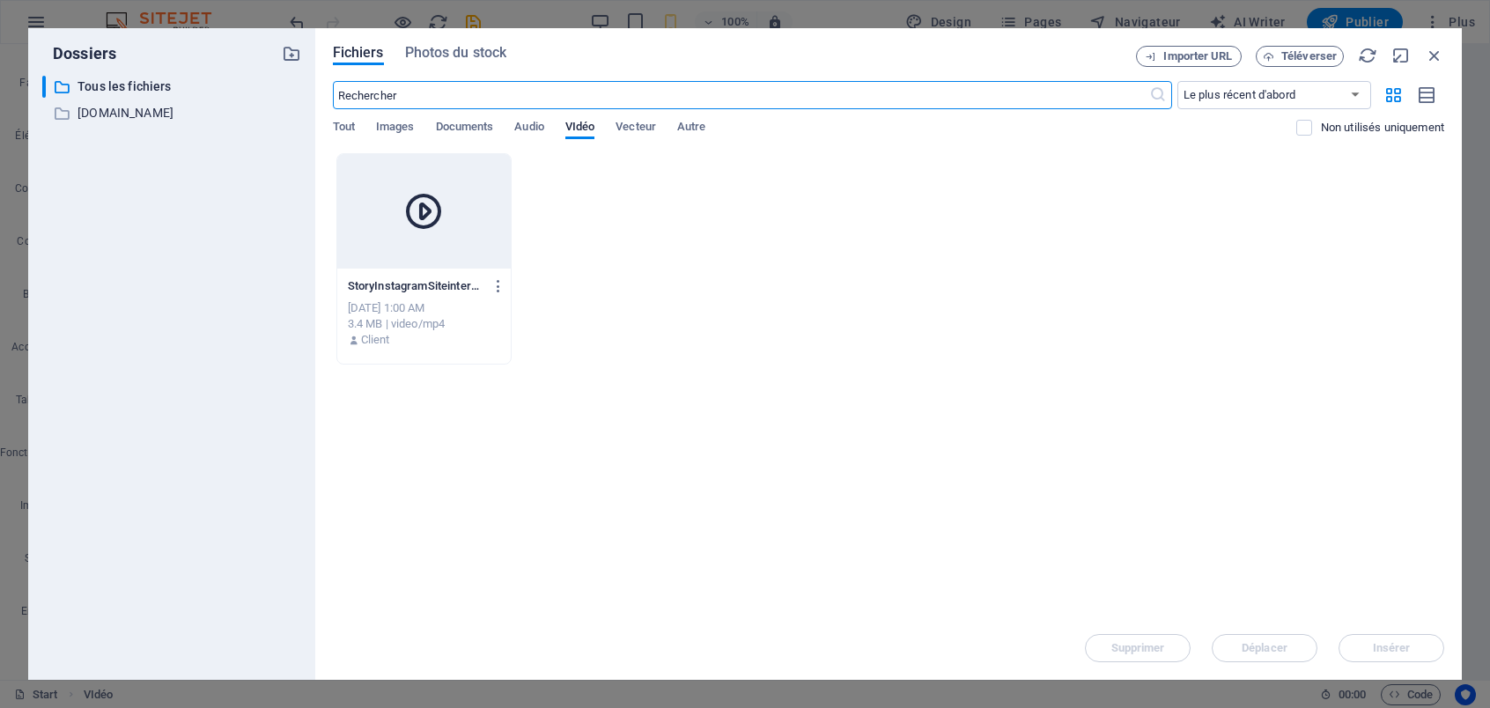
click at [486, 239] on div at bounding box center [424, 211] width 174 height 115
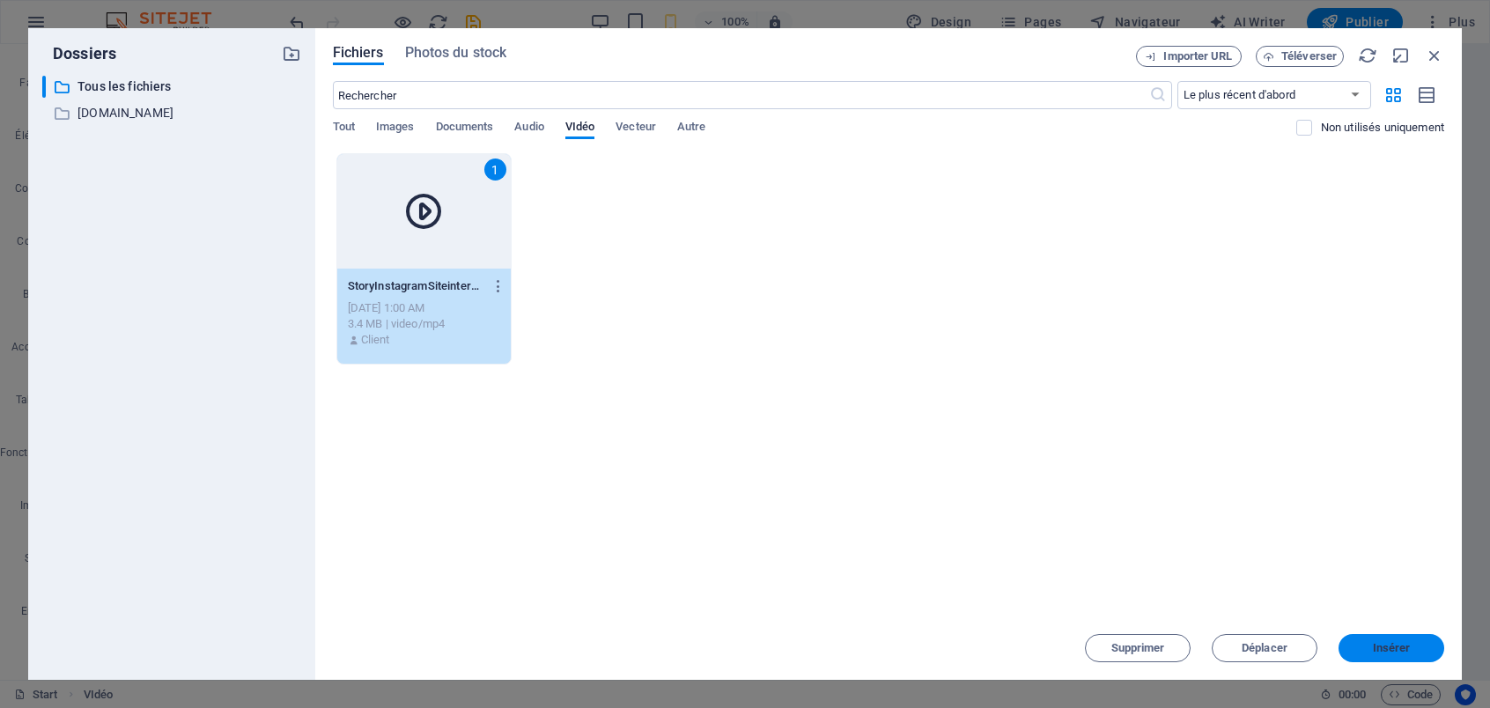
click at [1409, 657] on button "Insérer" at bounding box center [1392, 648] width 106 height 28
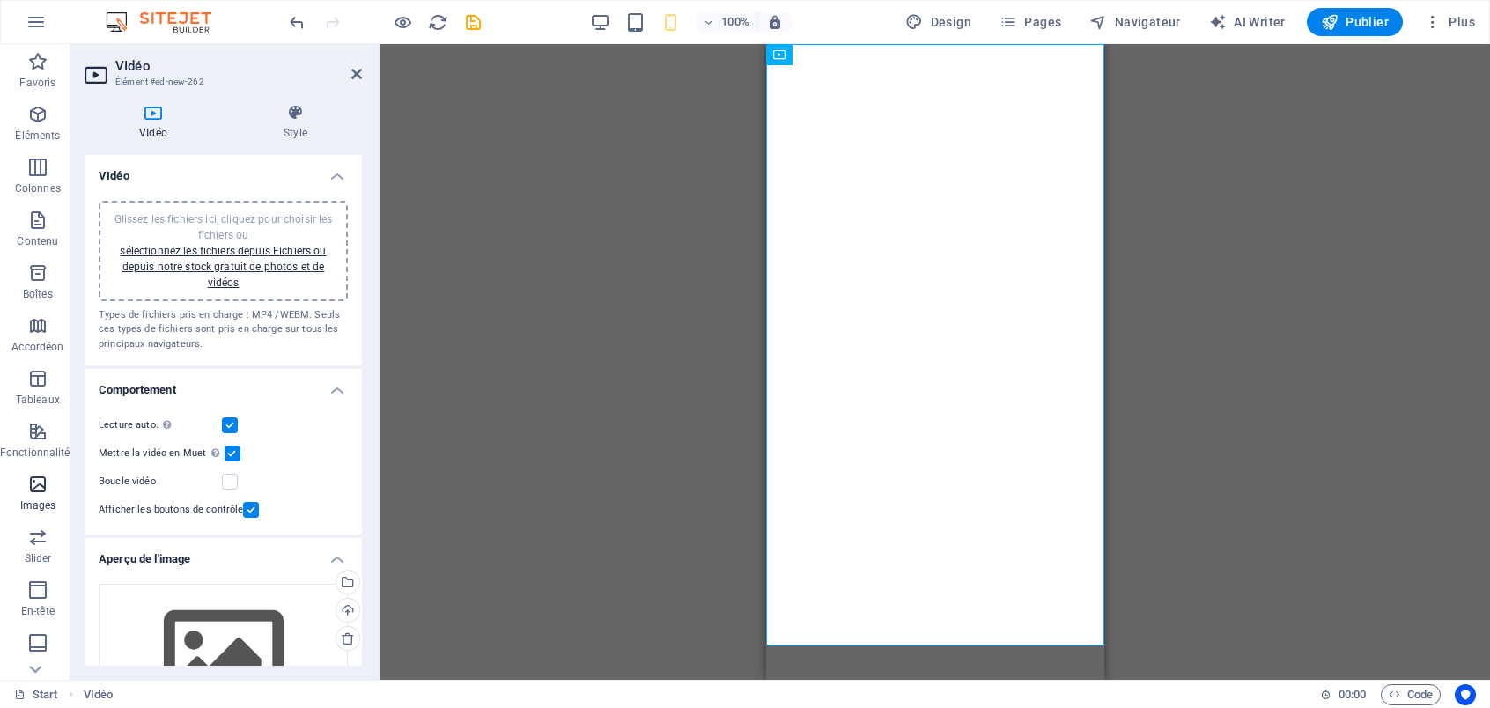
click at [38, 484] on icon "button" at bounding box center [37, 484] width 21 height 21
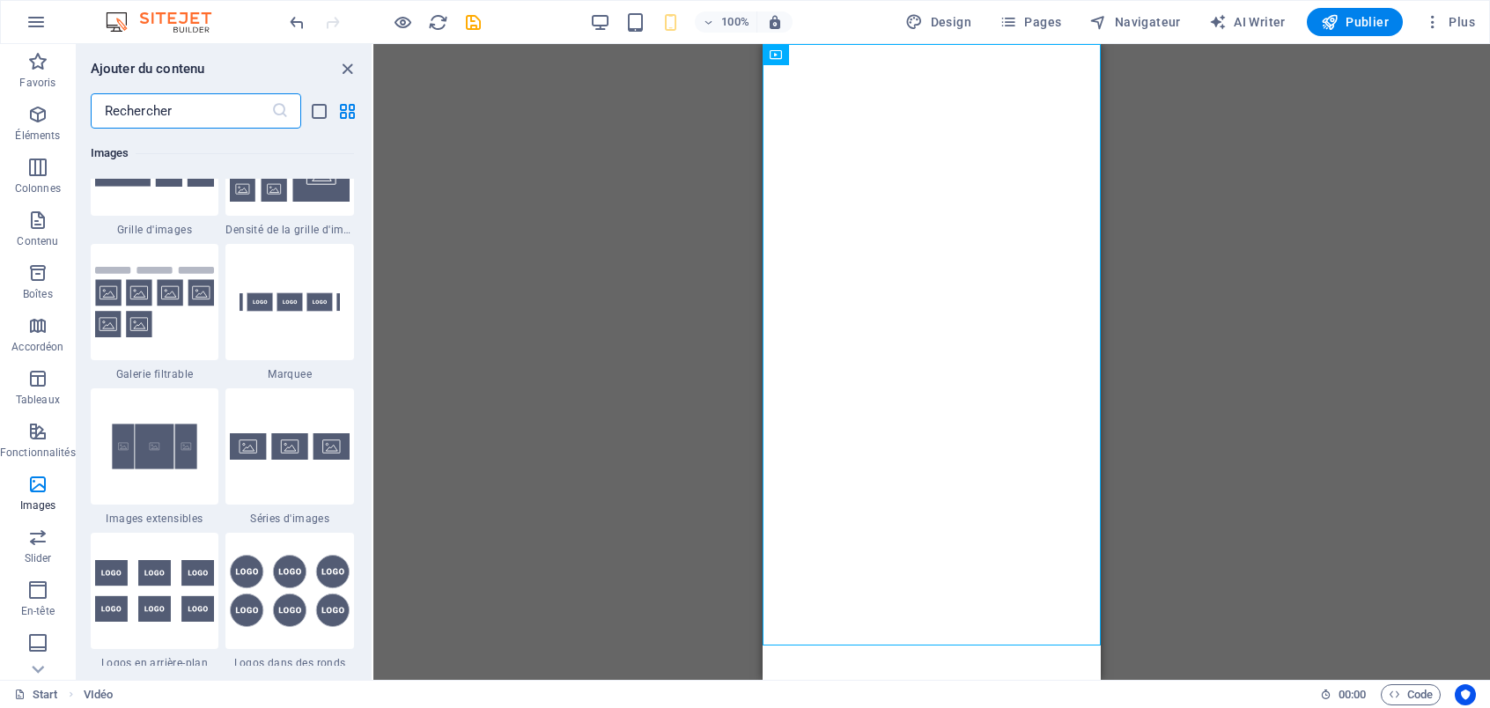
scroll to position [9285, 0]
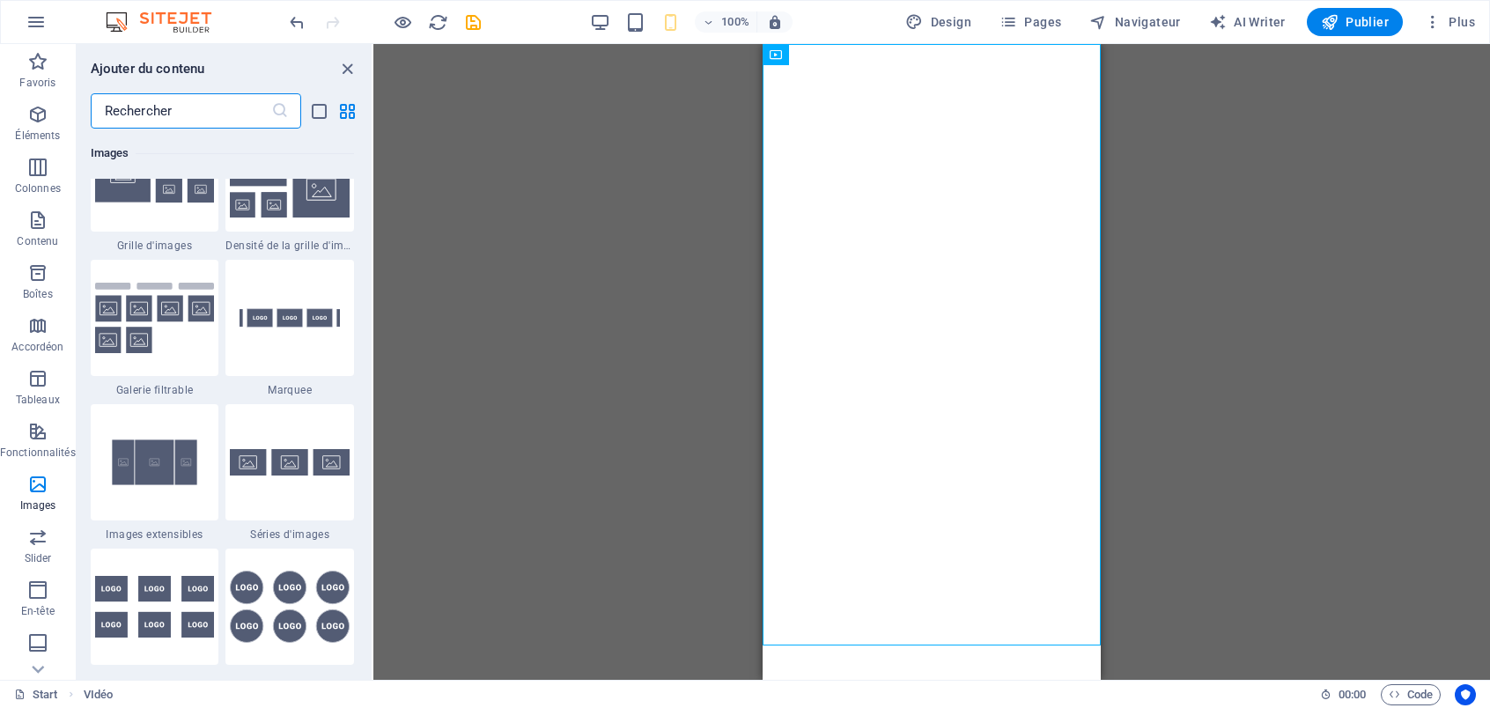
click at [571, 396] on div "Glissez et déposez l'élément de votre choix pour remplacer le contenu existant.…" at bounding box center [932, 362] width 1117 height 636
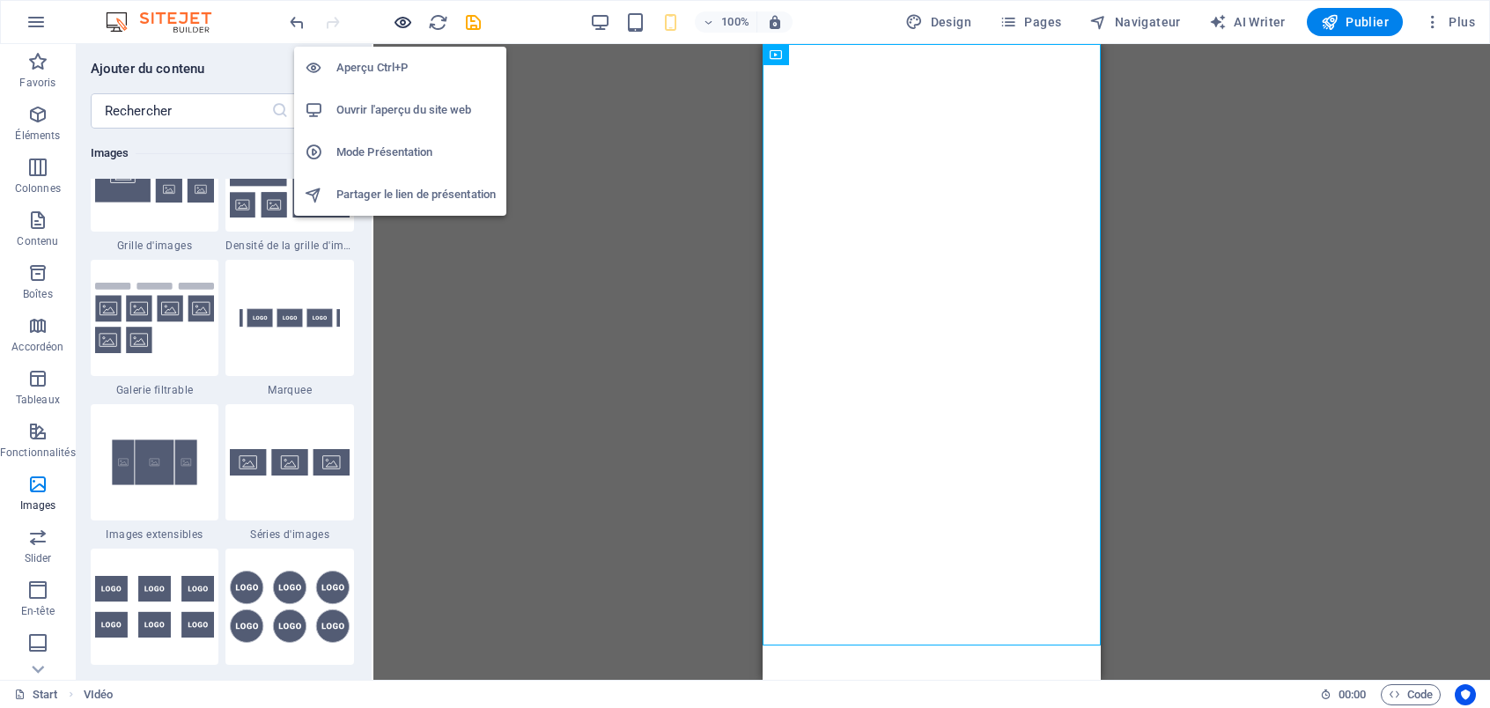
click at [396, 15] on icon "button" at bounding box center [403, 22] width 20 height 20
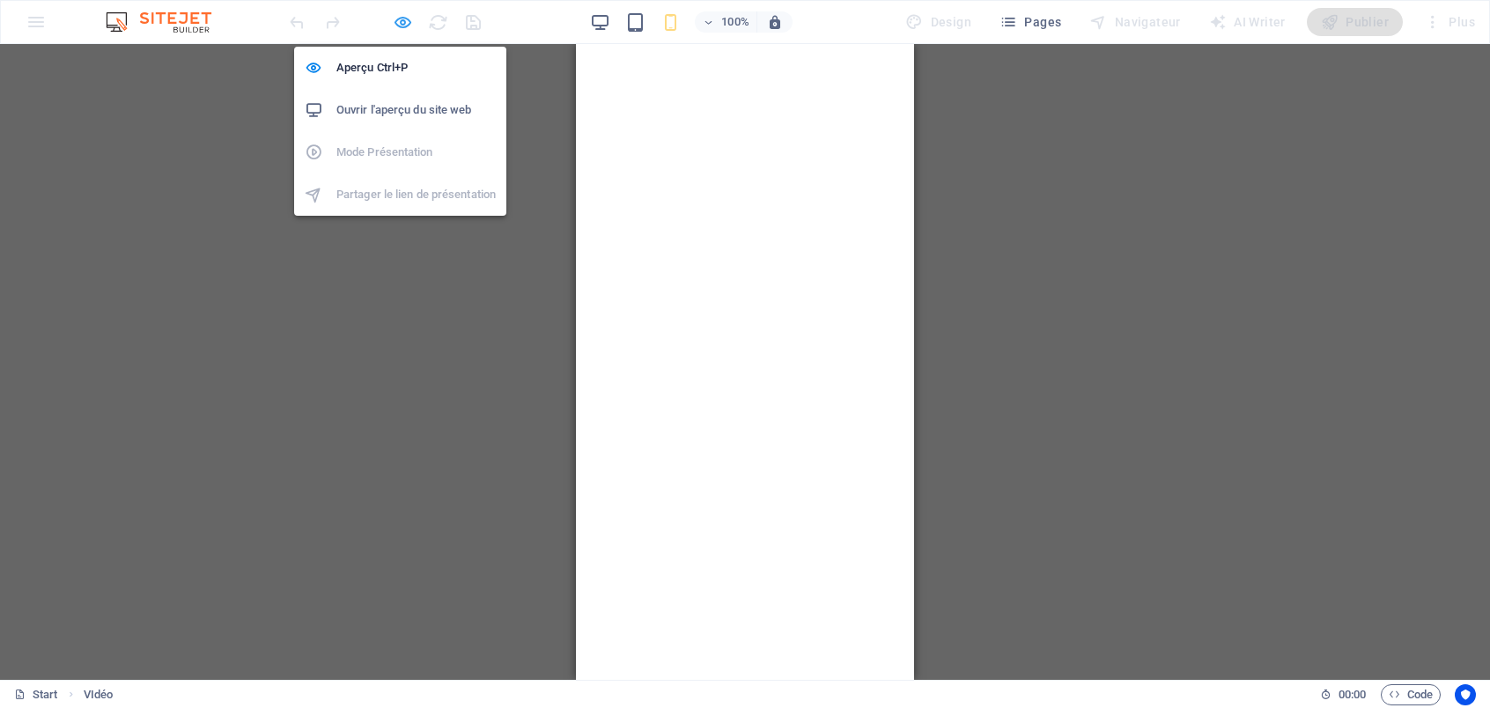
click at [409, 24] on icon "button" at bounding box center [403, 22] width 20 height 20
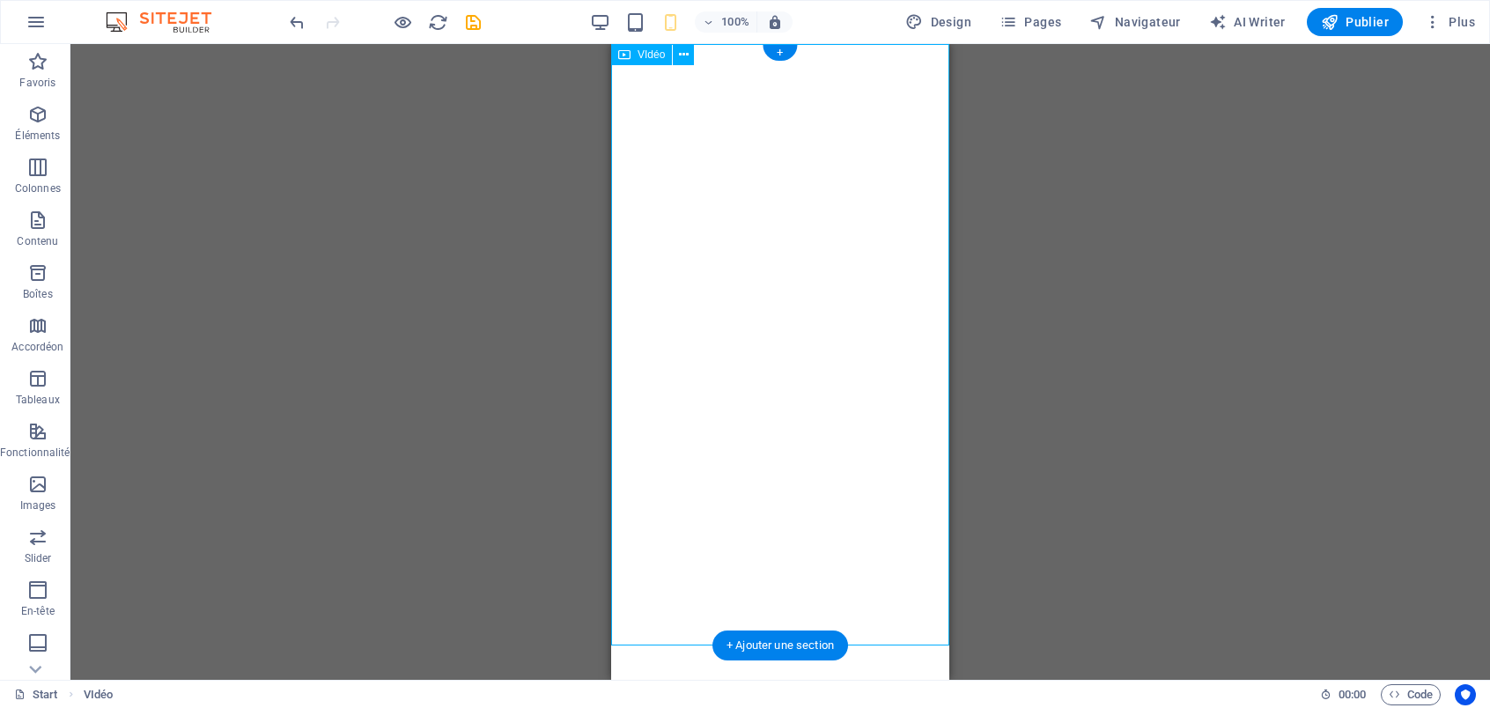
select select "%"
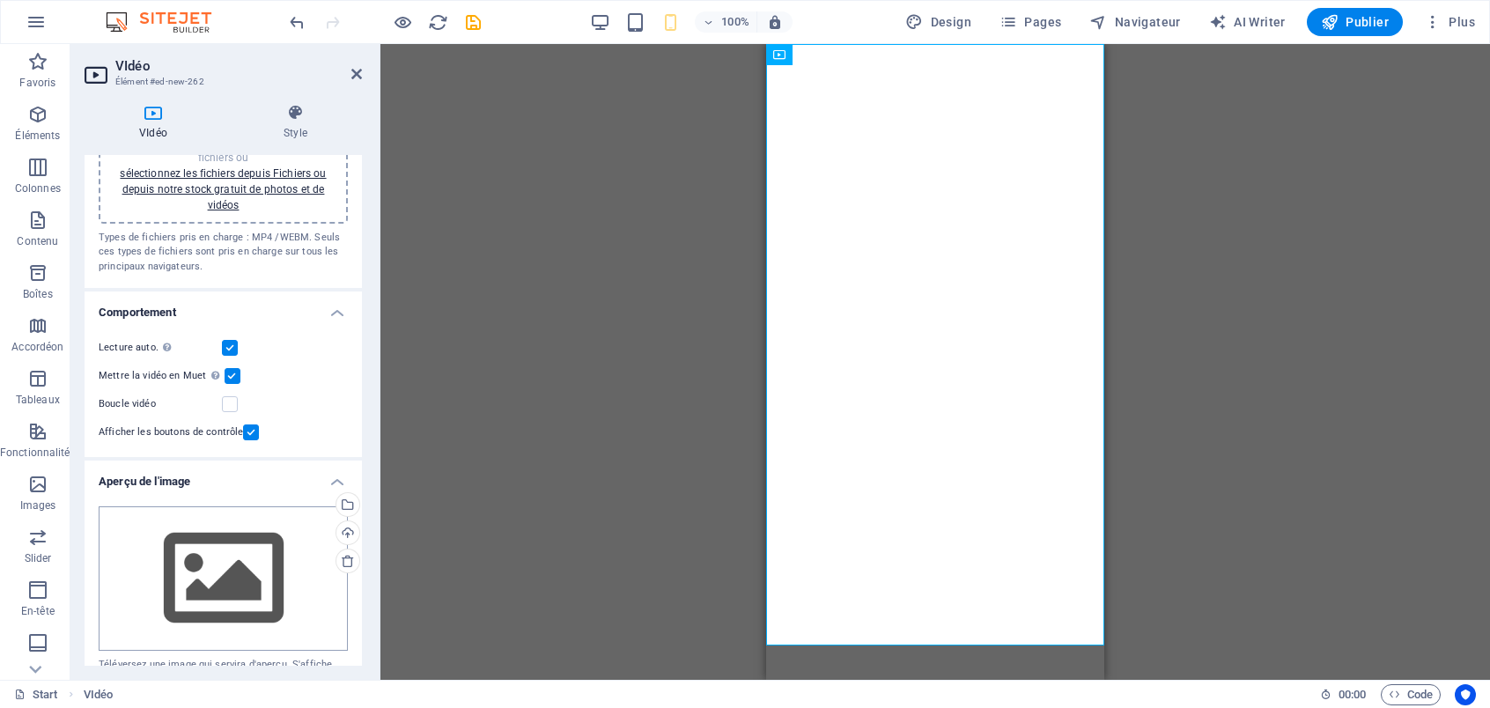
scroll to position [88, 0]
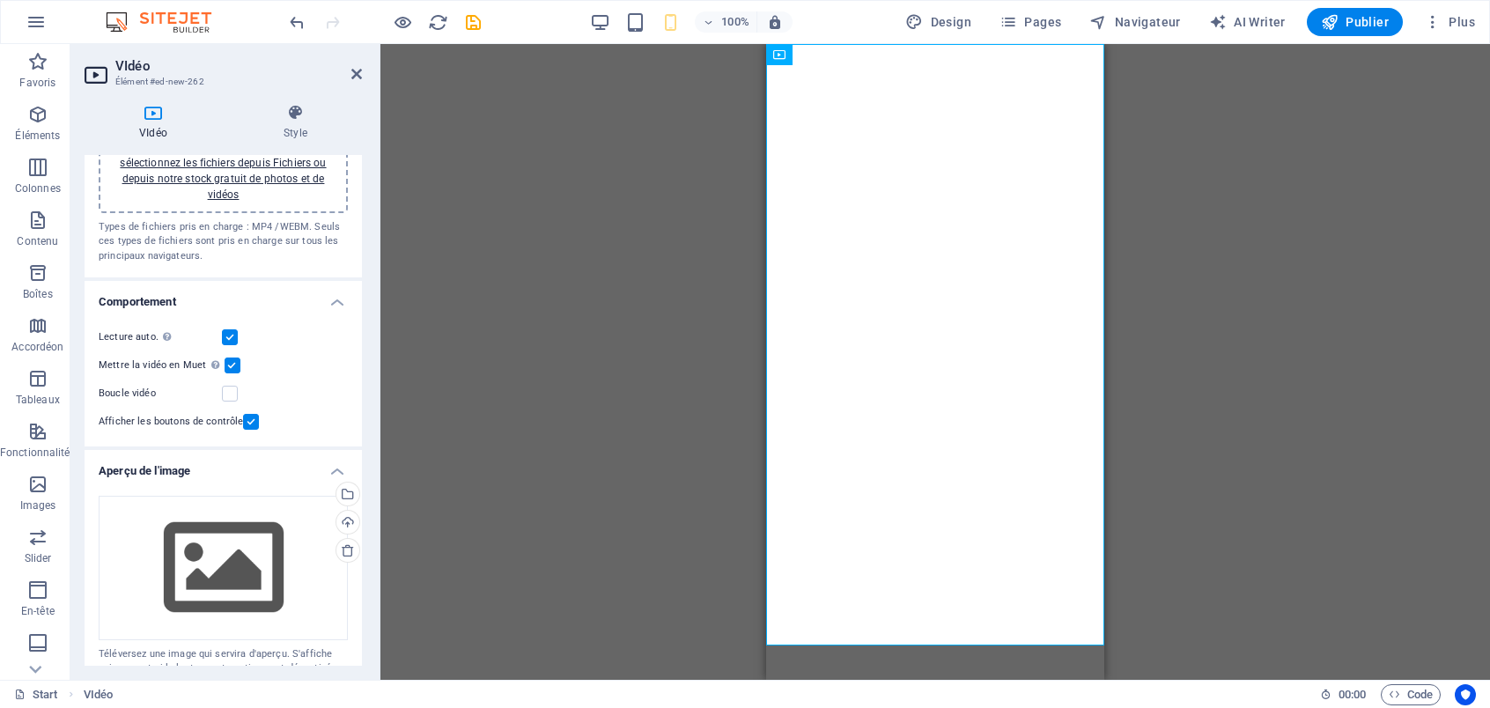
click at [251, 426] on label at bounding box center [251, 422] width 16 height 16
click at [0, 0] on input "Afficher les boutons de contrôle" at bounding box center [0, 0] width 0 height 0
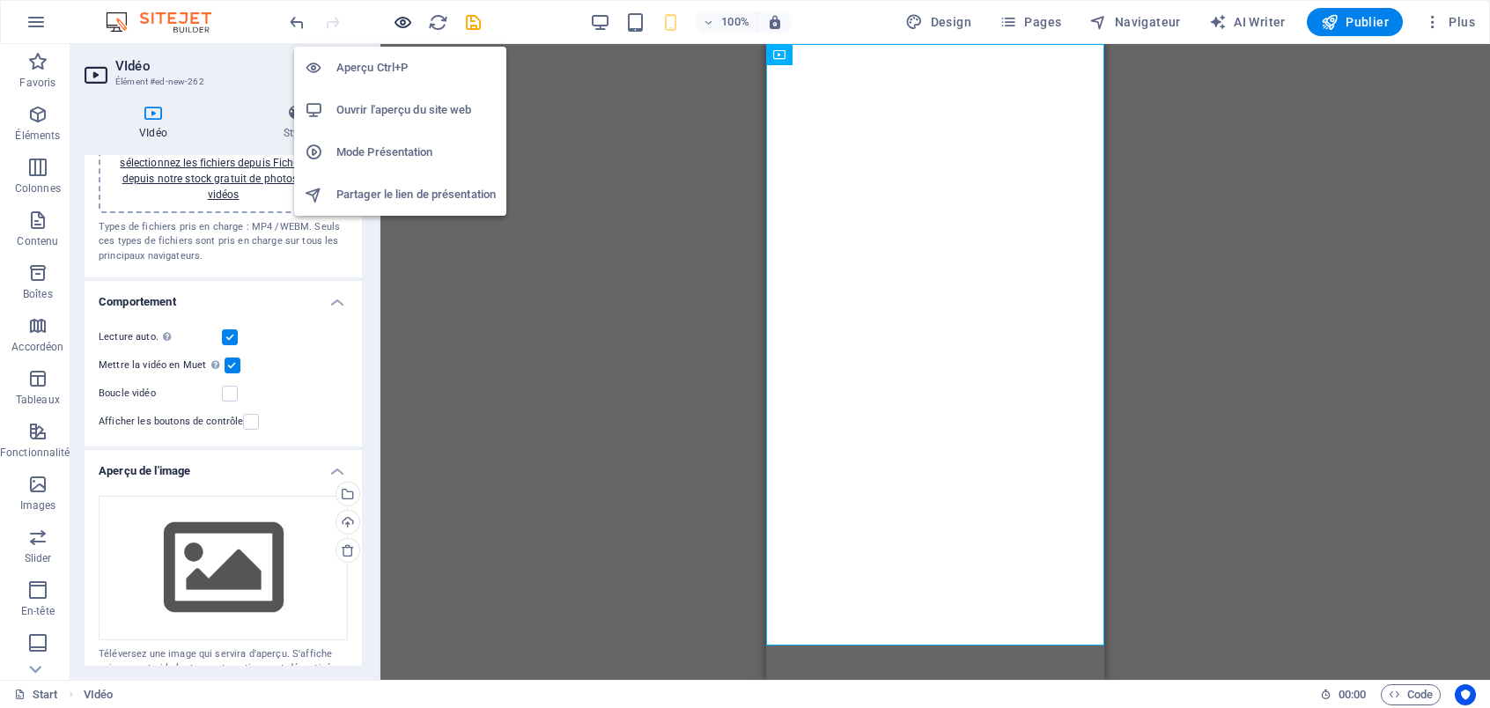
click at [406, 19] on icon "button" at bounding box center [403, 22] width 20 height 20
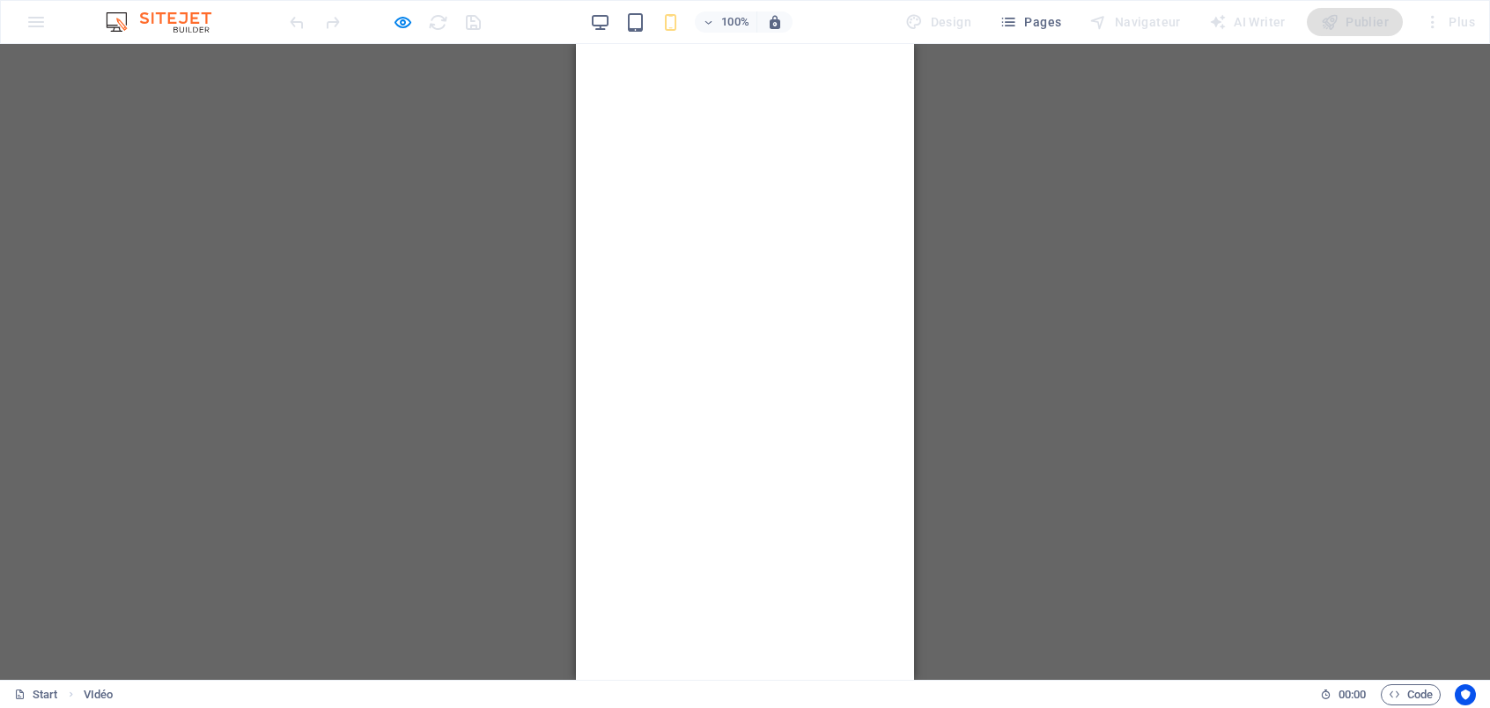
select select "%"
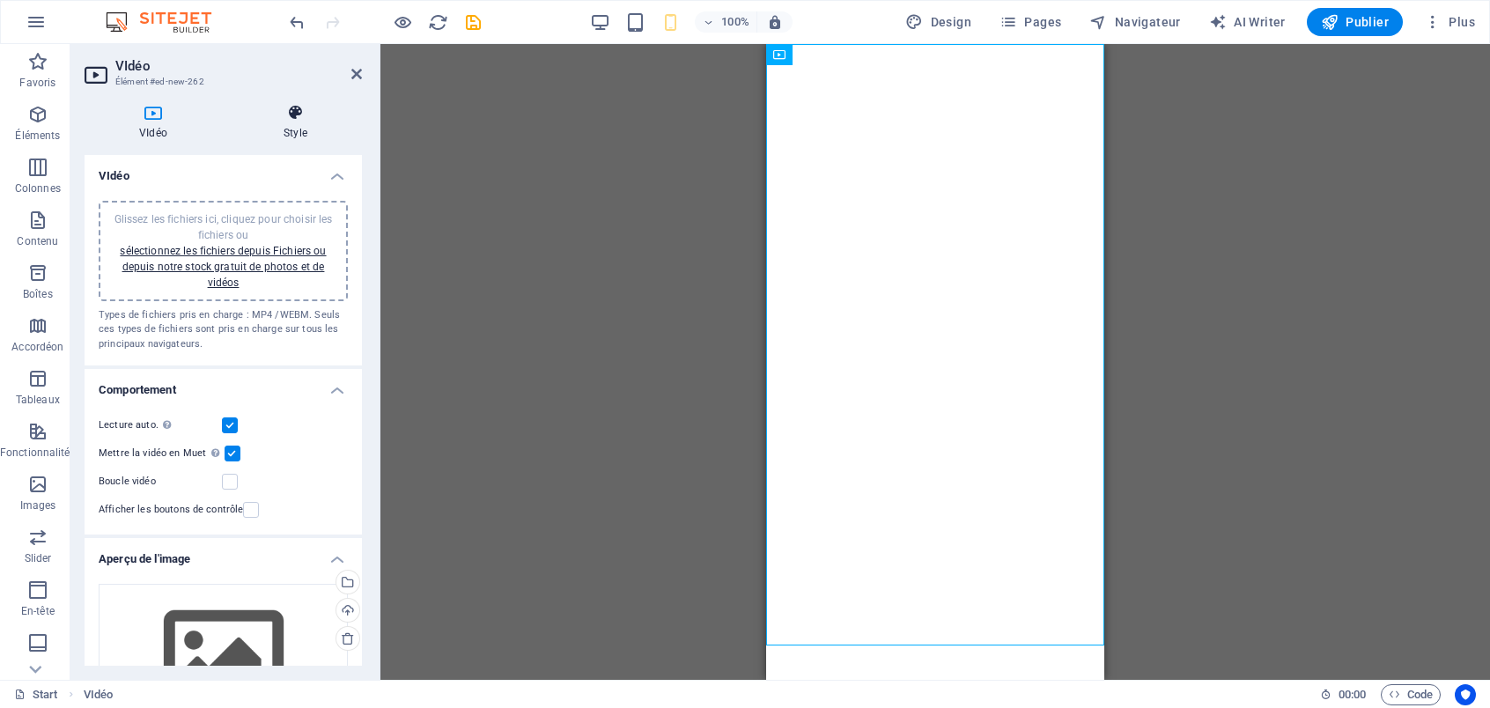
click at [297, 124] on h4 "Style" at bounding box center [295, 122] width 133 height 37
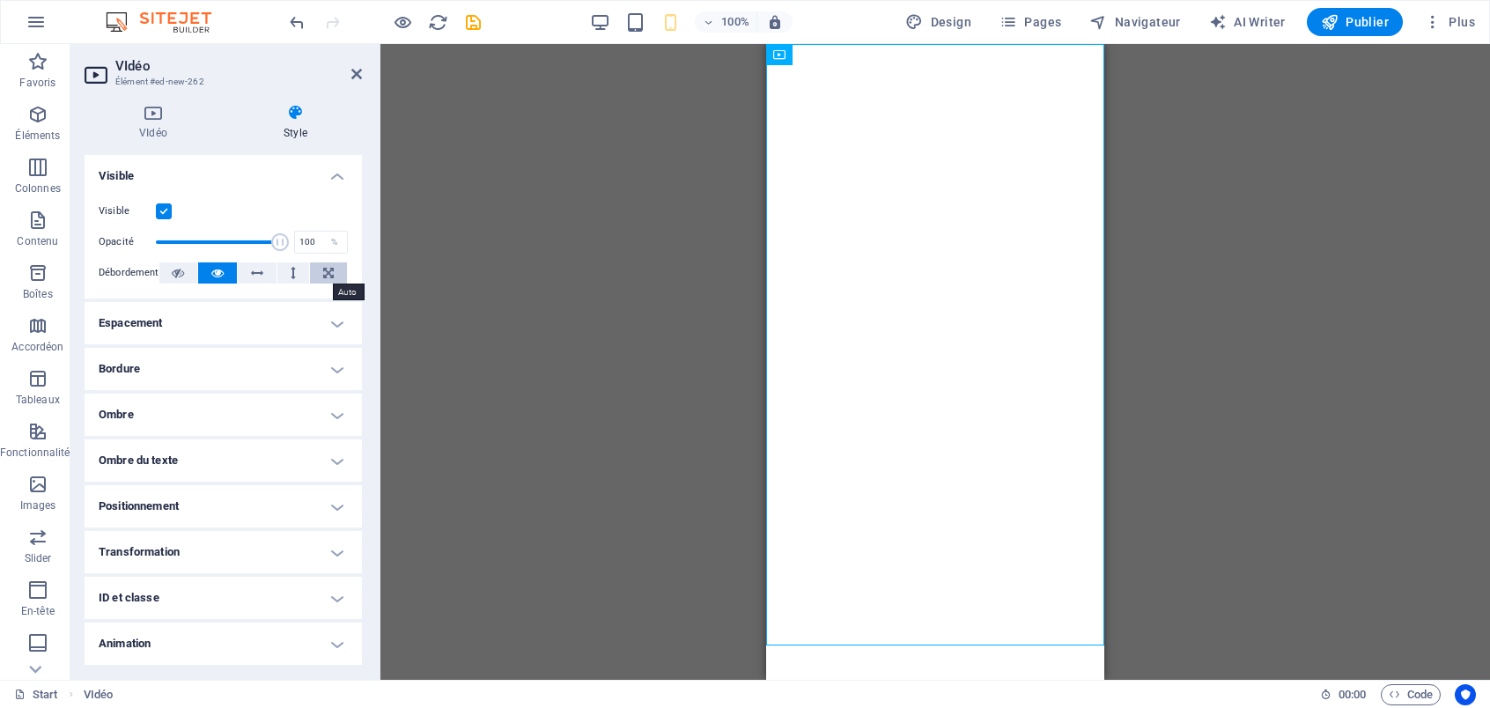
click at [333, 274] on button at bounding box center [328, 273] width 37 height 21
click at [300, 277] on button at bounding box center [293, 273] width 32 height 21
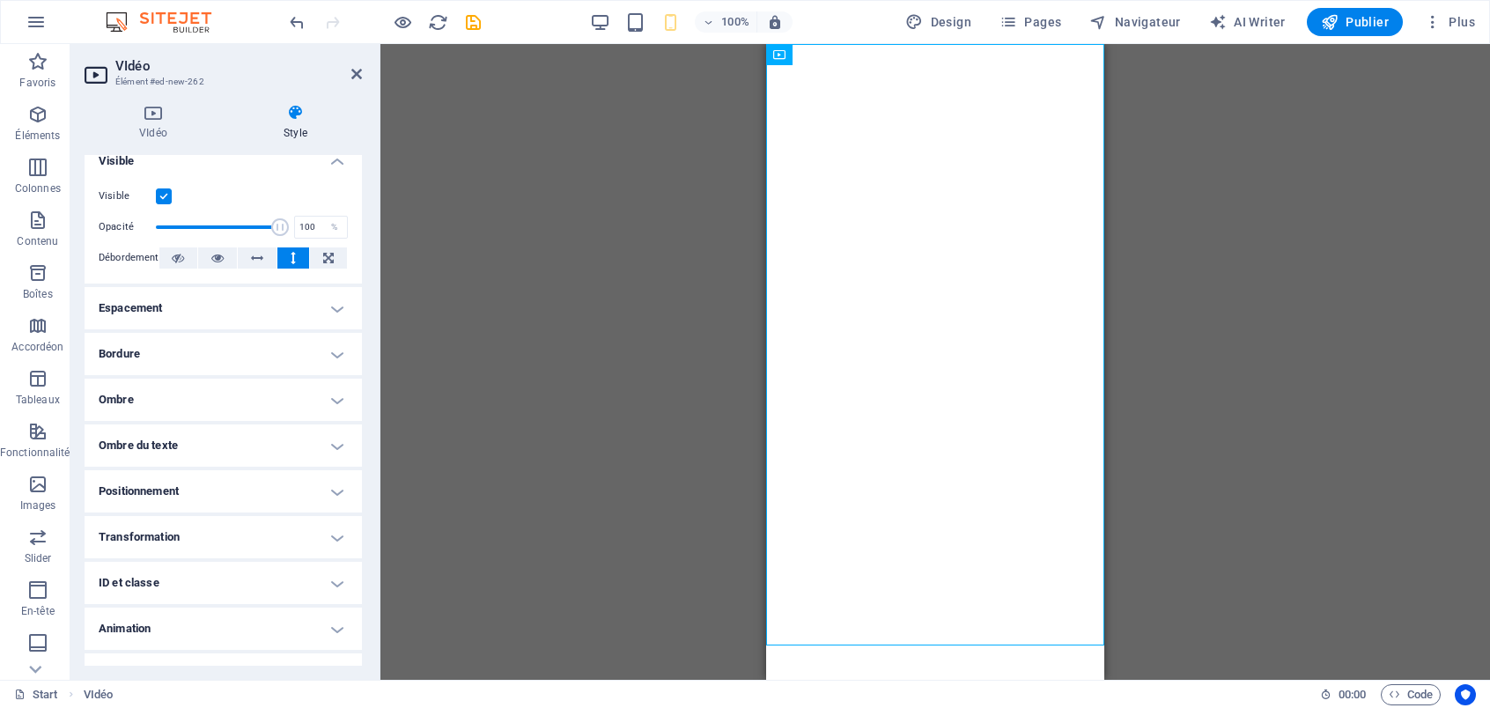
scroll to position [45, 0]
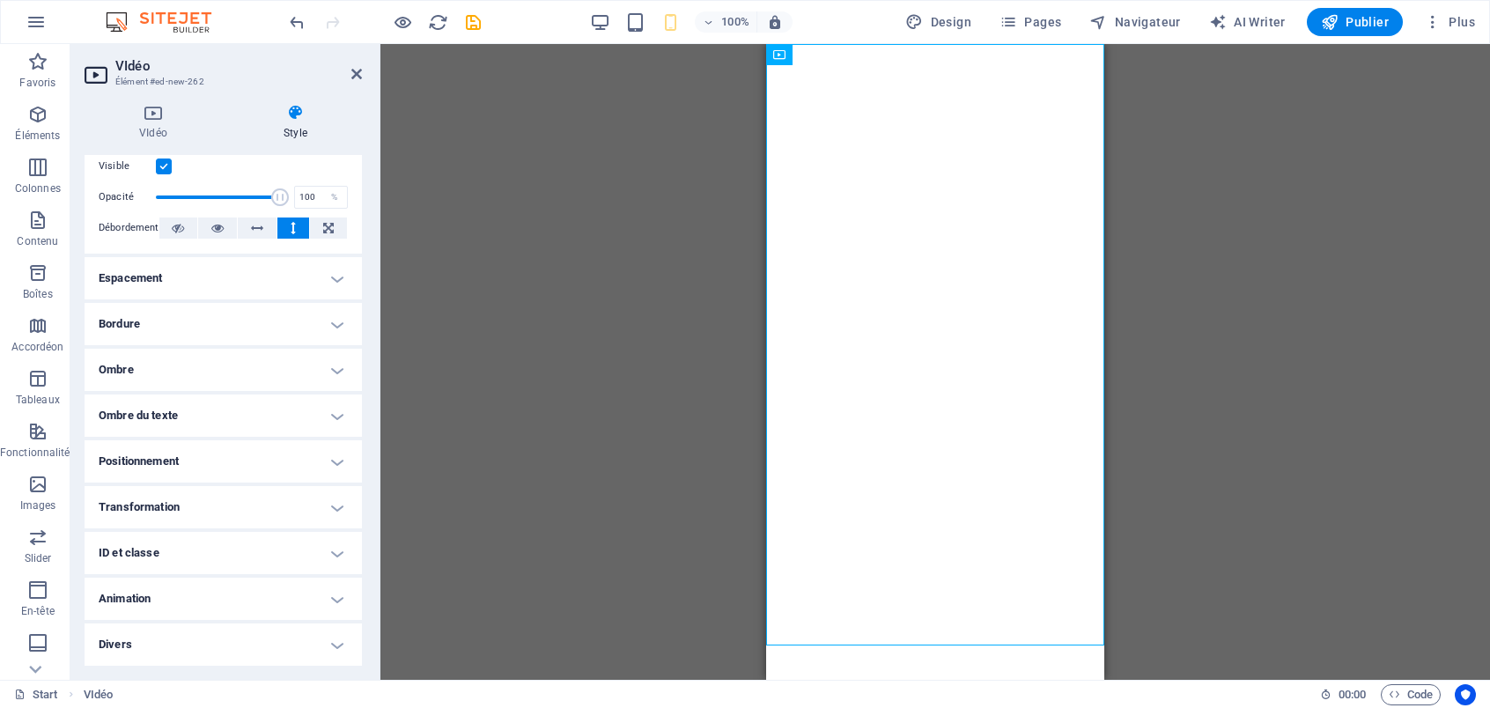
click at [589, 233] on div "Glissez et déposez l'élément de votre choix pour remplacer le contenu existant.…" at bounding box center [936, 362] width 1110 height 636
click at [152, 113] on icon at bounding box center [153, 113] width 137 height 18
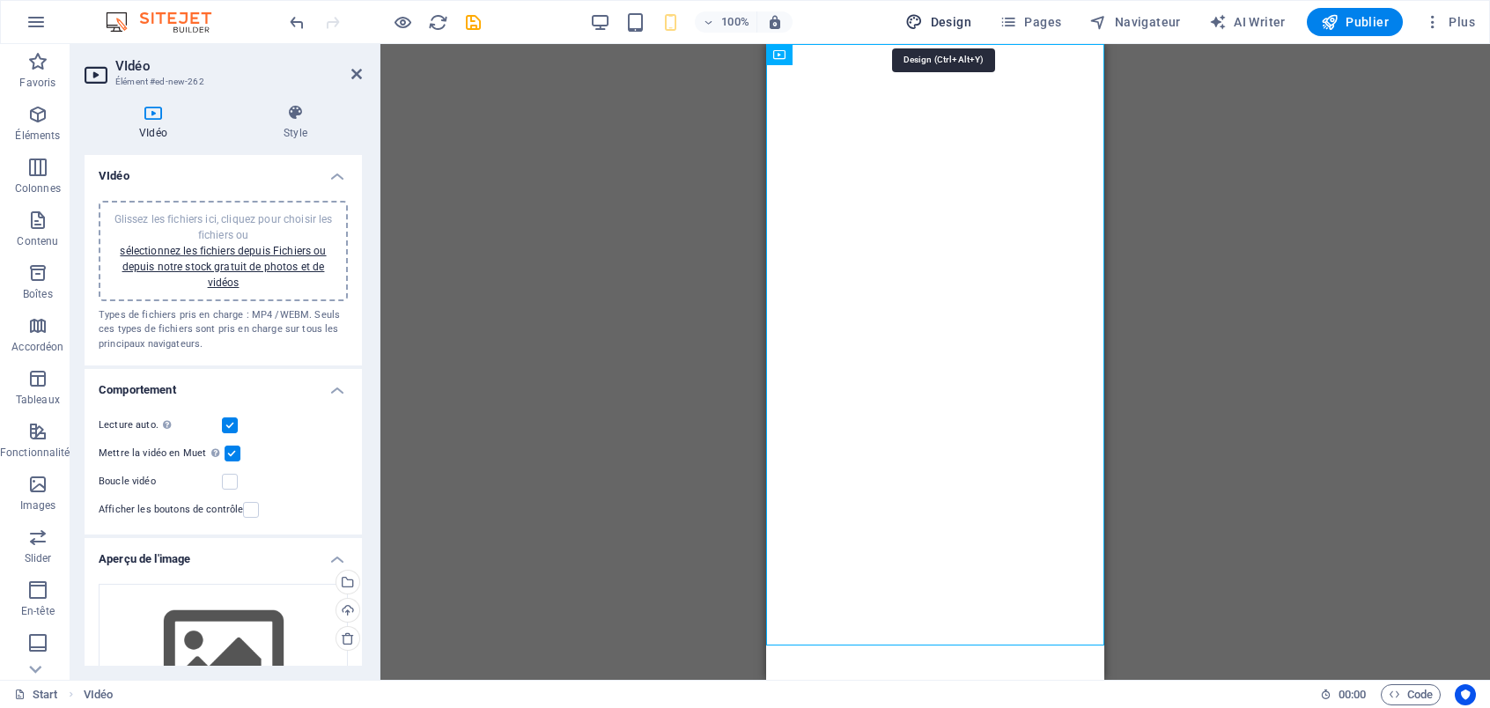
click at [945, 18] on span "Design" at bounding box center [939, 22] width 66 height 18
select select "px"
select select "400"
select select "px"
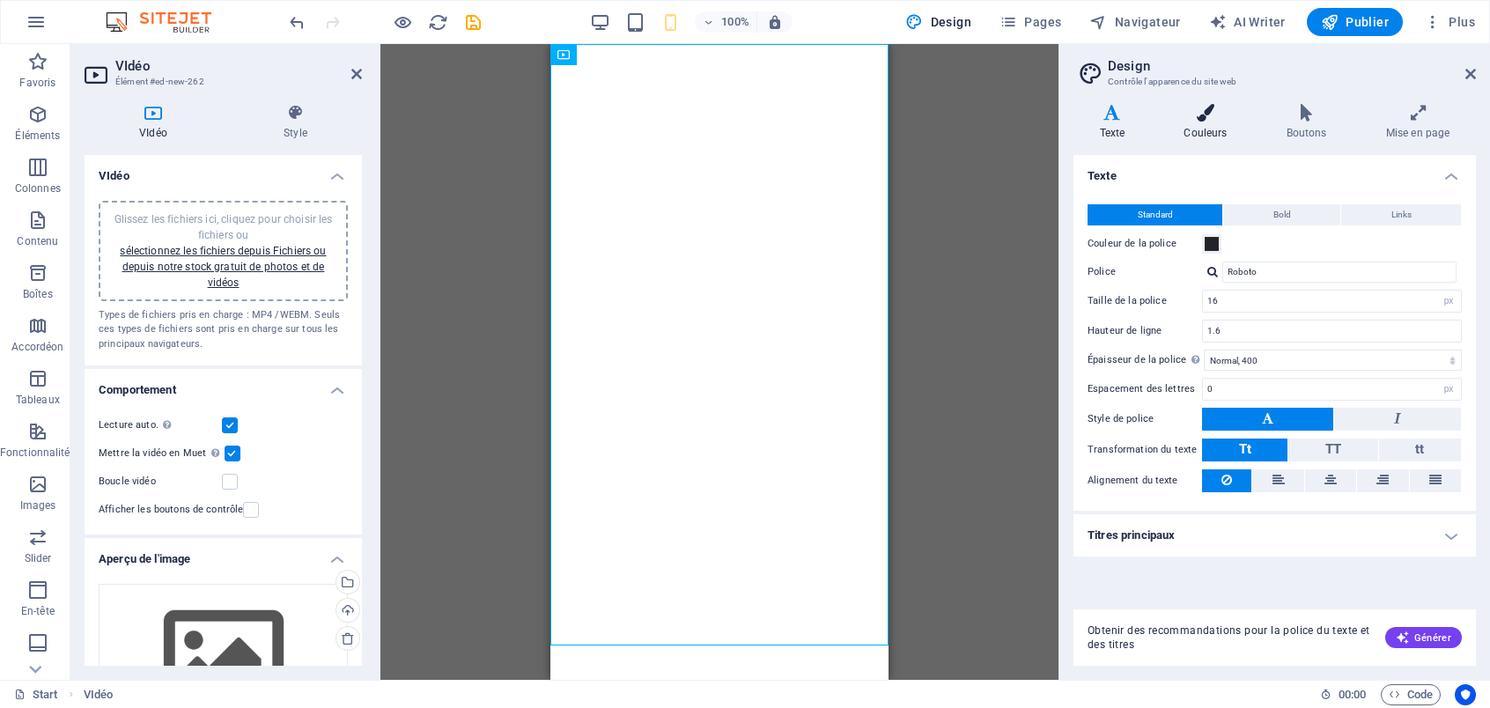
click at [1194, 117] on icon at bounding box center [1205, 113] width 95 height 18
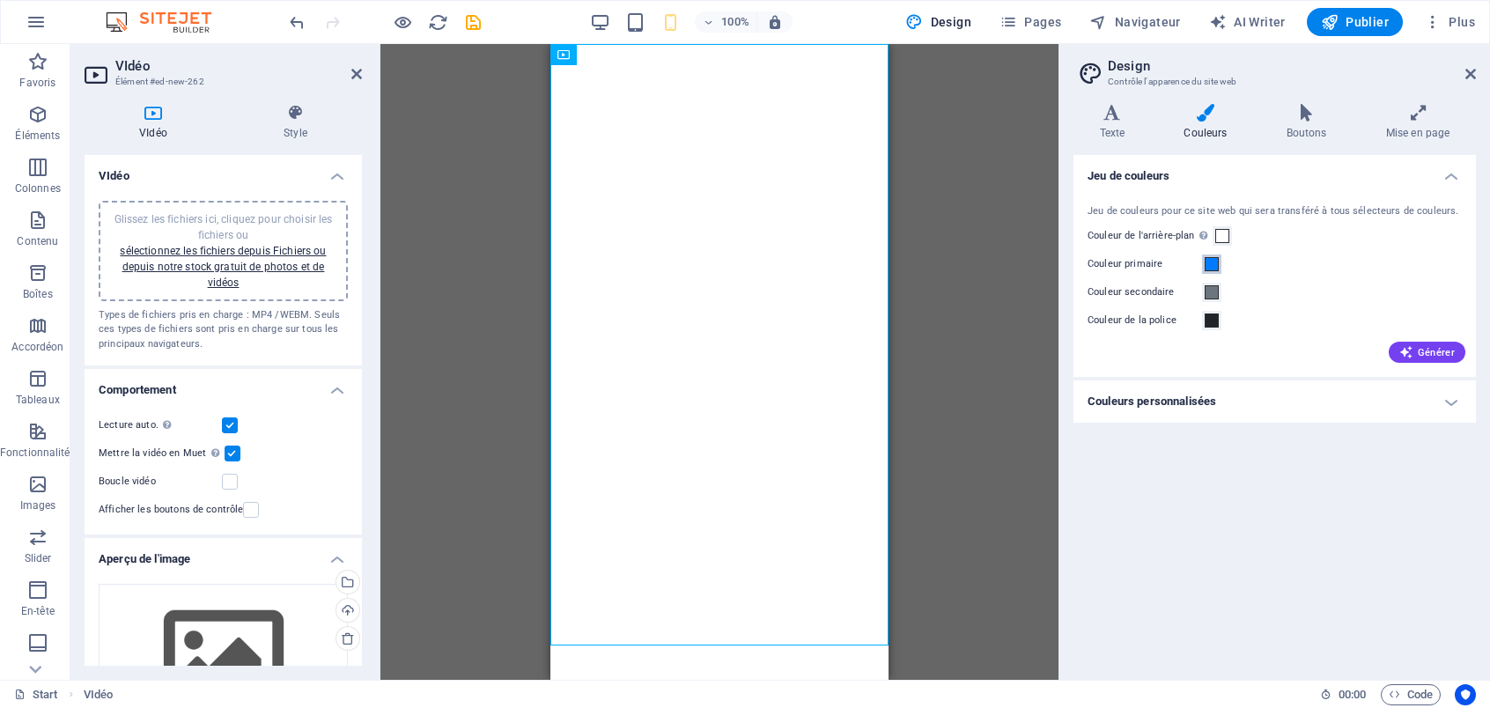
click at [1211, 263] on span at bounding box center [1212, 264] width 14 height 14
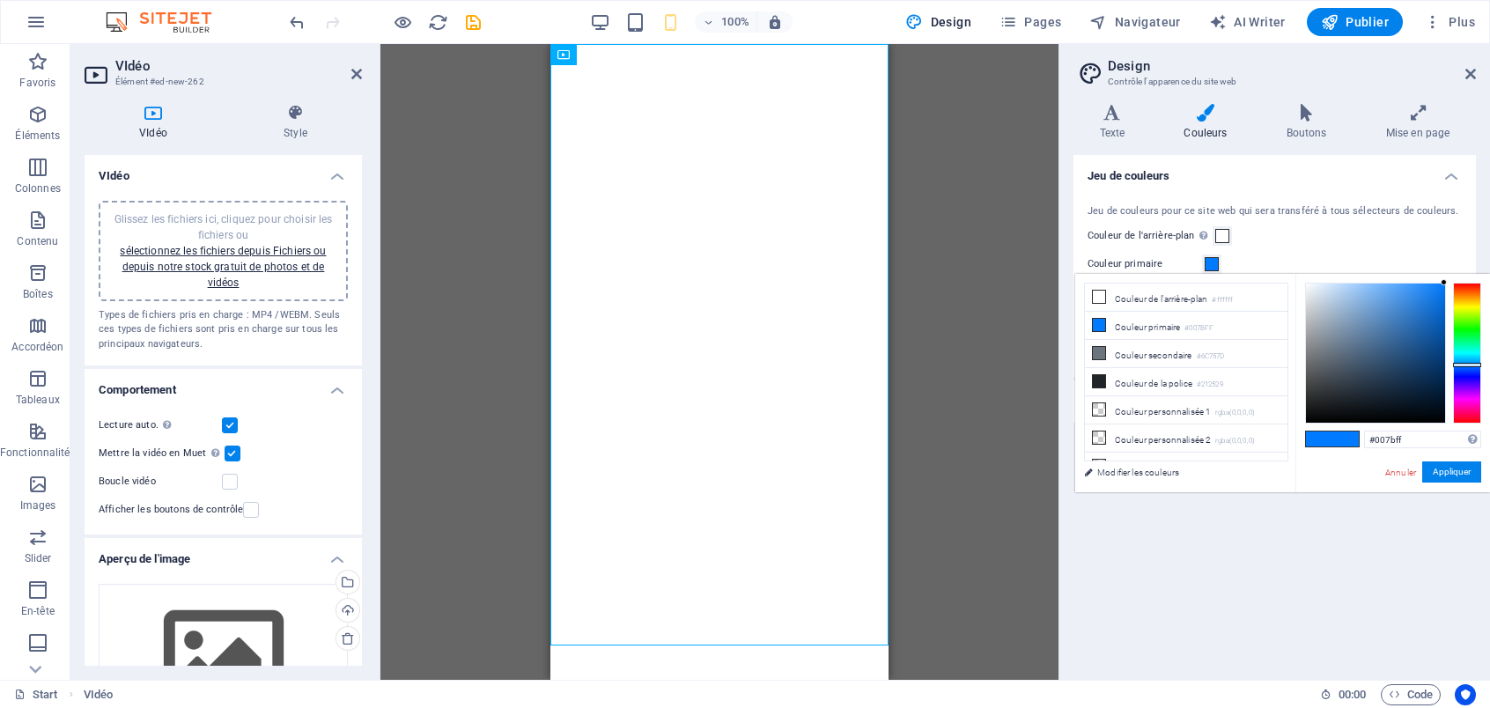
drag, startPoint x: 1446, startPoint y: 285, endPoint x: 1420, endPoint y: 302, distance: 31.3
click at [1420, 302] on div at bounding box center [1393, 353] width 176 height 141
click at [1394, 288] on div at bounding box center [1375, 353] width 139 height 139
type input "#88c1ff"
drag, startPoint x: 1394, startPoint y: 289, endPoint x: 1371, endPoint y: 281, distance: 24.2
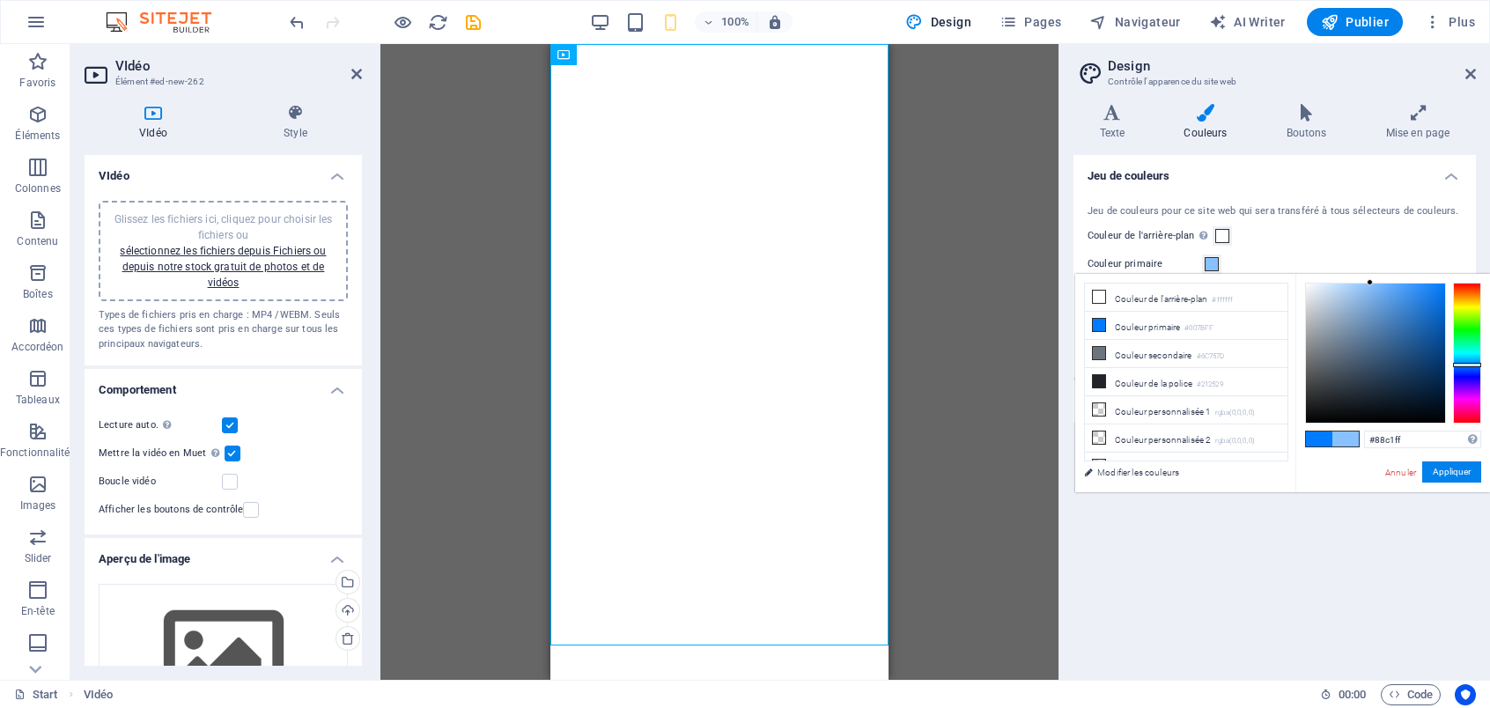
click at [1371, 281] on div at bounding box center [1370, 282] width 6 height 6
click at [1451, 469] on button "Appliquer" at bounding box center [1452, 472] width 59 height 21
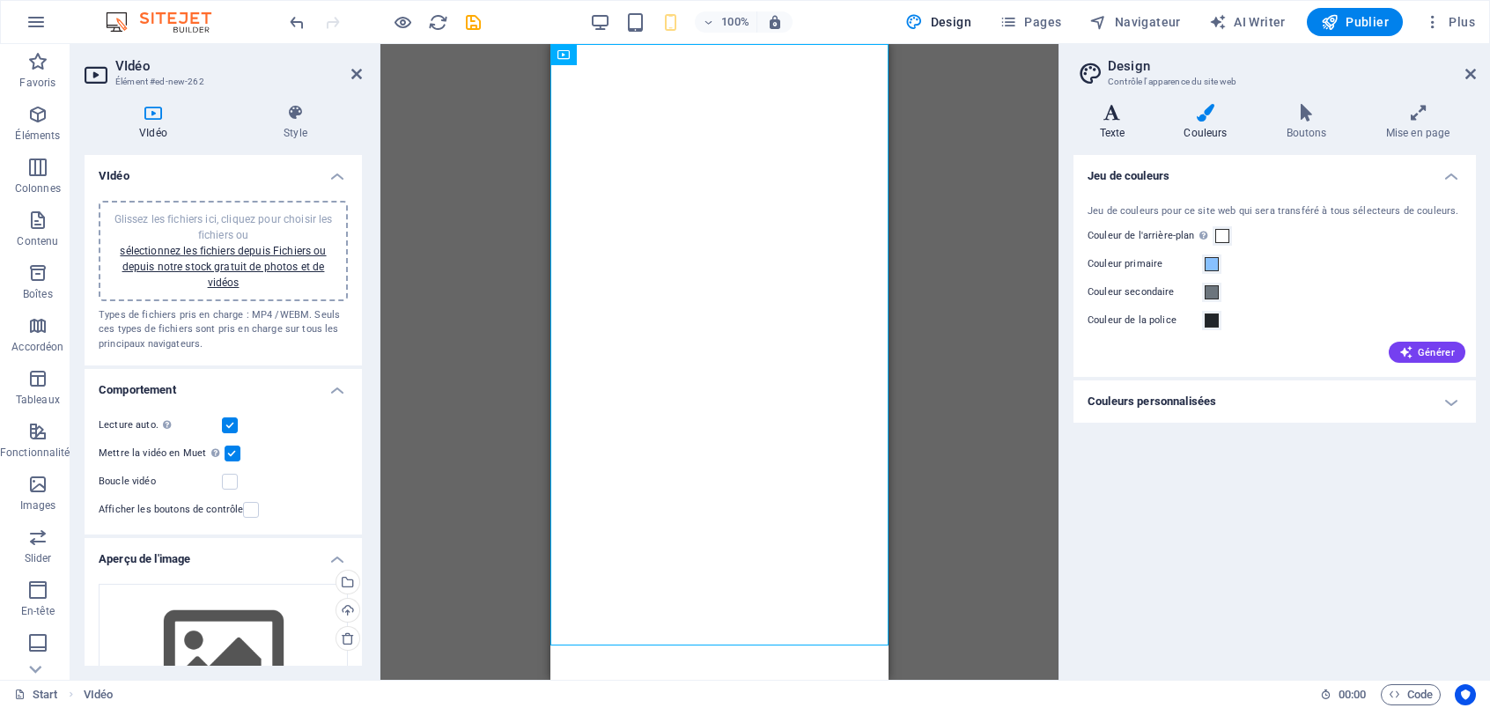
click at [1107, 124] on h4 "Texte" at bounding box center [1116, 122] width 85 height 37
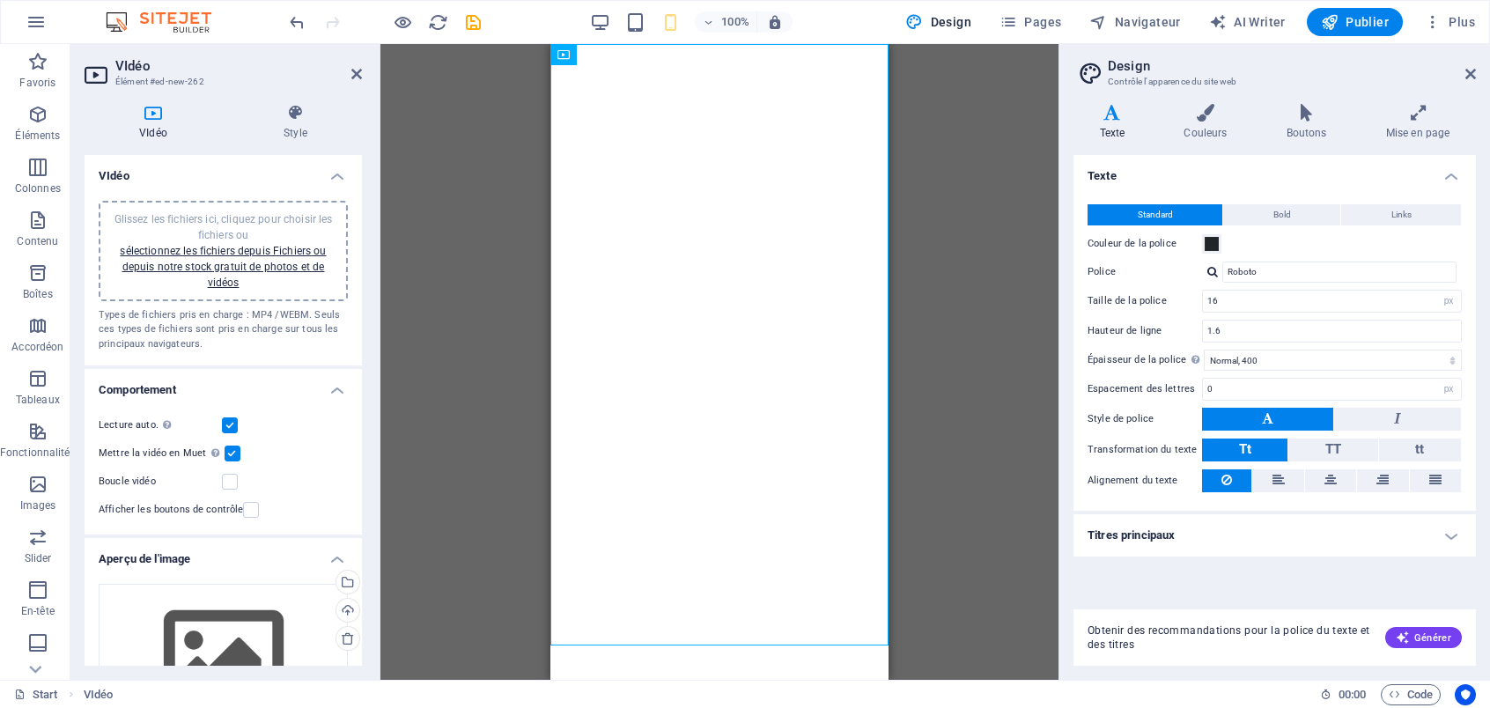
drag, startPoint x: 419, startPoint y: 204, endPoint x: 411, endPoint y: 195, distance: 12.5
click at [420, 204] on div "Glissez et déposez l'élément de votre choix pour remplacer le contenu existant.…" at bounding box center [720, 362] width 678 height 636
click at [31, 111] on icon "button" at bounding box center [37, 114] width 21 height 21
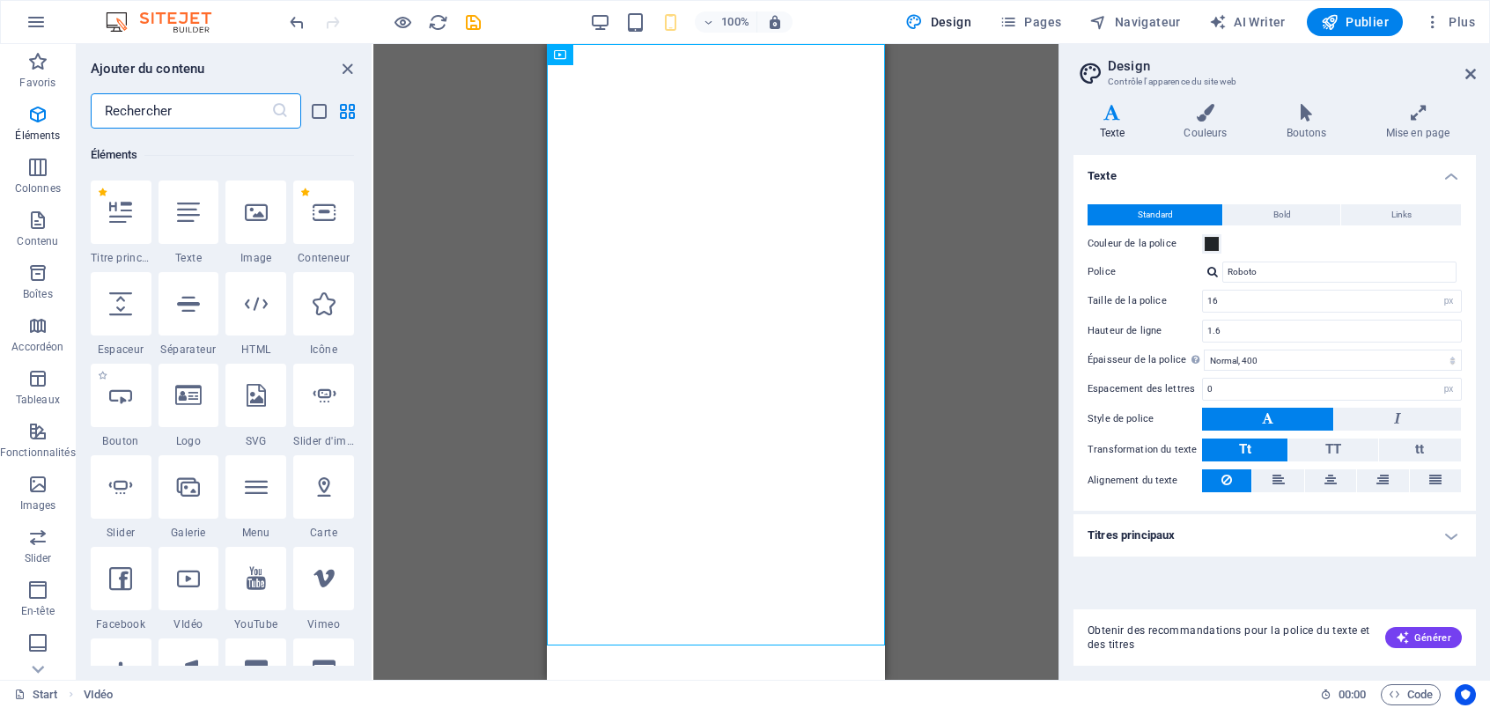
scroll to position [188, 0]
click at [184, 218] on icon at bounding box center [188, 210] width 23 height 23
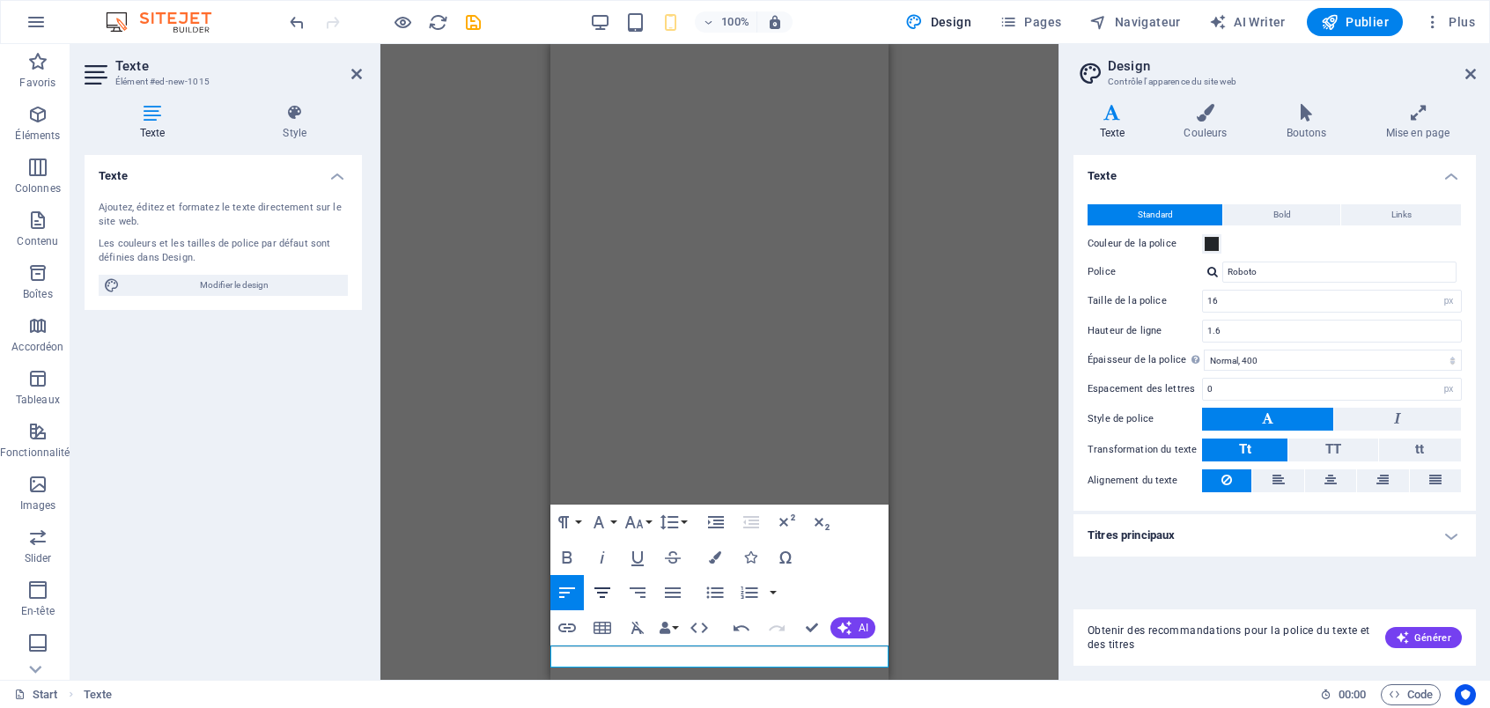
click at [603, 594] on icon "button" at bounding box center [602, 592] width 21 height 21
click at [780, 562] on icon "button" at bounding box center [785, 557] width 21 height 21
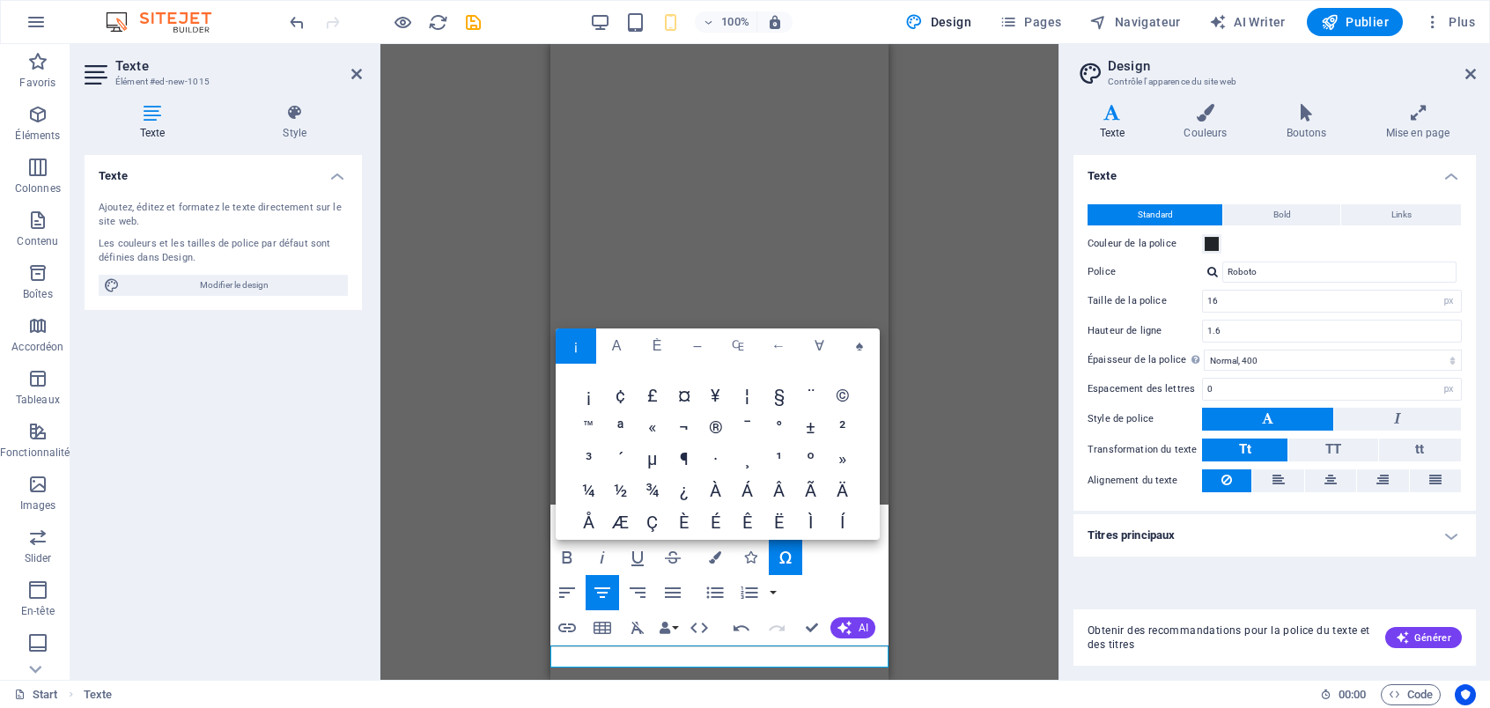
click at [845, 392] on span "©" at bounding box center [843, 397] width 32 height 32
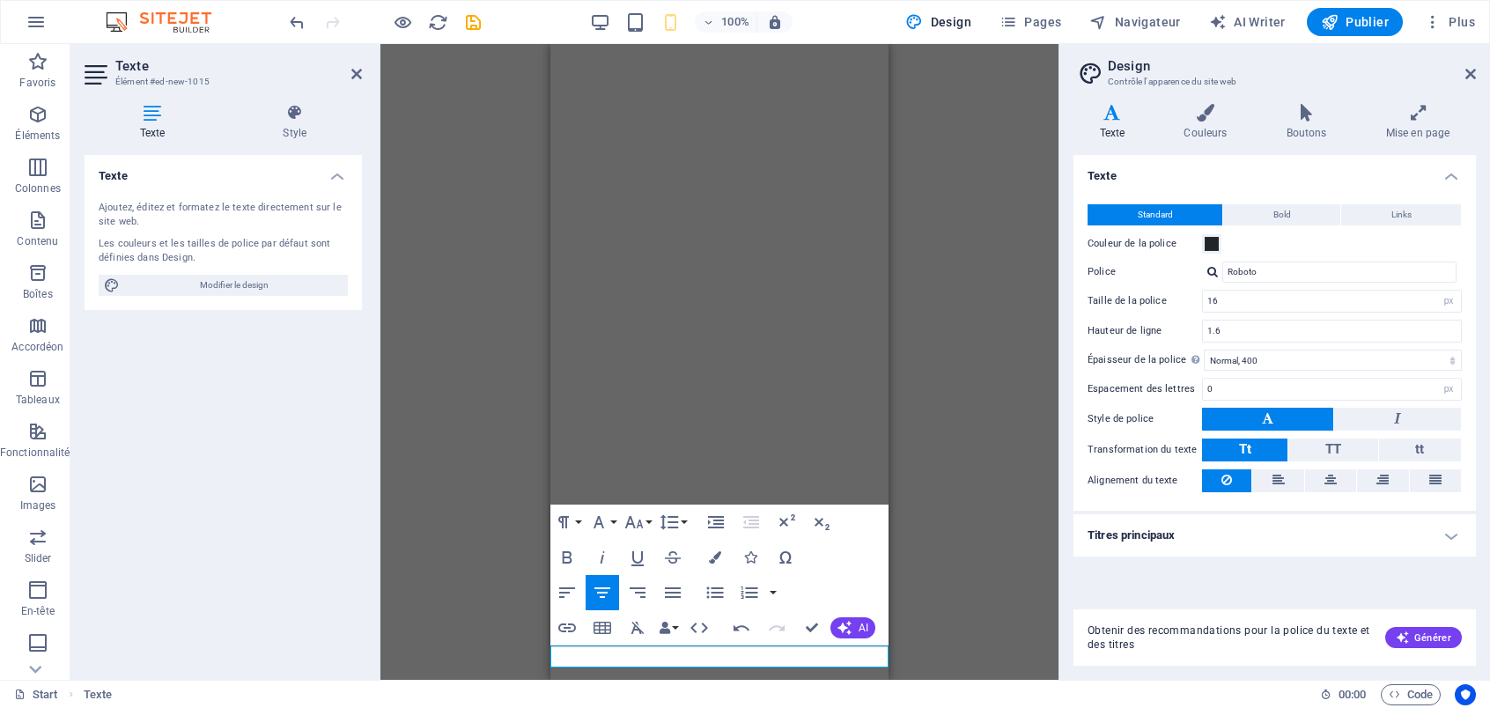
click at [916, 575] on div "H4 Conteneur Conteneur Conteneur Conteneur Conteneur Présélection Conteneur Pré…" at bounding box center [720, 362] width 678 height 636
drag, startPoint x: 928, startPoint y: 430, endPoint x: 894, endPoint y: 434, distance: 34.6
click at [930, 430] on div "H4 Conteneur Conteneur Conteneur Conteneur Conteneur Présélection Conteneur Pré…" at bounding box center [720, 362] width 678 height 636
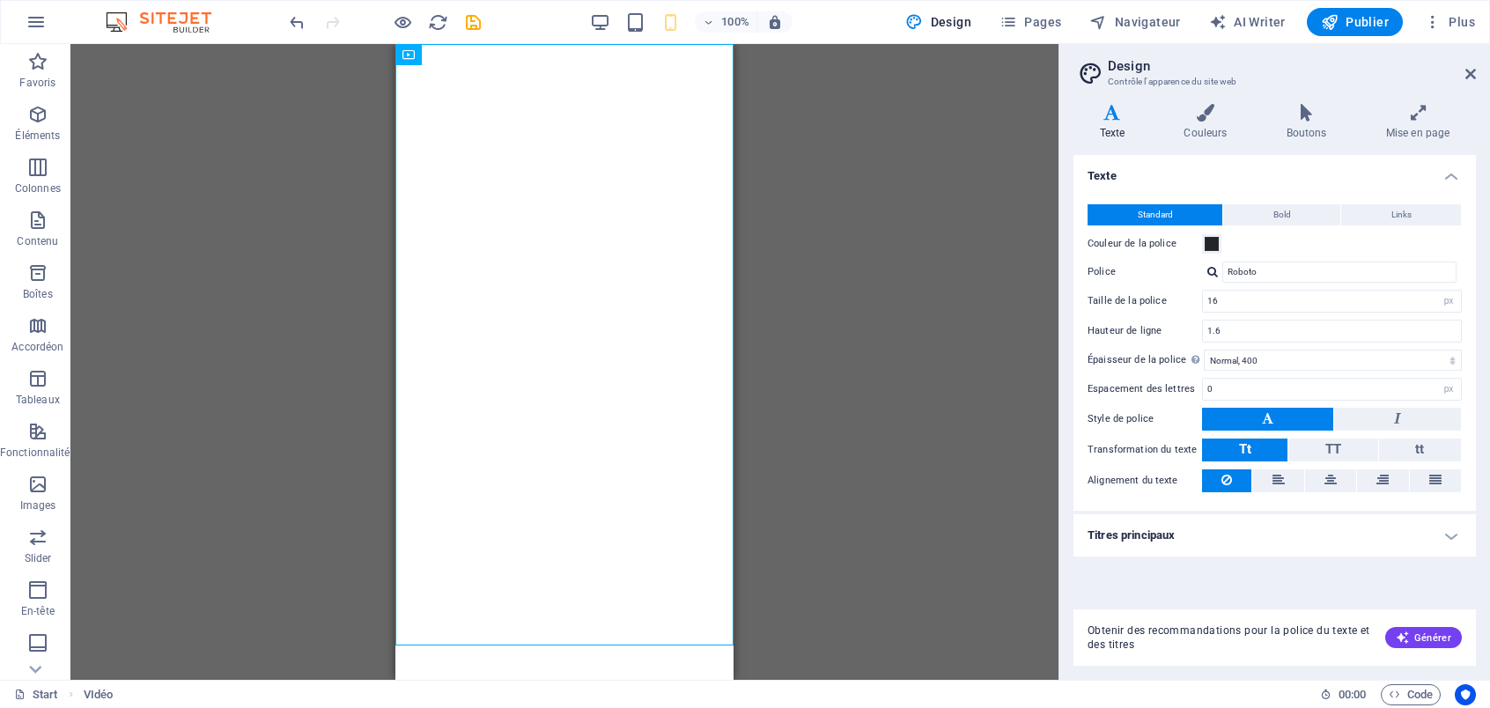
click at [818, 518] on div "H4 Conteneur Conteneur Conteneur Conteneur Conteneur Présélection Conteneur Pré…" at bounding box center [564, 362] width 988 height 636
click at [33, 113] on icon "button" at bounding box center [37, 114] width 21 height 21
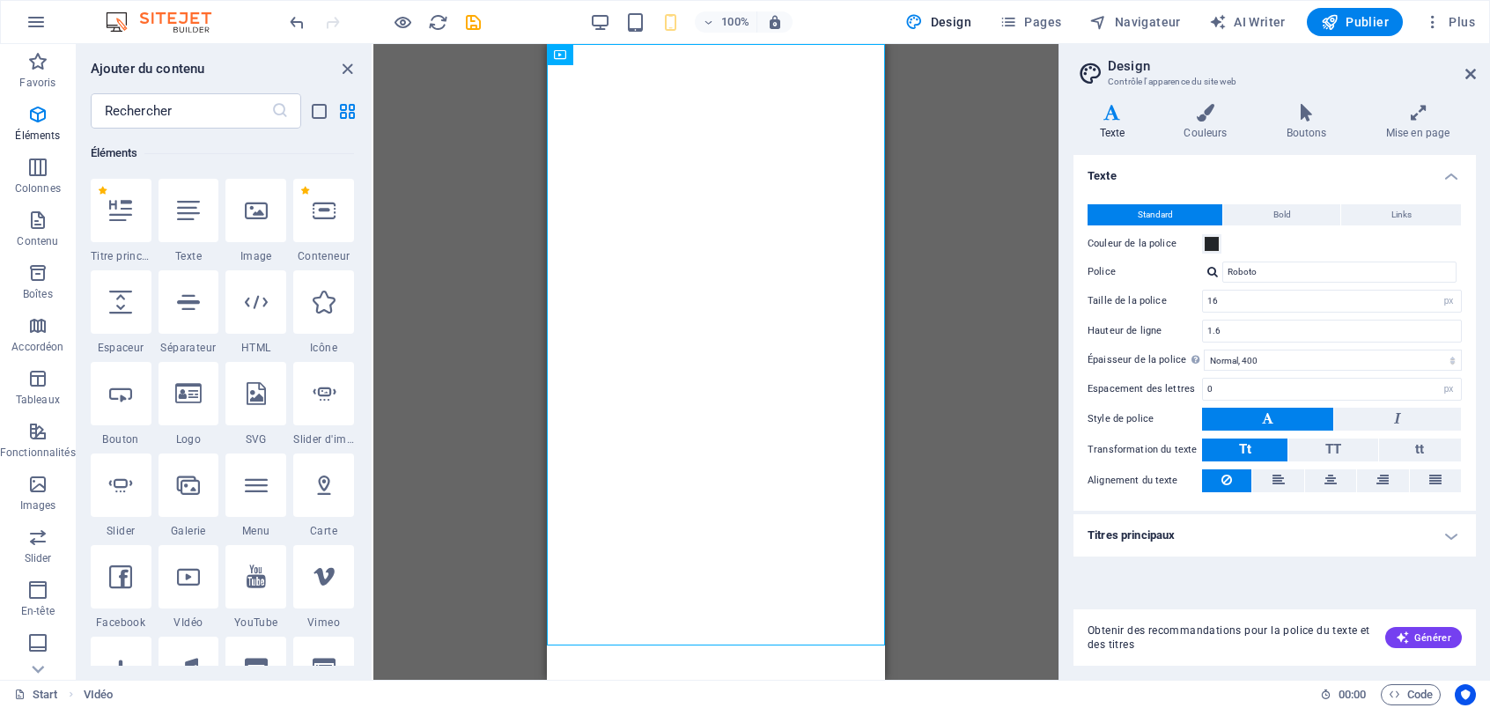
click at [255, 234] on div at bounding box center [256, 210] width 61 height 63
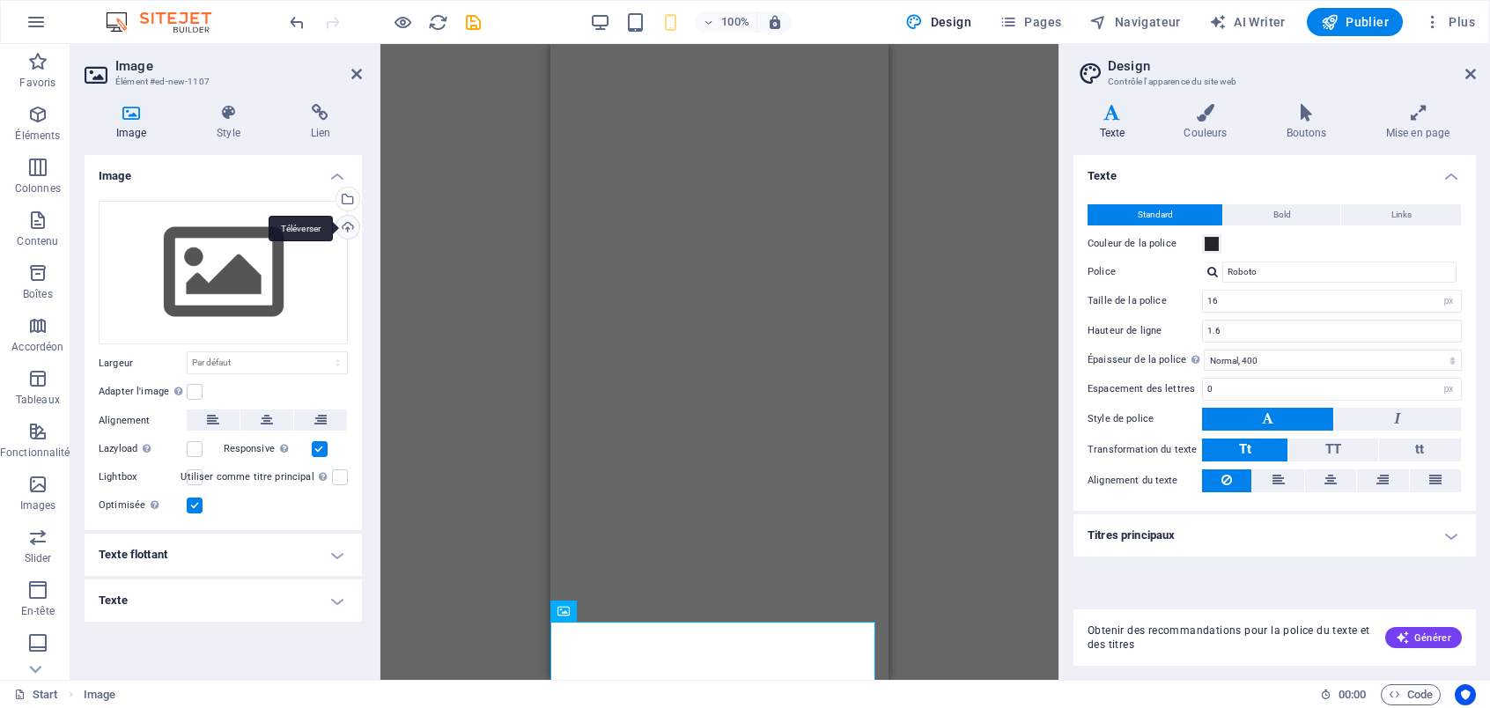
click at [356, 230] on div "Téléverser" at bounding box center [346, 229] width 26 height 26
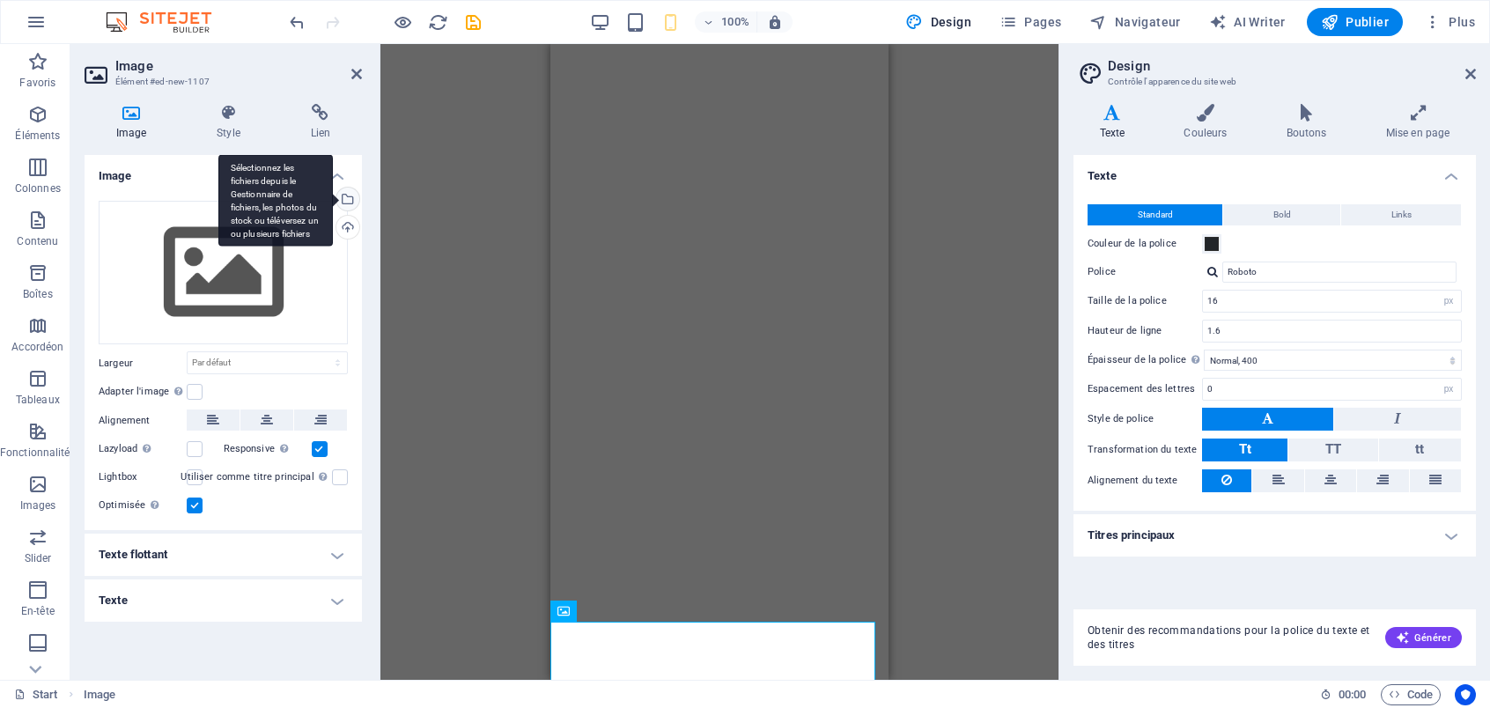
click at [354, 204] on div "Sélectionnez les fichiers depuis le Gestionnaire de fichiers, les photos du sto…" at bounding box center [346, 201] width 26 height 26
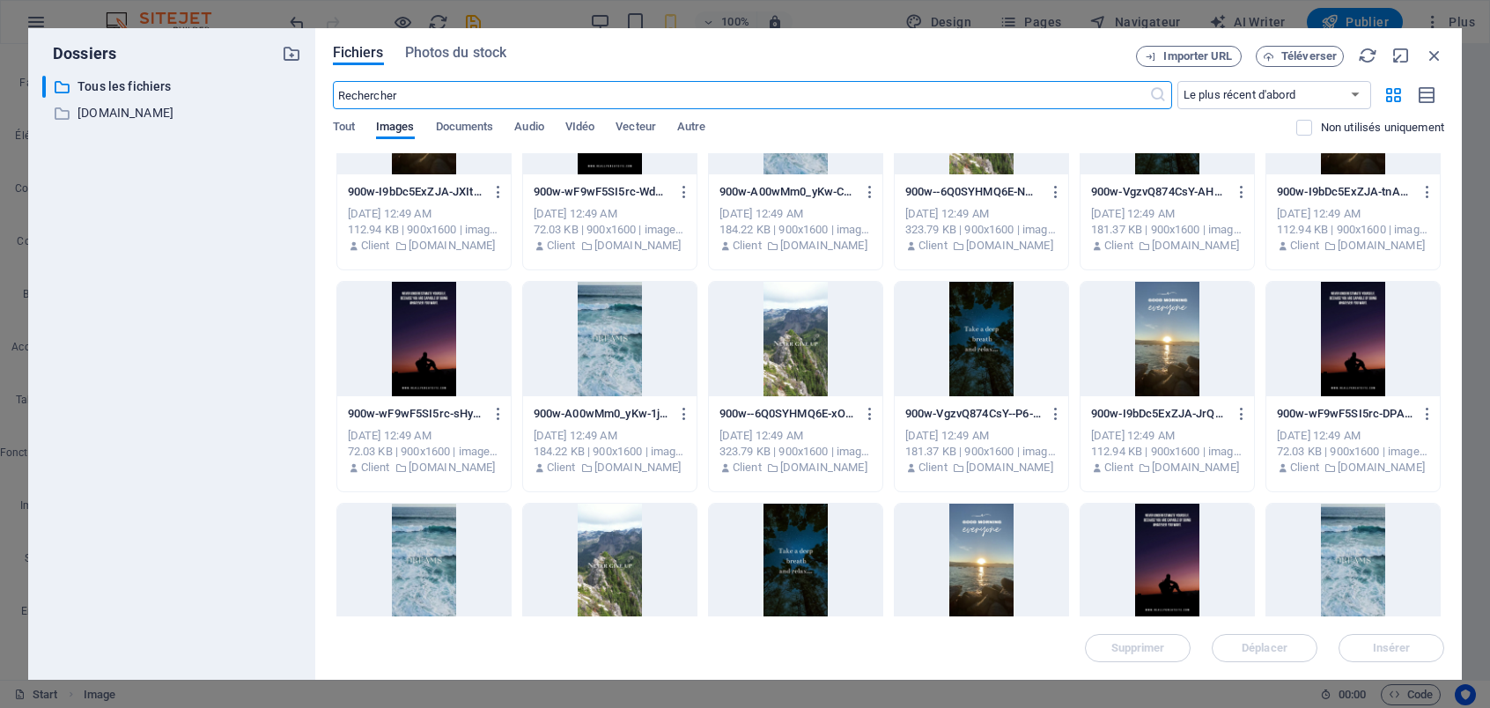
scroll to position [705, 0]
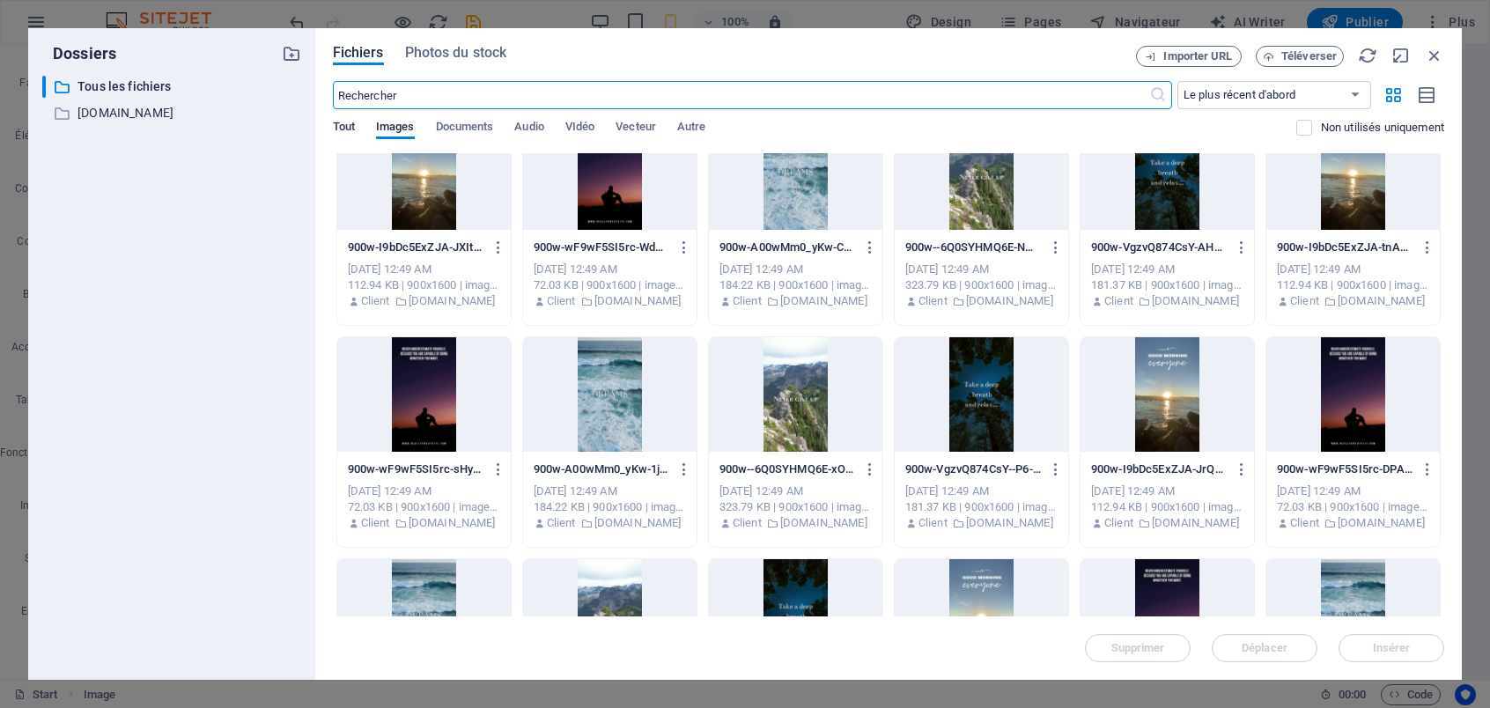
click at [349, 130] on span "Tout" at bounding box center [344, 128] width 22 height 25
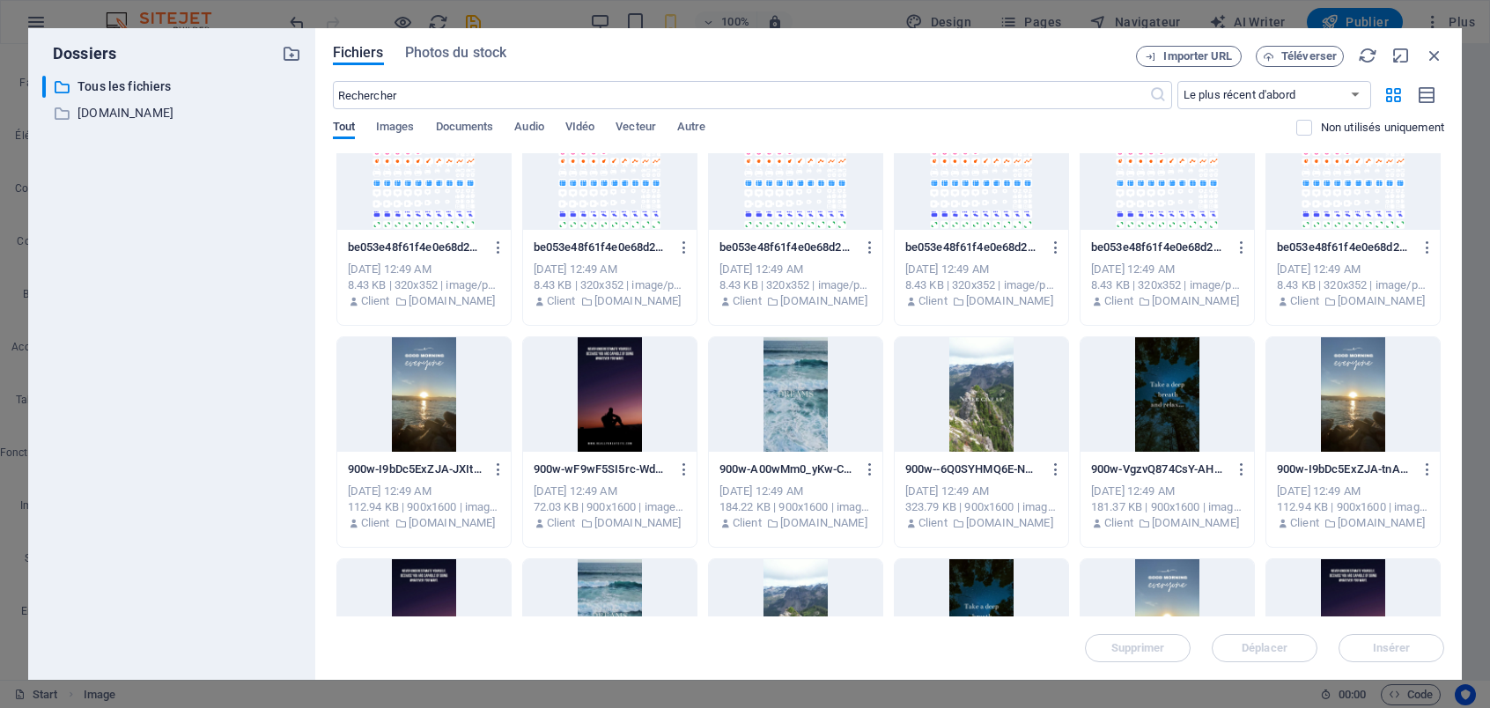
scroll to position [927, 0]
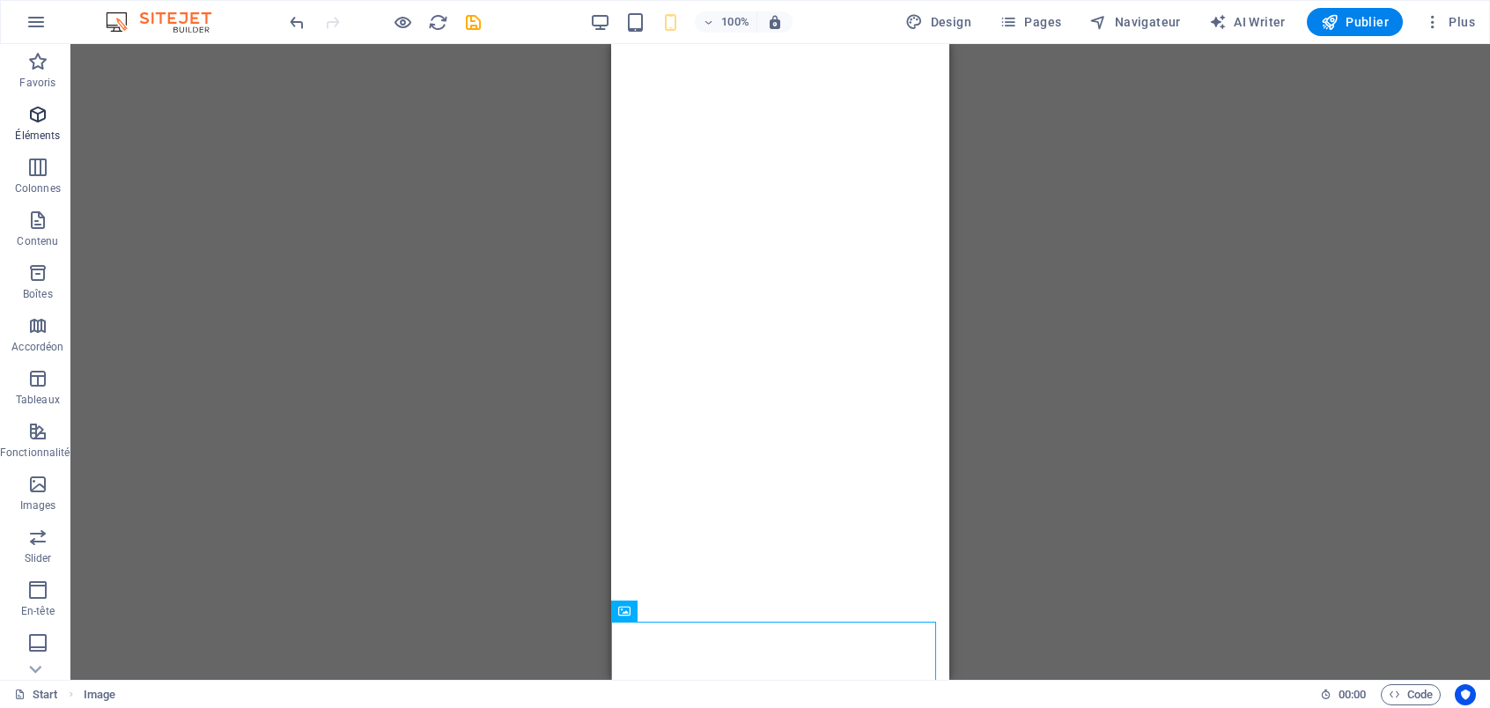
click at [30, 123] on icon "button" at bounding box center [37, 114] width 21 height 21
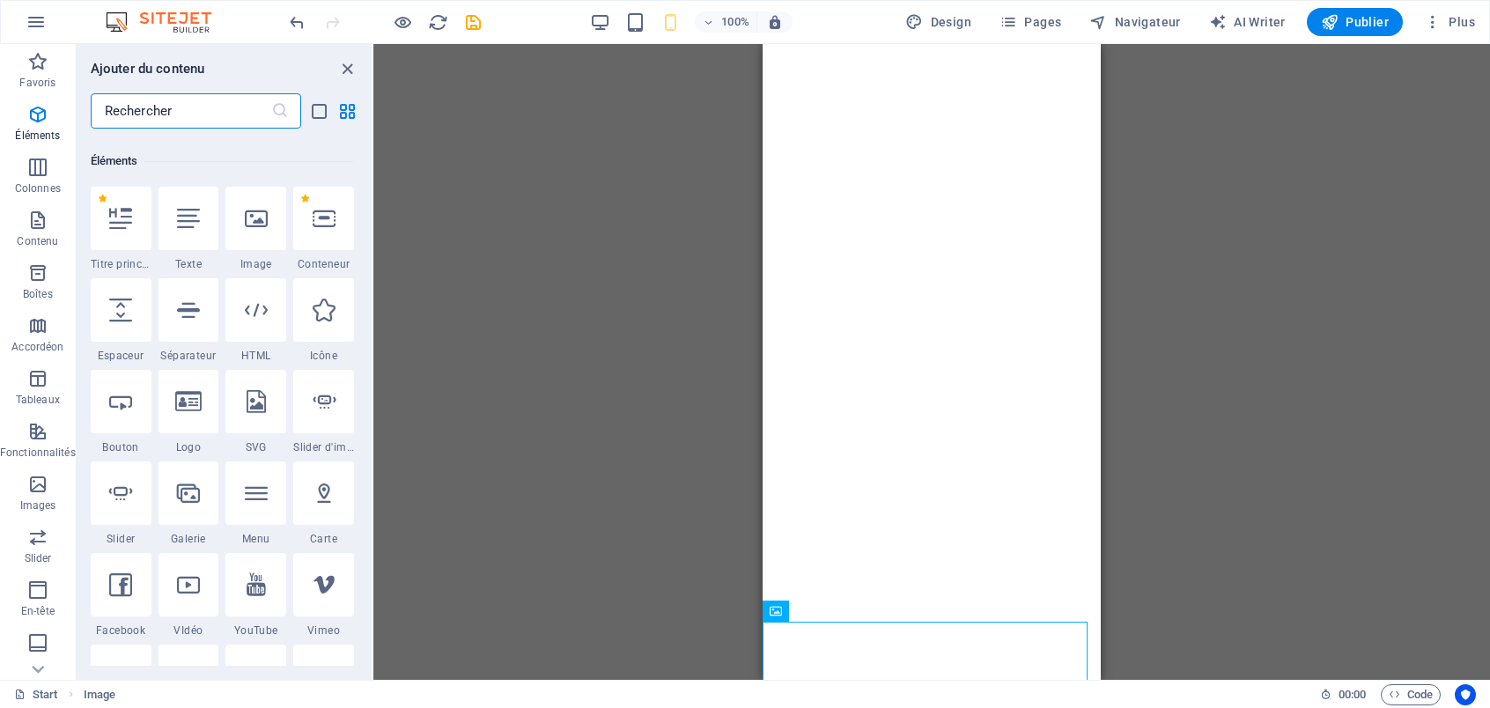
scroll to position [188, 0]
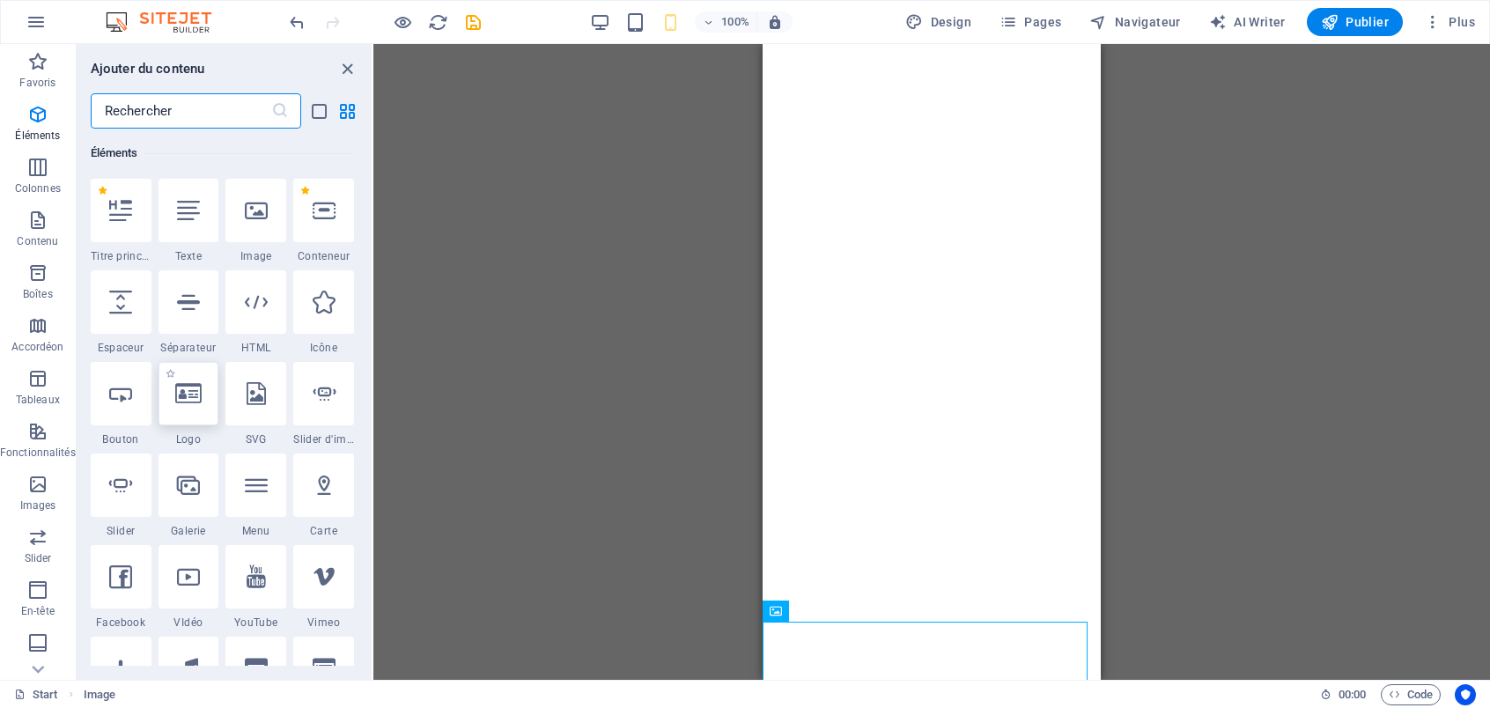
click at [194, 393] on icon at bounding box center [188, 393] width 26 height 23
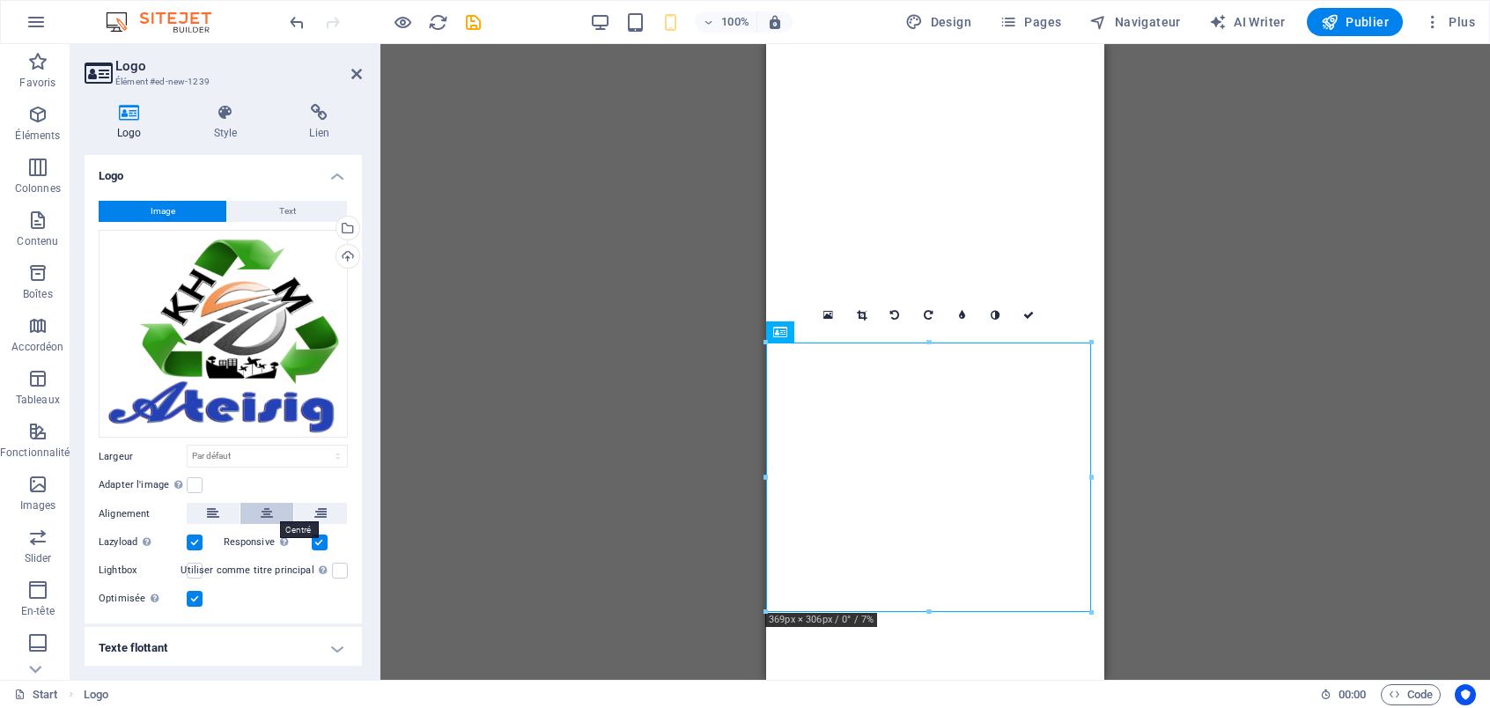
click at [252, 509] on button at bounding box center [266, 513] width 53 height 21
click at [197, 546] on label at bounding box center [195, 543] width 16 height 16
click at [0, 0] on input "Lazyload Charger les images après la page améliore le temps de chargement (vite…" at bounding box center [0, 0] width 0 height 0
click at [318, 544] on label at bounding box center [320, 543] width 16 height 16
click at [0, 0] on input "Responsive Chargez automatiquement des images Retina et les formats optimisés p…" at bounding box center [0, 0] width 0 height 0
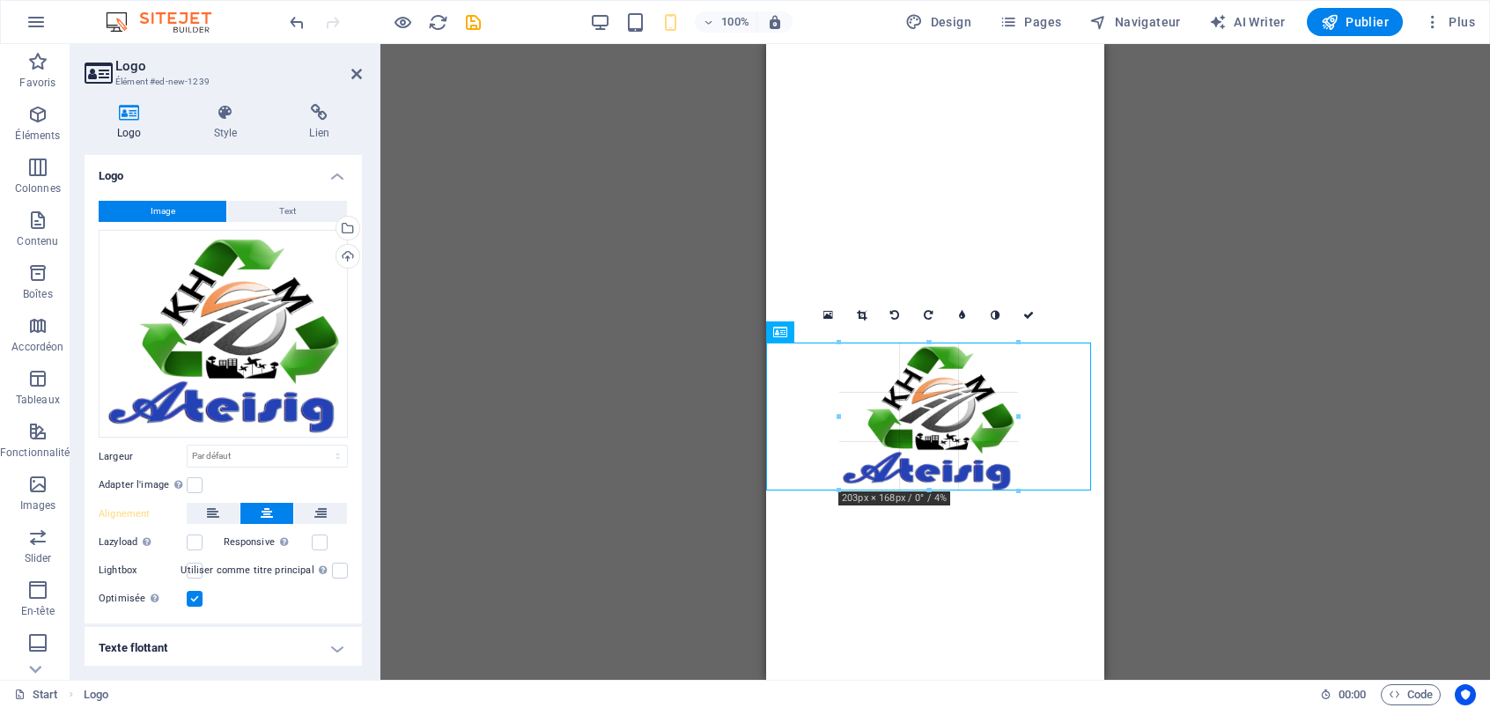
drag, startPoint x: 1093, startPoint y: 343, endPoint x: 950, endPoint y: 458, distance: 184.2
type input "203"
select select "px"
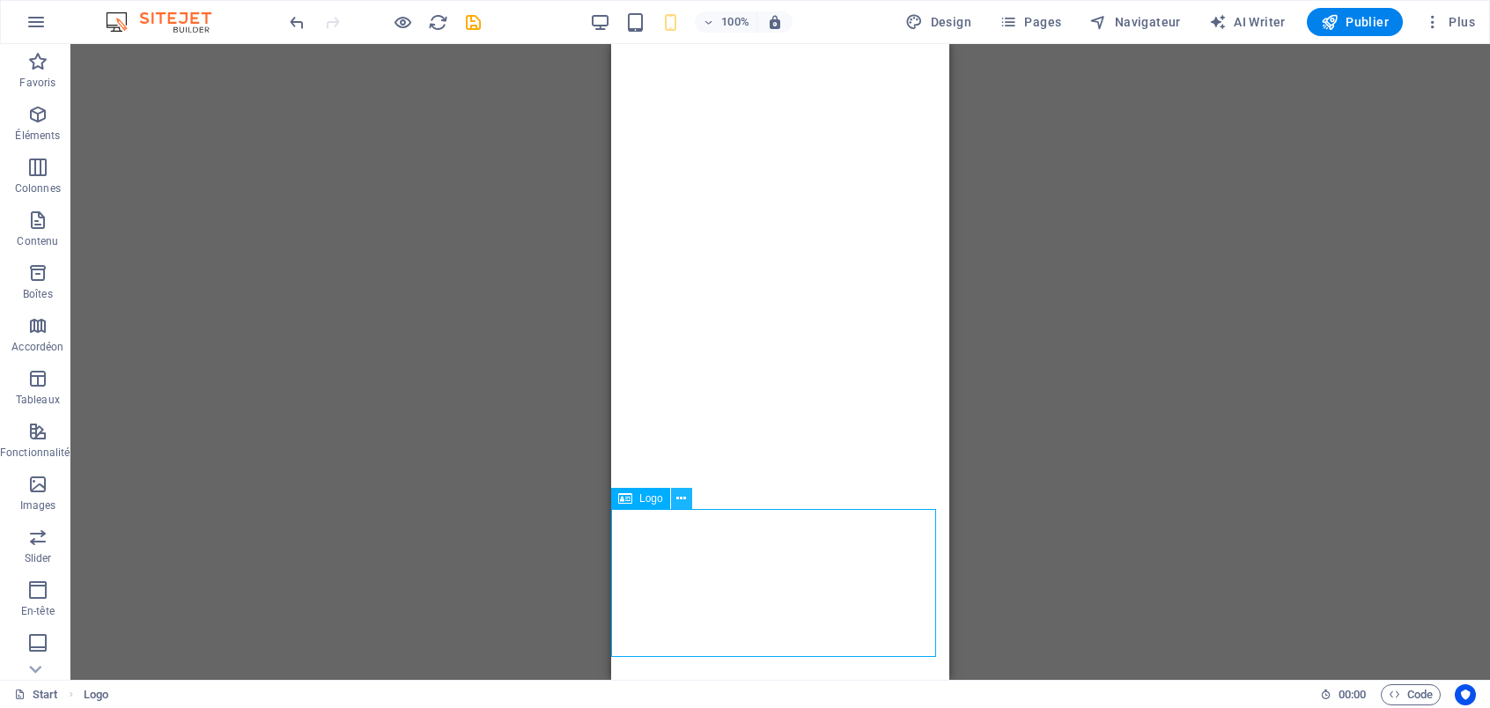
click at [677, 493] on icon at bounding box center [682, 499] width 10 height 18
drag, startPoint x: 1073, startPoint y: 437, endPoint x: 1069, endPoint y: 425, distance: 12.0
click at [1070, 431] on div "Glissez et déposez l'élément de votre choix pour remplacer le contenu existant.…" at bounding box center [780, 362] width 1420 height 636
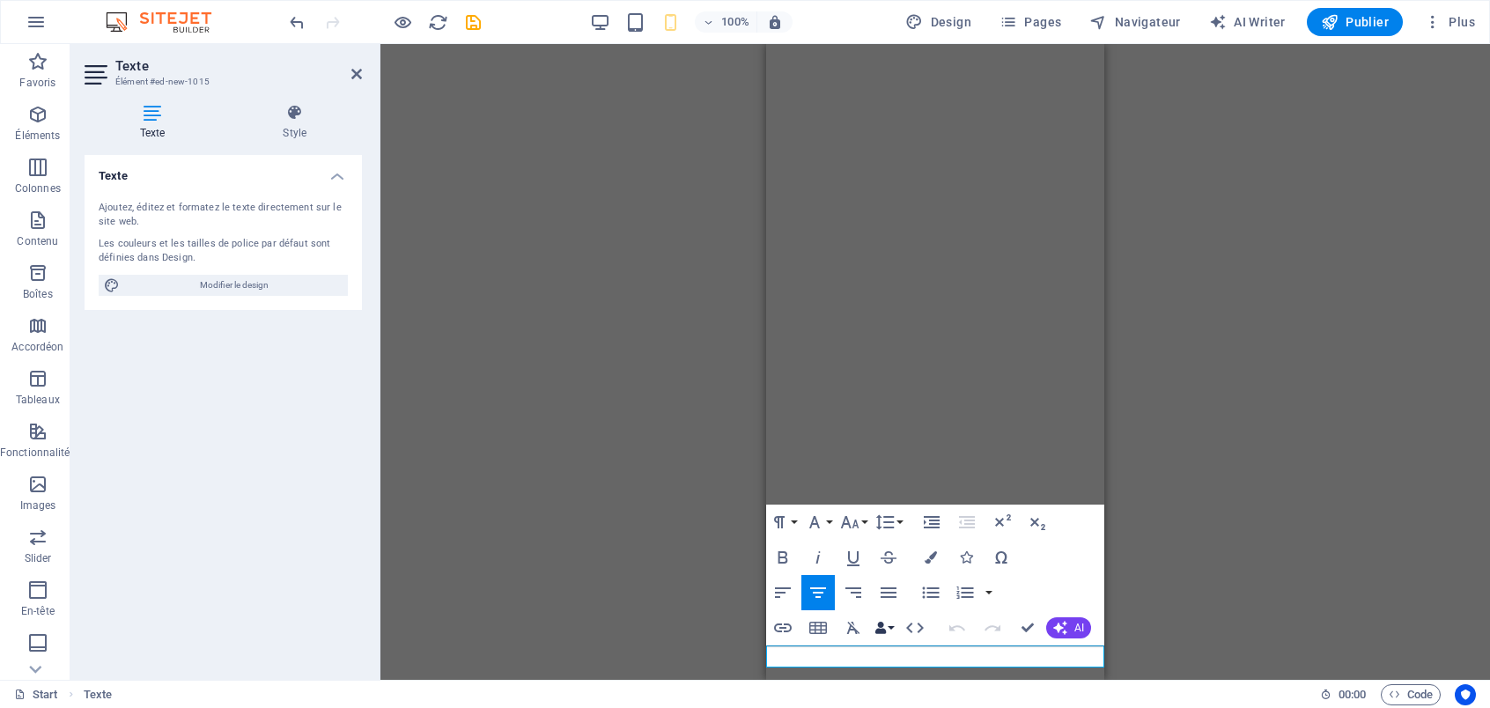
click at [892, 629] on button "Data Bindings" at bounding box center [884, 627] width 25 height 35
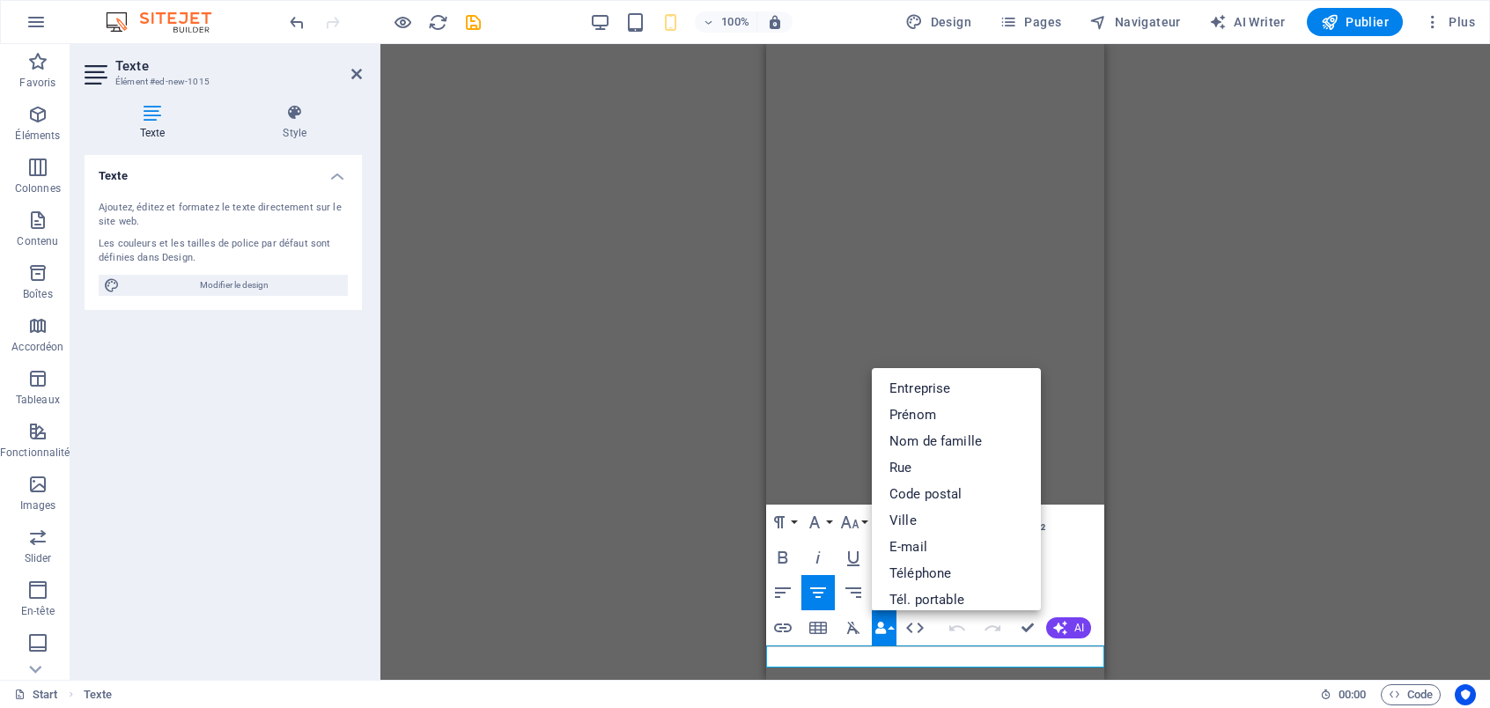
click at [897, 629] on div "Insert Link Insert Table Clear Formatting Data Bindings Entreprise Prénom Nom d…" at bounding box center [849, 627] width 166 height 35
click at [890, 639] on button "Data Bindings" at bounding box center [884, 627] width 25 height 35
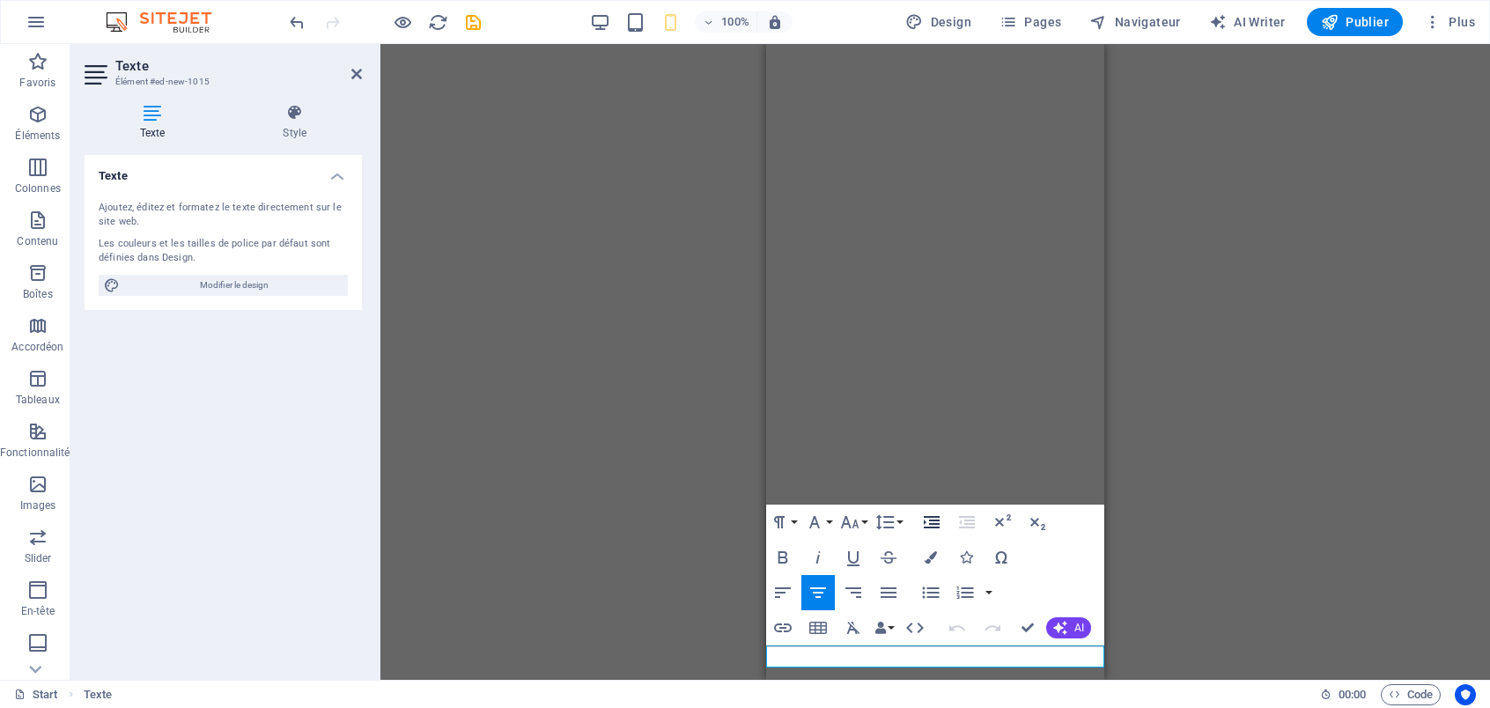
click at [935, 524] on icon "button" at bounding box center [932, 522] width 16 height 12
click at [973, 525] on icon "button" at bounding box center [967, 522] width 21 height 21
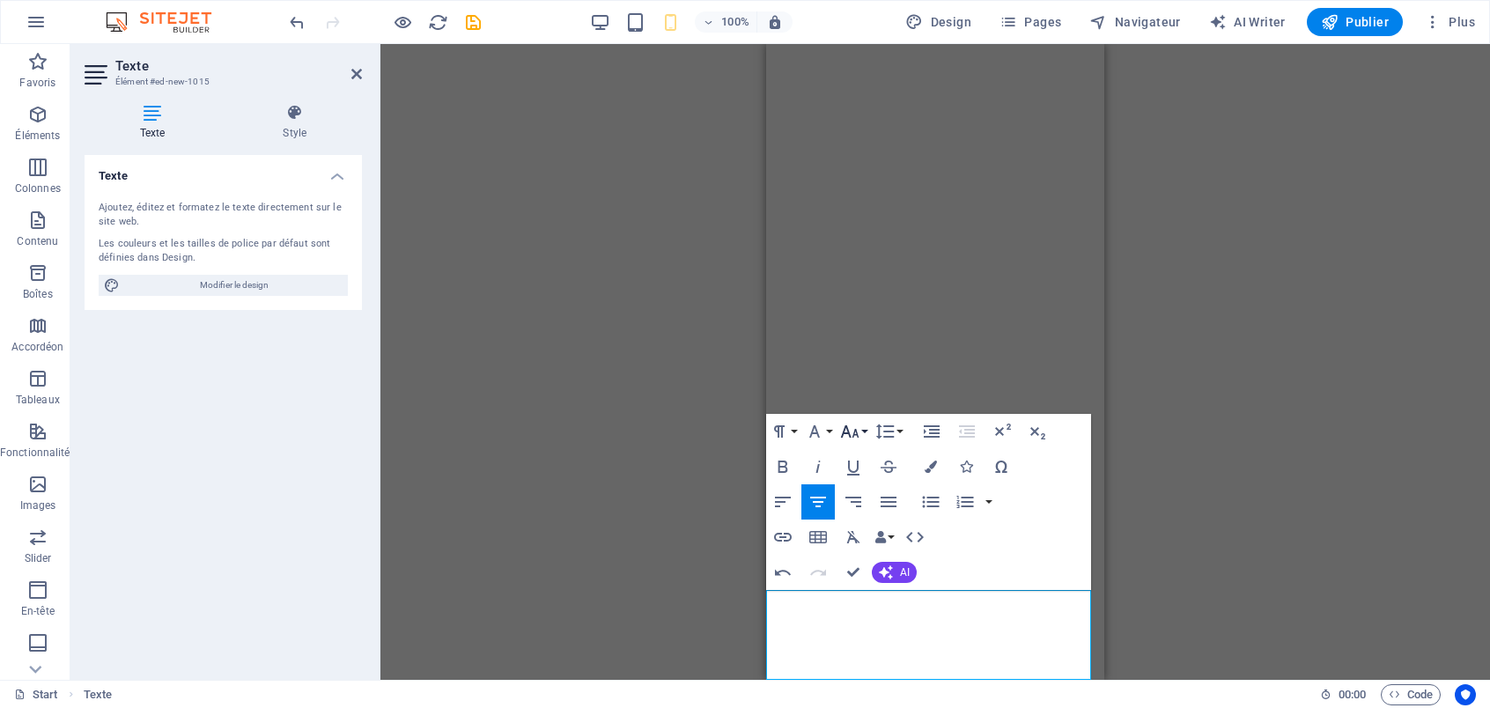
click at [854, 436] on icon "button" at bounding box center [850, 431] width 18 height 12
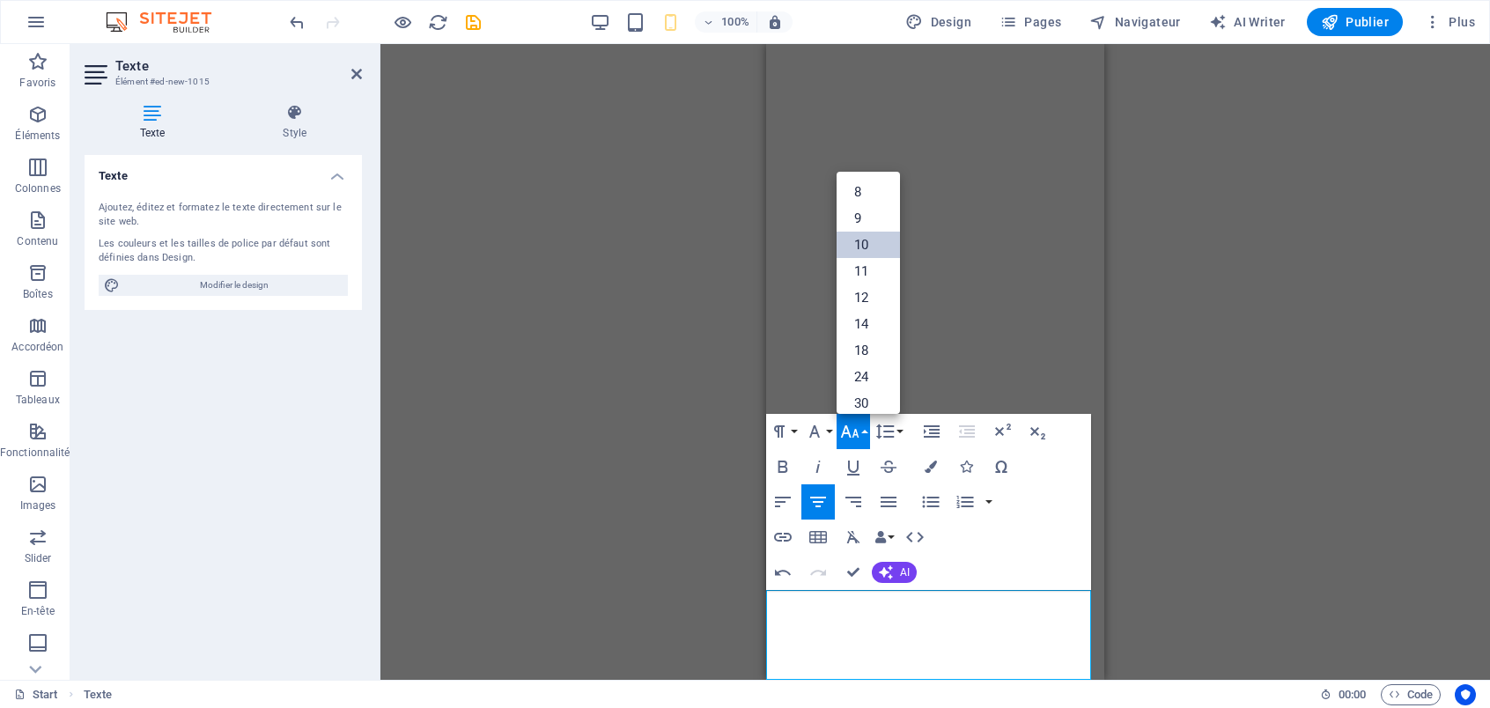
click at [861, 252] on link "10" at bounding box center [868, 245] width 63 height 26
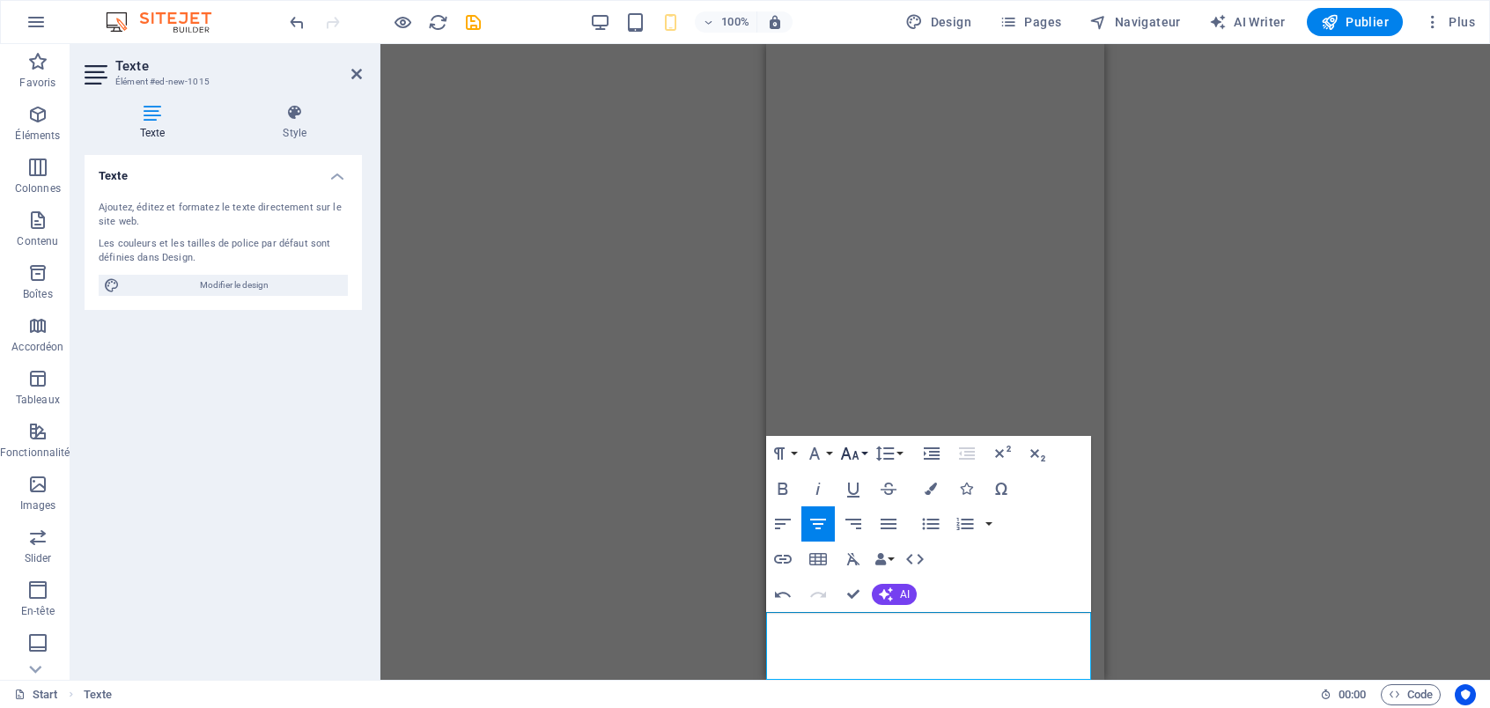
click at [856, 451] on icon "button" at bounding box center [850, 453] width 18 height 12
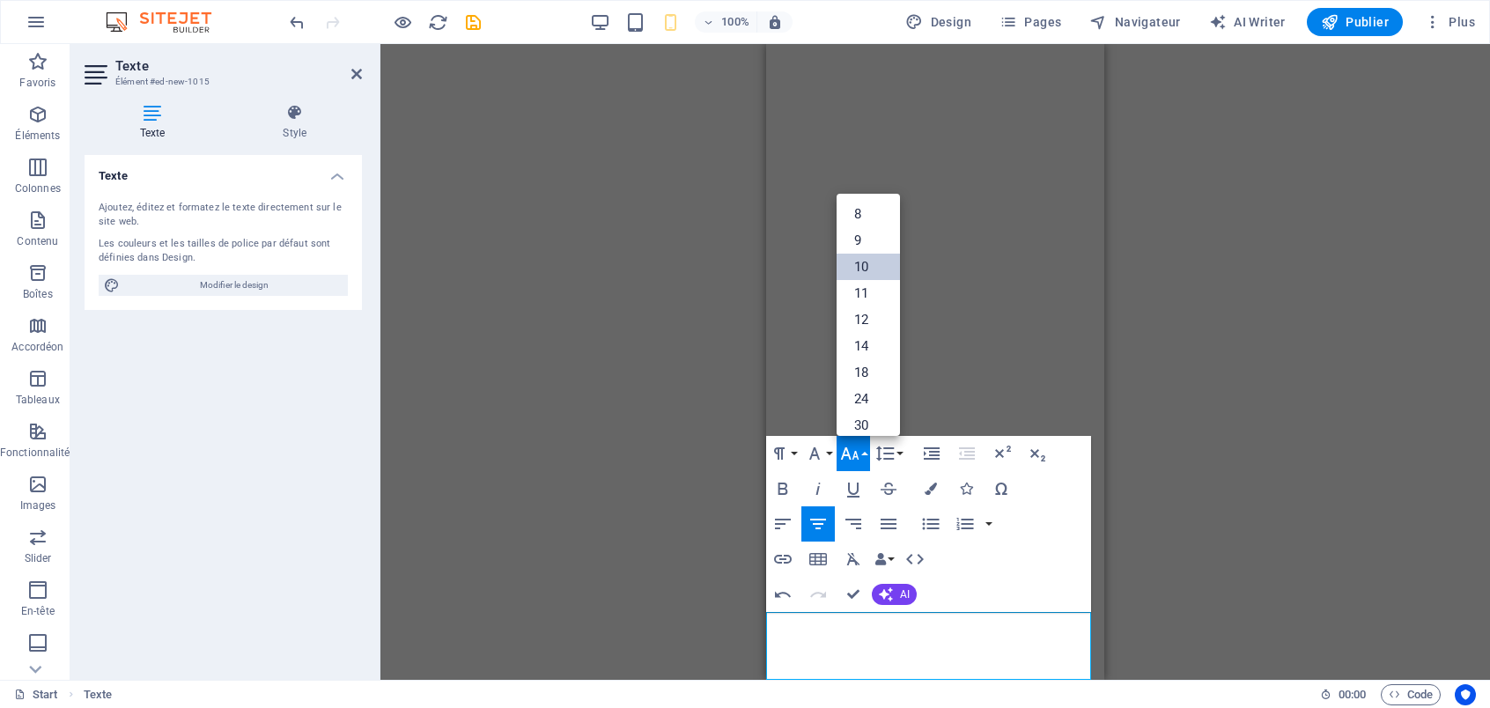
scroll to position [73, 0]
click at [861, 249] on link "12" at bounding box center [868, 246] width 63 height 26
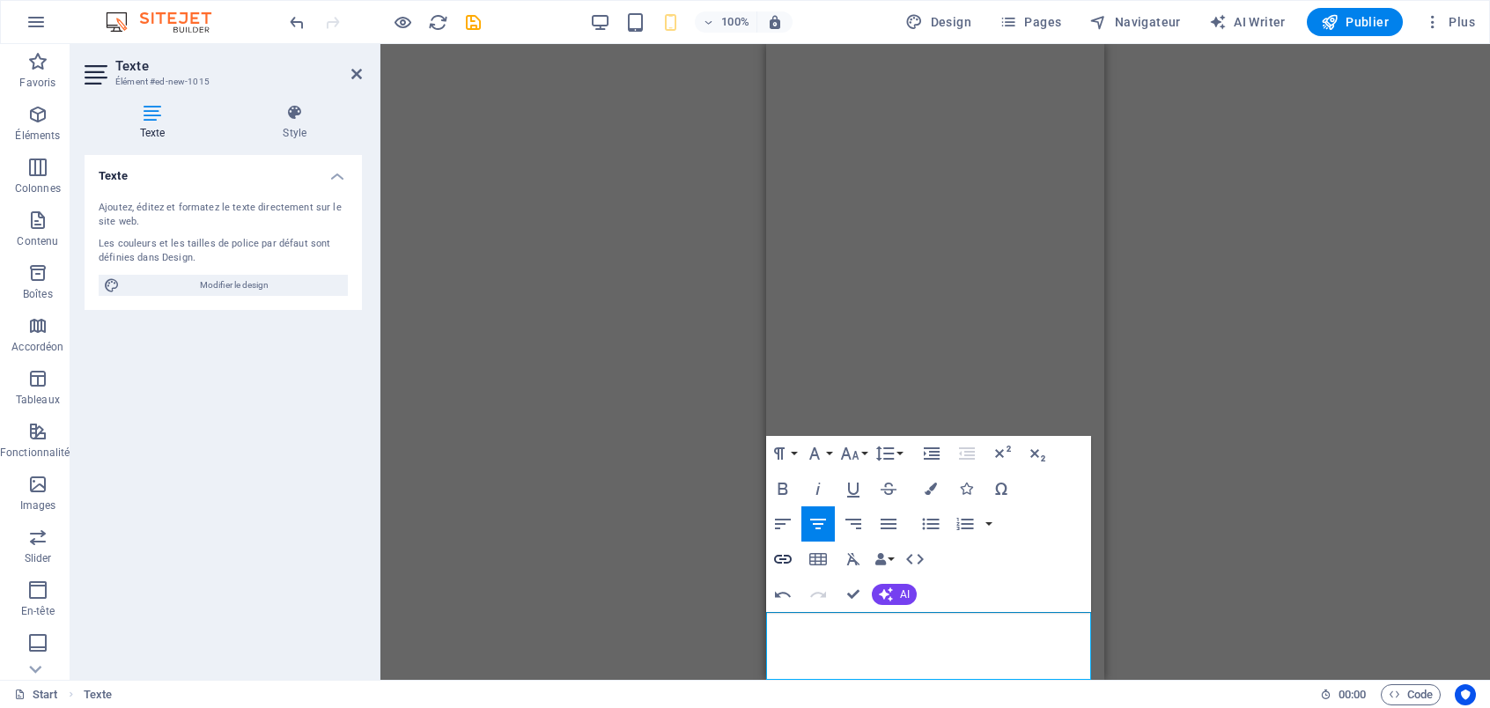
click at [781, 563] on icon "button" at bounding box center [783, 559] width 18 height 9
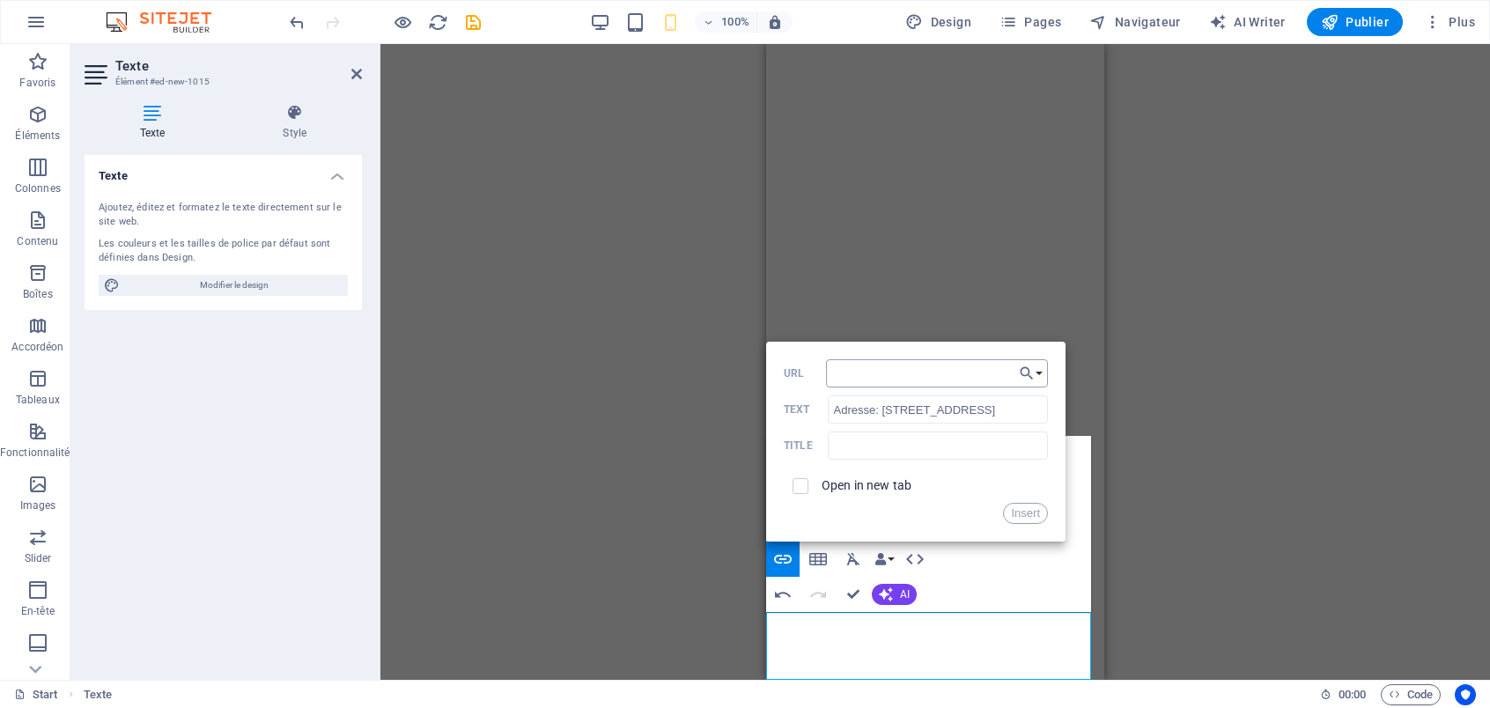
click at [885, 374] on input "URL" at bounding box center [937, 373] width 222 height 28
click at [795, 489] on input "checkbox" at bounding box center [798, 484] width 16 height 16
checkbox input "true"
click at [848, 369] on input "URL" at bounding box center [937, 373] width 222 height 28
click at [865, 447] on input "text" at bounding box center [938, 446] width 220 height 28
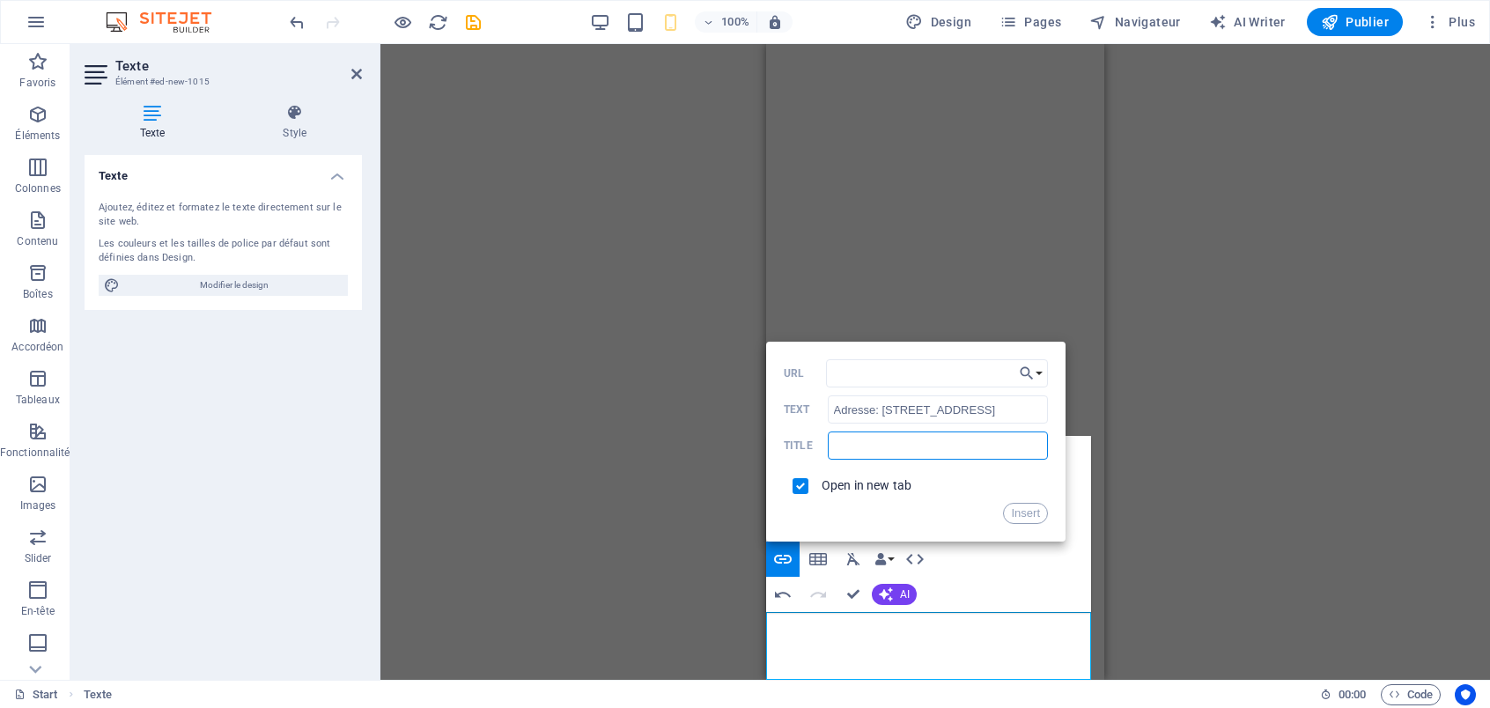
type input "m"
type input "Maps"
click at [869, 370] on input "URL" at bounding box center [937, 373] width 222 height 28
paste input "https://maps.app.goo.gl/yKBg3D9skJn9LrFeA"
type input "https://maps.app.goo.gl/yKBg3D9skJn9LrFeA"
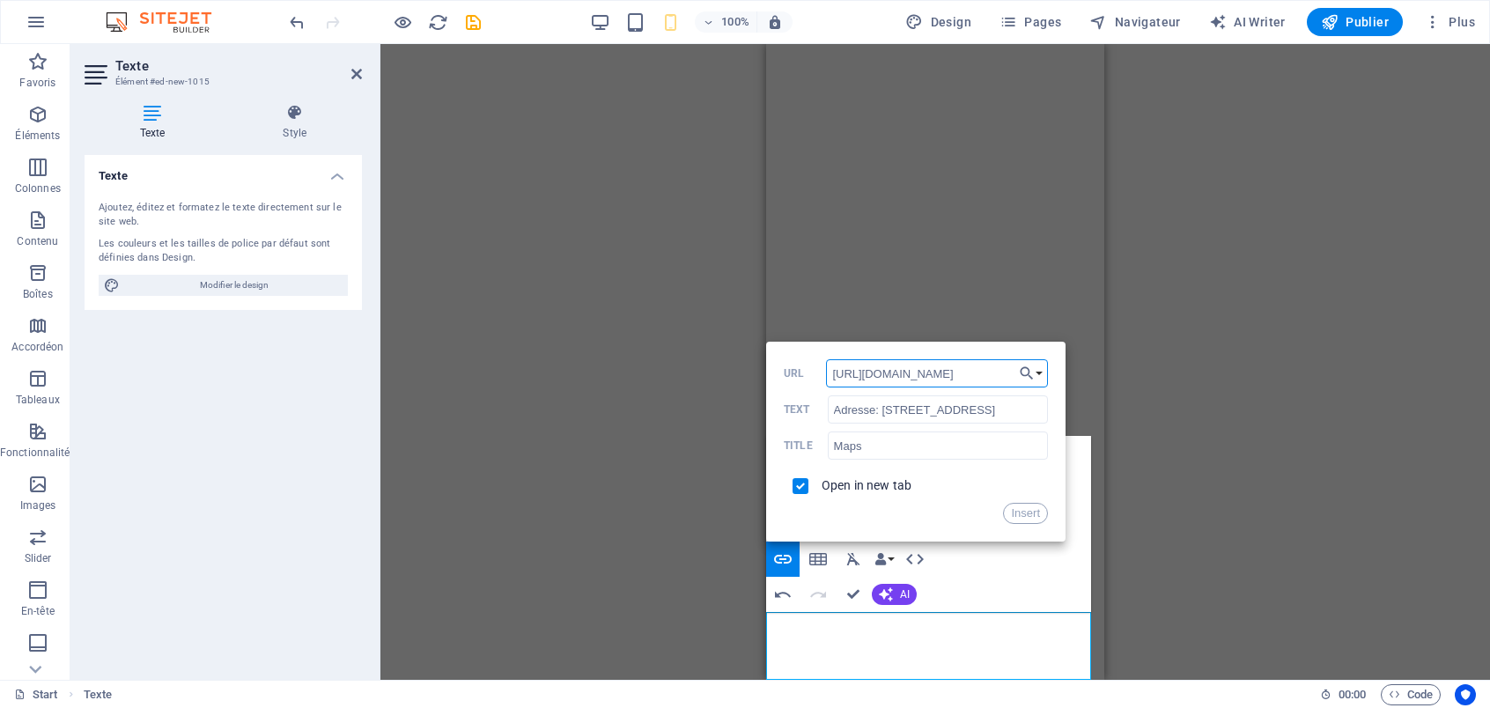
scroll to position [0, 54]
click at [1034, 516] on button "Insert" at bounding box center [1025, 513] width 45 height 21
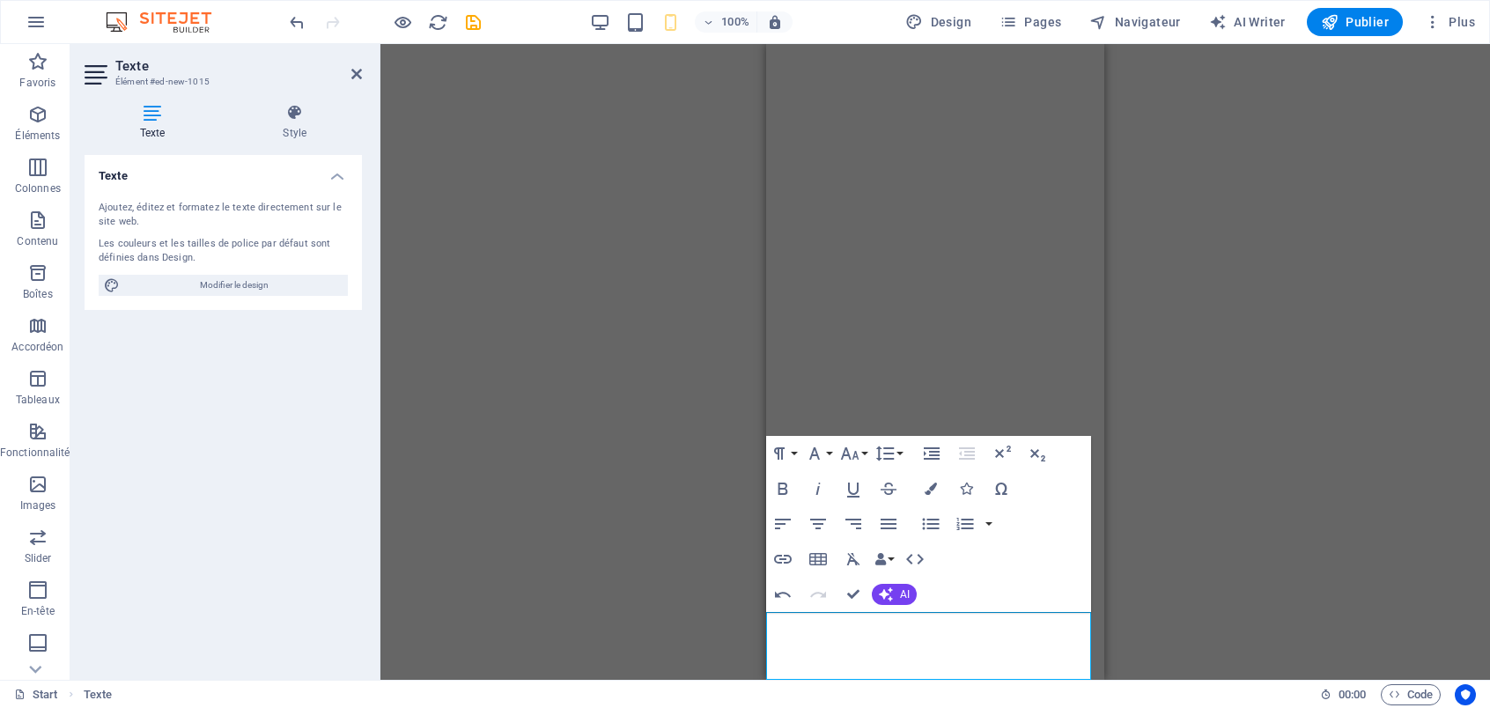
scroll to position [0, 0]
click at [928, 628] on icon "button" at bounding box center [929, 628] width 21 height 21
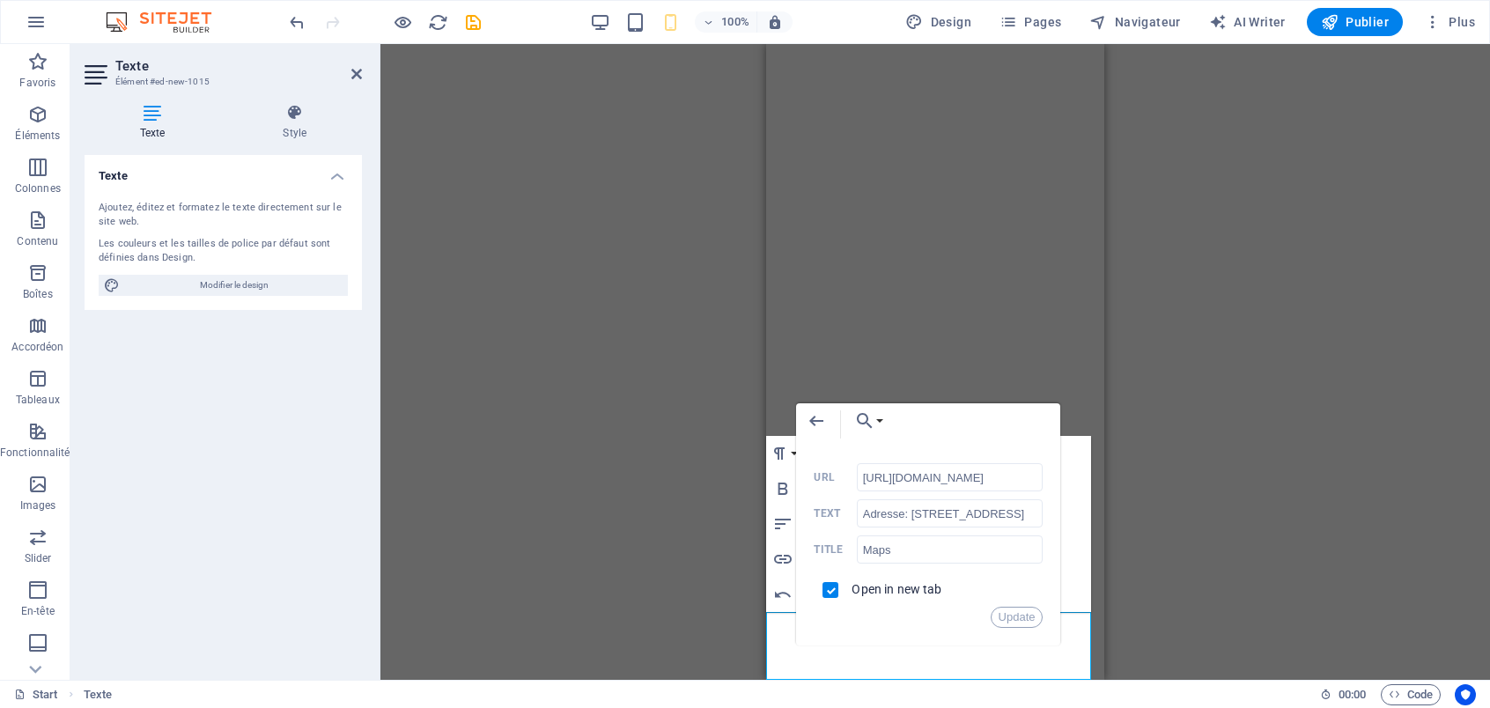
scroll to position [0, 57]
click at [898, 478] on input "https://maps.app.goo.gl/yKBg3D9skJn9LrFeA" at bounding box center [950, 477] width 187 height 28
click at [1025, 614] on button "Update" at bounding box center [1017, 617] width 53 height 21
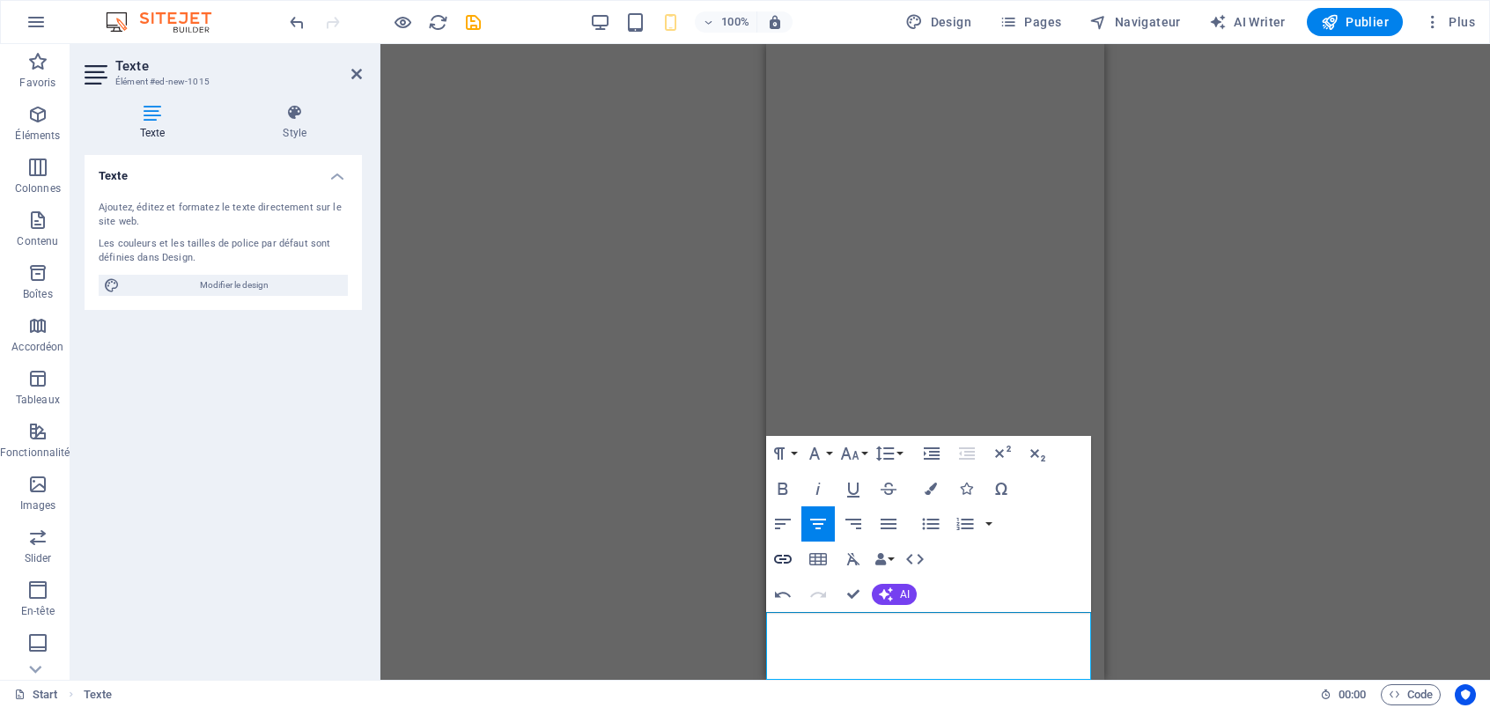
drag, startPoint x: 1059, startPoint y: 683, endPoint x: 789, endPoint y: 565, distance: 294.3
type input "© by ATEISIG 2025Tel: +213 774 386 612 / +213 698 252 537Adresse: 61 Rue Tahar …"
checkbox input "false"
click at [789, 565] on icon "button" at bounding box center [783, 559] width 21 height 21
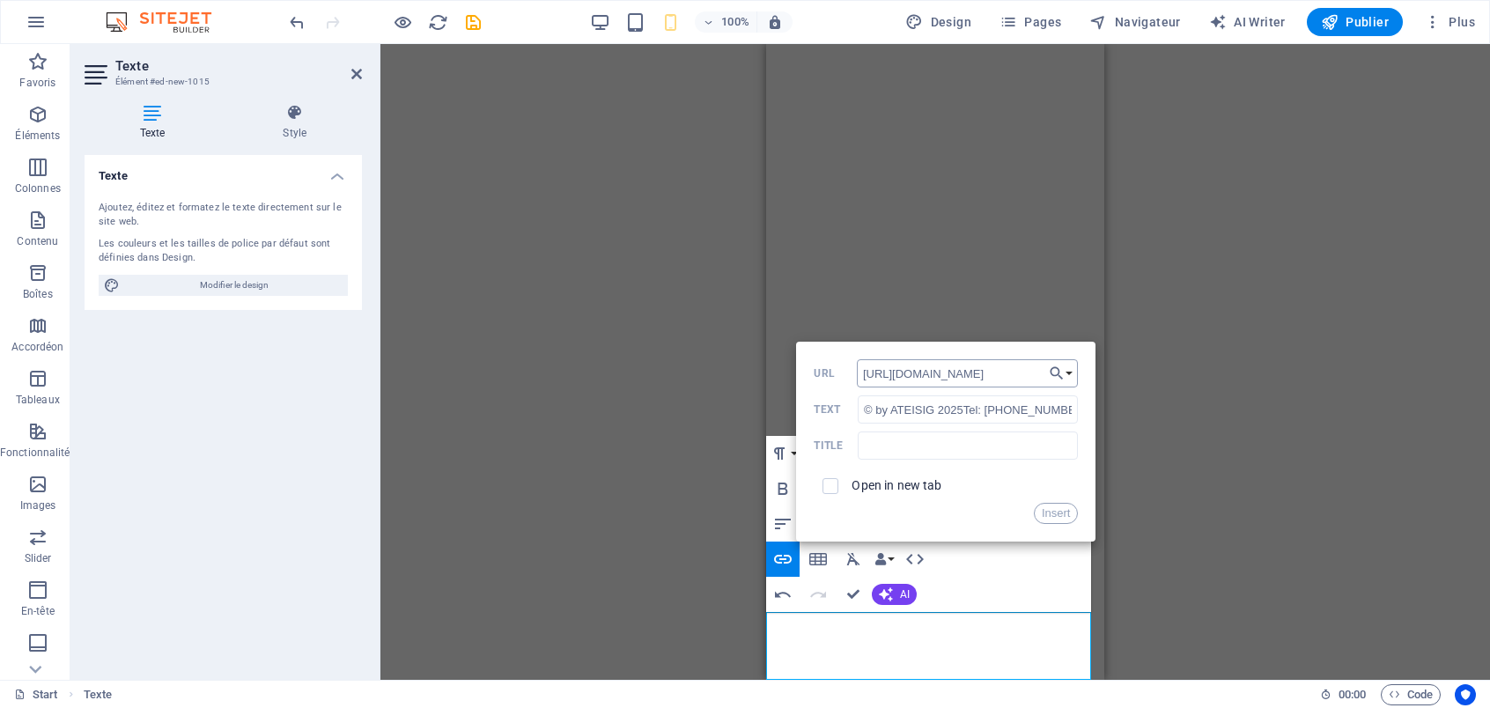
scroll to position [0, 54]
type input "https://maps.app.goo.gl/yKBg3D9skJn9LrFeA"
click at [922, 436] on input "text" at bounding box center [968, 446] width 220 height 28
type input "m"
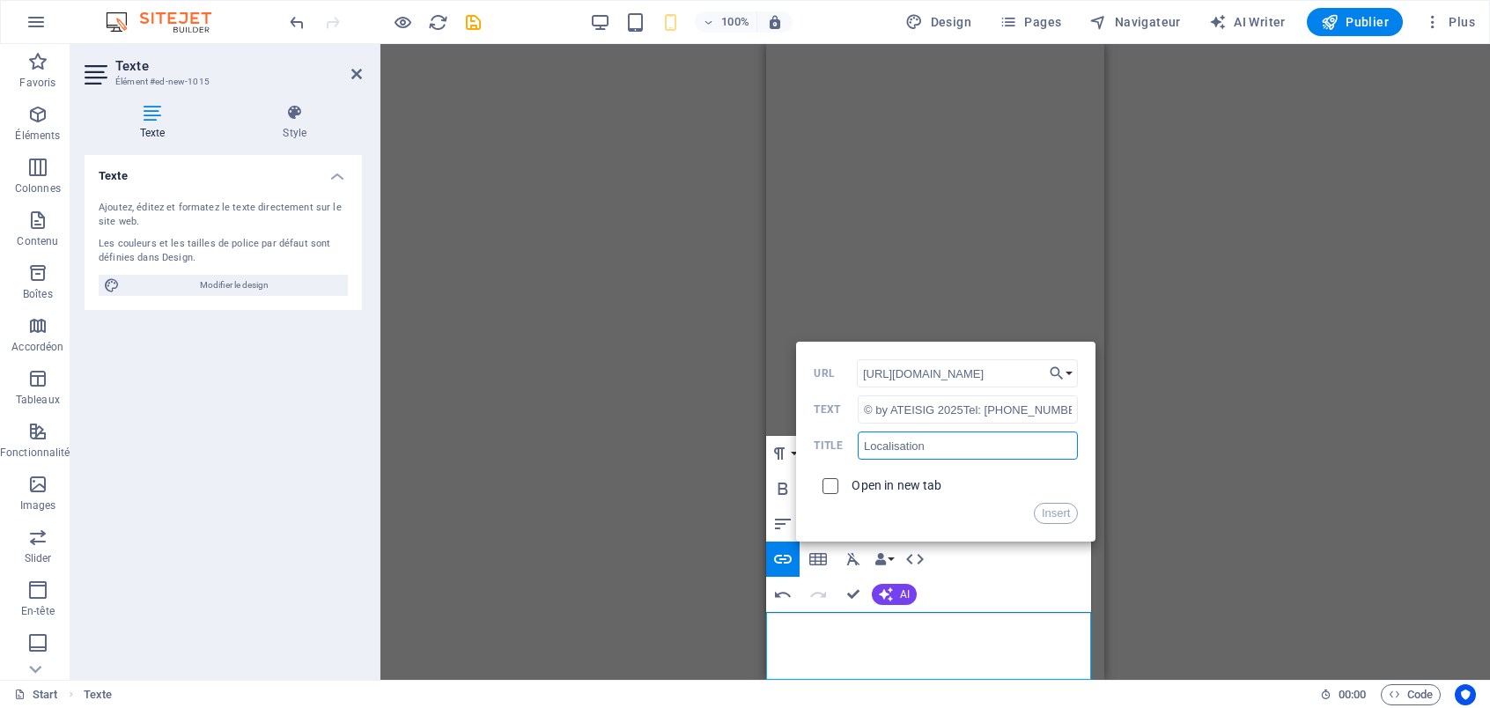
type input "Localisation"
click at [829, 489] on input "checkbox" at bounding box center [828, 484] width 16 height 16
checkbox input "true"
click at [1058, 521] on button "Insert" at bounding box center [1056, 513] width 45 height 21
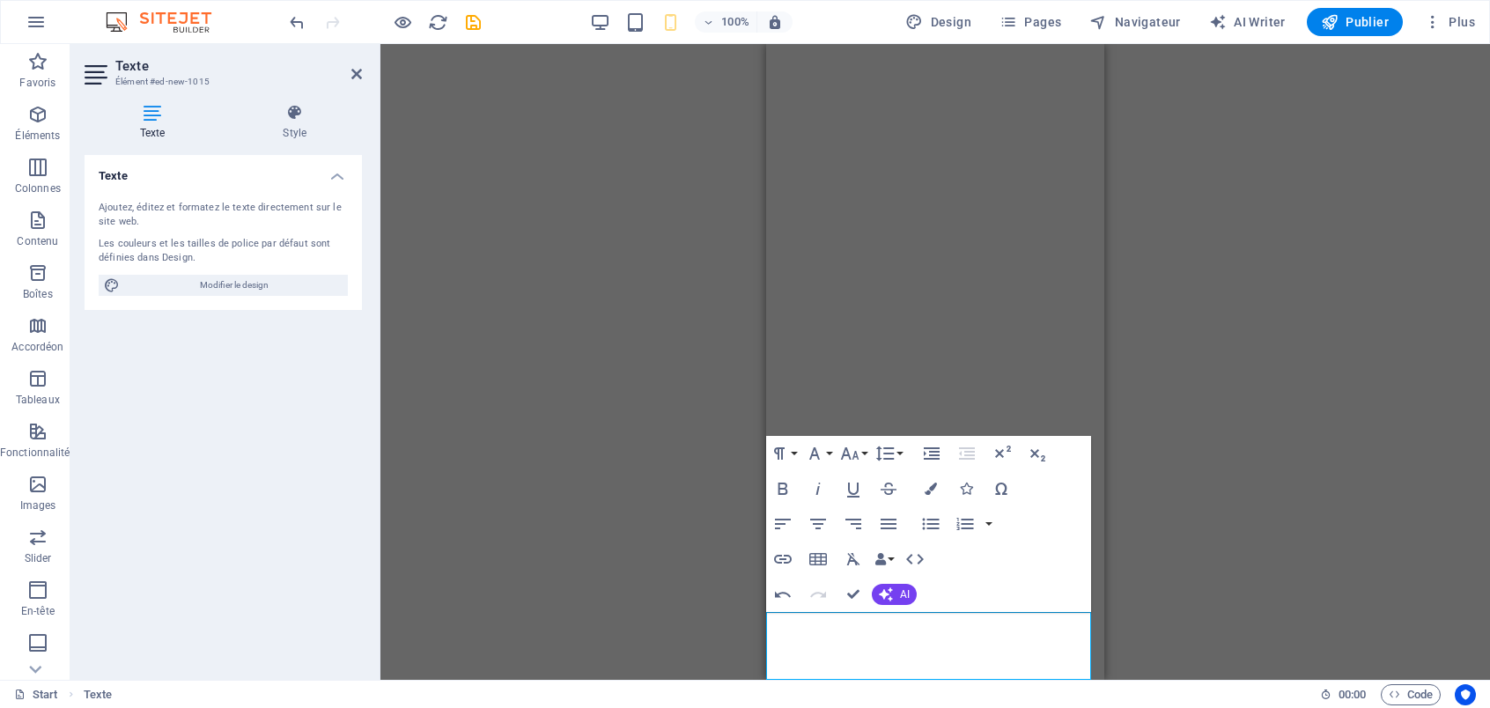
click at [1135, 350] on div "H4 Conteneur Conteneur Conteneur Conteneur Conteneur Présélection Conteneur Pré…" at bounding box center [936, 362] width 1110 height 636
click at [1187, 478] on div "H4 Conteneur Conteneur Conteneur Conteneur Conteneur Présélection Conteneur Pré…" at bounding box center [936, 362] width 1110 height 636
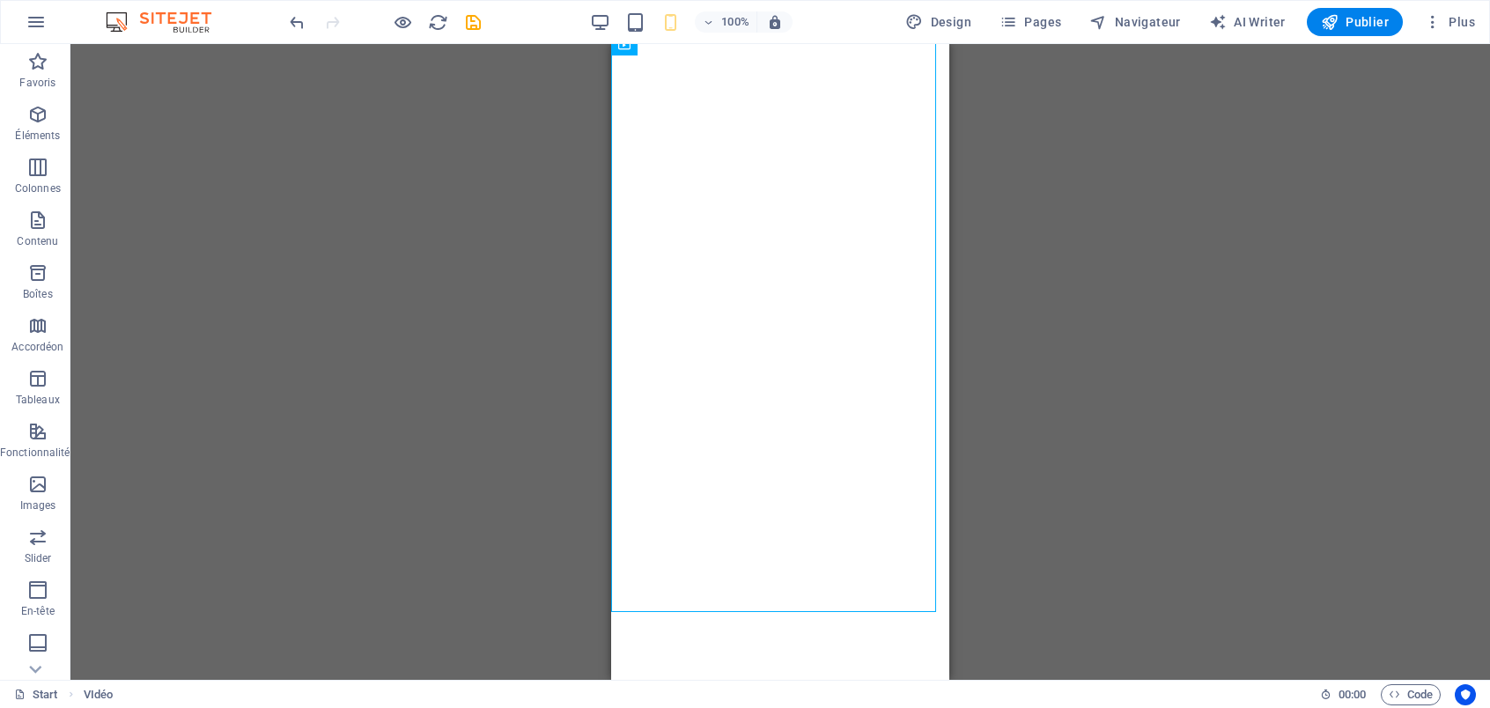
click at [1165, 254] on div "H4 Conteneur Conteneur Conteneur Conteneur Conteneur Présélection Conteneur Pré…" at bounding box center [780, 362] width 1420 height 636
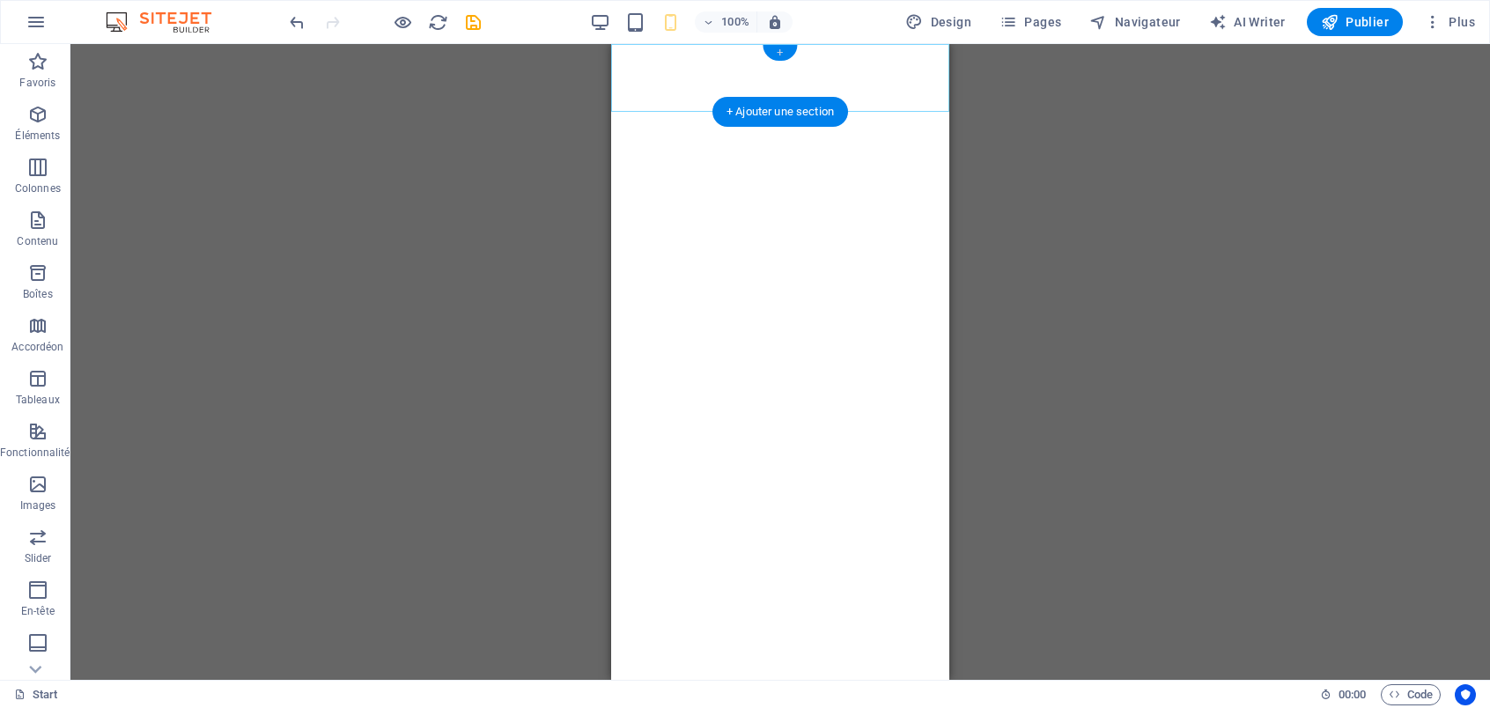
click at [782, 49] on div "+" at bounding box center [780, 53] width 34 height 16
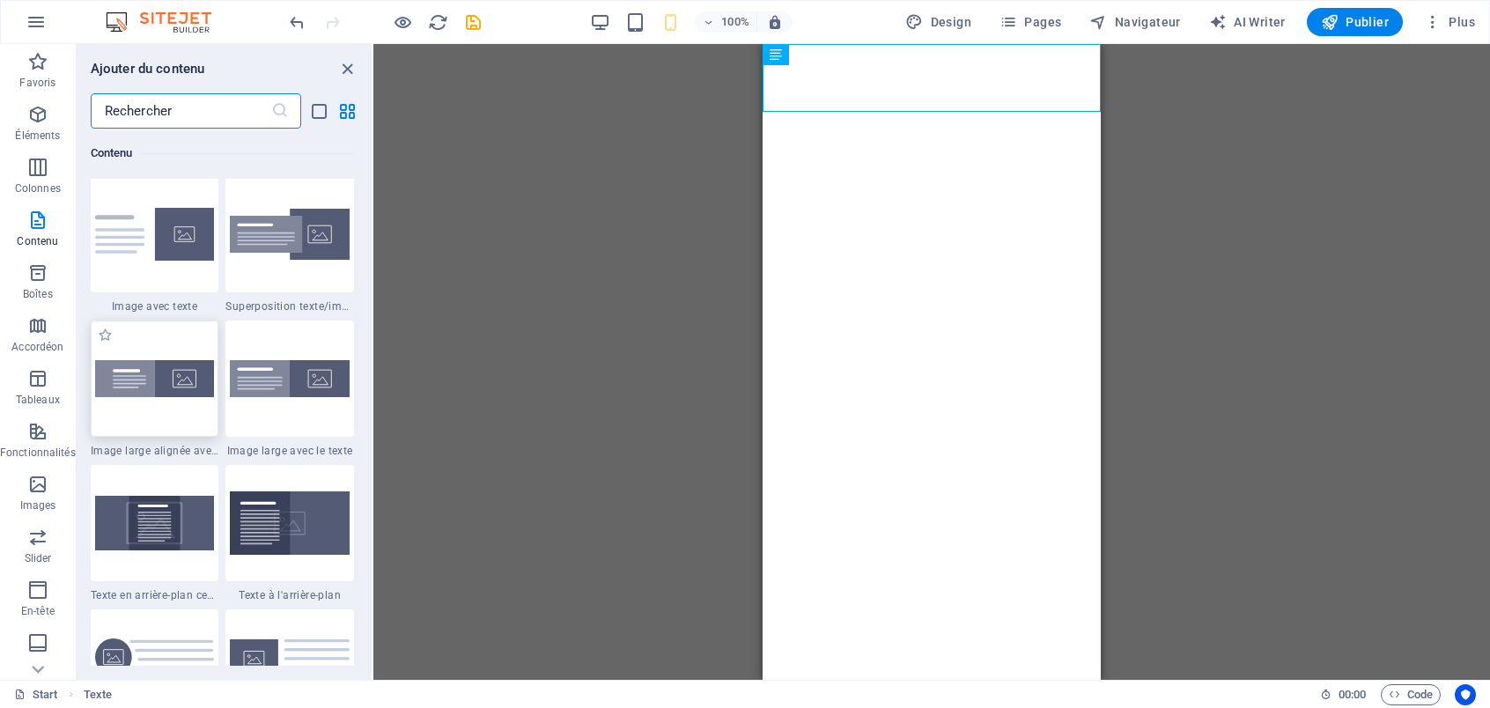
scroll to position [3435, 0]
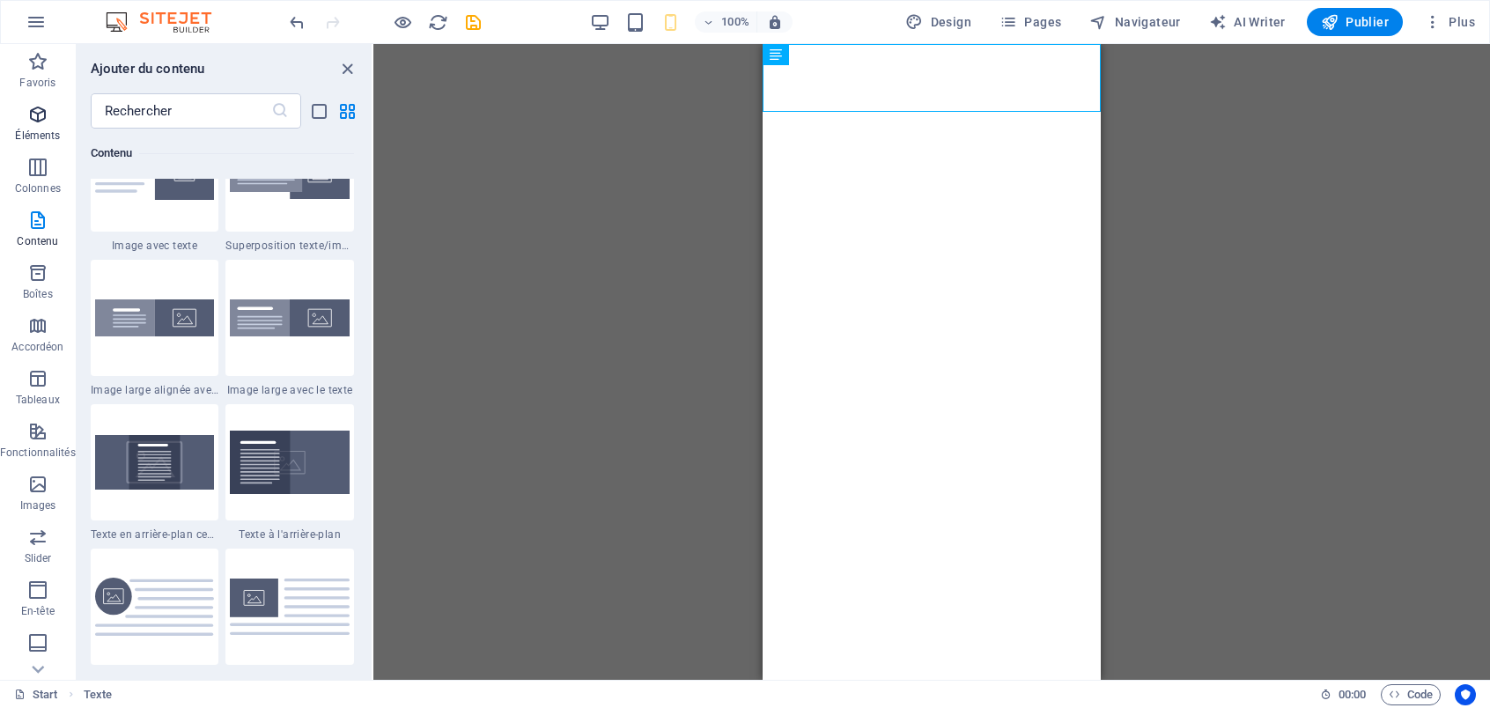
click at [50, 122] on span "Éléments" at bounding box center [38, 125] width 76 height 42
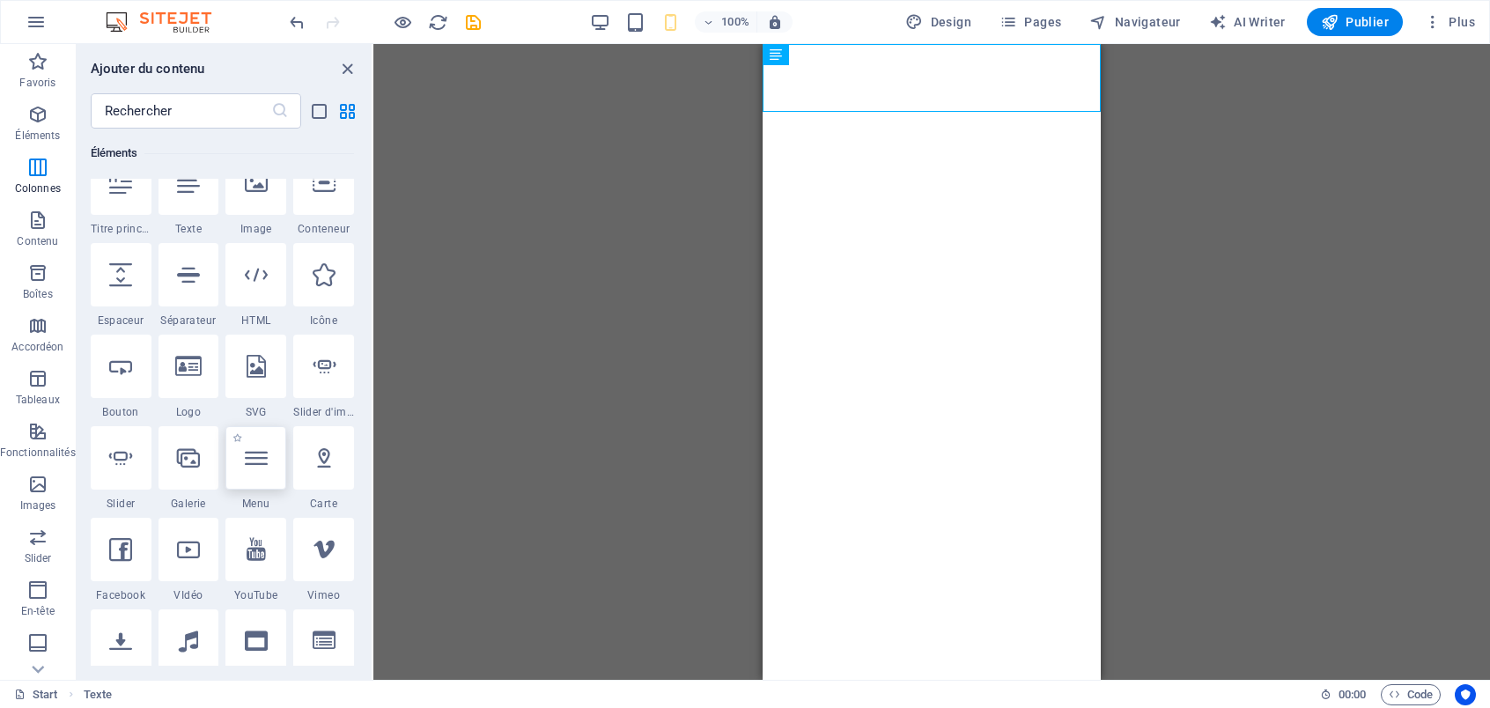
scroll to position [364, 0]
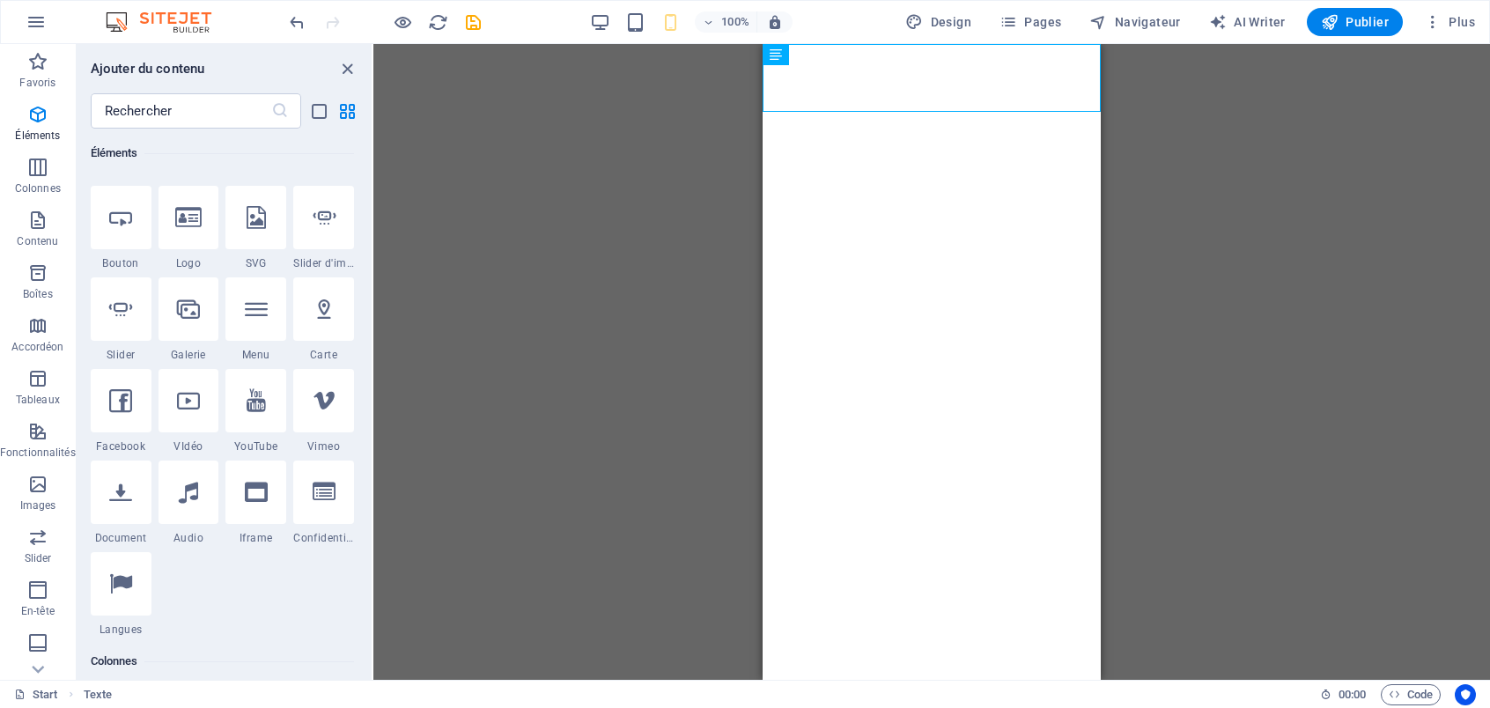
click at [166, 411] on div at bounding box center [189, 400] width 61 height 63
select select "%"
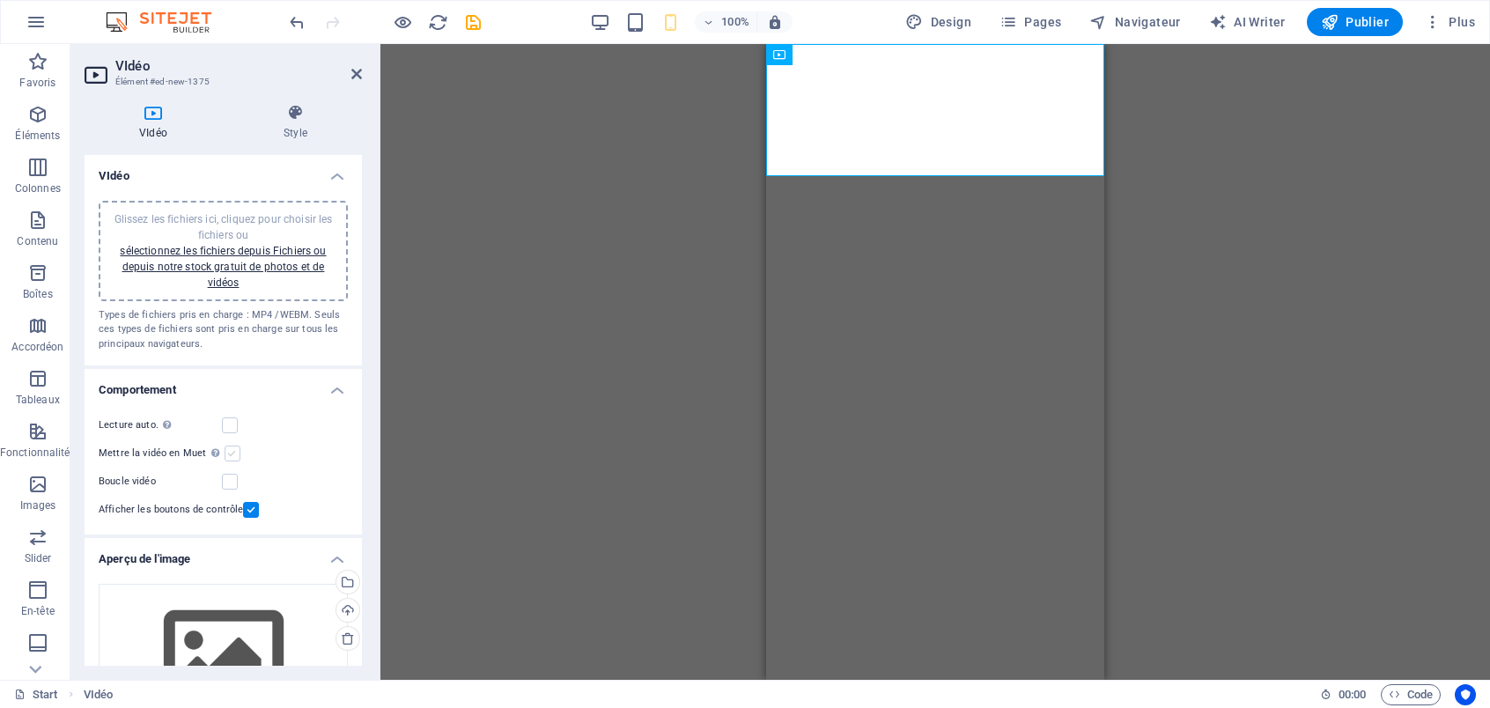
click at [233, 457] on label at bounding box center [233, 454] width 16 height 16
click at [0, 0] on input "Mettre la vidéo en Muet La lecture automatique sera disponible si le mode Muet …" at bounding box center [0, 0] width 0 height 0
click at [223, 426] on label at bounding box center [230, 426] width 16 height 16
click at [0, 0] on input "Lecture auto. La lecture automatique est disponible uniquement si Muet est séle…" at bounding box center [0, 0] width 0 height 0
click at [243, 509] on label at bounding box center [251, 510] width 16 height 16
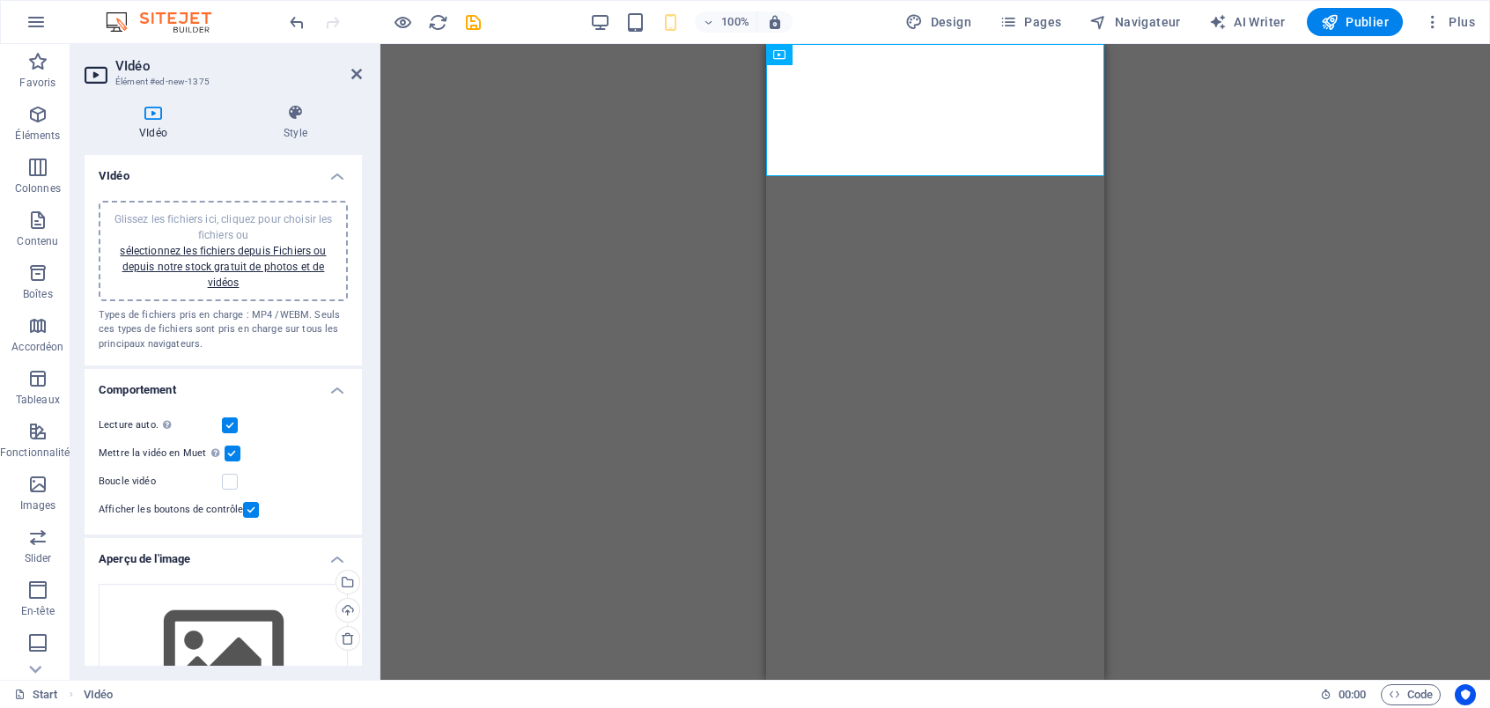
click at [0, 0] on input "Afficher les boutons de contrôle" at bounding box center [0, 0] width 0 height 0
click at [232, 484] on label at bounding box center [230, 482] width 16 height 16
click at [0, 0] on input "Boucle vidéo" at bounding box center [0, 0] width 0 height 0
click at [232, 484] on label at bounding box center [230, 482] width 16 height 16
click at [0, 0] on input "Boucle vidéo" at bounding box center [0, 0] width 0 height 0
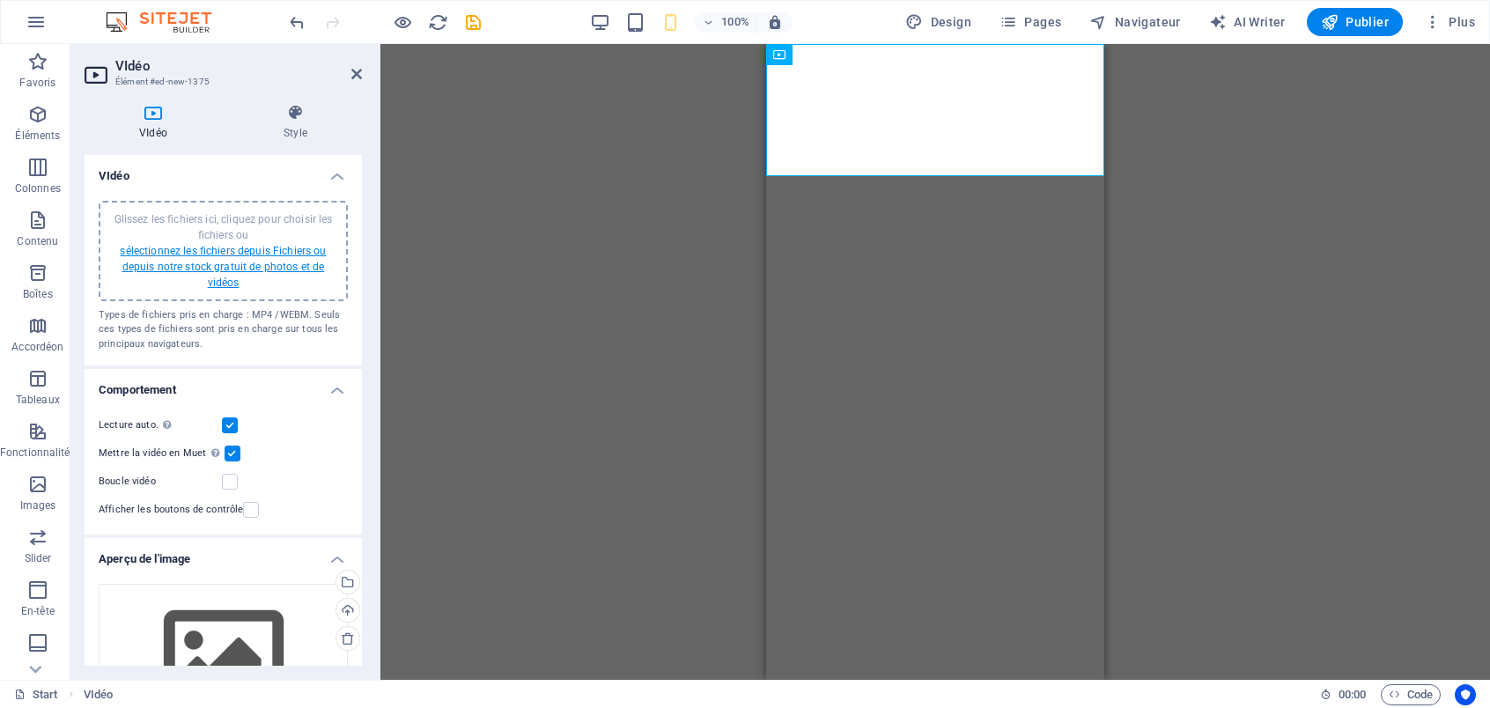
click at [252, 267] on link "sélectionnez les fichiers depuis Fichiers ou depuis notre stock gratuit de phot…" at bounding box center [223, 267] width 206 height 44
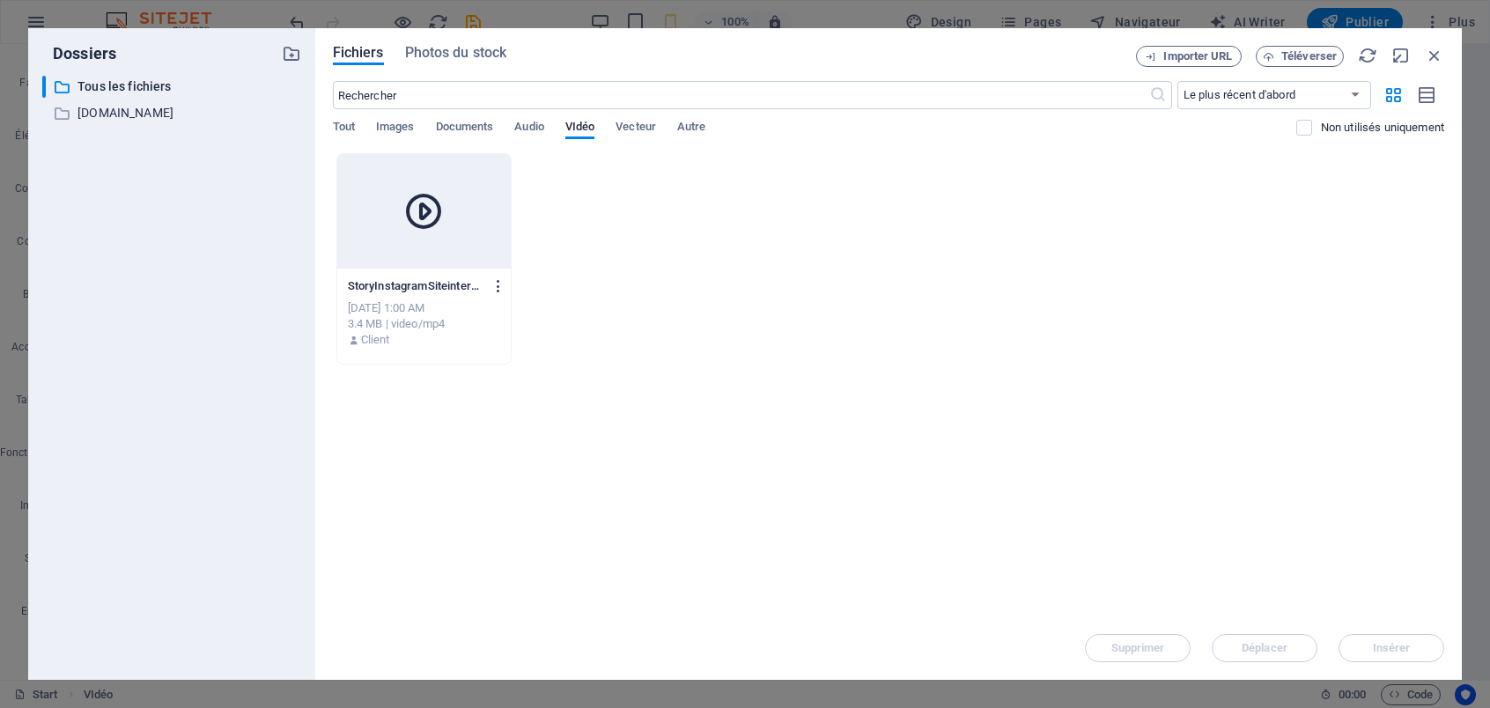
click at [502, 285] on icon "button" at bounding box center [499, 286] width 17 height 16
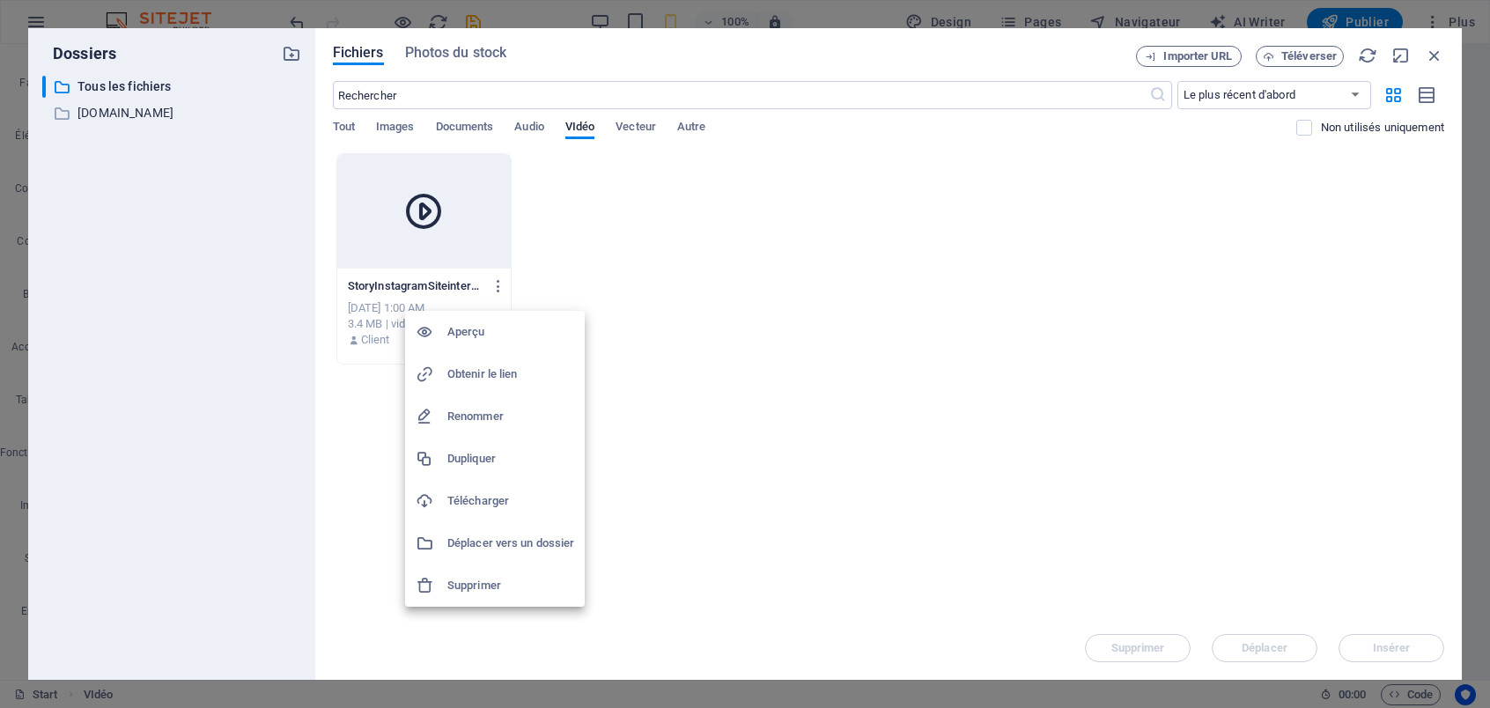
click at [477, 582] on h6 "Supprimer" at bounding box center [510, 585] width 127 height 21
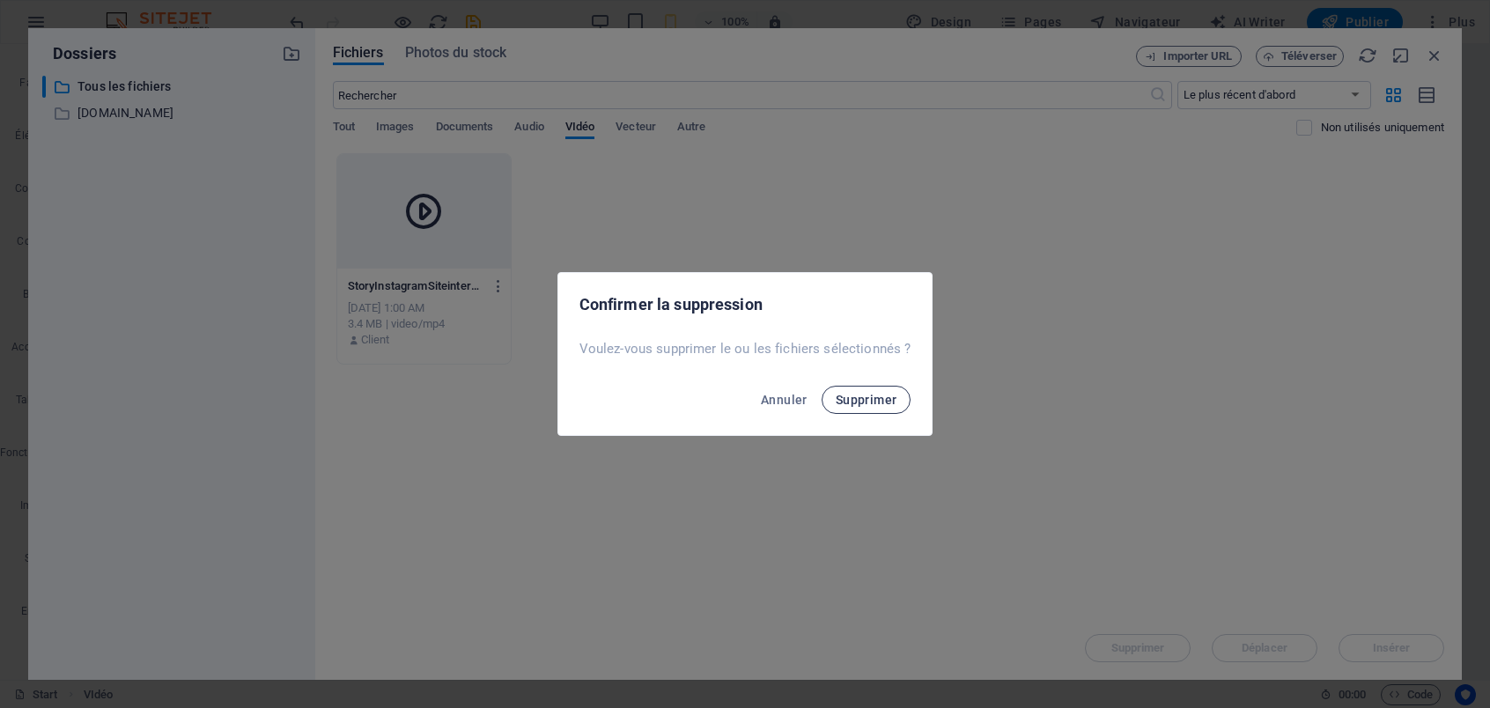
click at [880, 401] on span "Supprimer" at bounding box center [867, 400] width 62 height 14
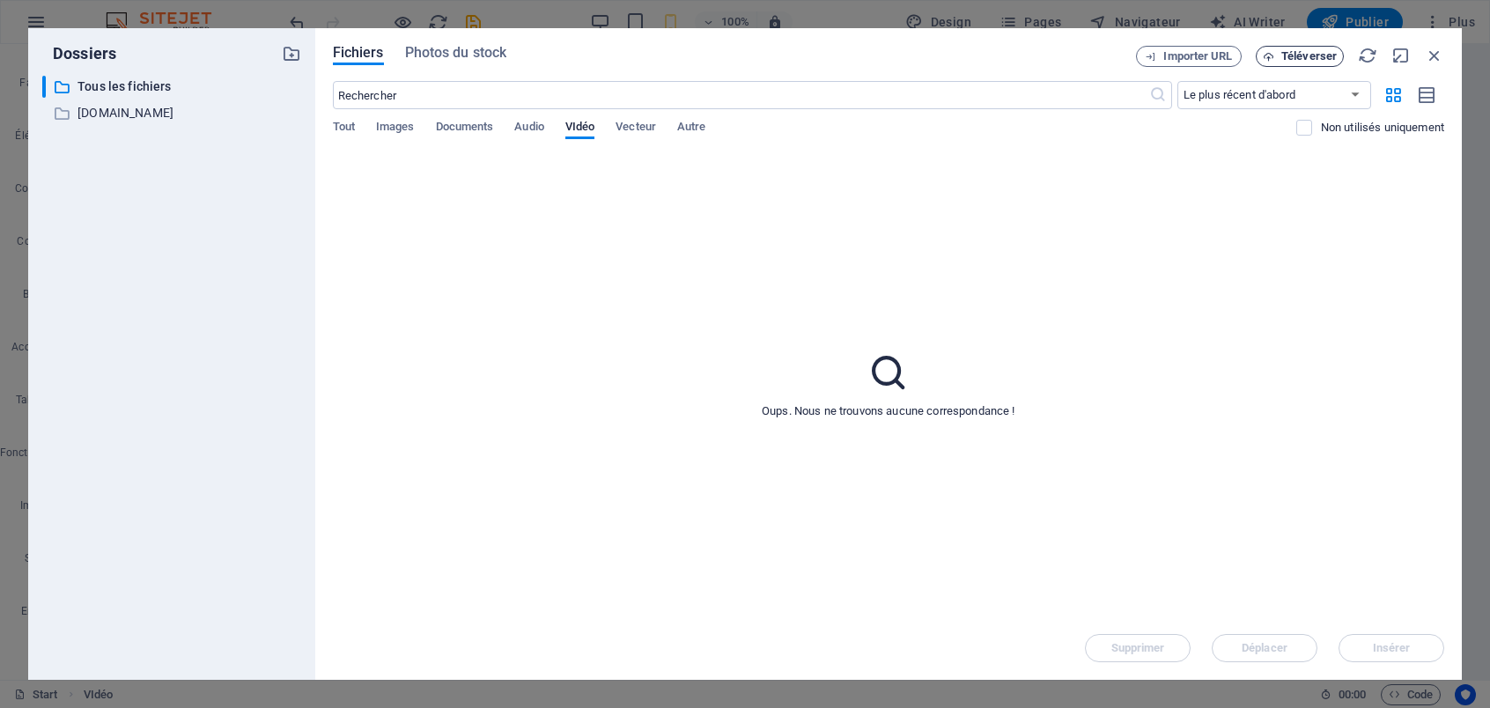
click at [1295, 54] on span "Téléverser" at bounding box center [1309, 56] width 55 height 11
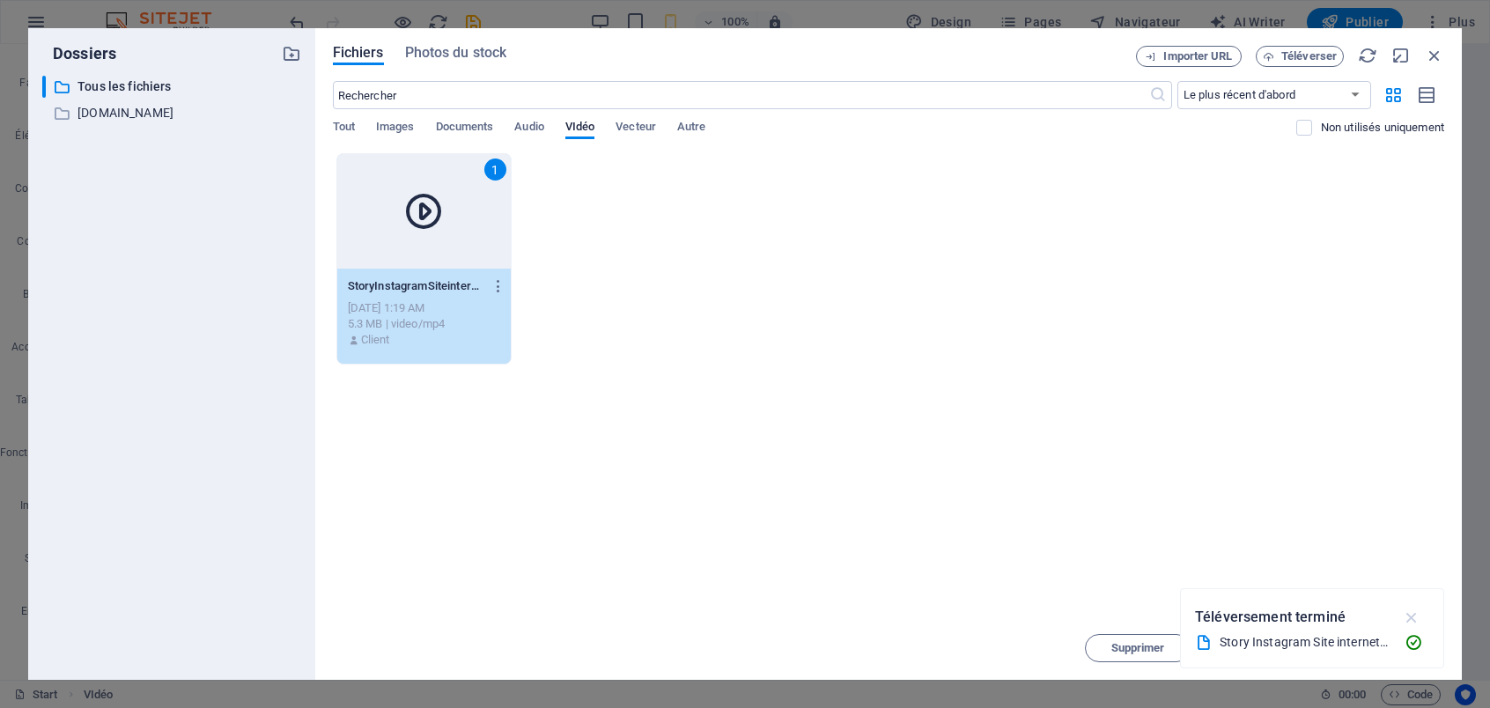
click at [1407, 615] on icon "button" at bounding box center [1412, 617] width 20 height 19
click at [1371, 649] on span "Insérer" at bounding box center [1392, 648] width 92 height 11
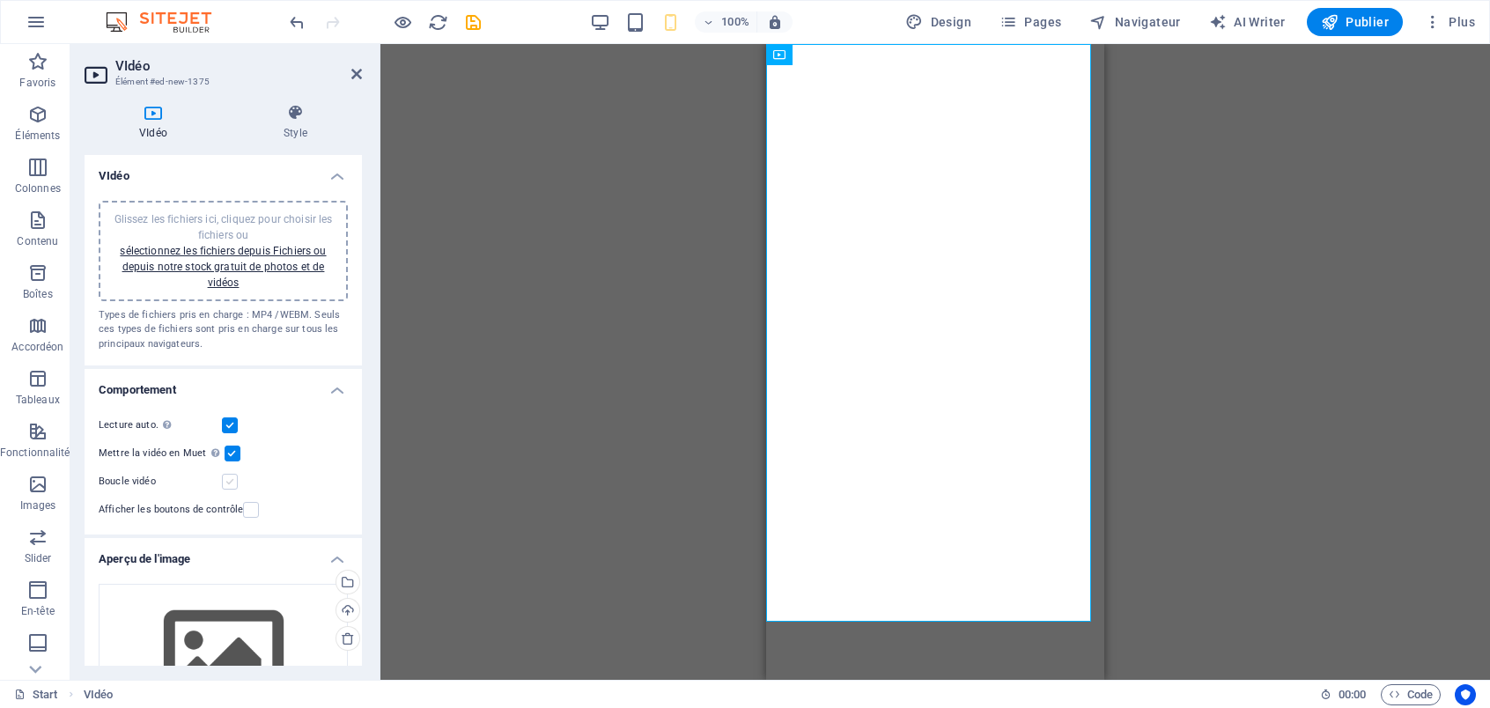
click at [228, 489] on label at bounding box center [230, 482] width 16 height 16
click at [0, 0] on input "Boucle vidéo" at bounding box center [0, 0] width 0 height 0
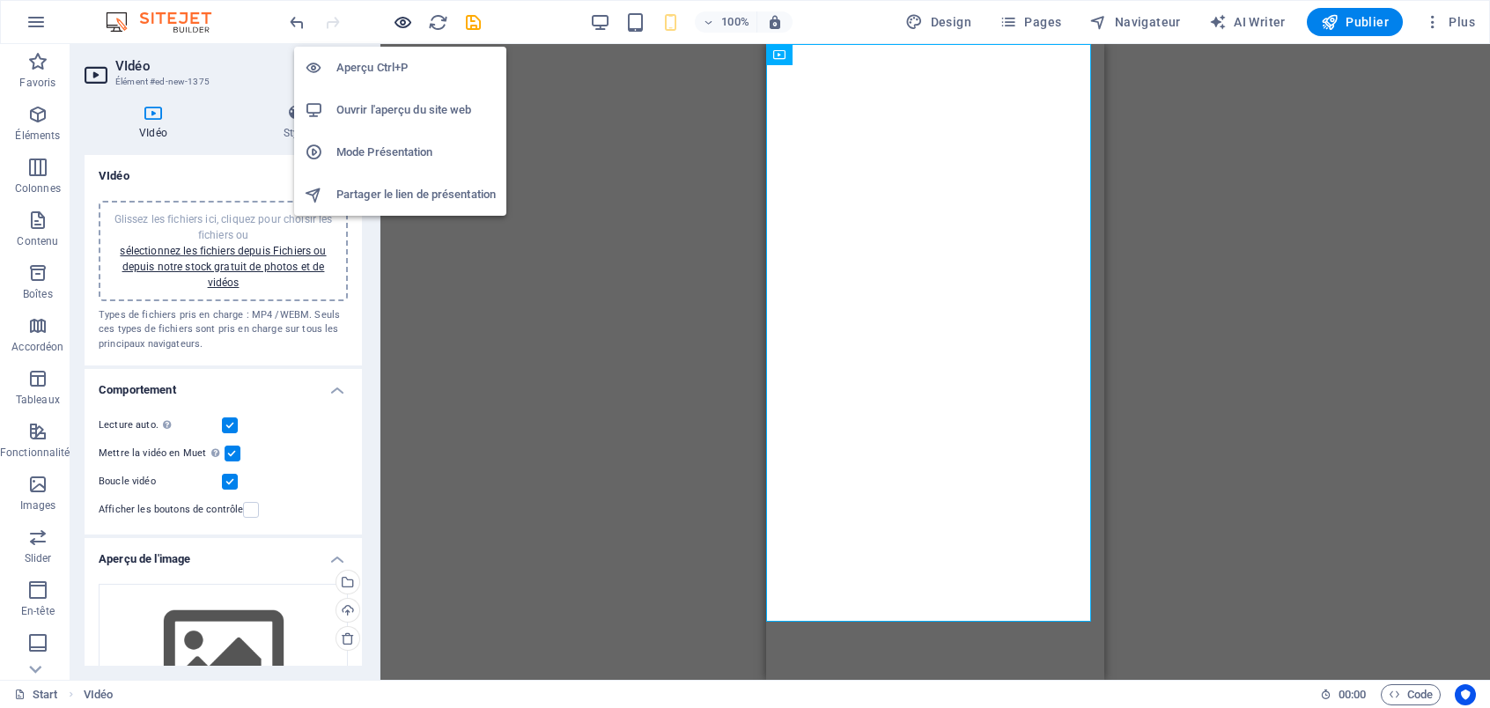
click at [400, 18] on icon "button" at bounding box center [403, 22] width 20 height 20
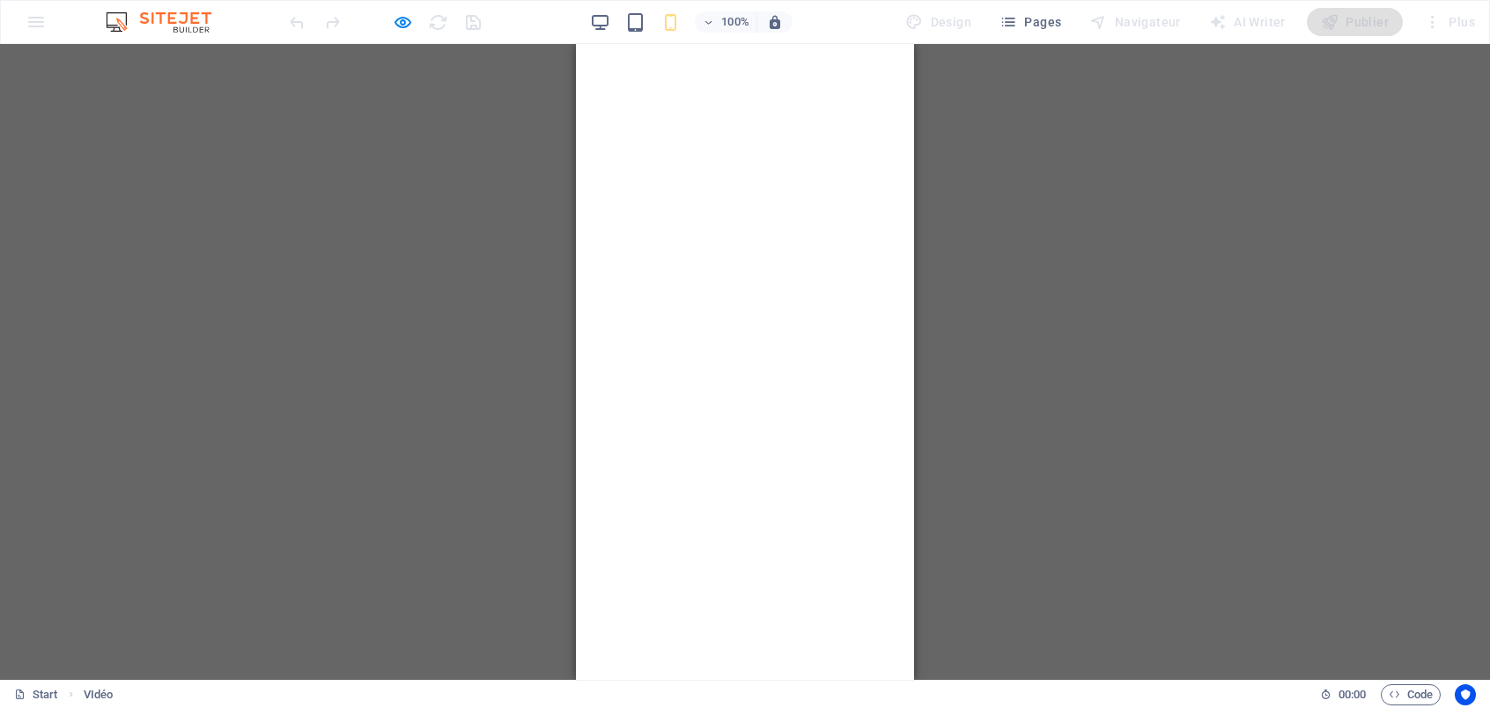
select select "%"
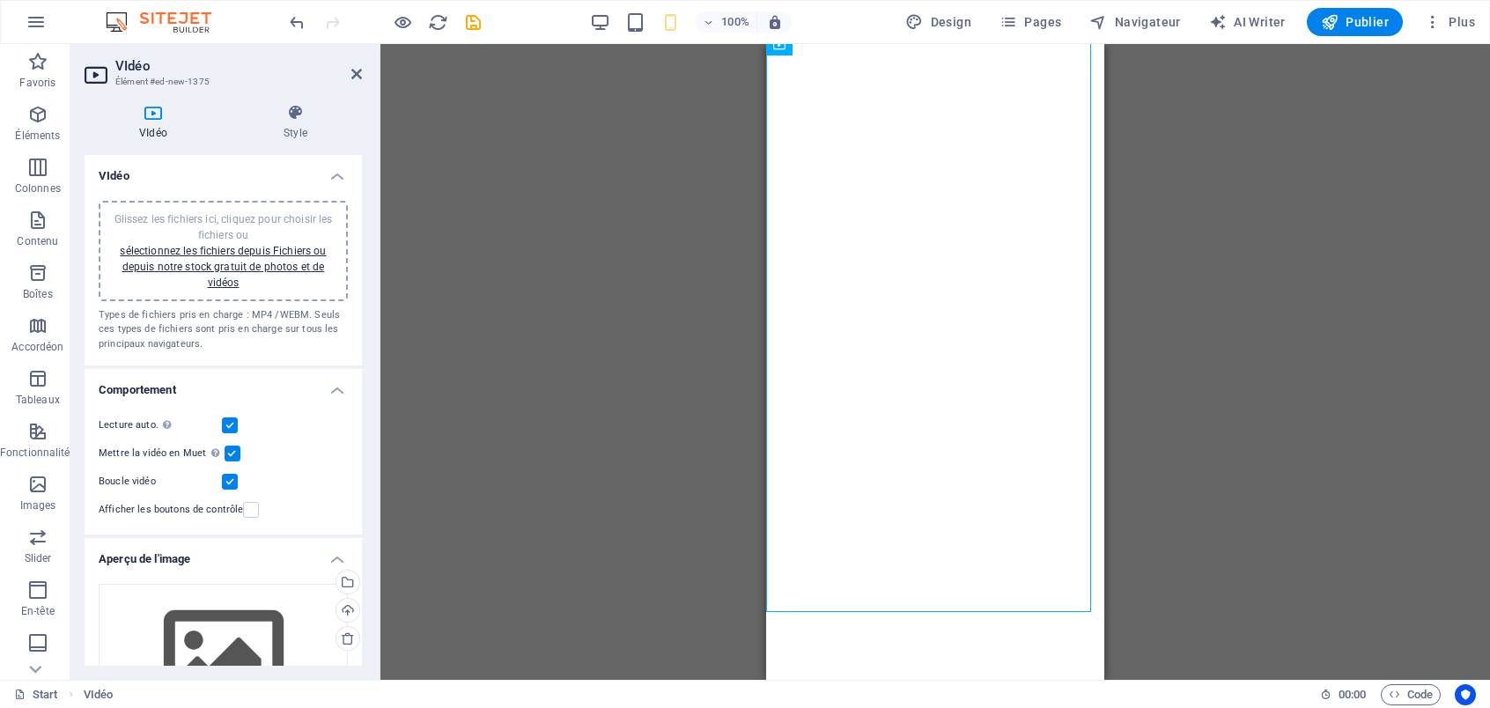
click at [232, 487] on label at bounding box center [230, 482] width 16 height 16
click at [0, 0] on input "Boucle vidéo" at bounding box center [0, 0] width 0 height 0
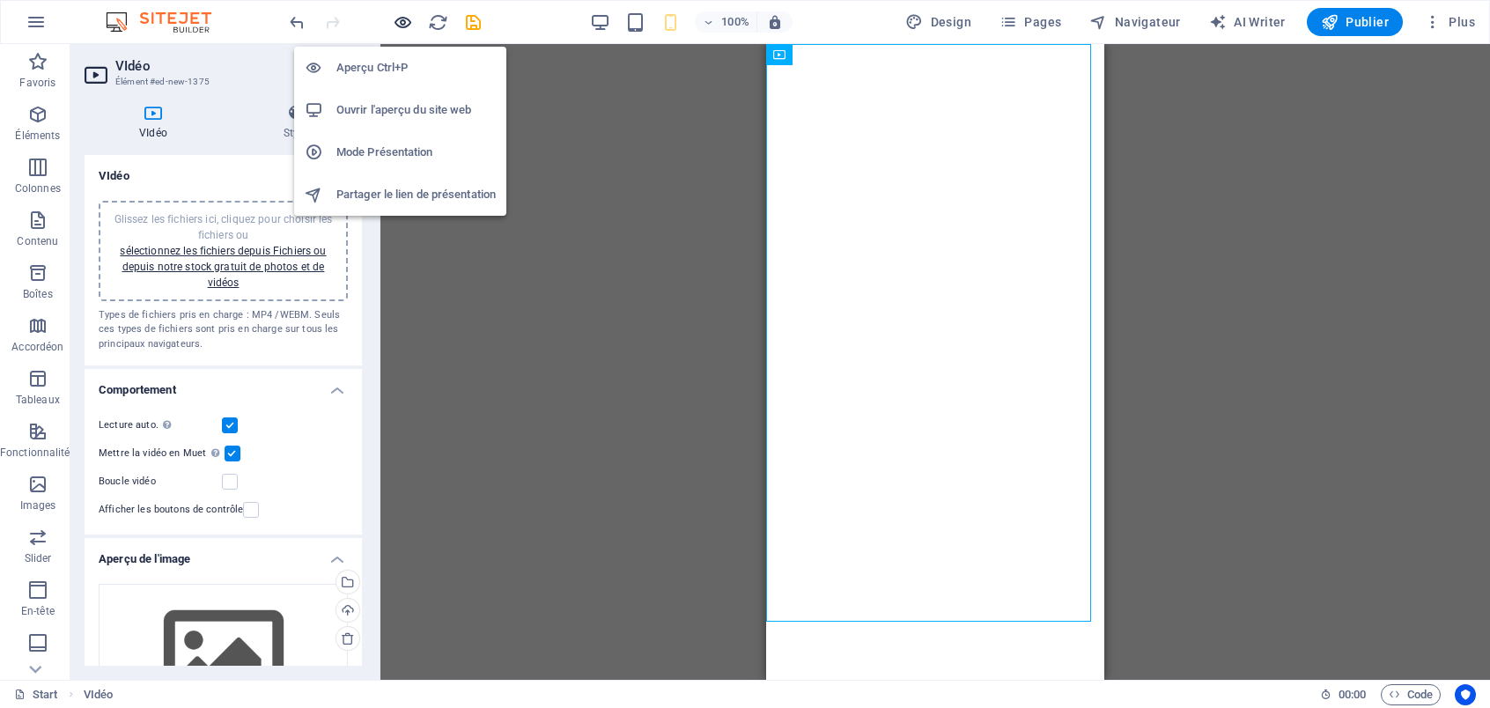
click at [408, 20] on icon "button" at bounding box center [403, 22] width 20 height 20
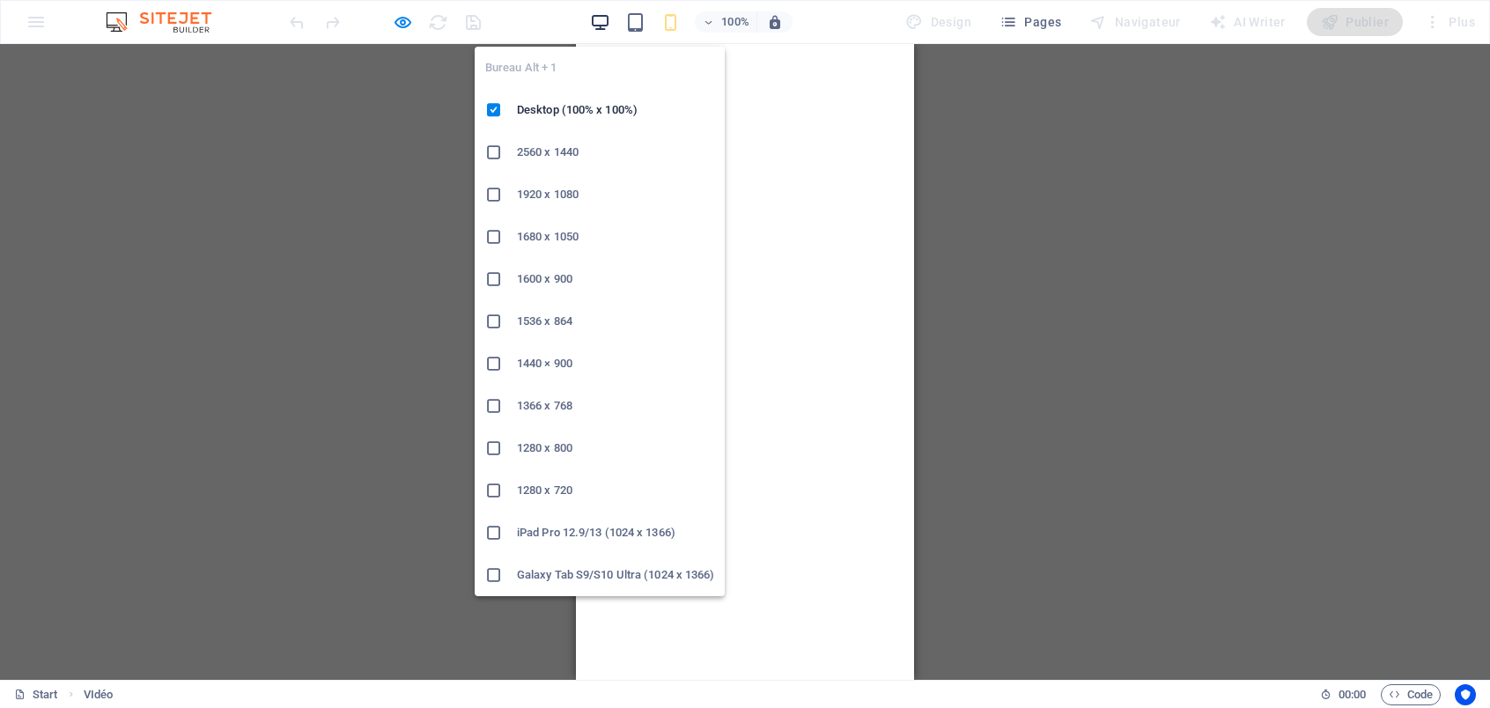
click at [596, 25] on icon "button" at bounding box center [600, 22] width 20 height 20
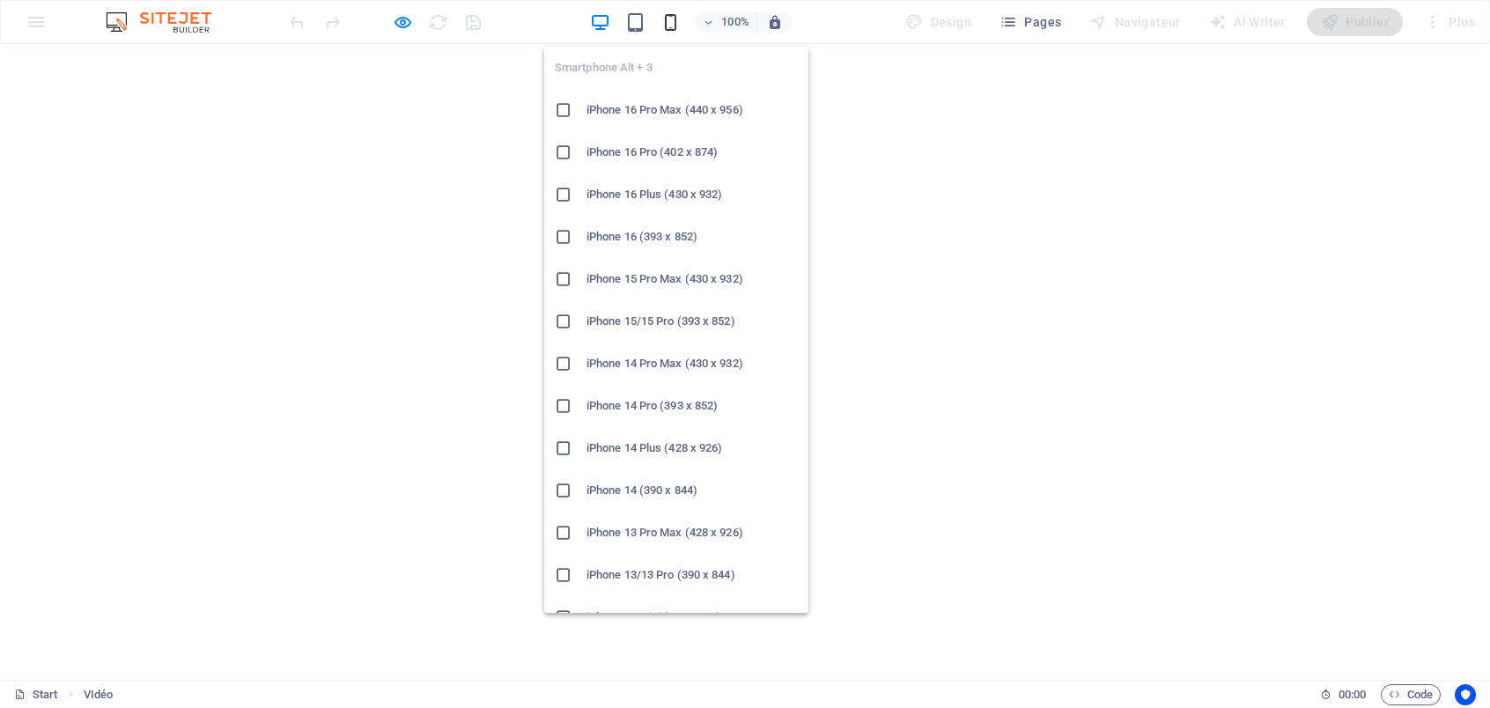
click at [670, 27] on icon "button" at bounding box center [671, 22] width 20 height 20
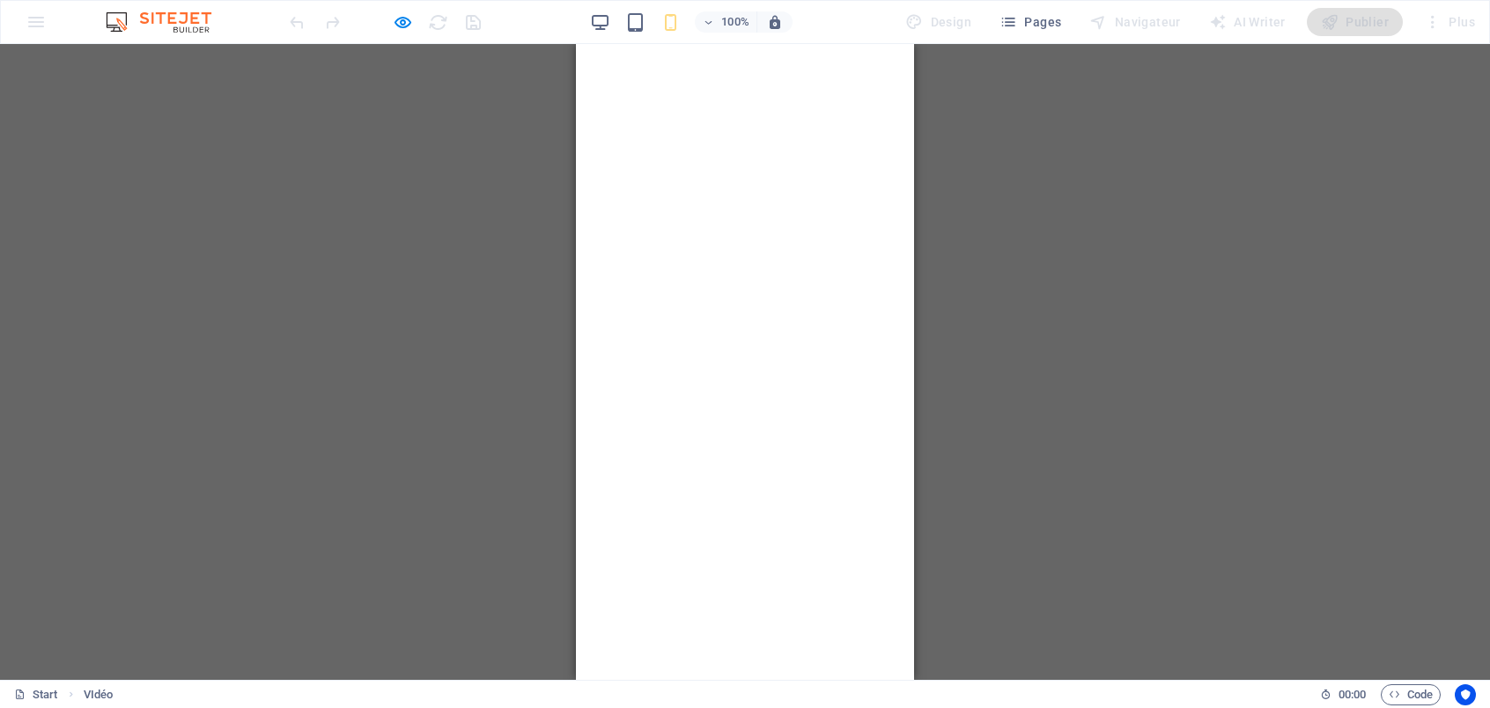
drag, startPoint x: 422, startPoint y: 258, endPoint x: 439, endPoint y: 226, distance: 36.6
click at [424, 258] on div "Glissez et déposez l'élément de votre choix pour remplacer le contenu existant.…" at bounding box center [745, 362] width 1490 height 636
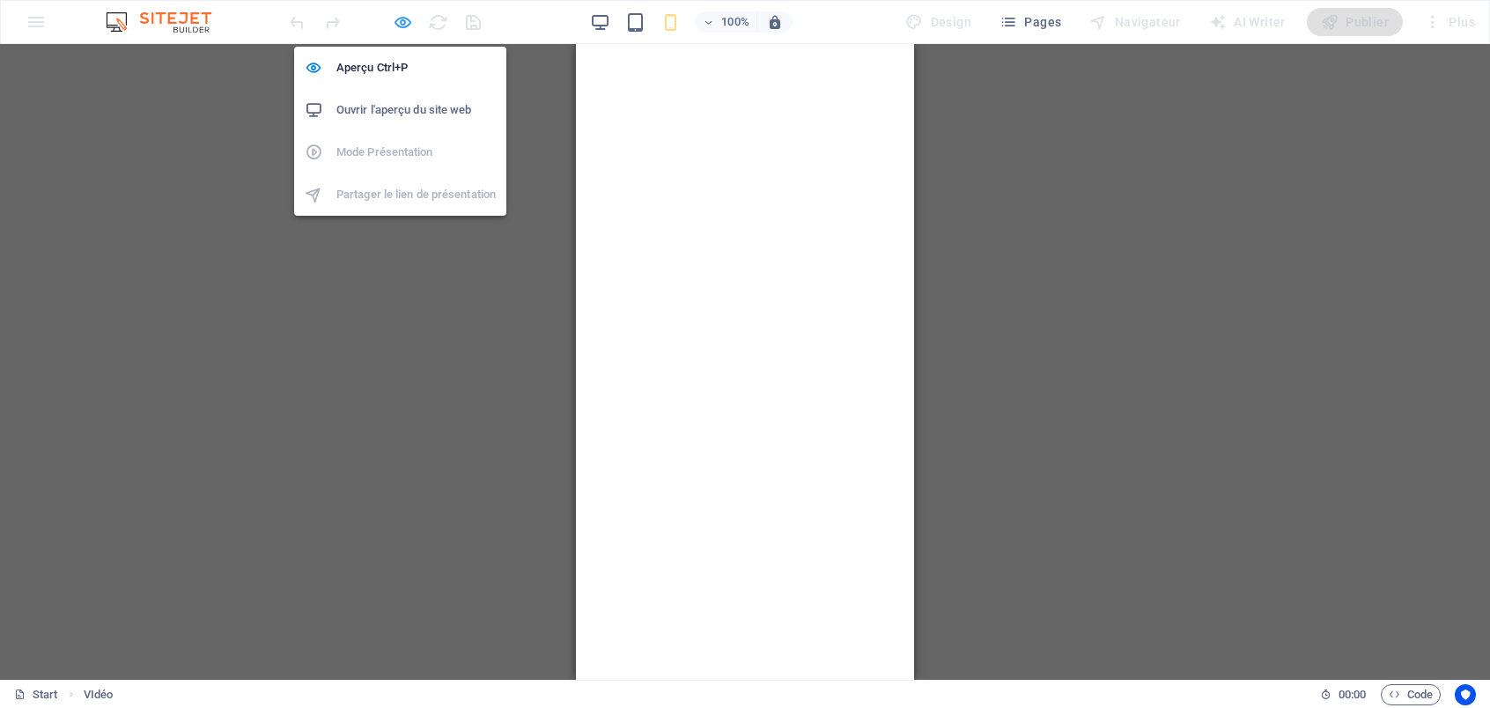
click at [404, 23] on icon "button" at bounding box center [403, 22] width 20 height 20
select select "%"
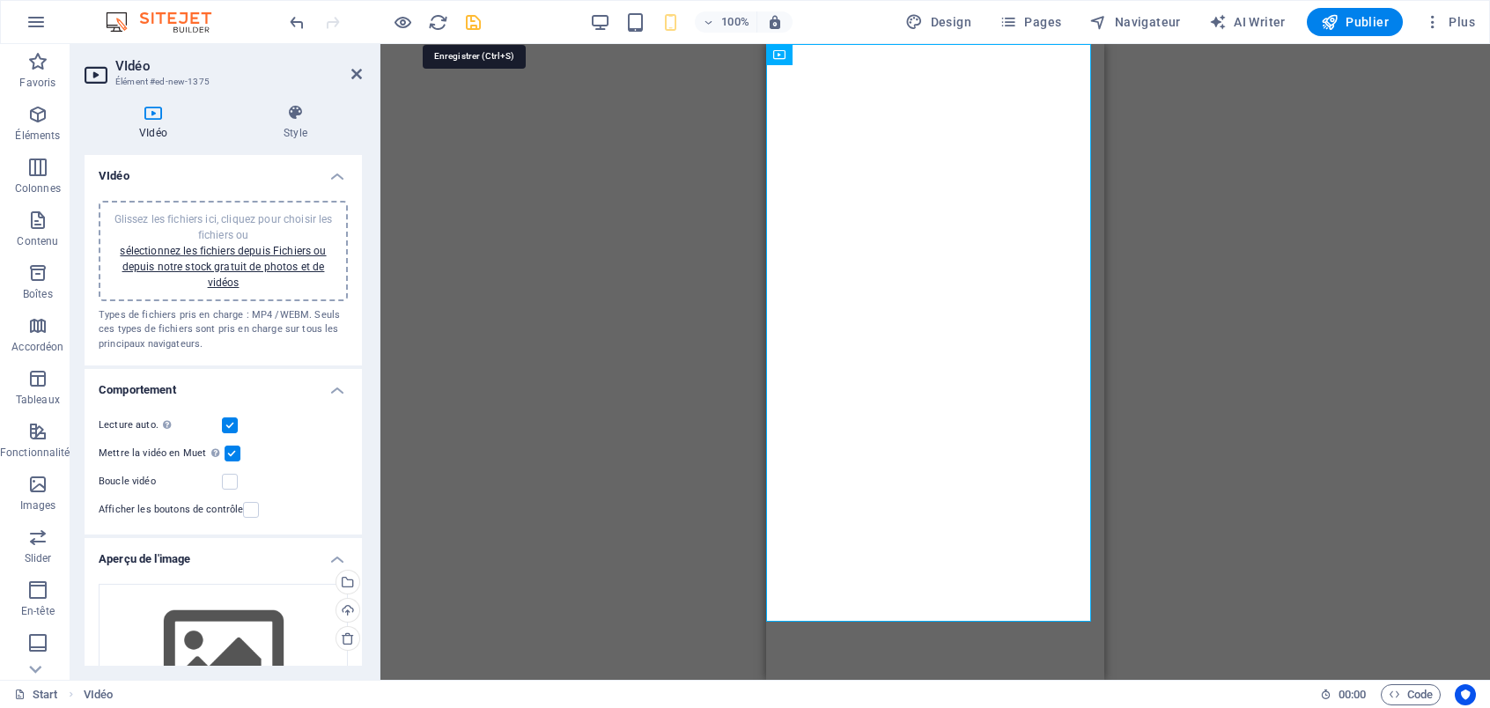
click at [470, 20] on icon "save" at bounding box center [473, 22] width 20 height 20
select select "%"
click at [1370, 18] on span "Publier" at bounding box center [1355, 22] width 68 height 18
select select "%"
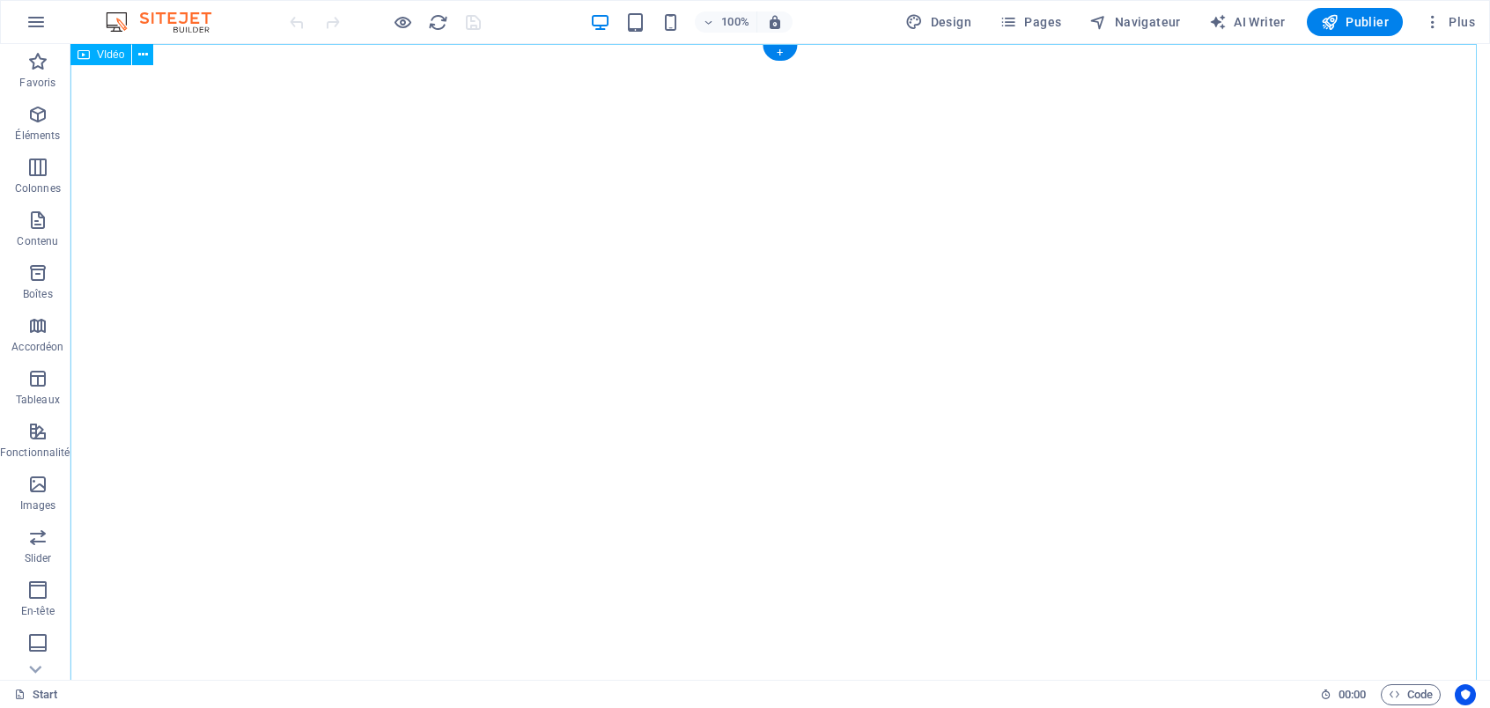
click at [688, 271] on figure at bounding box center [780, 399] width 1420 height 710
click at [144, 57] on icon at bounding box center [143, 55] width 10 height 18
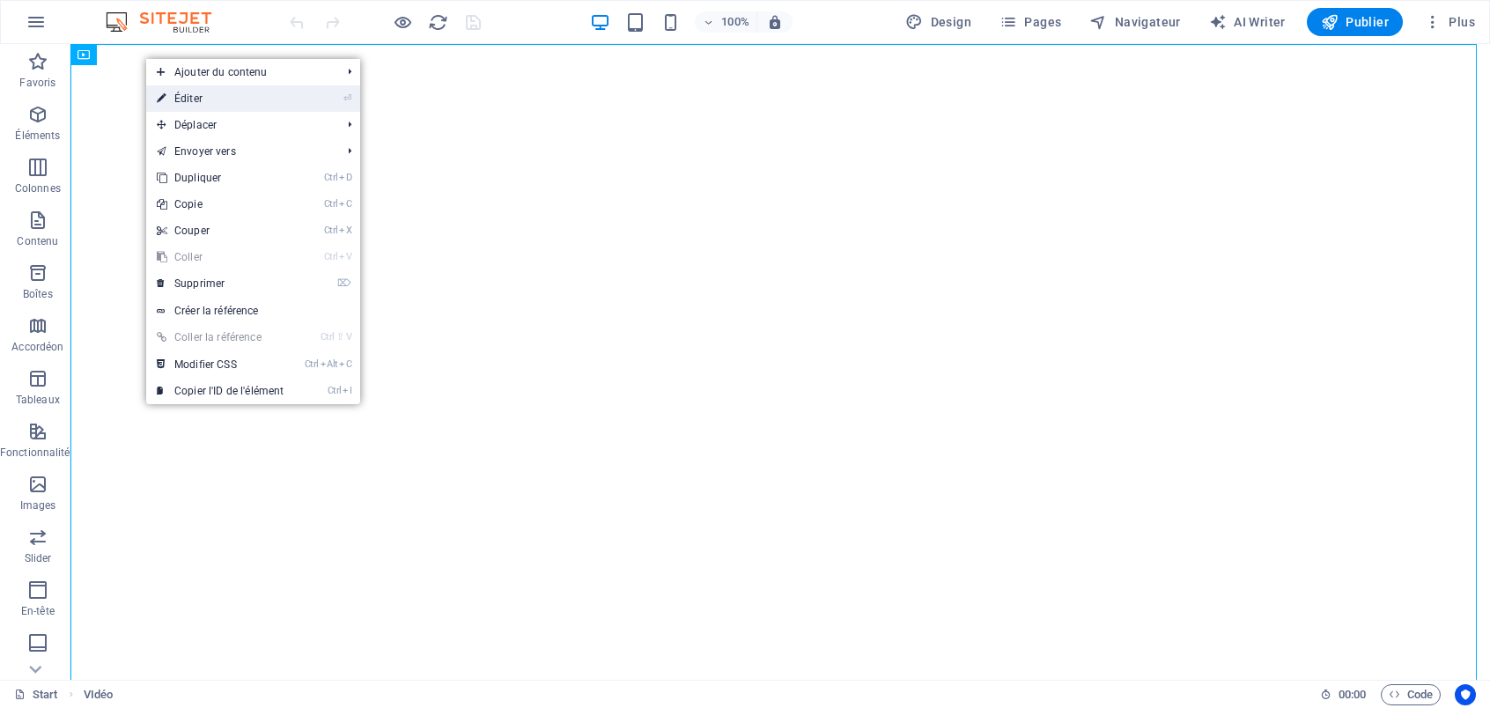
click at [179, 92] on link "⏎ Éditer" at bounding box center [220, 98] width 148 height 26
select select "%"
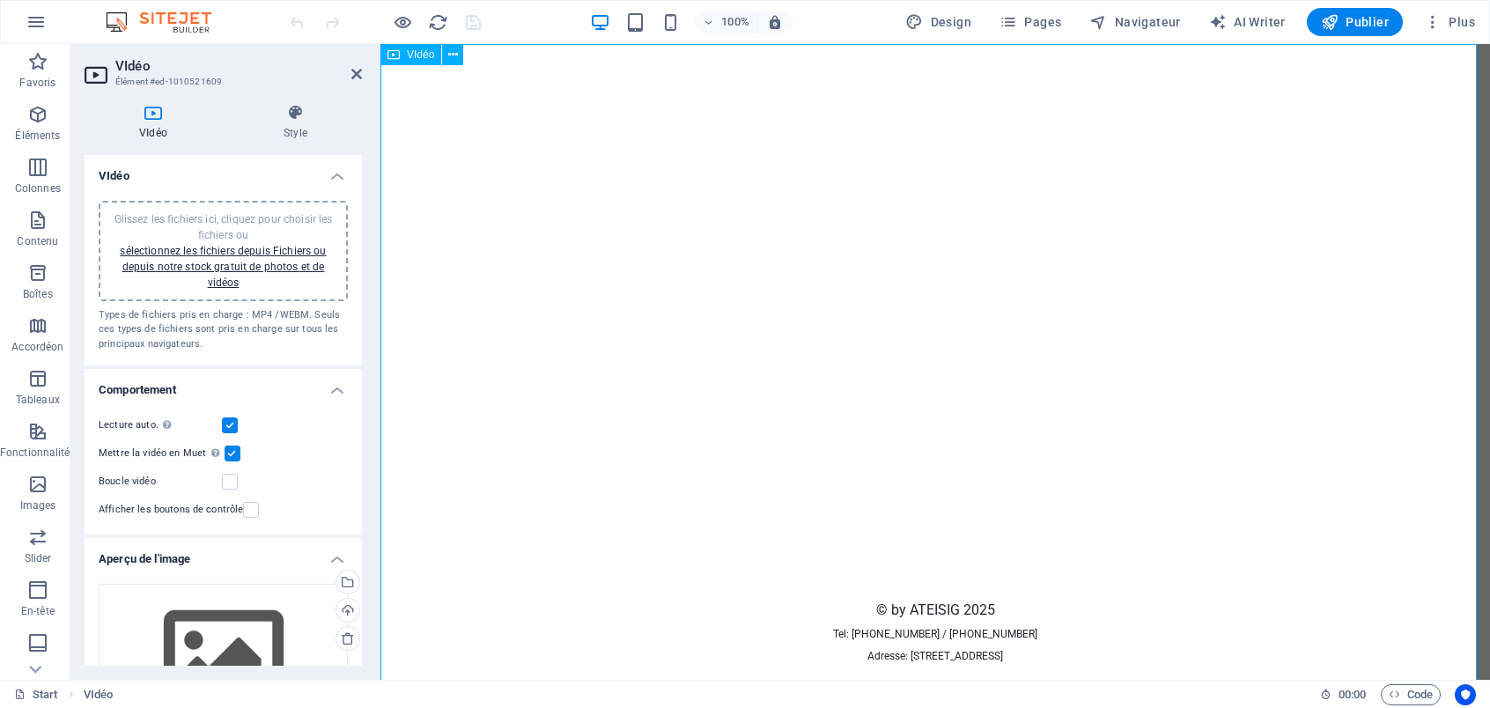
click at [633, 273] on figure at bounding box center [936, 321] width 1110 height 555
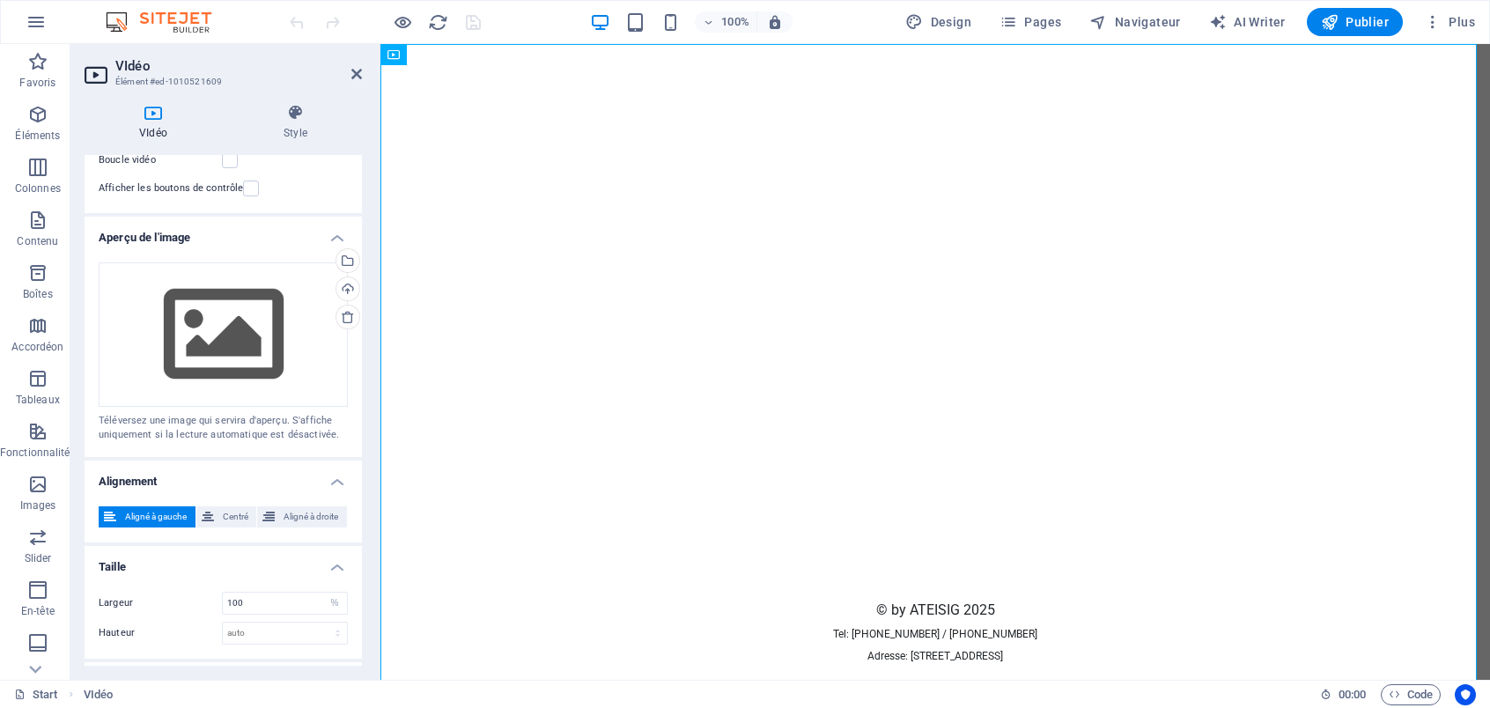
scroll to position [358, 0]
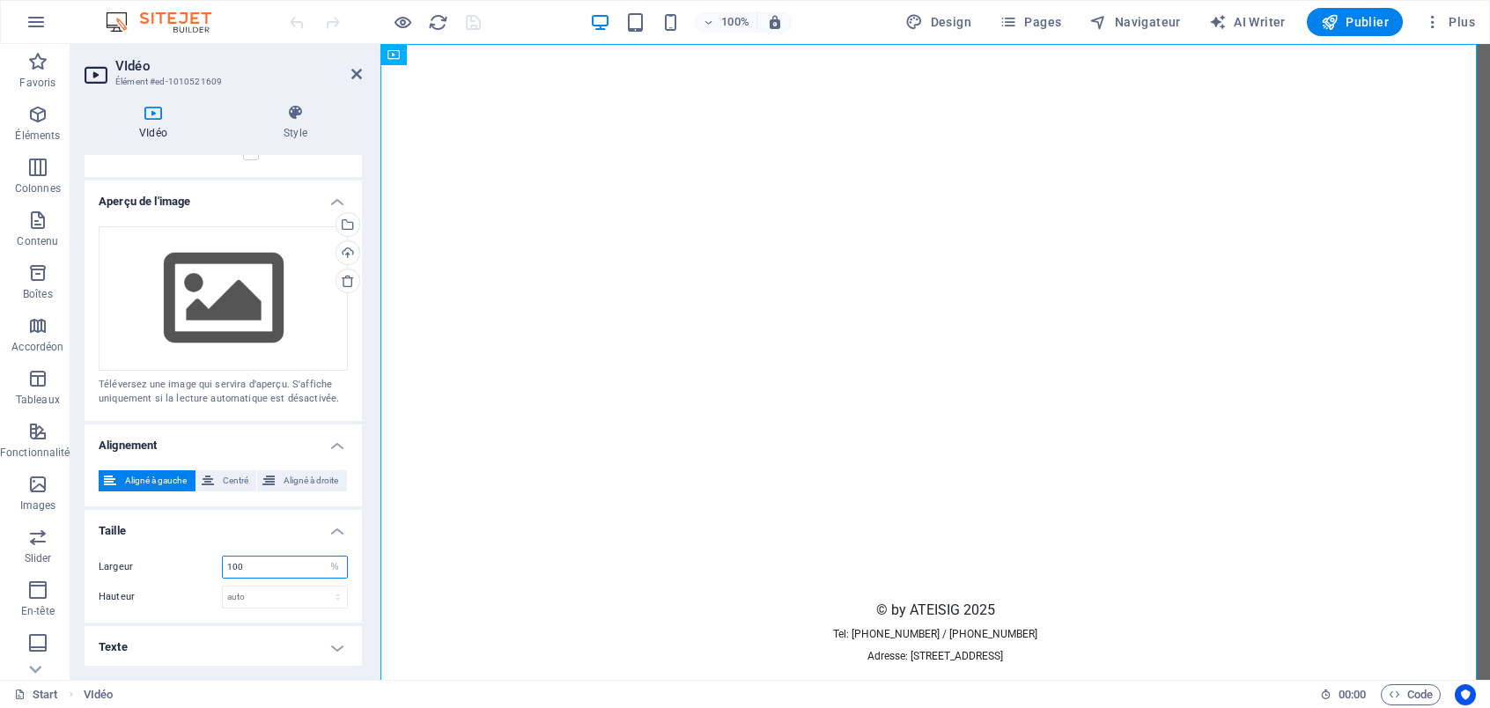
click at [258, 568] on input "100" at bounding box center [285, 567] width 124 height 21
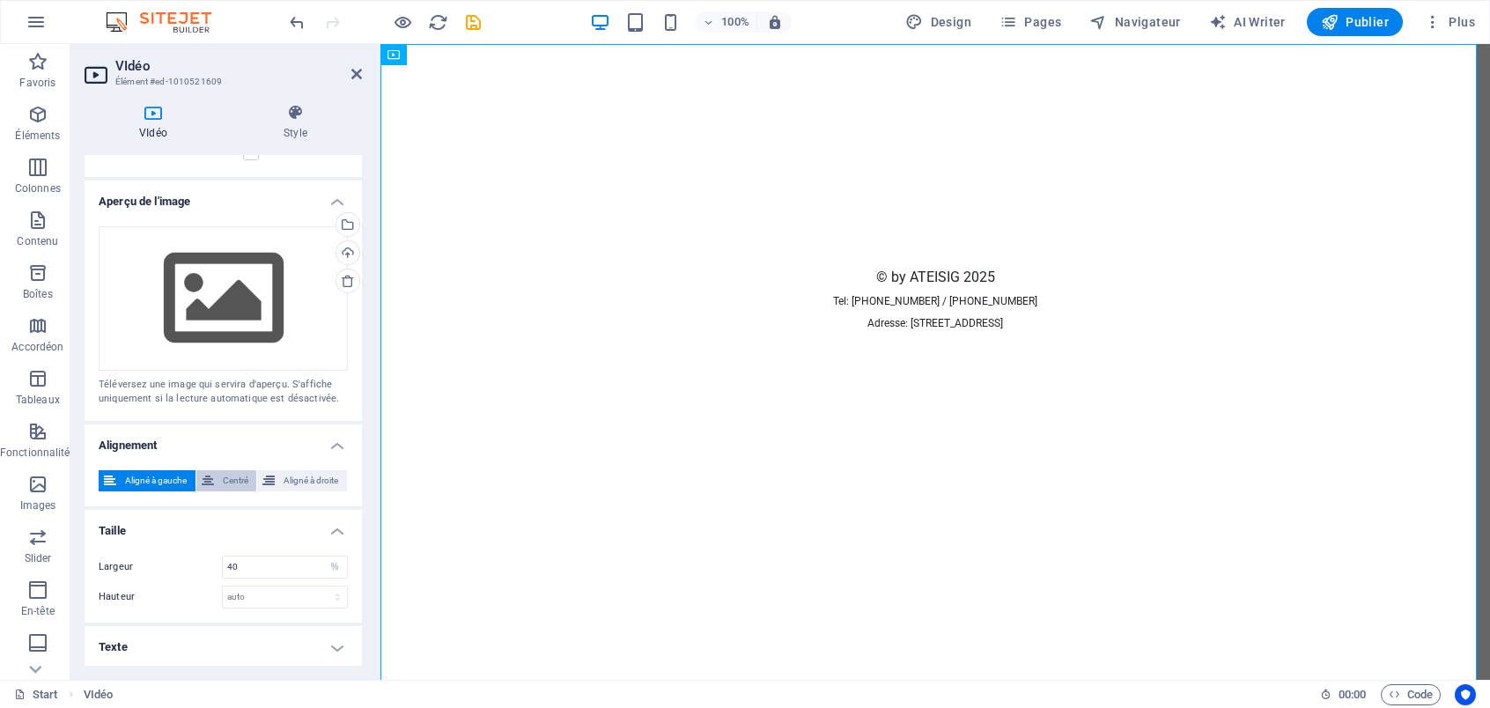
click at [225, 477] on span "Centré" at bounding box center [235, 480] width 33 height 21
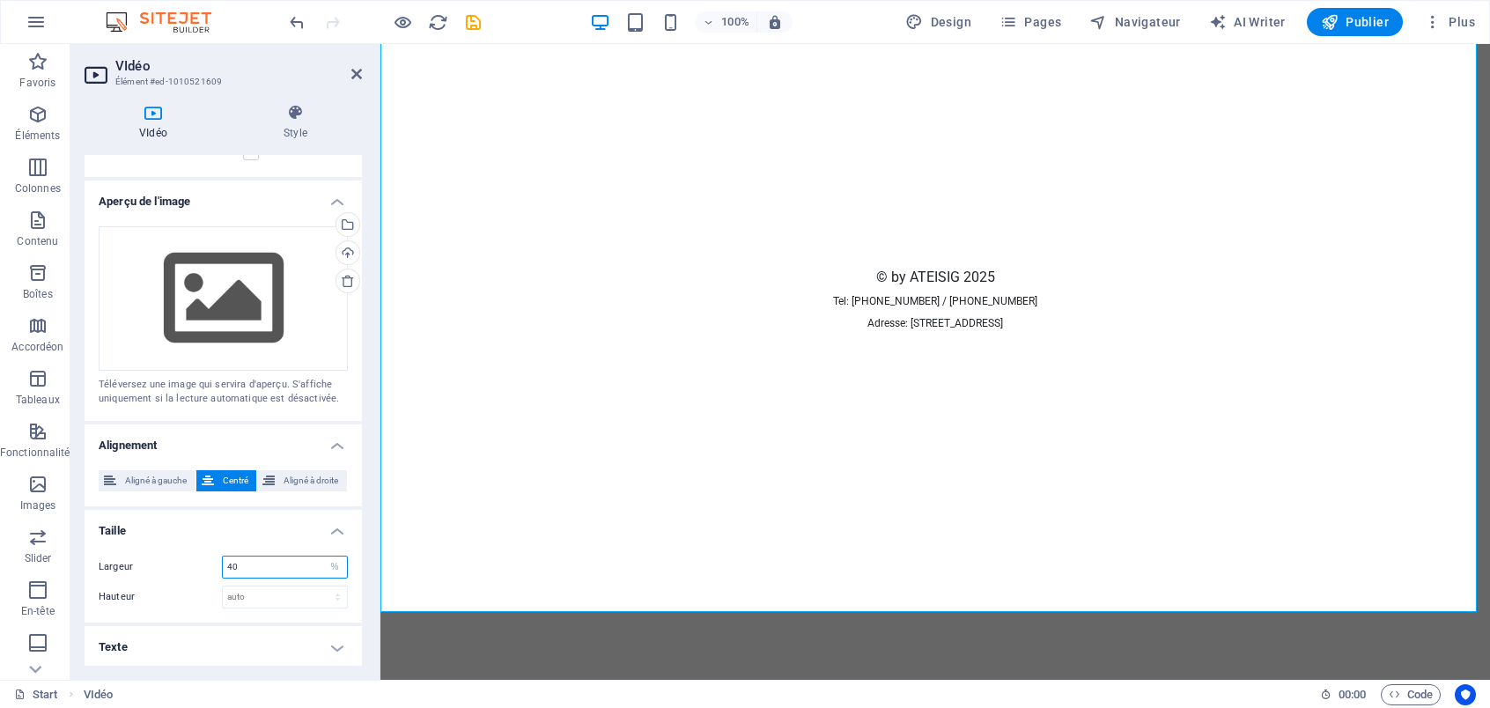
click at [246, 573] on input "40" at bounding box center [285, 567] width 124 height 21
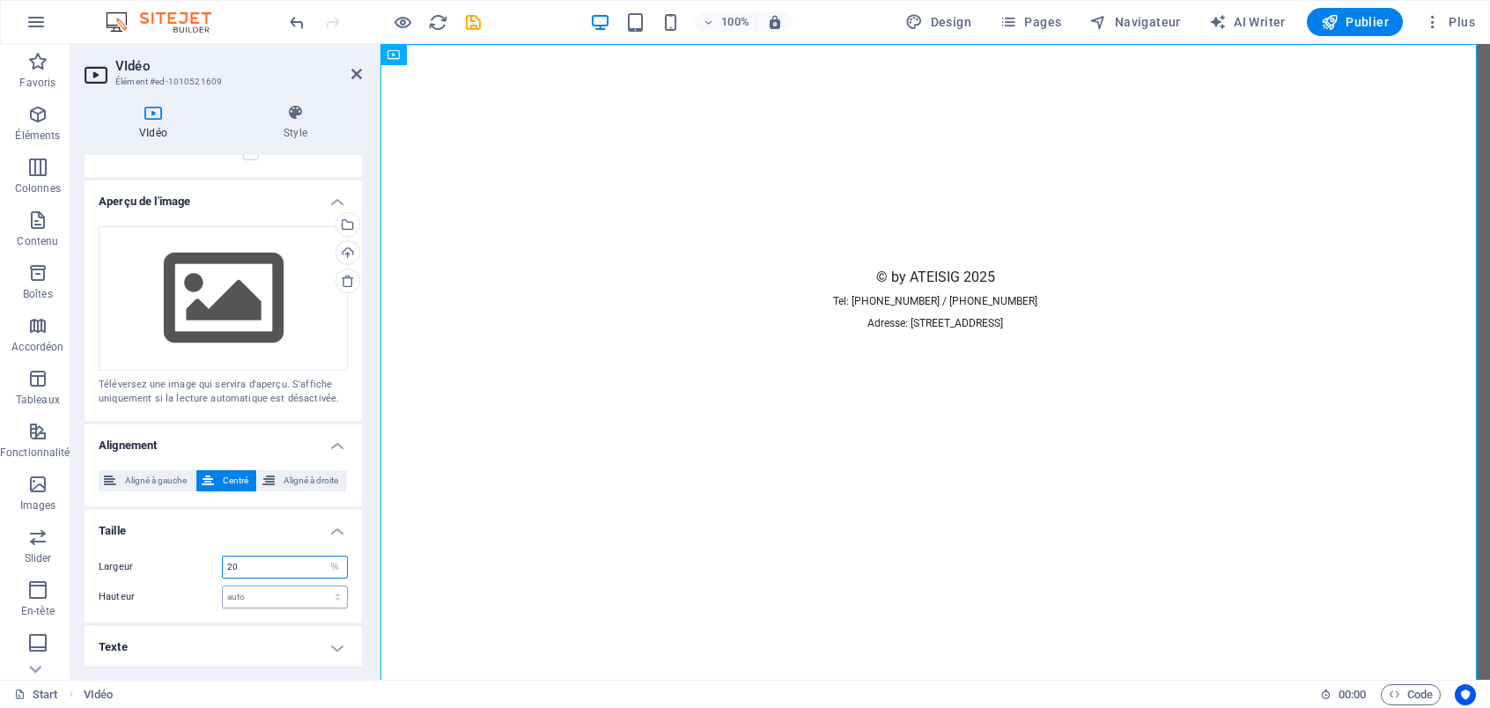
scroll to position [0, 0]
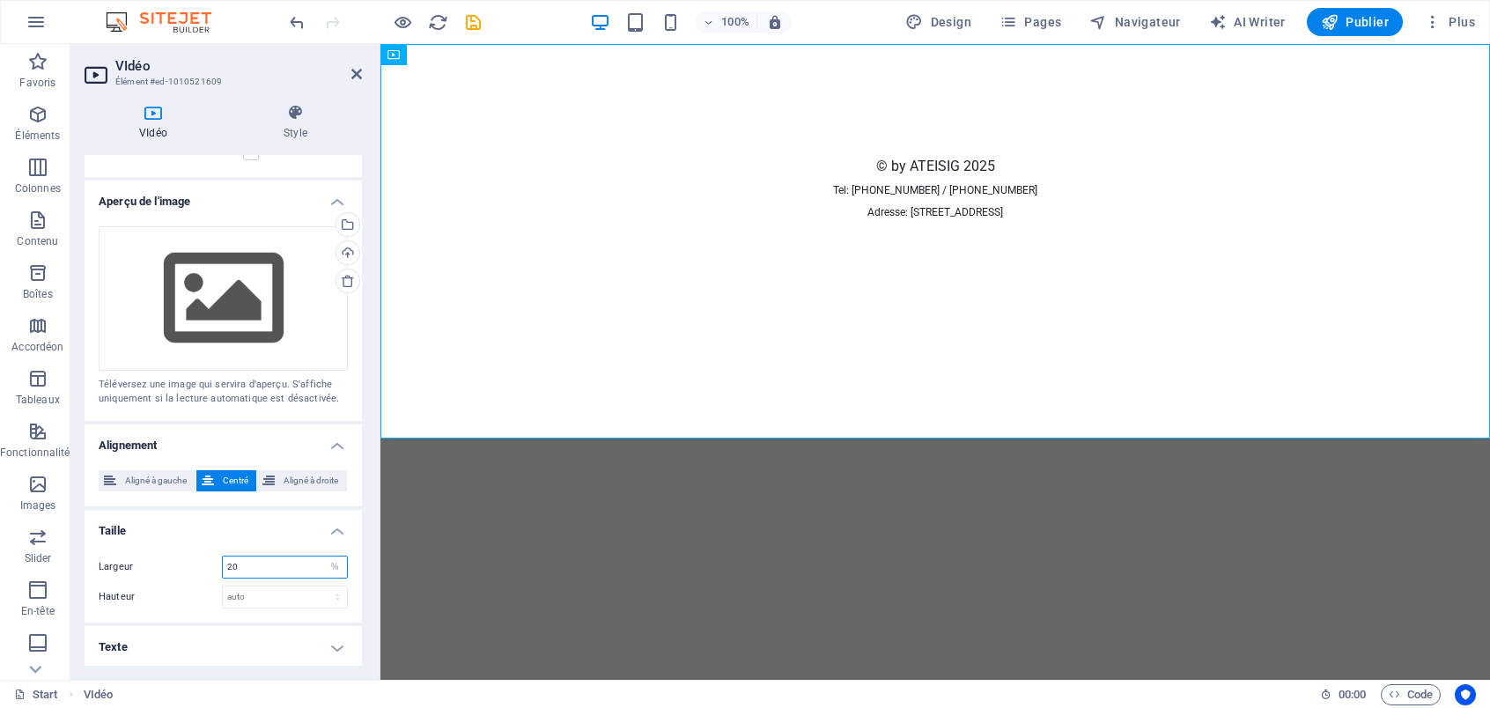
click at [242, 563] on input "20" at bounding box center [285, 567] width 124 height 21
click at [244, 562] on input "20" at bounding box center [285, 567] width 124 height 21
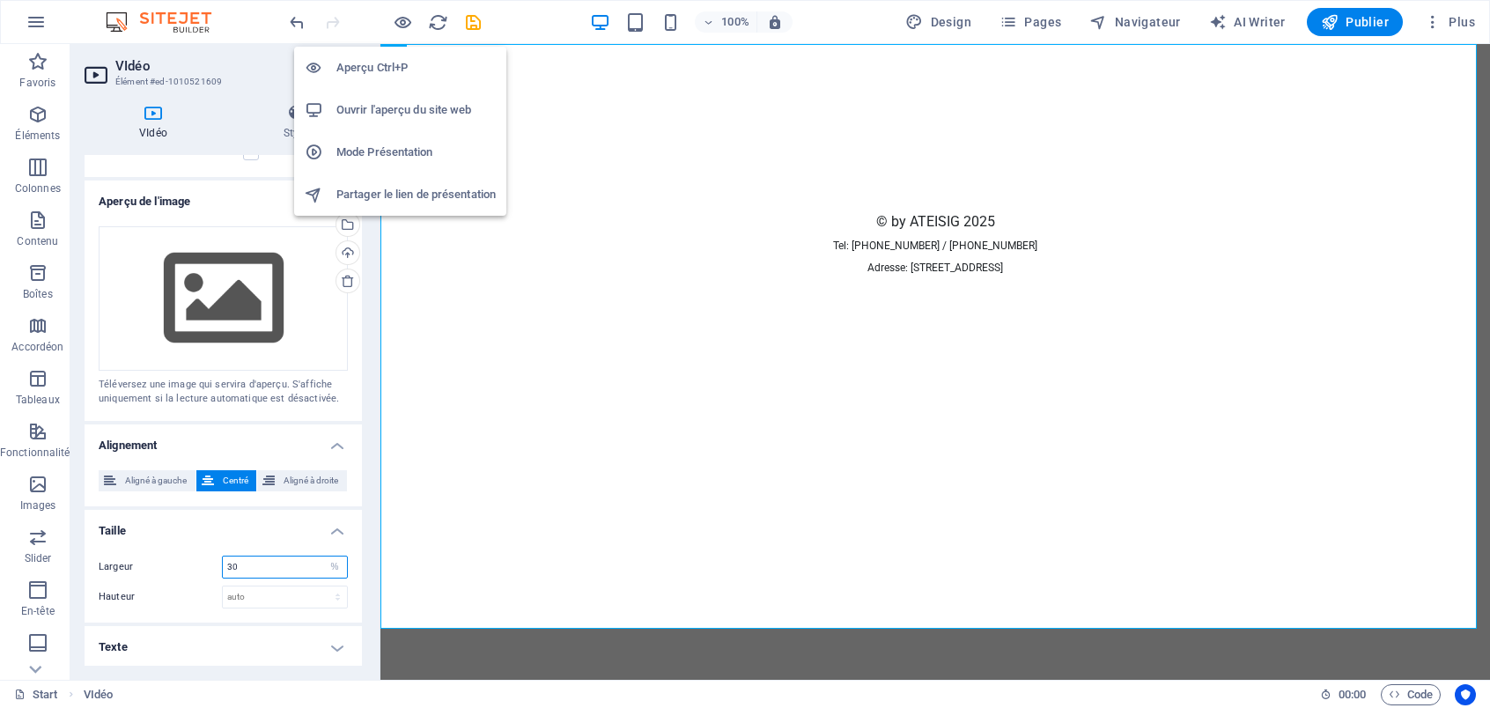
type input "30"
click at [390, 28] on div at bounding box center [384, 22] width 197 height 28
click at [398, 26] on icon "button" at bounding box center [403, 22] width 20 height 20
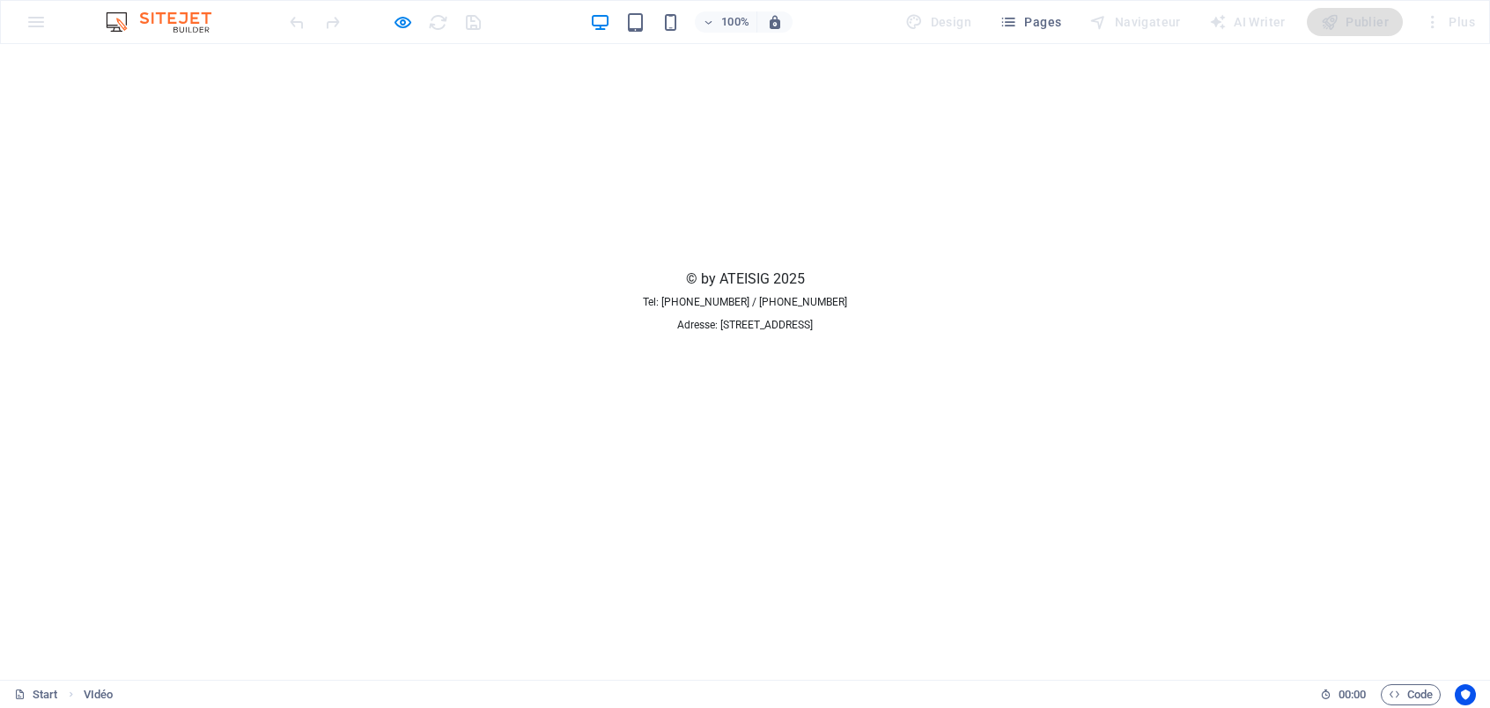
scroll to position [176, 0]
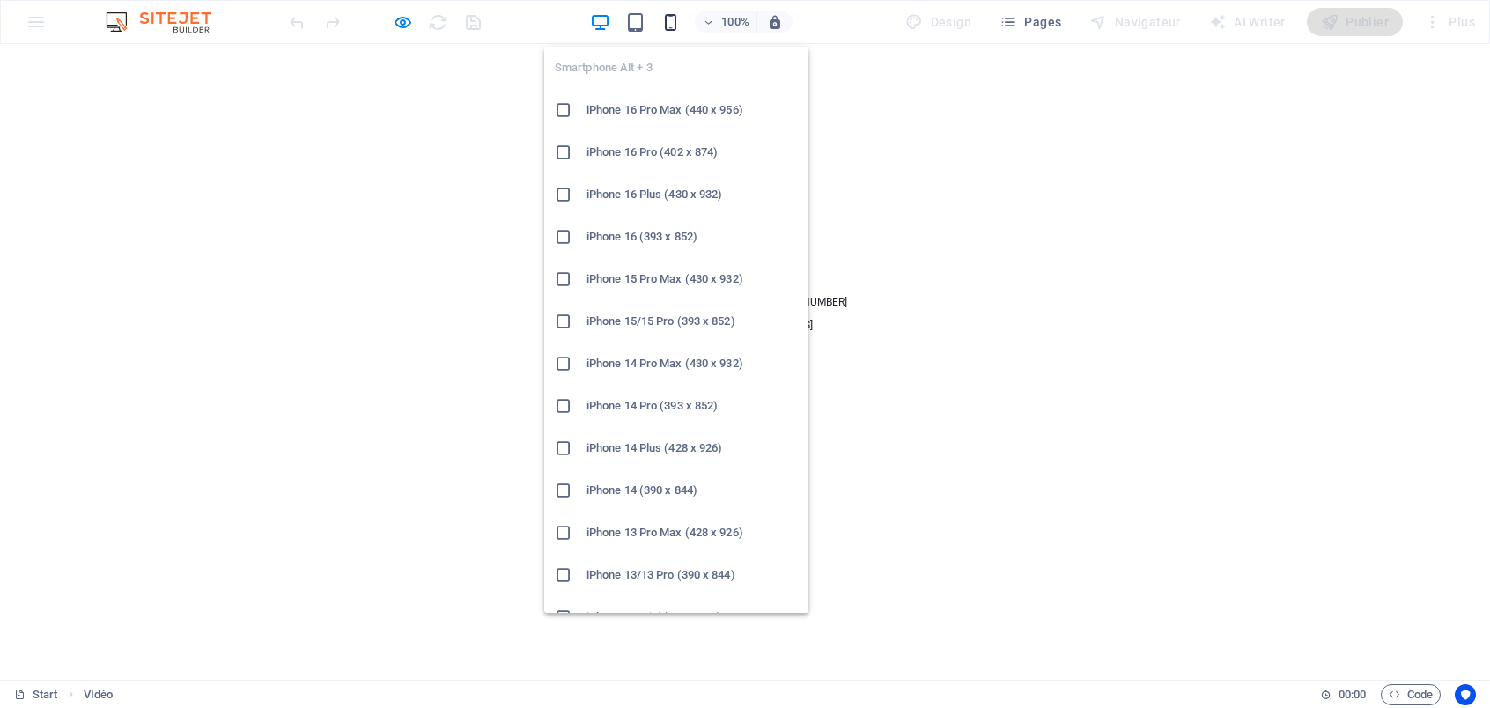
click at [669, 22] on icon "button" at bounding box center [671, 22] width 20 height 20
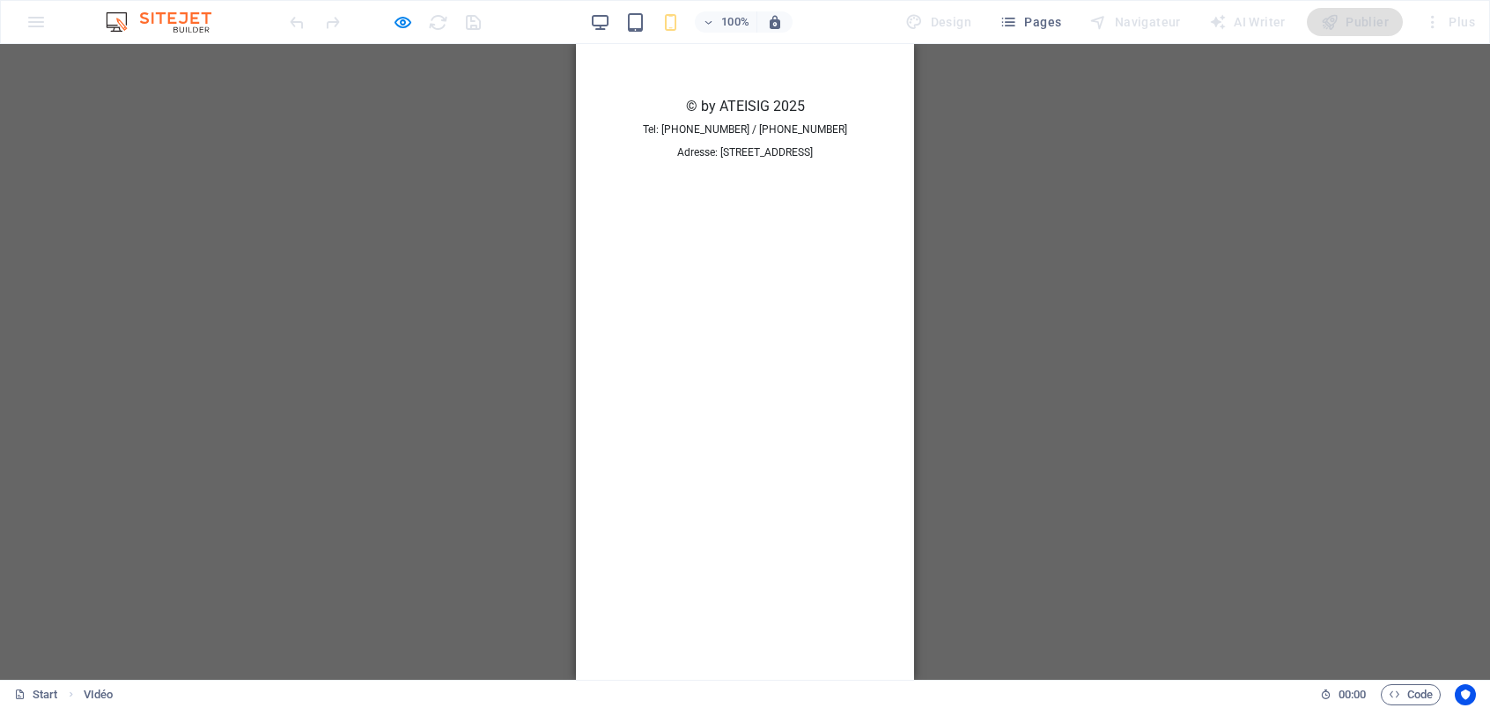
click at [770, 95] on video at bounding box center [744, 69] width 101 height 51
select select "%"
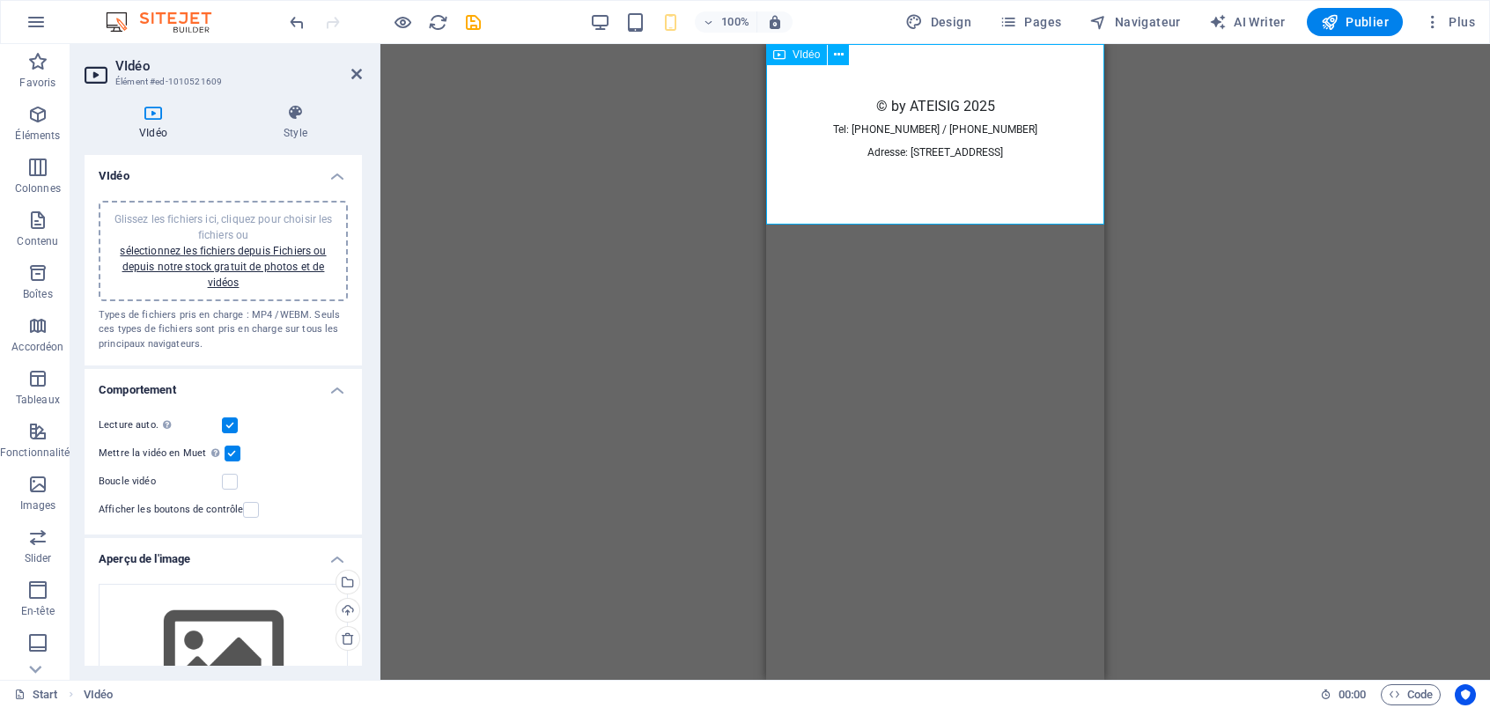
click at [918, 95] on figure at bounding box center [935, 69] width 338 height 51
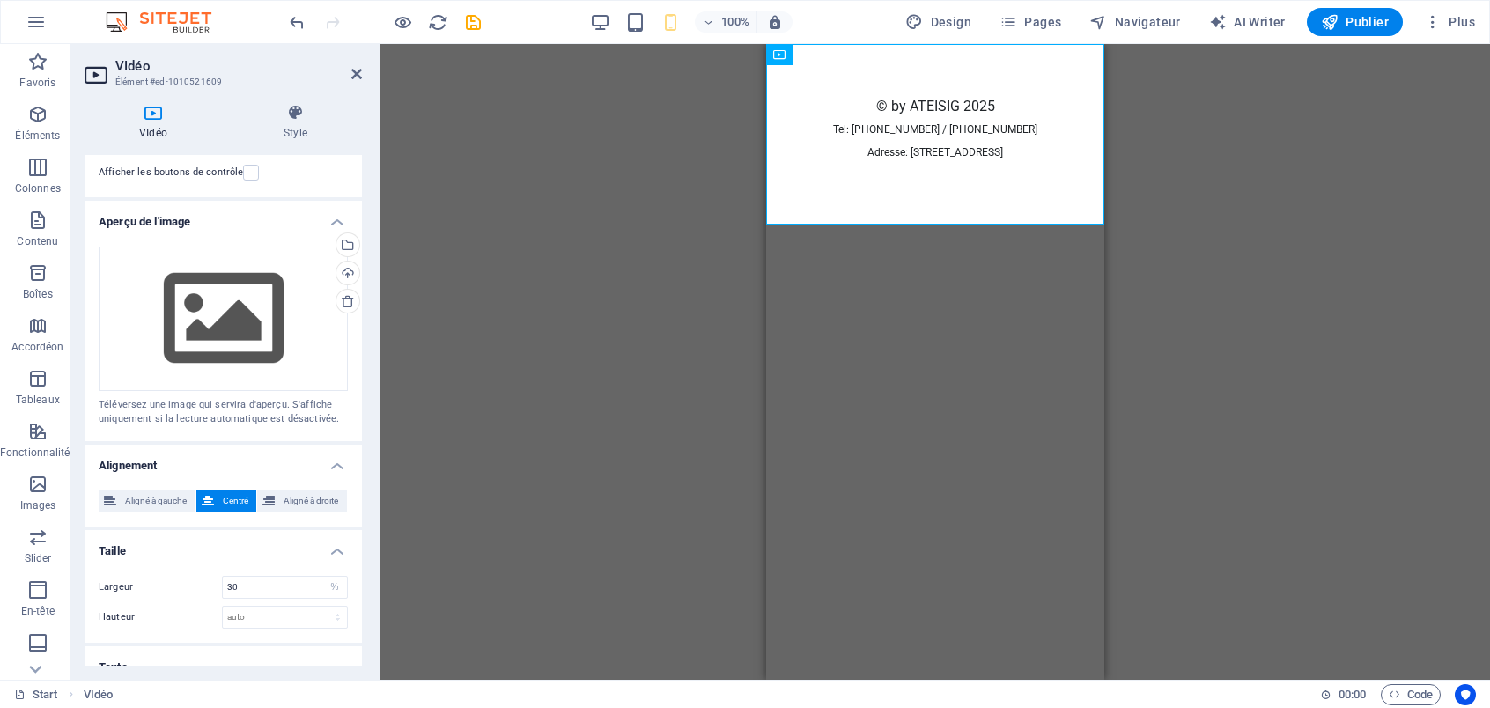
scroll to position [358, 0]
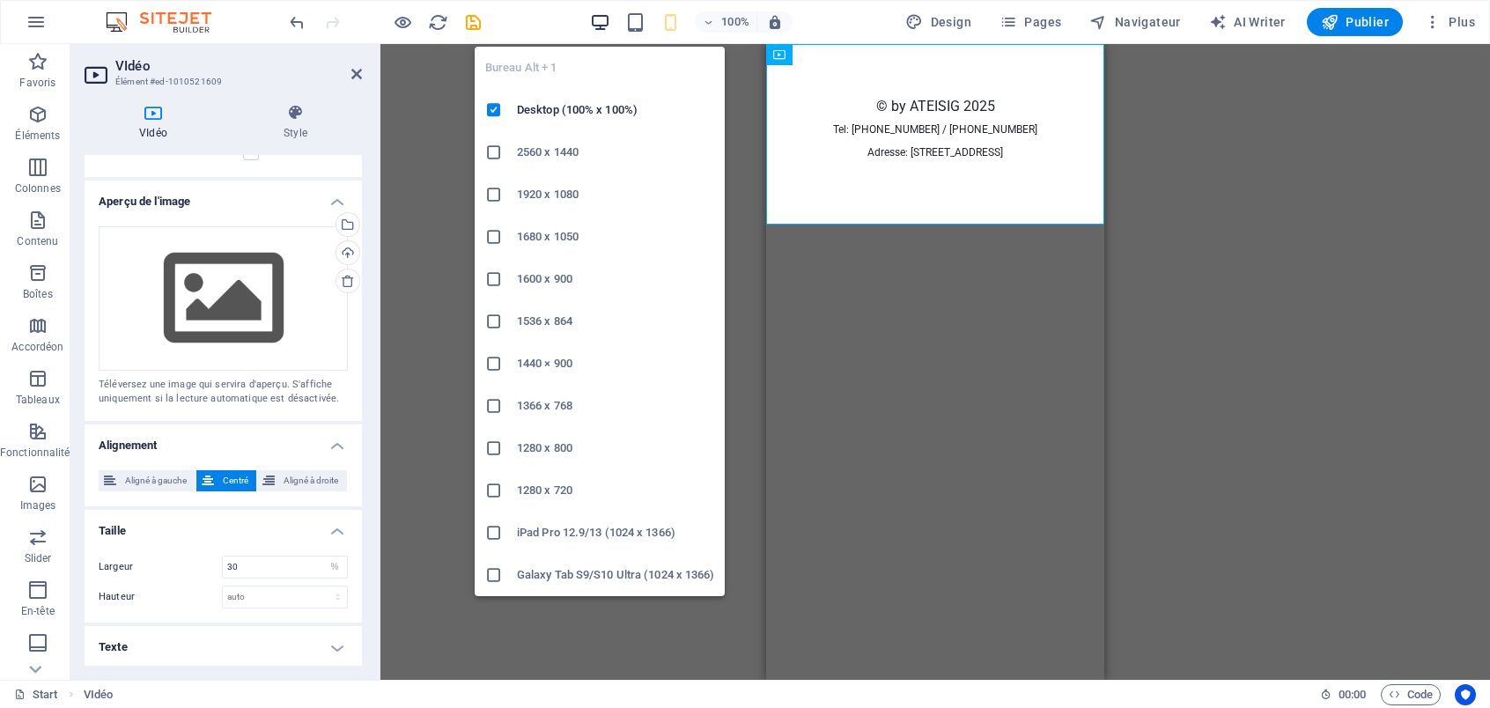
click at [603, 20] on icon "button" at bounding box center [600, 22] width 20 height 20
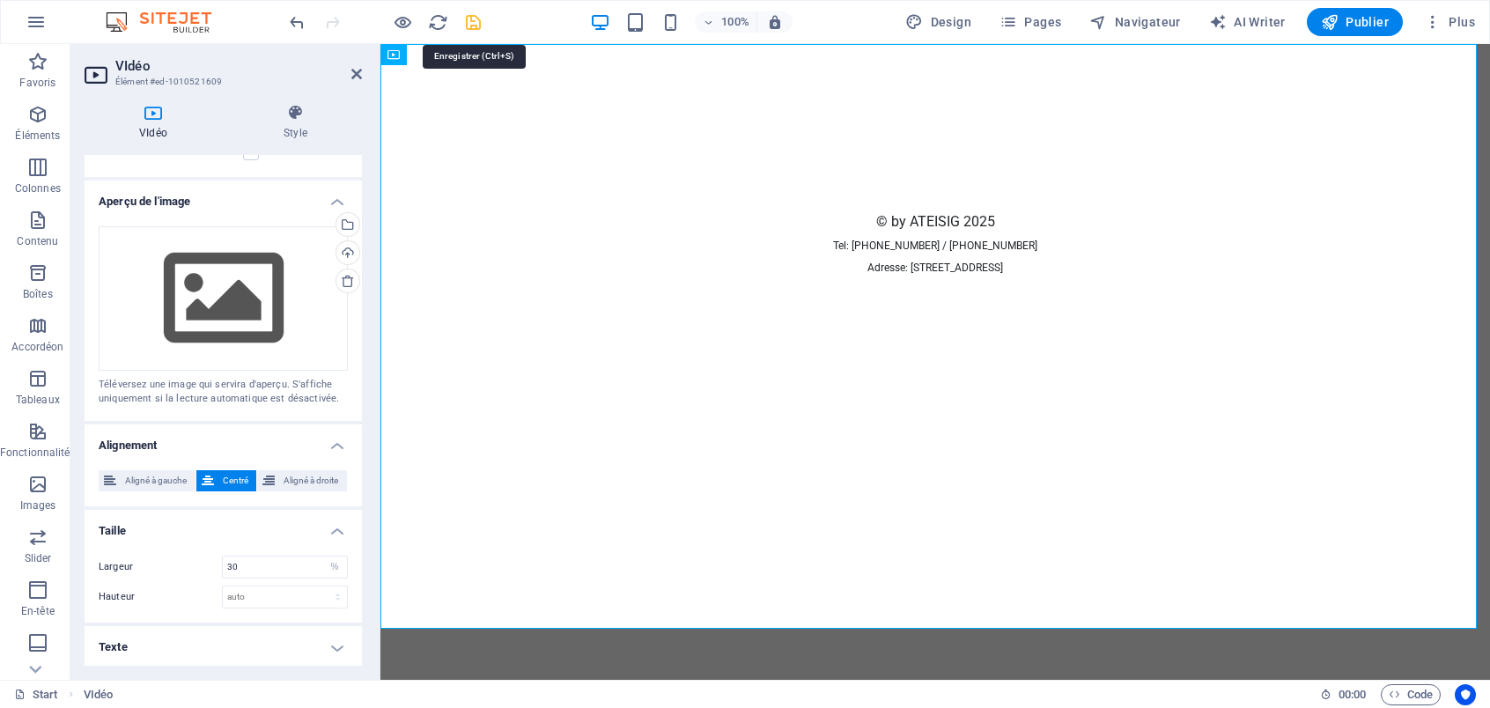
click at [475, 25] on icon "save" at bounding box center [473, 22] width 20 height 20
select select "%"
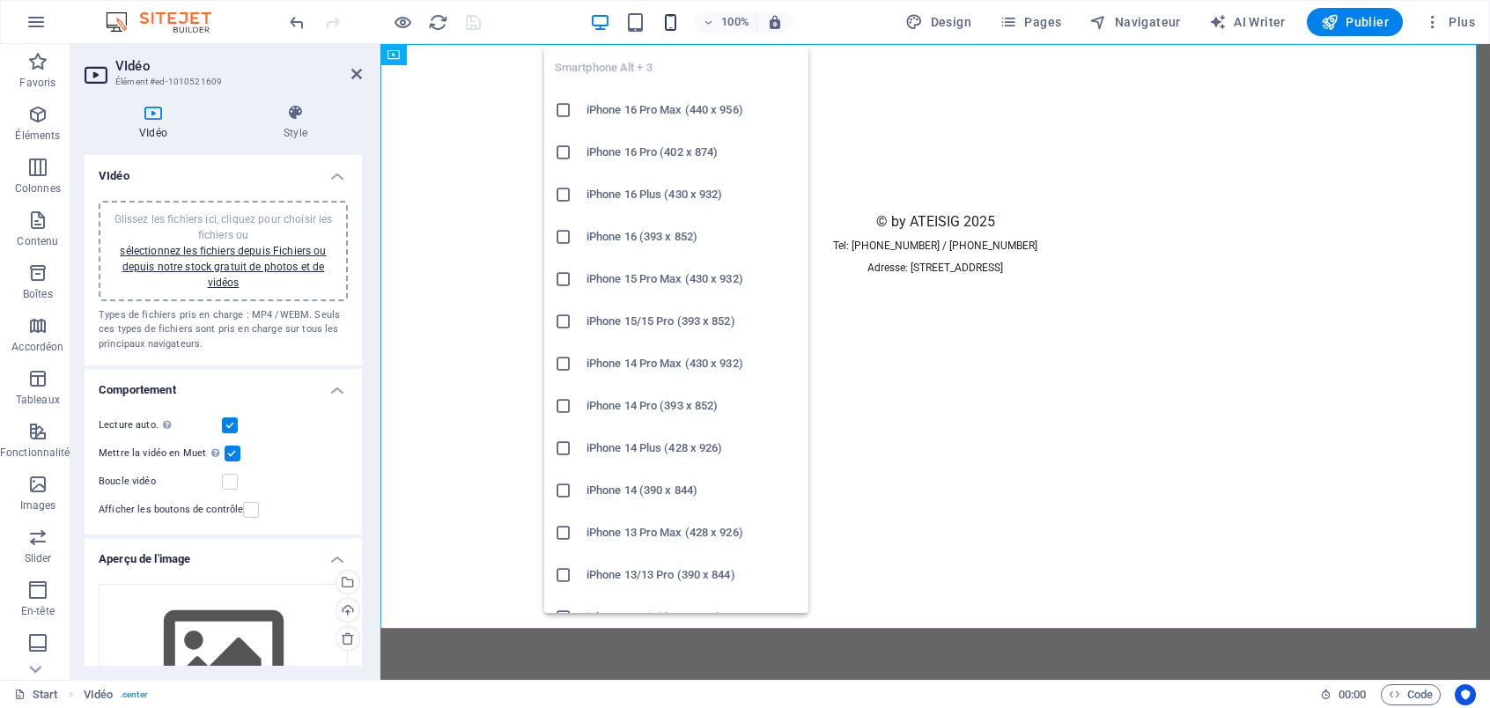
click at [675, 26] on icon "button" at bounding box center [671, 22] width 20 height 20
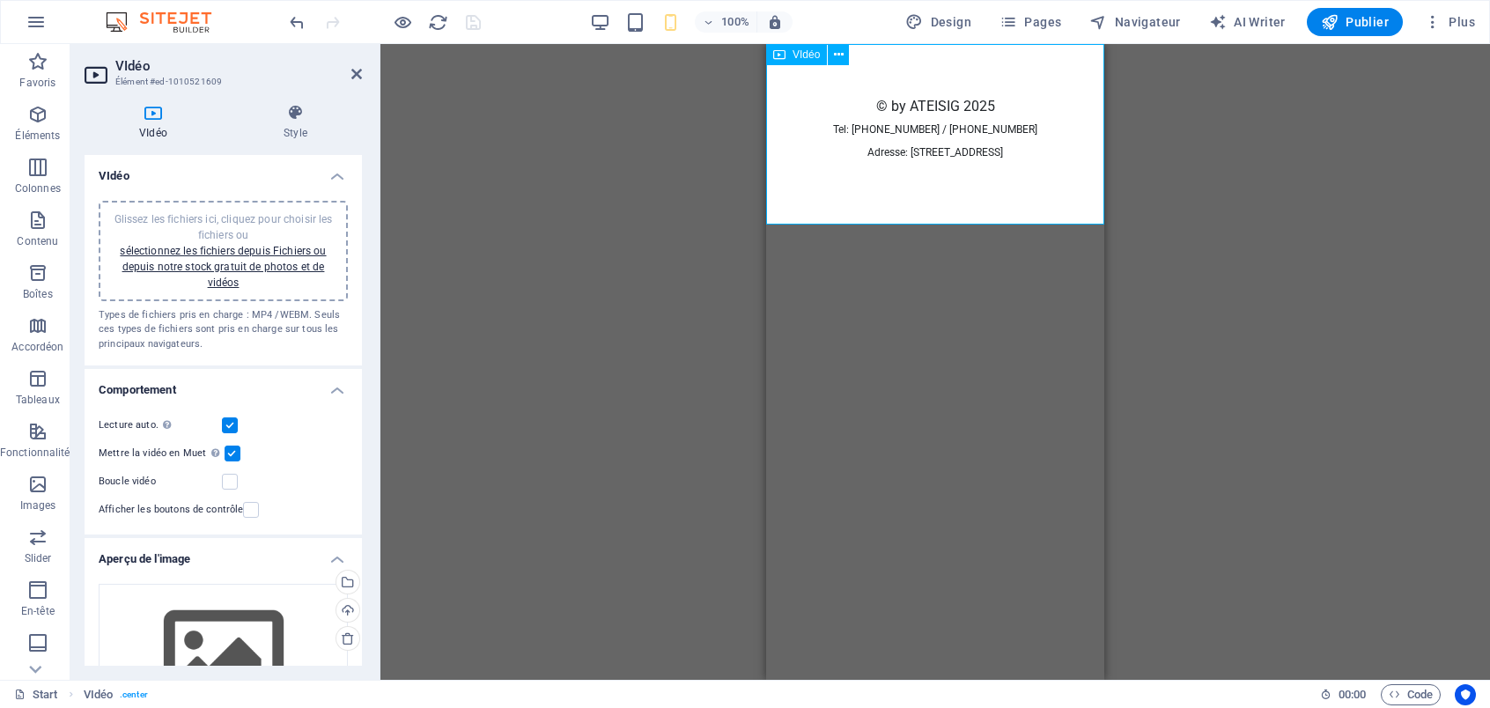
click at [928, 95] on figure at bounding box center [935, 69] width 338 height 51
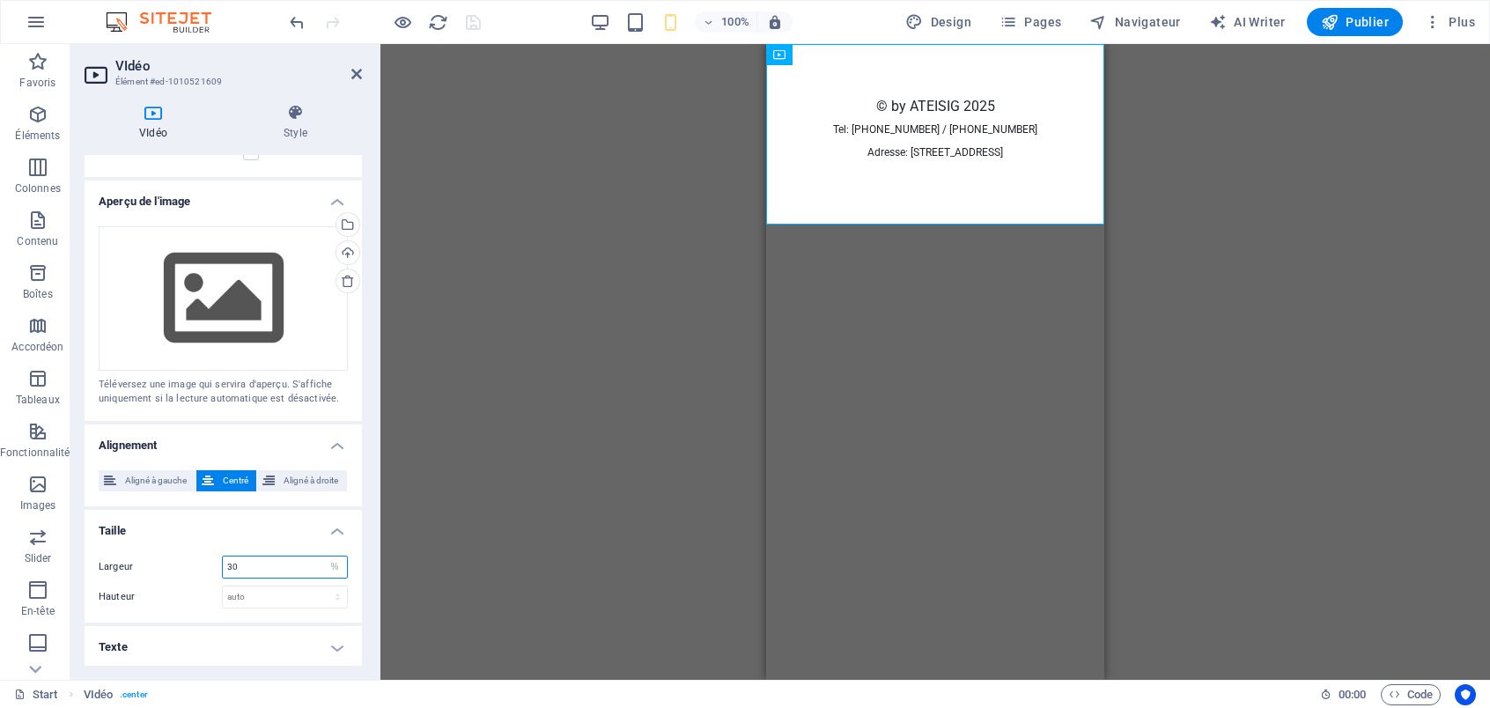
click at [263, 572] on input "30" at bounding box center [285, 567] width 124 height 21
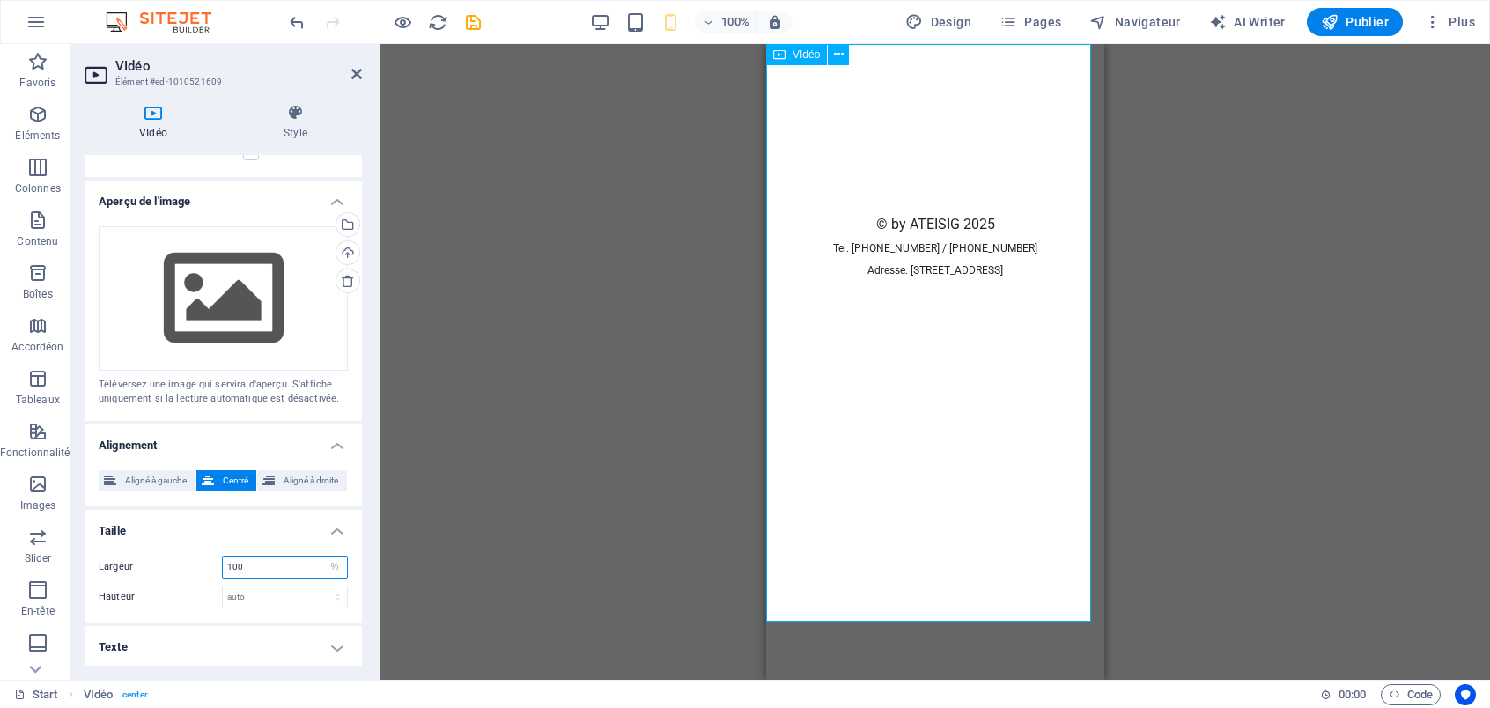
type input "100"
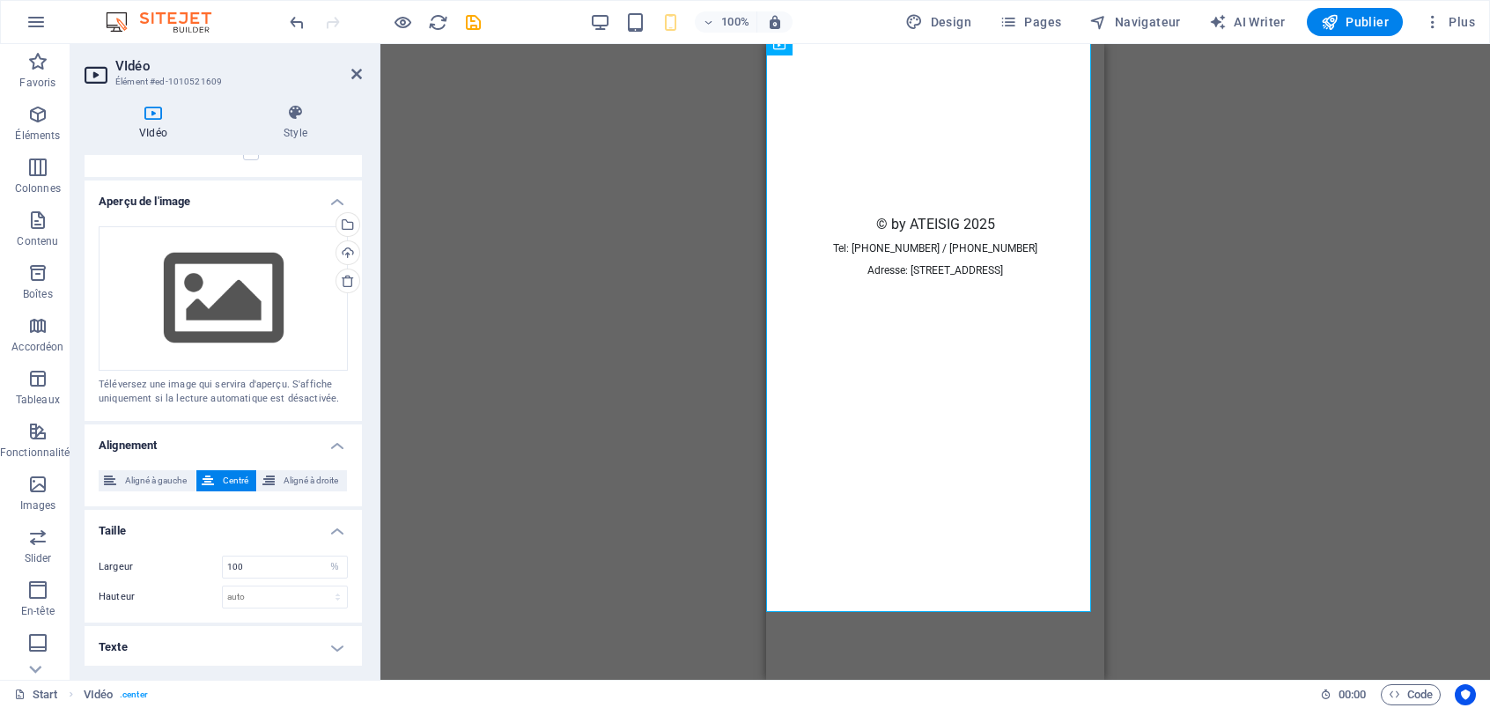
click at [274, 655] on h4 "Texte" at bounding box center [223, 647] width 277 height 42
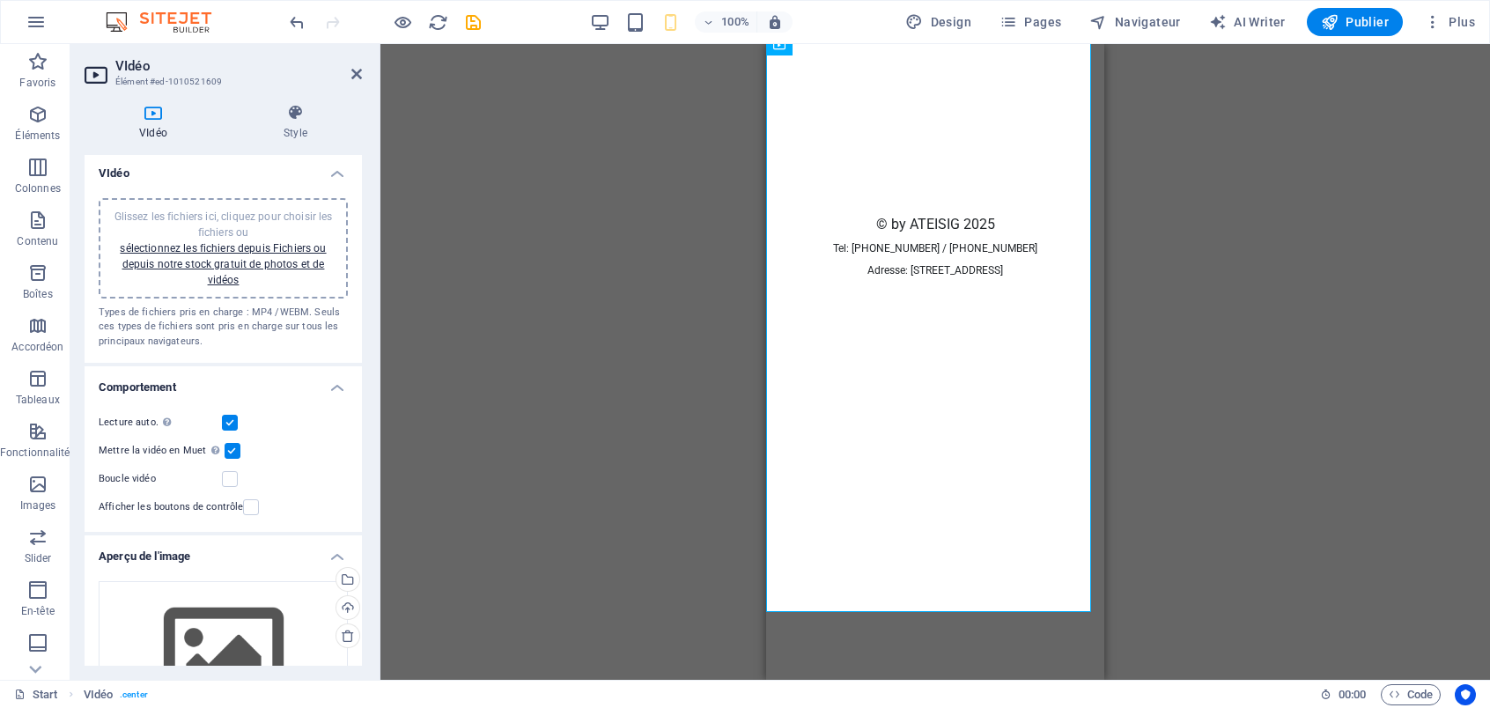
scroll to position [0, 0]
click at [721, 27] on span "100%" at bounding box center [726, 21] width 48 height 21
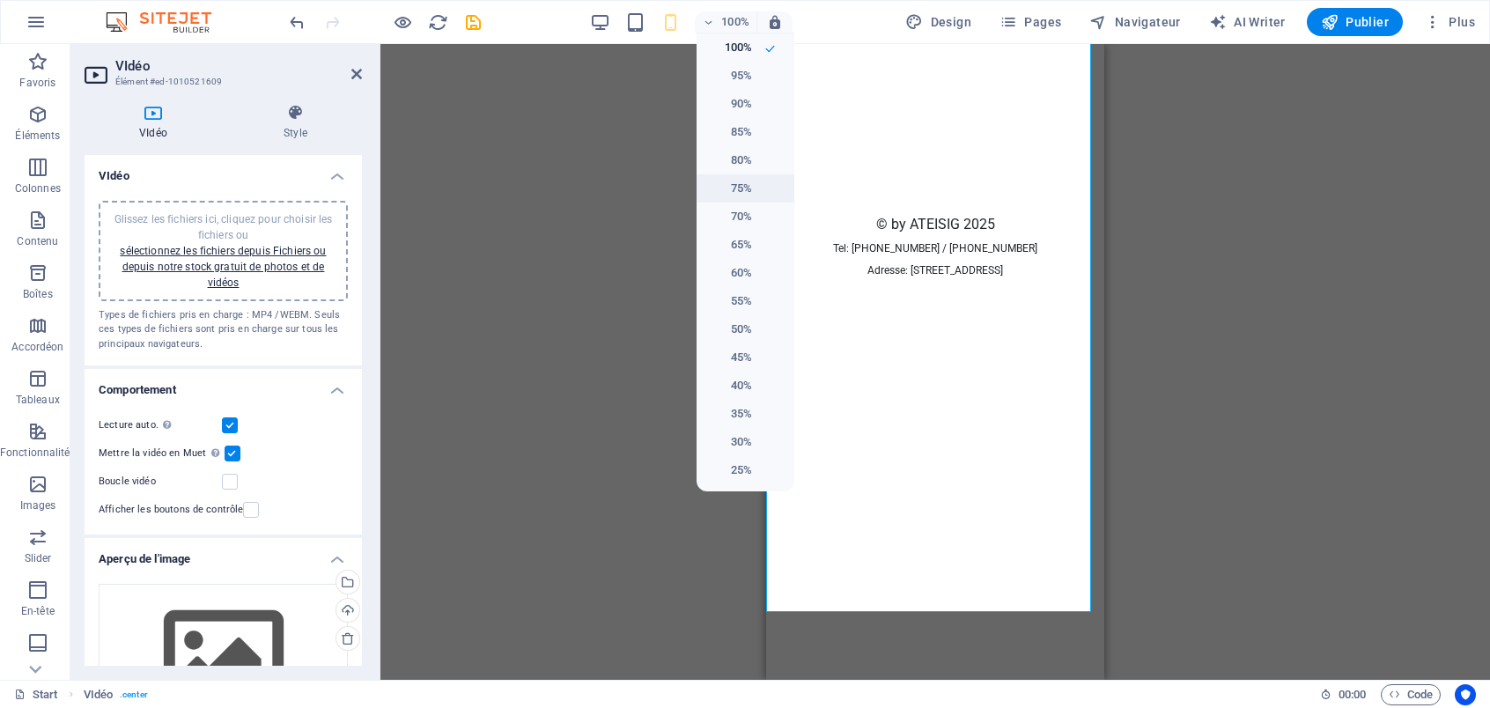
click at [759, 191] on li "75%" at bounding box center [746, 188] width 98 height 28
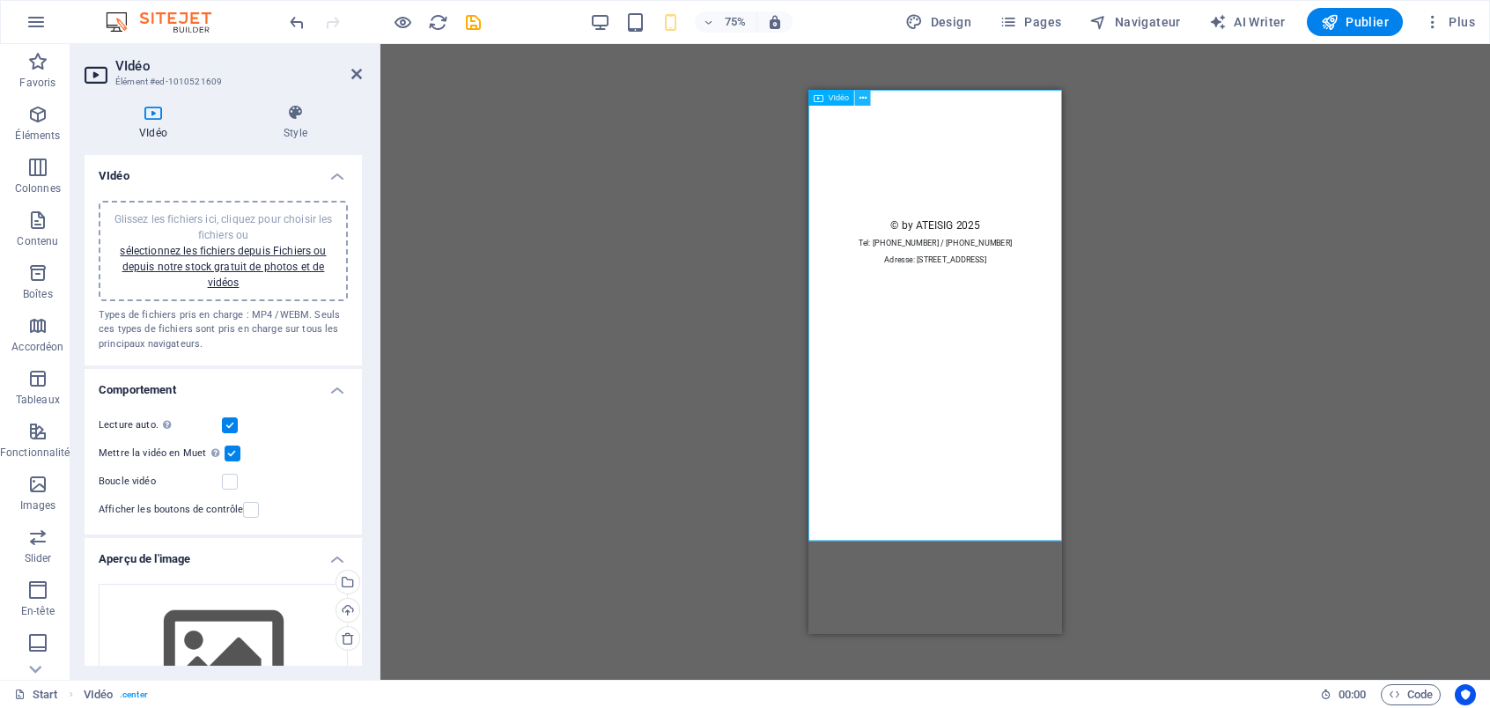
click at [862, 98] on icon at bounding box center [863, 98] width 7 height 14
click at [475, 18] on icon "save" at bounding box center [473, 22] width 20 height 20
select select "%"
click at [1357, 32] on button "Publier" at bounding box center [1355, 22] width 96 height 28
select select "%"
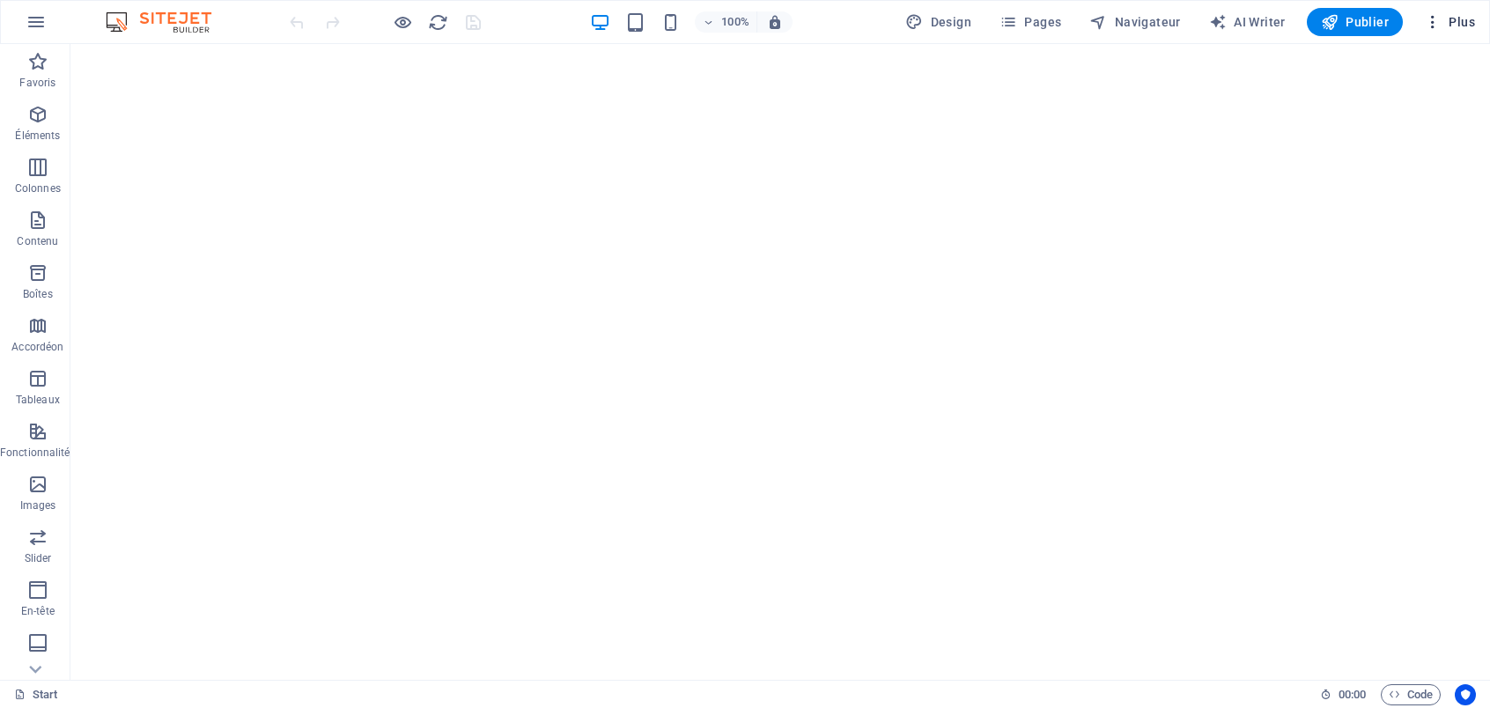
click at [1432, 24] on icon "button" at bounding box center [1433, 22] width 18 height 18
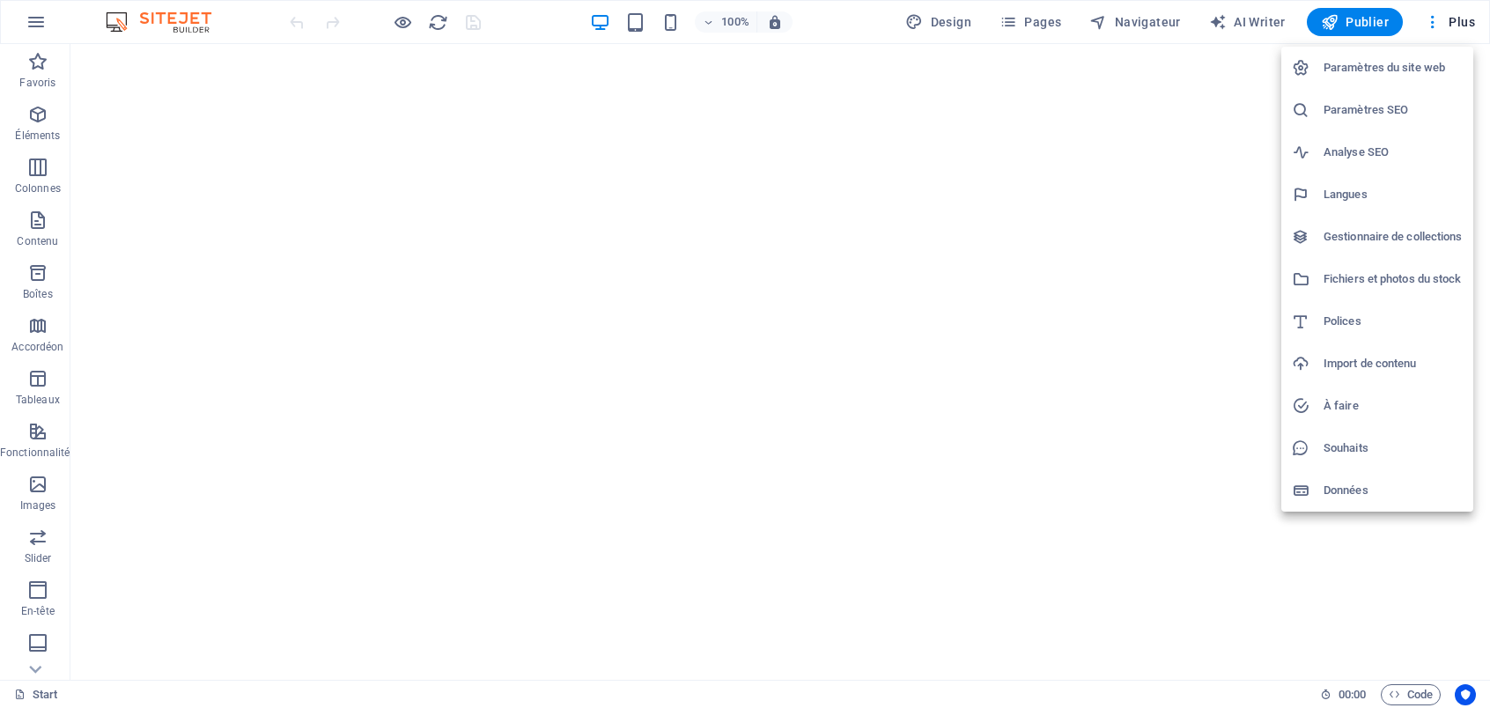
click at [1410, 70] on h6 "Paramètres du site web" at bounding box center [1393, 67] width 139 height 21
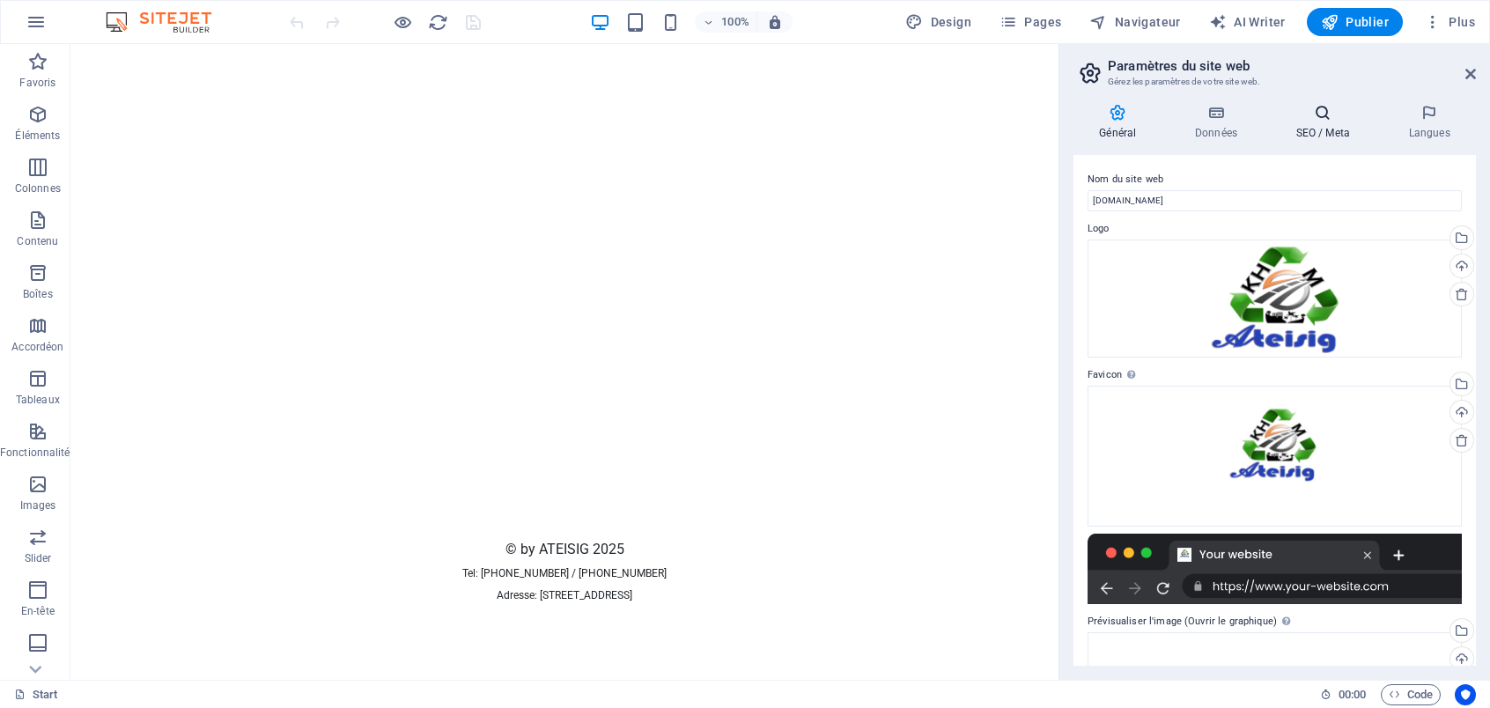
click at [1330, 118] on icon at bounding box center [1323, 113] width 106 height 18
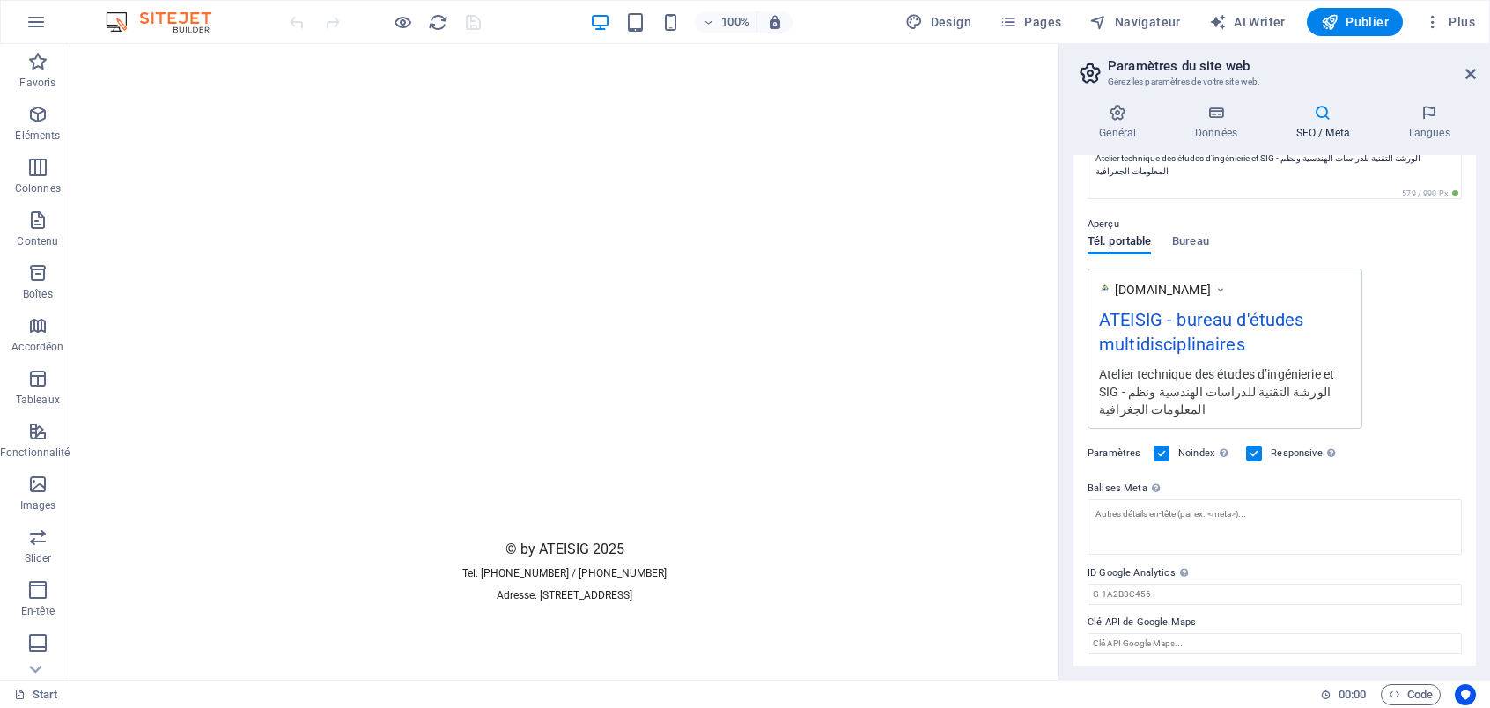
scroll to position [197, 0]
click at [1187, 511] on textarea "Balises Meta Saisissez ici le code HTML qui sera placé dans les balises de votr…" at bounding box center [1275, 524] width 374 height 55
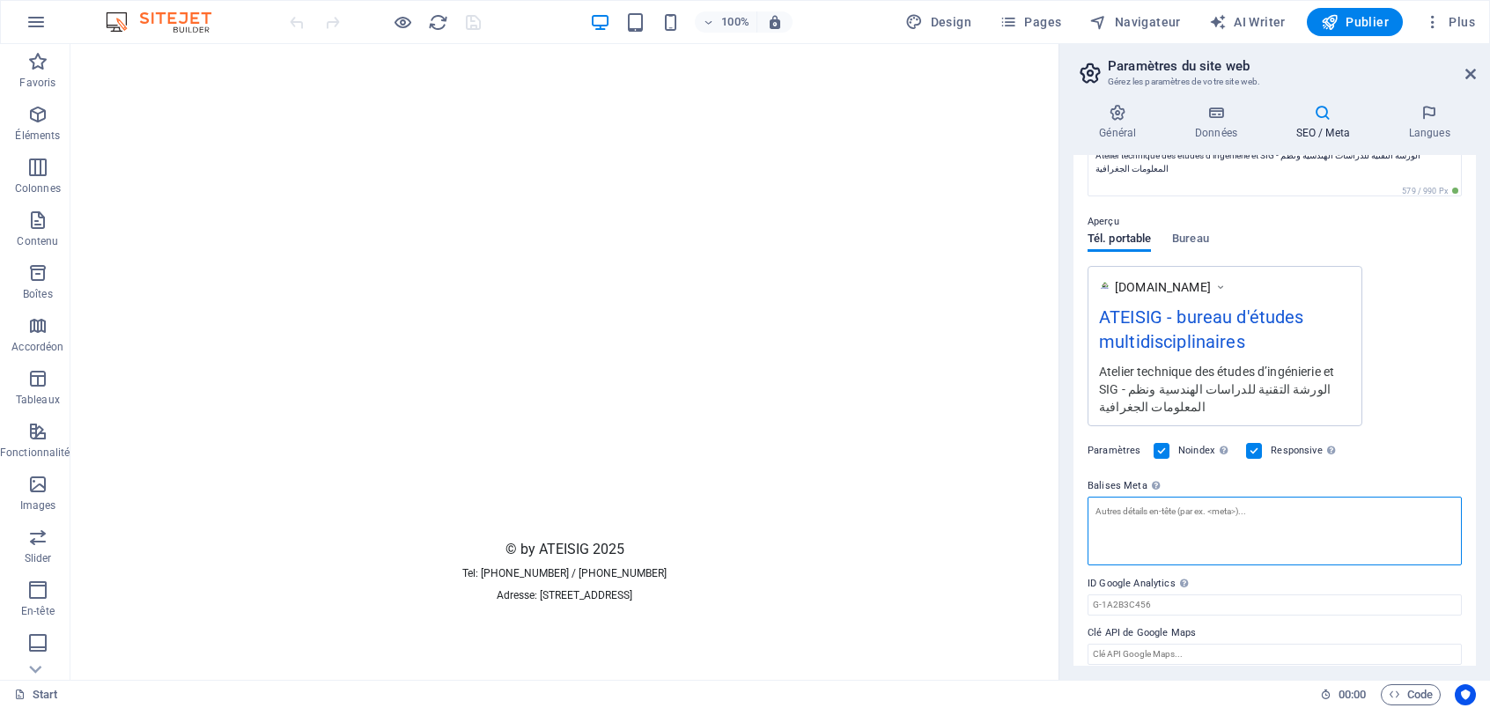
paste textarea "<meta name="google-site-verification" content="abc123xyz" />"
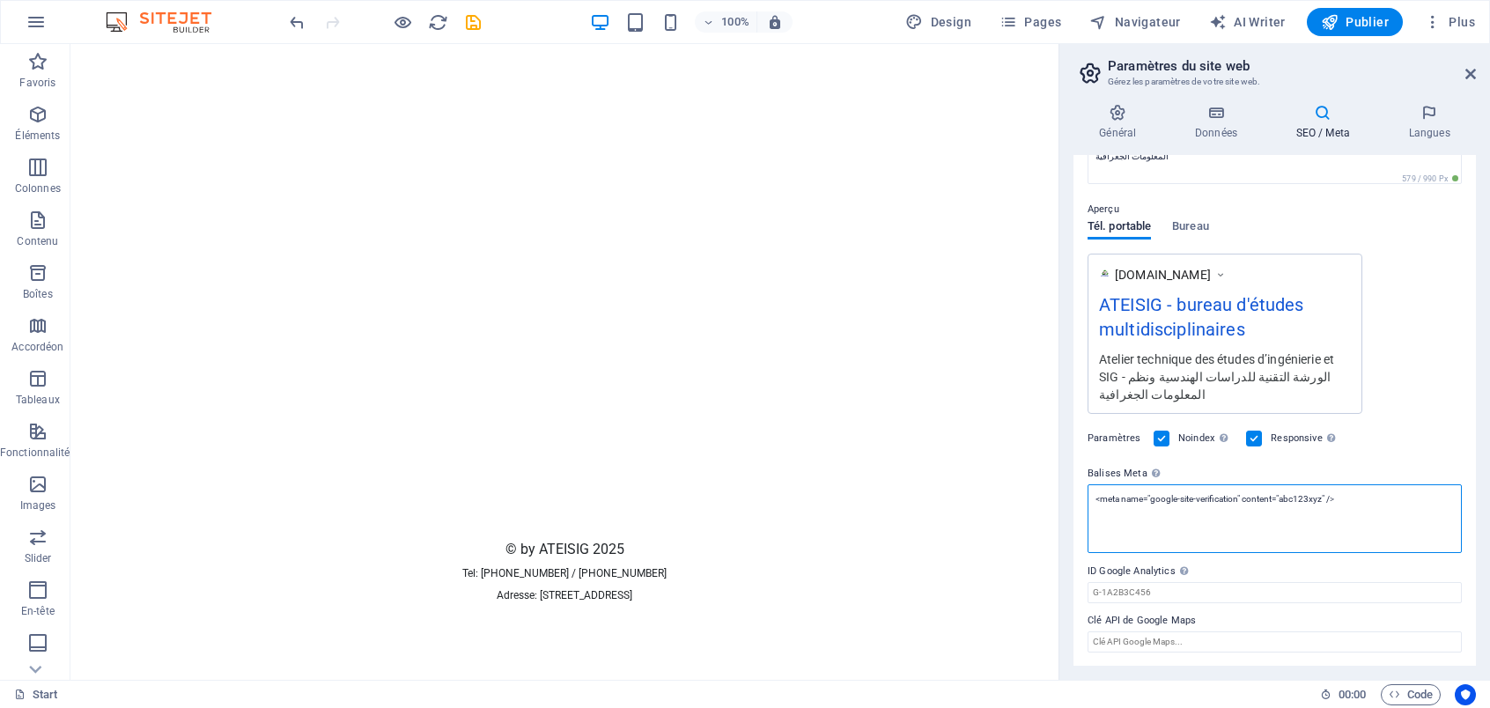
scroll to position [211, 0]
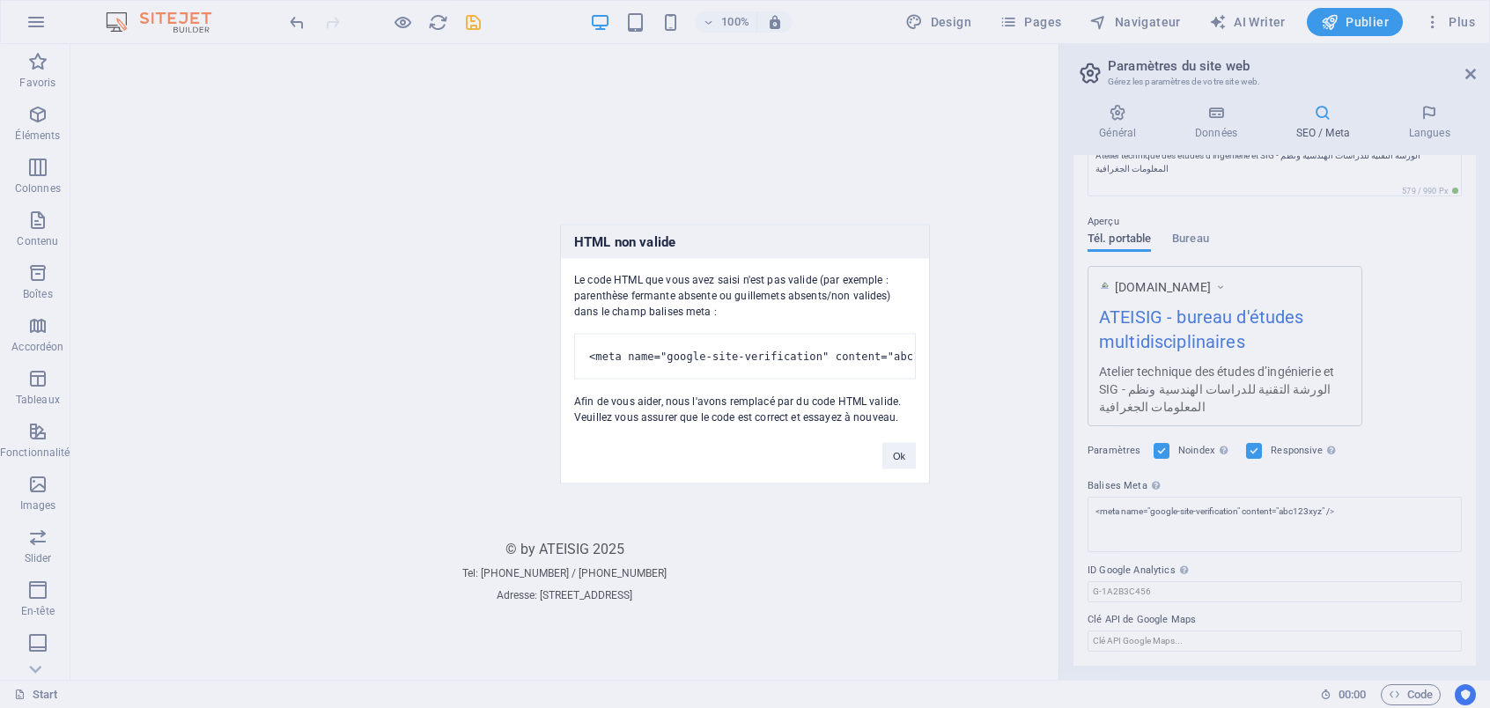
type textarea "<meta name="google-site-verification" content="abc123xyz">"
drag, startPoint x: 899, startPoint y: 476, endPoint x: 827, endPoint y: 432, distance: 84.6
click at [898, 470] on button "Ok" at bounding box center [899, 456] width 33 height 26
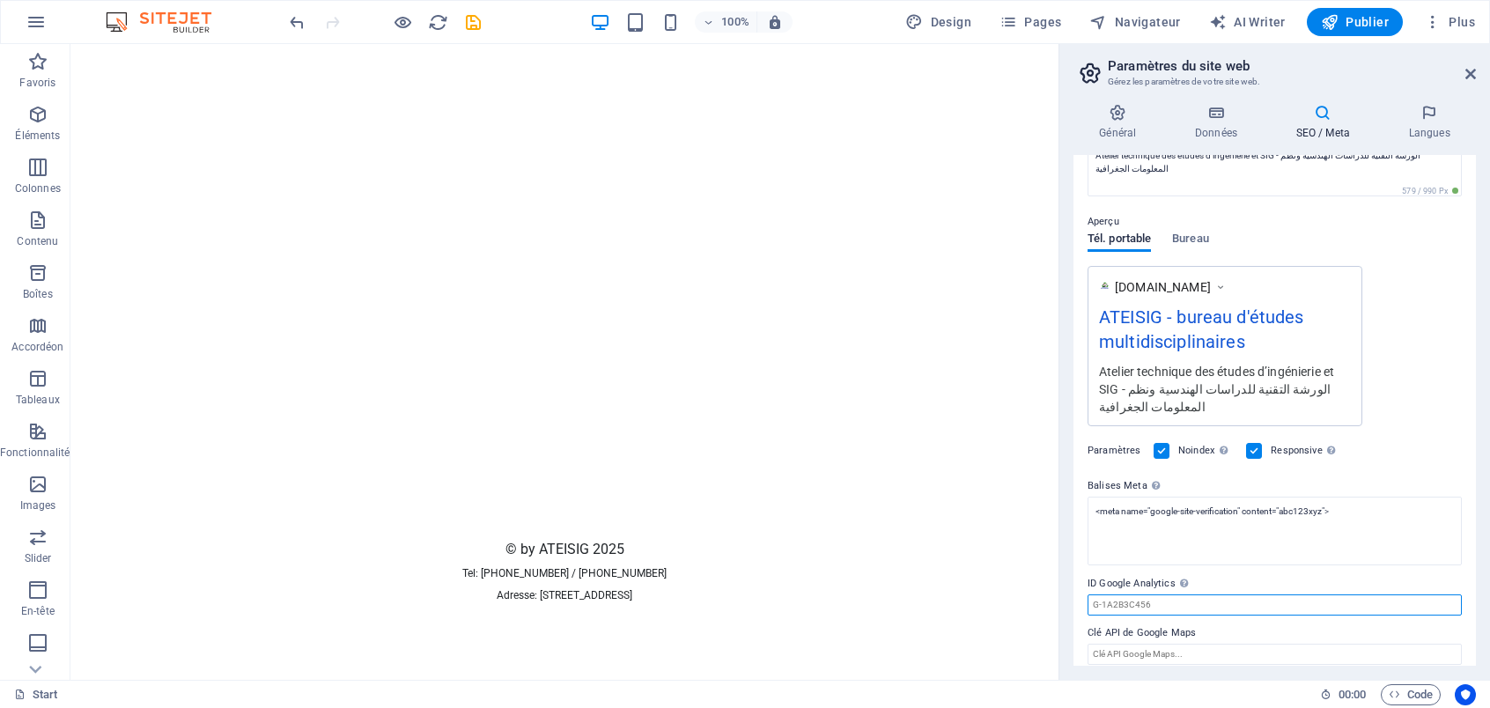
click at [1151, 602] on input "ID Google Analytics Veuillez ajouter uniquement l'ID Google Analytics. Nous inc…" at bounding box center [1275, 605] width 374 height 21
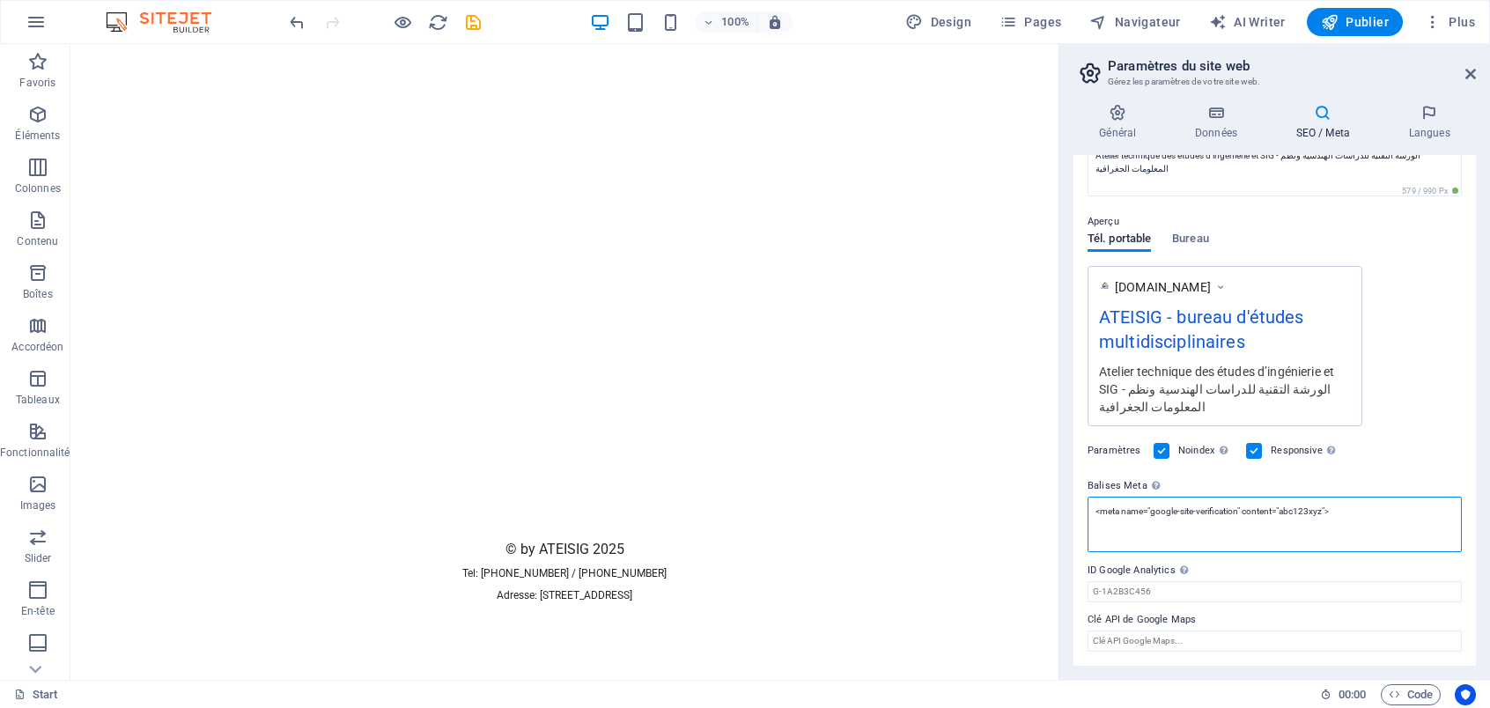
click at [1346, 524] on textarea "<meta name="google-site-verification" content="abc123xyz">" at bounding box center [1275, 524] width 374 height 55
click at [1468, 83] on header "Paramètres du site web Gérez les paramètres de votre site web." at bounding box center [1276, 67] width 399 height 46
click at [1471, 72] on icon at bounding box center [1471, 74] width 11 height 14
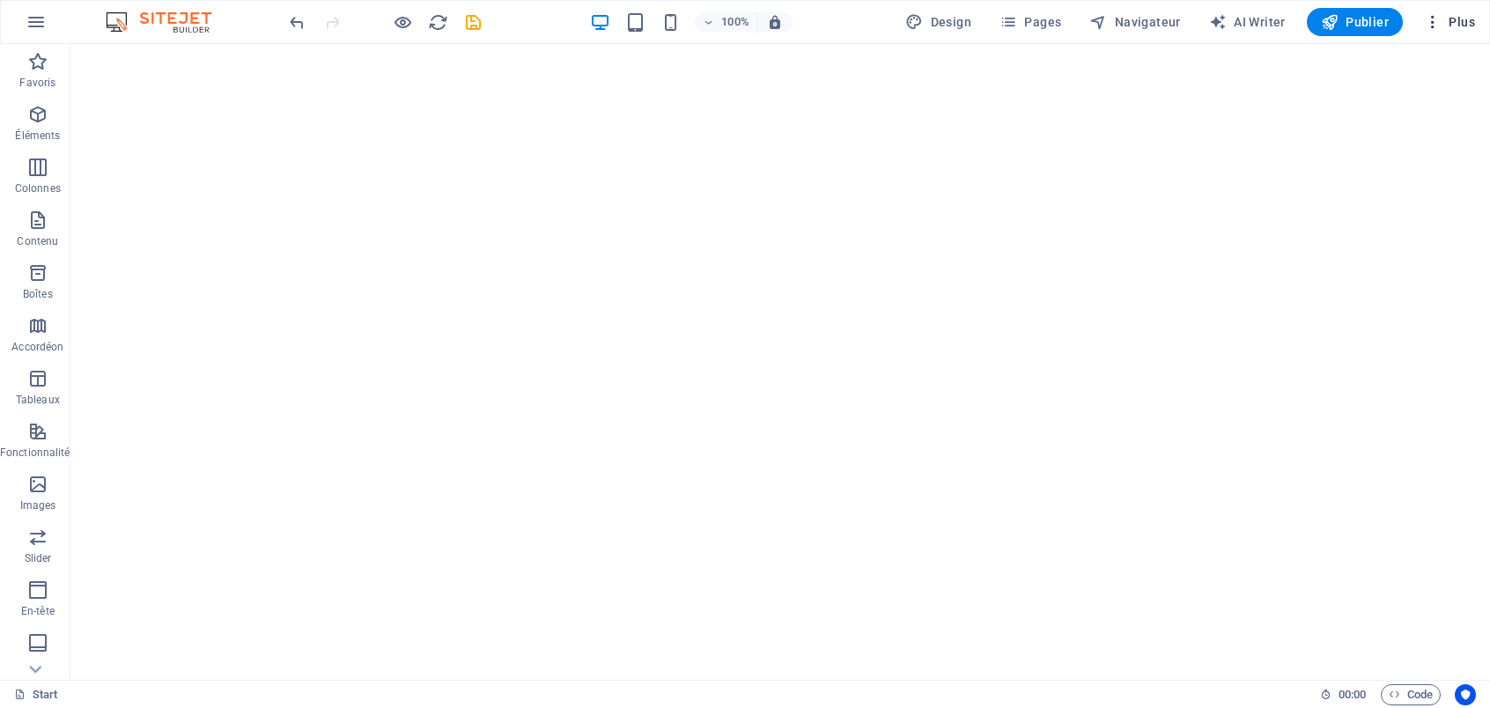
click at [1453, 26] on span "Plus" at bounding box center [1449, 22] width 51 height 18
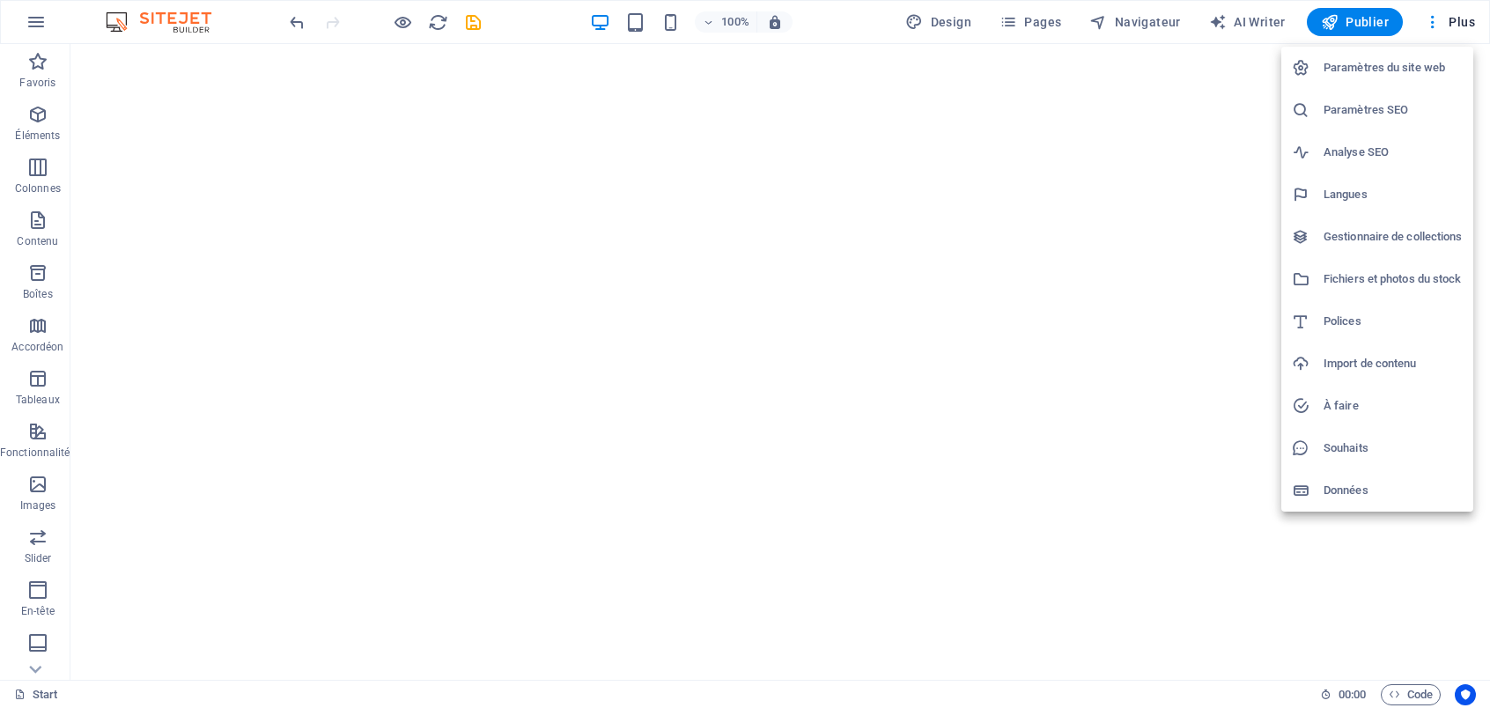
click at [1339, 189] on h6 "Langues" at bounding box center [1393, 194] width 139 height 21
select select "7"
select select "8"
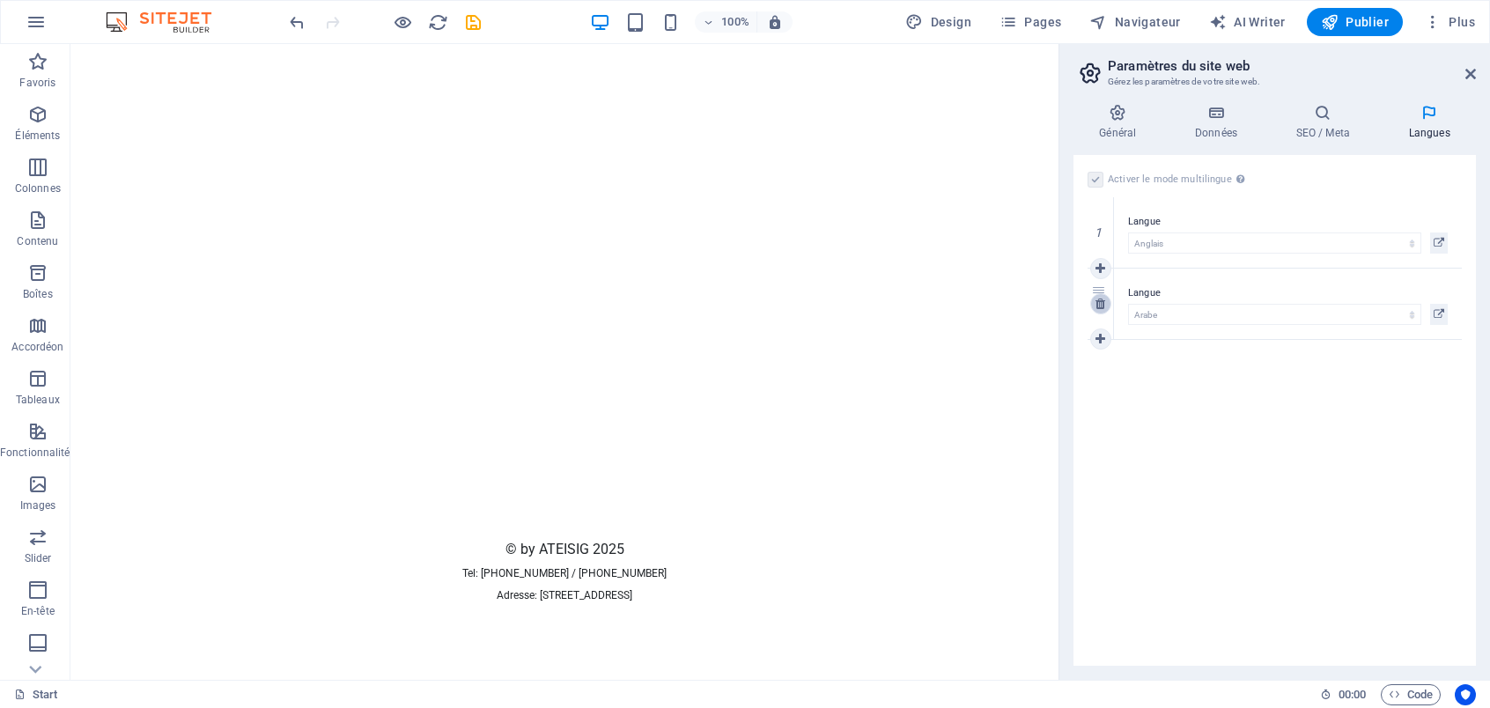
click at [1098, 299] on icon at bounding box center [1101, 304] width 10 height 12
click at [472, 21] on icon "save" at bounding box center [473, 22] width 20 height 20
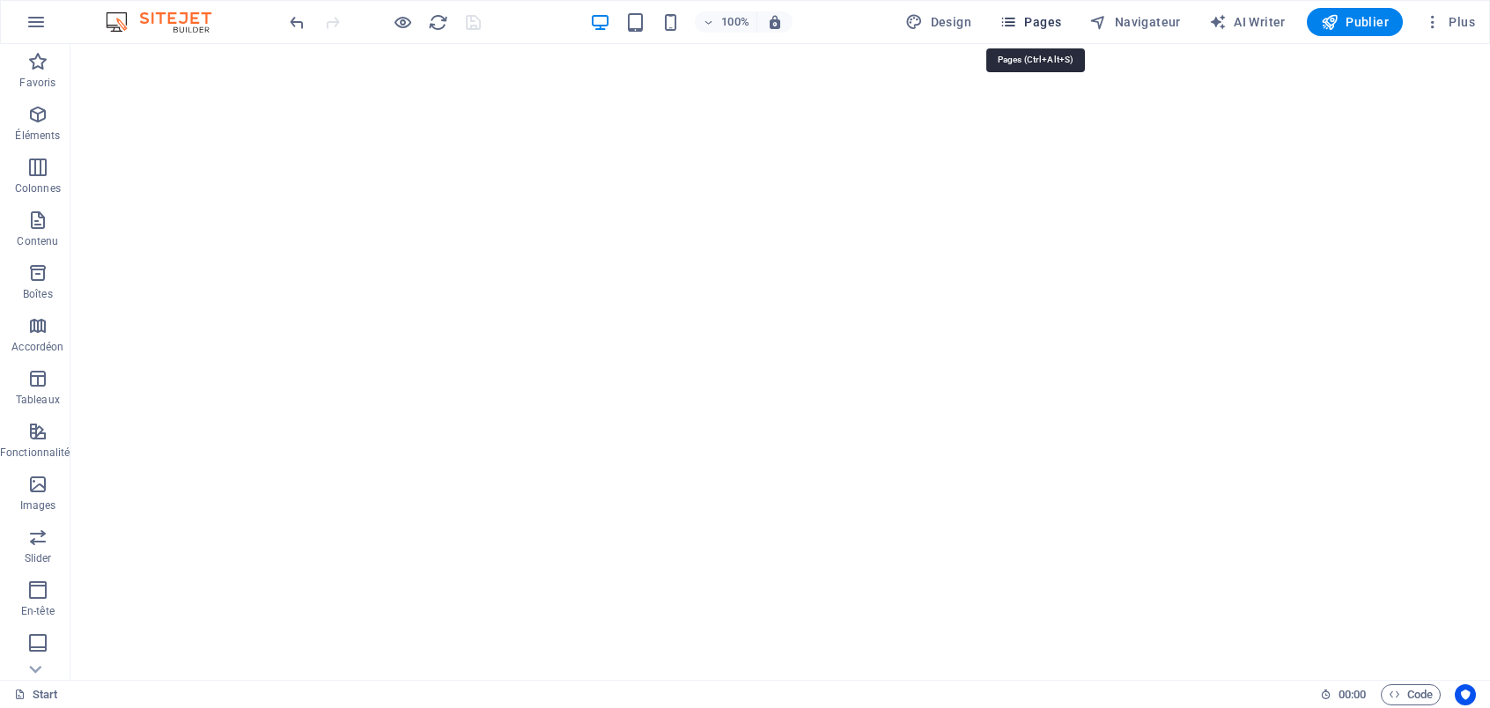
click at [1038, 22] on span "Pages" at bounding box center [1031, 22] width 62 height 18
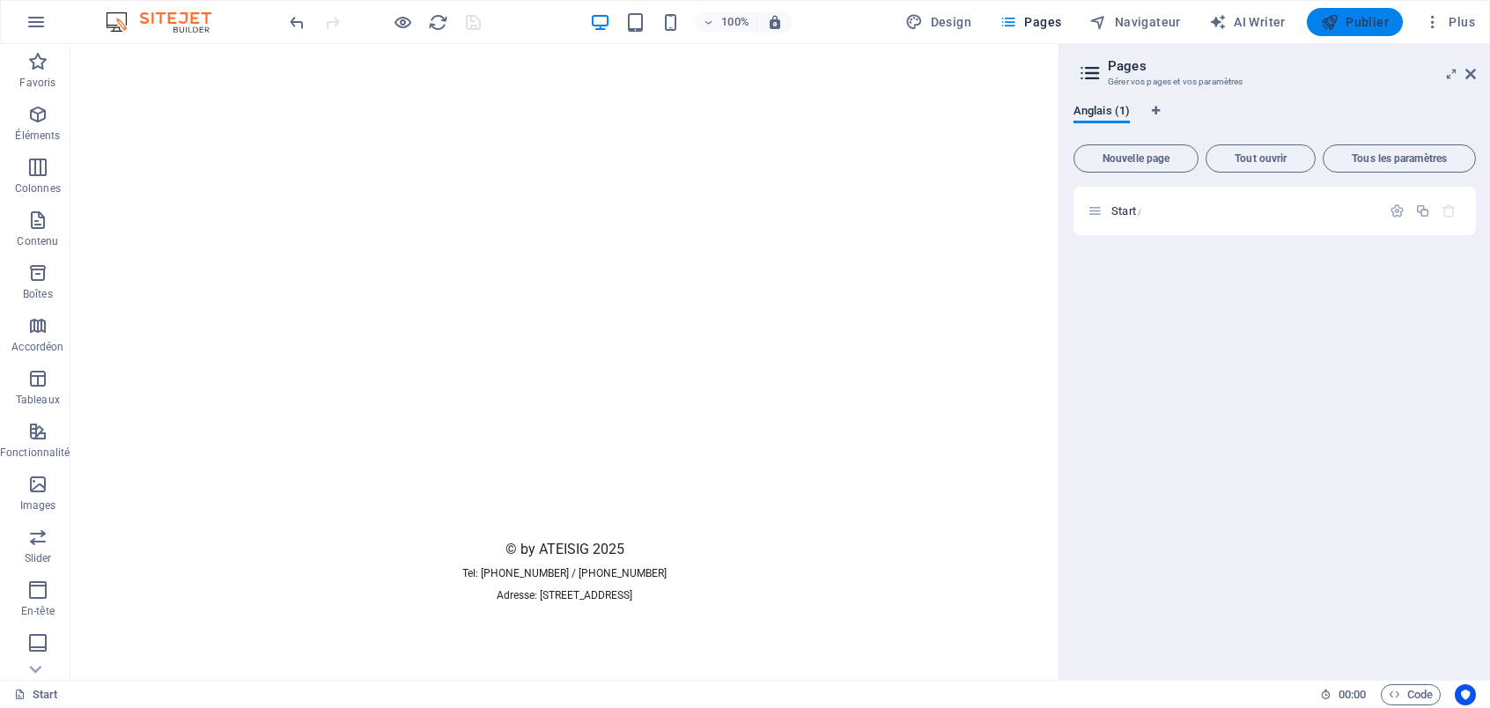
click at [1357, 18] on span "Publier" at bounding box center [1355, 22] width 68 height 18
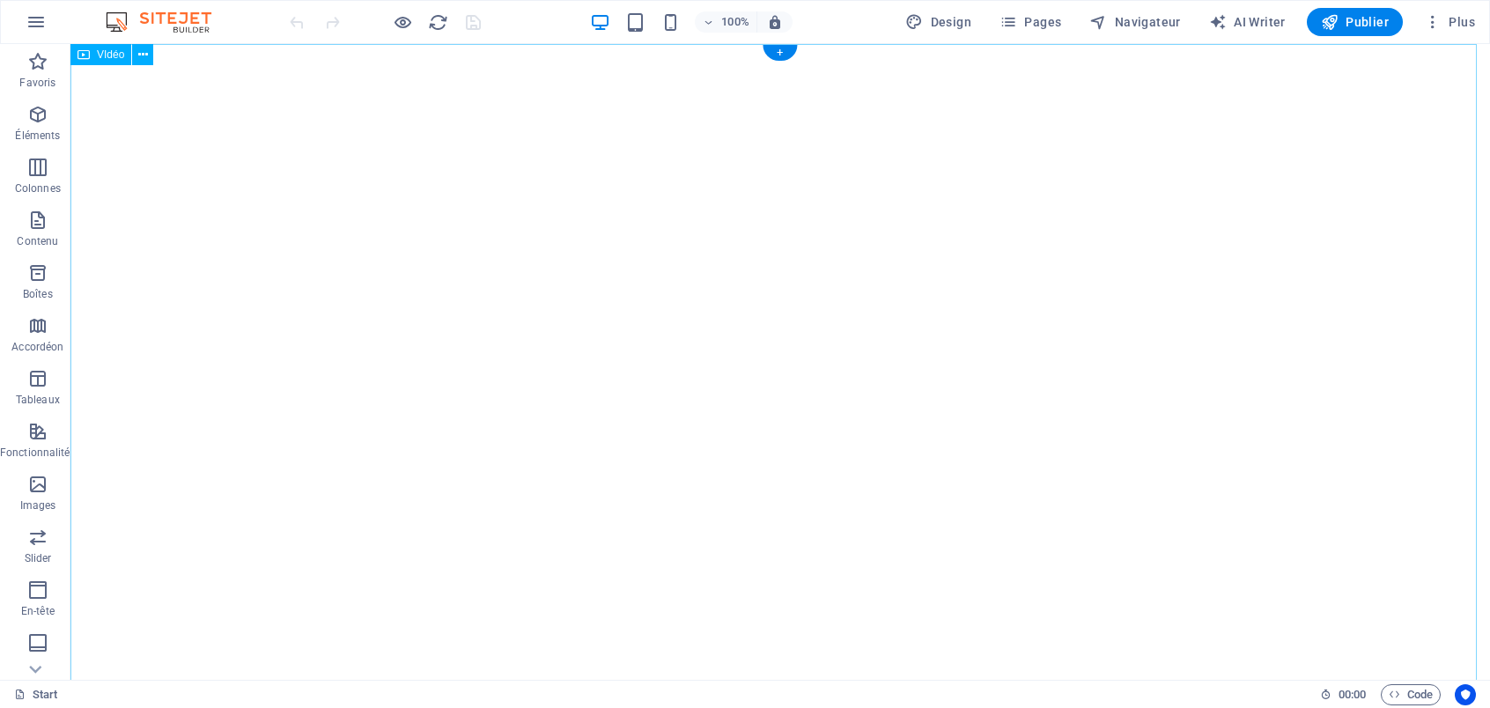
click at [973, 359] on figure at bounding box center [780, 399] width 1420 height 710
select select "%"
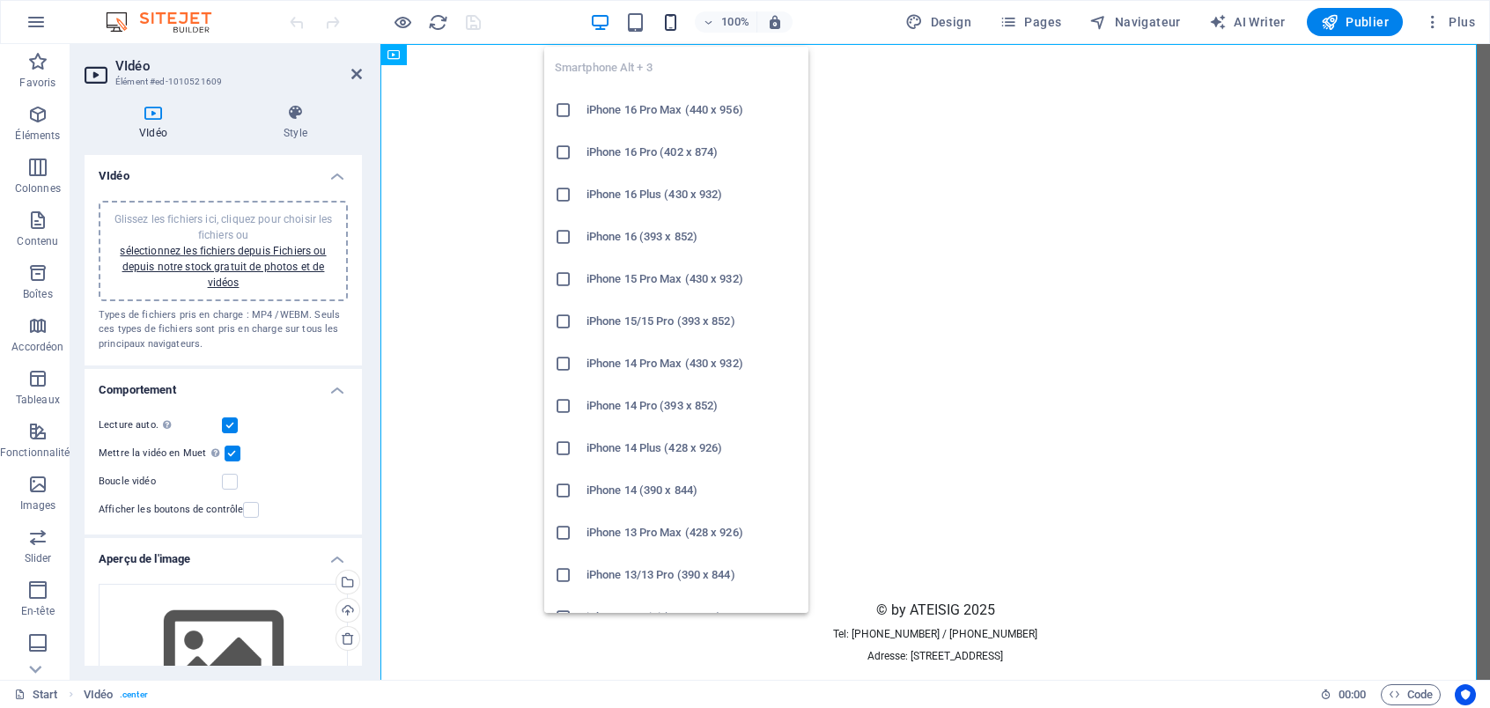
click at [670, 24] on icon "button" at bounding box center [671, 22] width 20 height 20
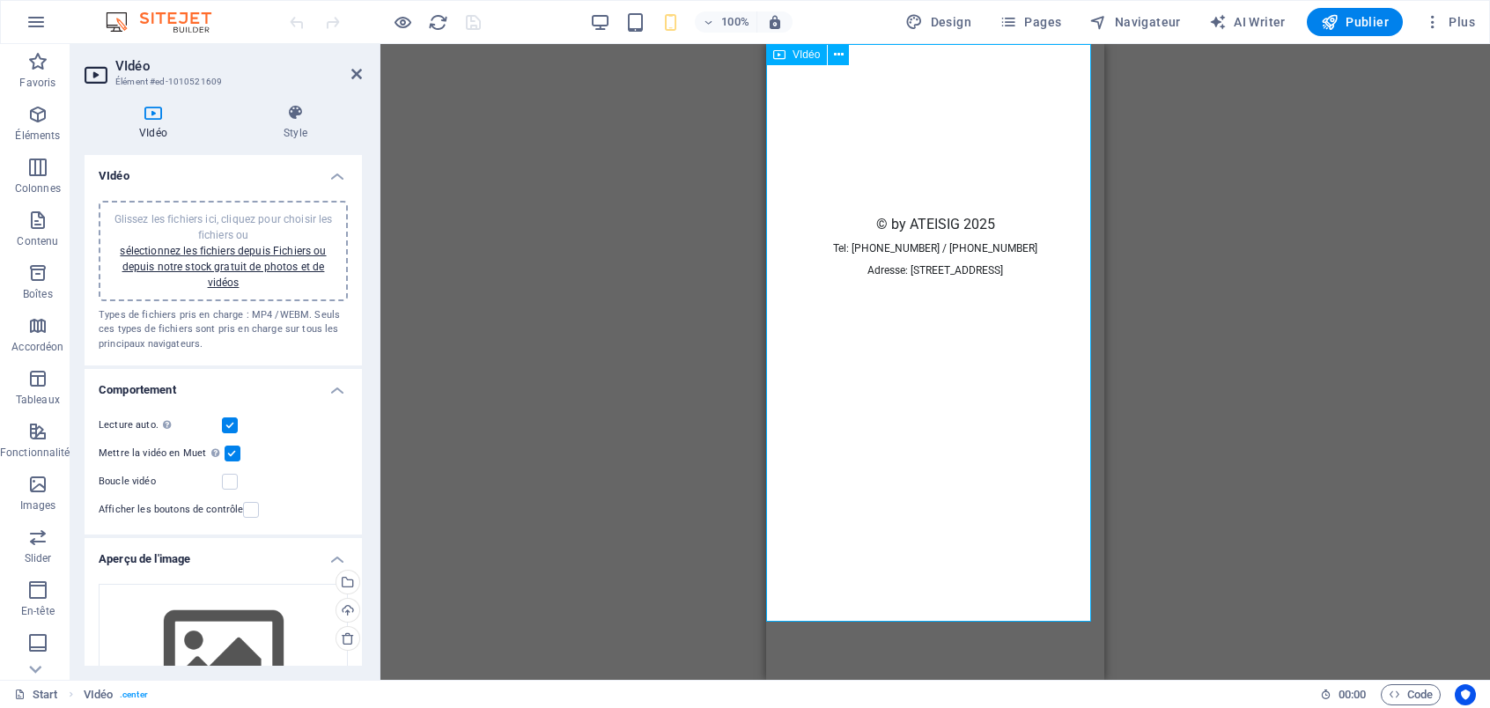
click at [948, 213] on figure at bounding box center [935, 128] width 338 height 169
click at [231, 482] on label at bounding box center [230, 482] width 16 height 16
click at [0, 0] on input "Boucle vidéo" at bounding box center [0, 0] width 0 height 0
click at [230, 483] on label at bounding box center [230, 482] width 16 height 16
click at [0, 0] on input "Boucle vidéo" at bounding box center [0, 0] width 0 height 0
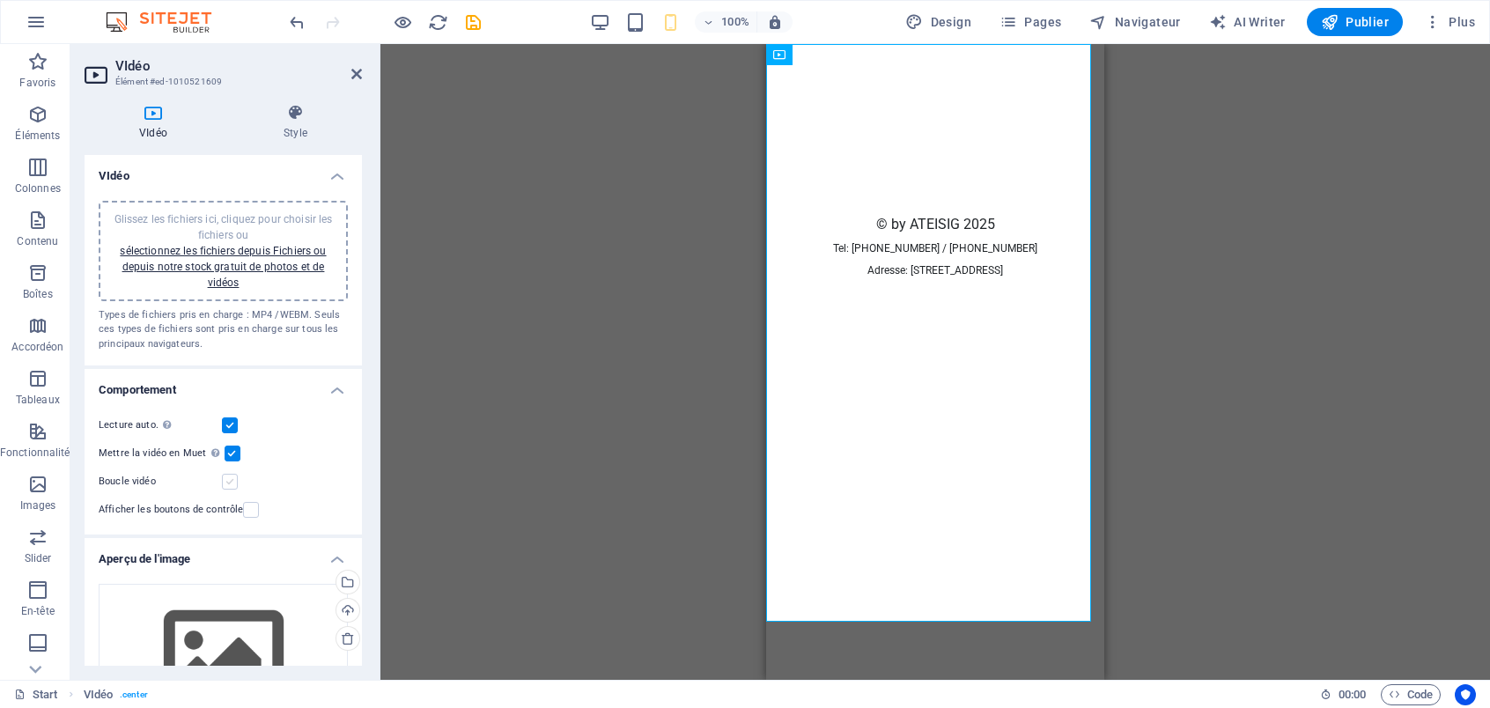
click at [232, 485] on label at bounding box center [230, 482] width 16 height 16
click at [0, 0] on input "Boucle vidéo" at bounding box center [0, 0] width 0 height 0
click at [1339, 19] on icon "button" at bounding box center [1330, 22] width 18 height 18
